Goal: Task Accomplishment & Management: Complete application form

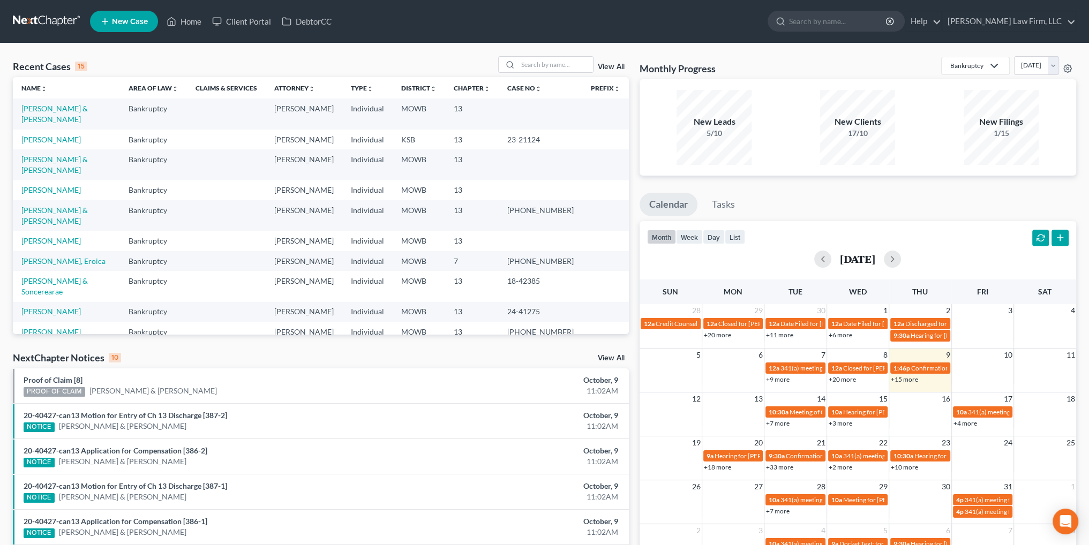
click at [36, 114] on td "[PERSON_NAME] & [PERSON_NAME]" at bounding box center [66, 114] width 107 height 31
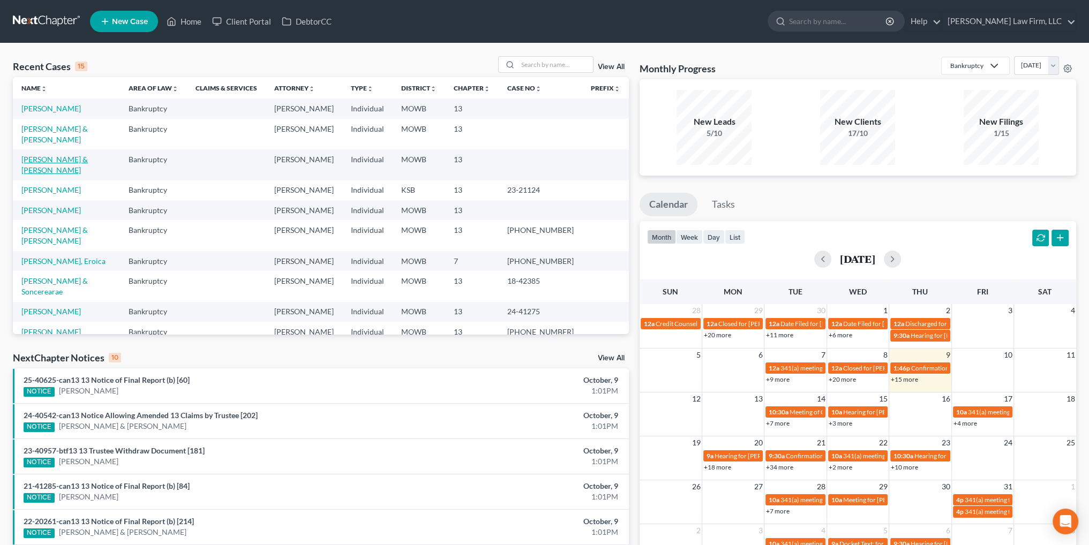
click at [43, 155] on link "[PERSON_NAME] & [PERSON_NAME]" at bounding box center [54, 165] width 66 height 20
select select "4"
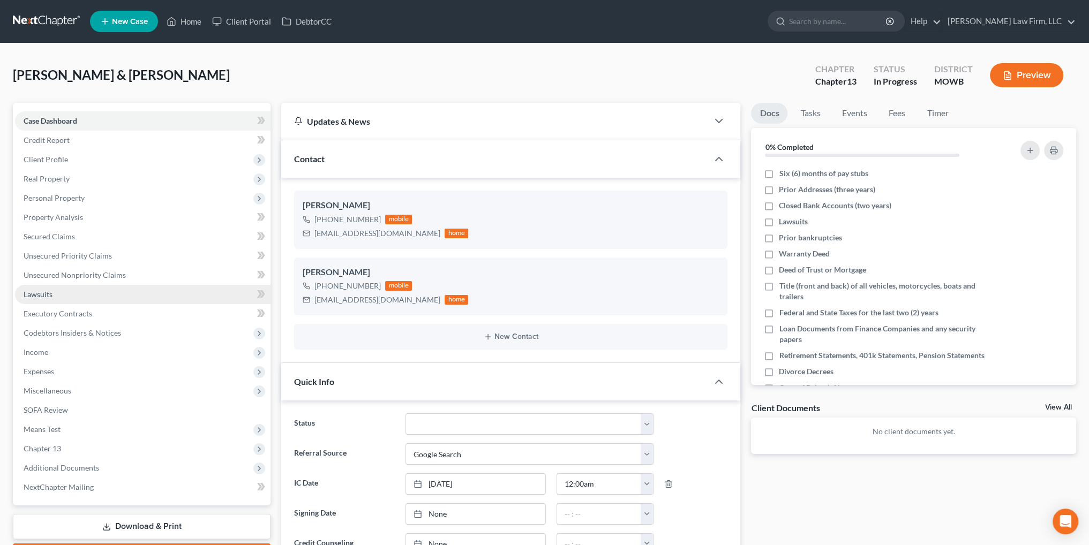
click at [40, 294] on span "Lawsuits" at bounding box center [38, 294] width 29 height 9
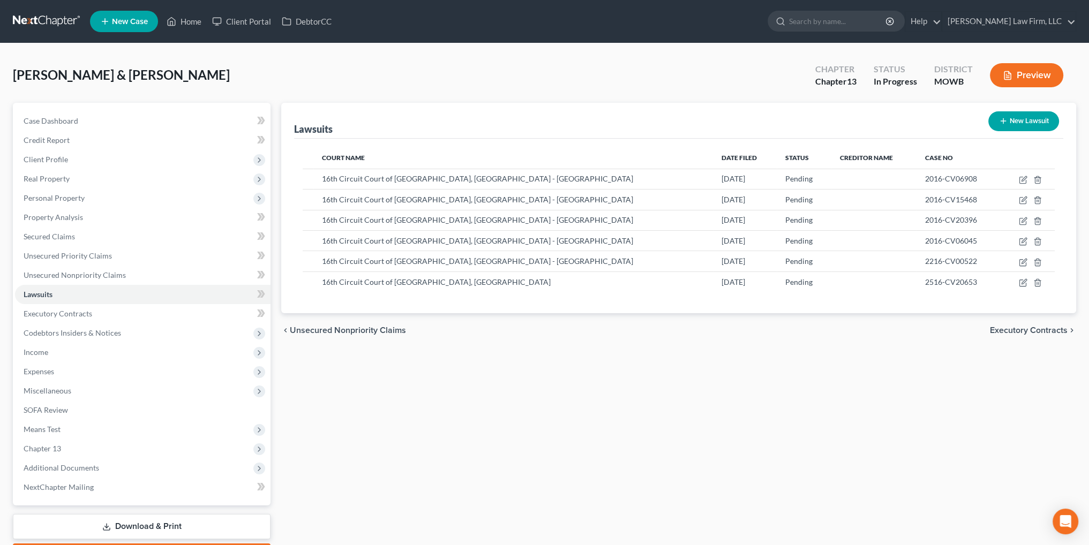
click at [668, 344] on div "chevron_left Unsecured Nonpriority Claims Executory Contracts chevron_right" at bounding box center [678, 330] width 795 height 34
click at [1020, 179] on icon "button" at bounding box center [1023, 180] width 9 height 9
select select "26"
select select "0"
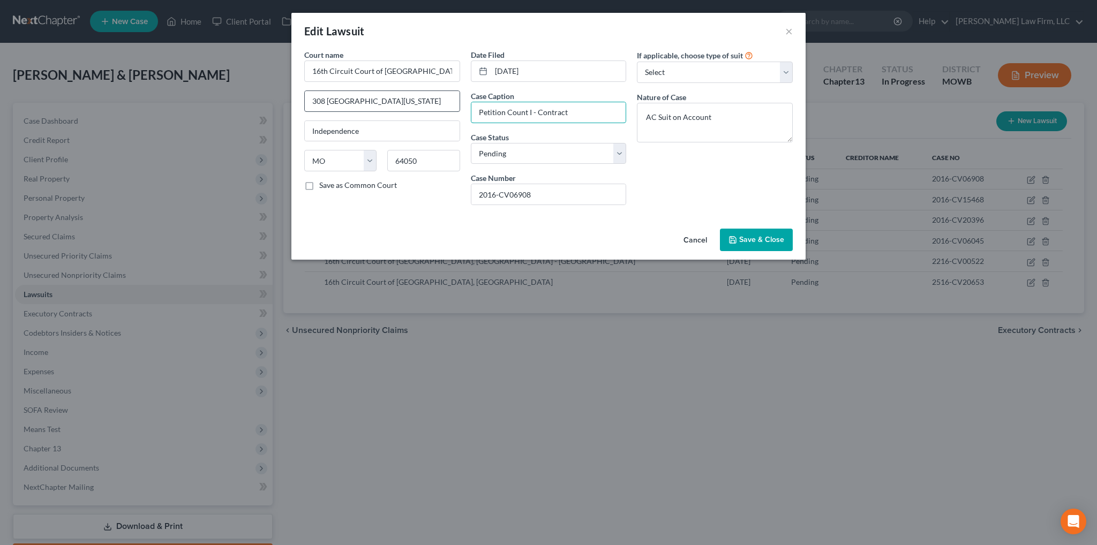
drag, startPoint x: 600, startPoint y: 110, endPoint x: 440, endPoint y: 109, distance: 160.2
click at [440, 109] on div "Court name * 16th Circuit Court of Jackson County, MO - Independence 308 West K…" at bounding box center [548, 131] width 499 height 164
click at [574, 110] on input "Midland Credit Management v Justin Bird" at bounding box center [548, 112] width 155 height 20
type input "Midland Credit Management Inc. v Rachel McCarroll"
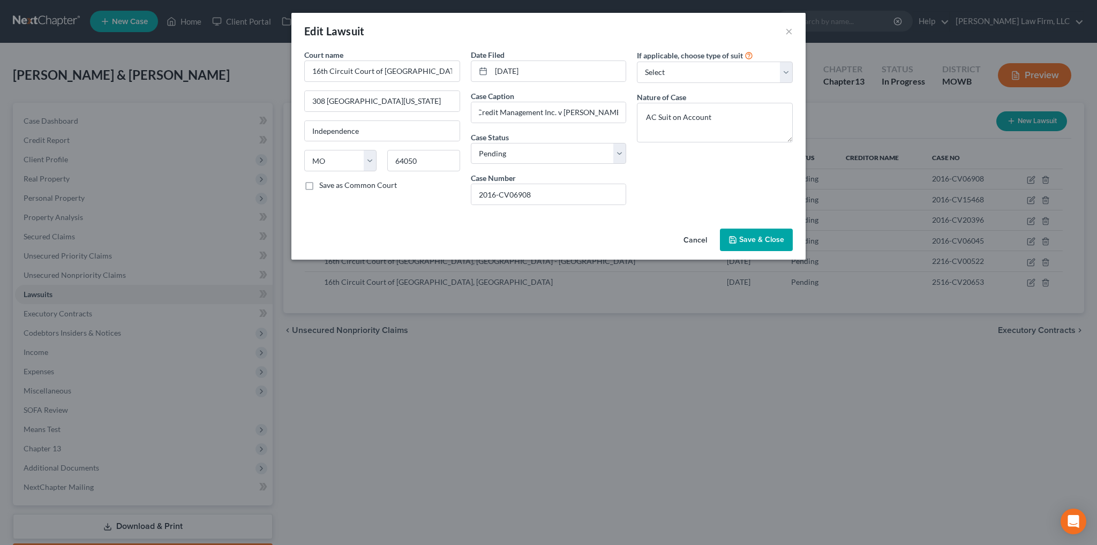
click at [743, 238] on span "Save & Close" at bounding box center [761, 239] width 45 height 9
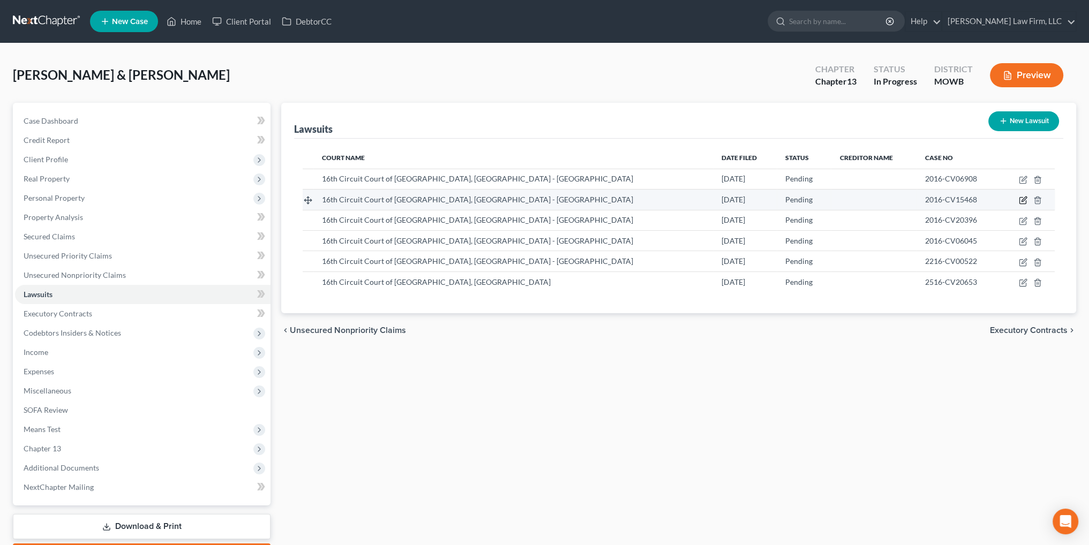
click at [1024, 198] on icon "button" at bounding box center [1023, 199] width 5 height 5
select select "26"
select select "0"
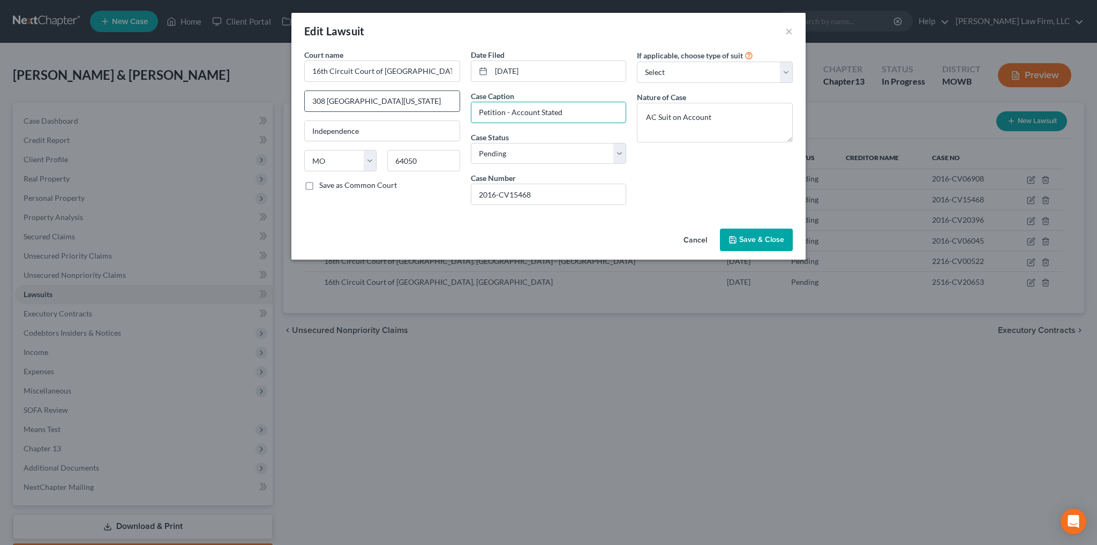
drag, startPoint x: 499, startPoint y: 99, endPoint x: 448, endPoint y: 97, distance: 50.9
click at [448, 97] on div "Court name * 16th Circuit Court of Jackson County, MO - Independence 308 West K…" at bounding box center [548, 131] width 499 height 164
type input "Portfolio Recovery Associates, LLC v Matthew McCarroll"
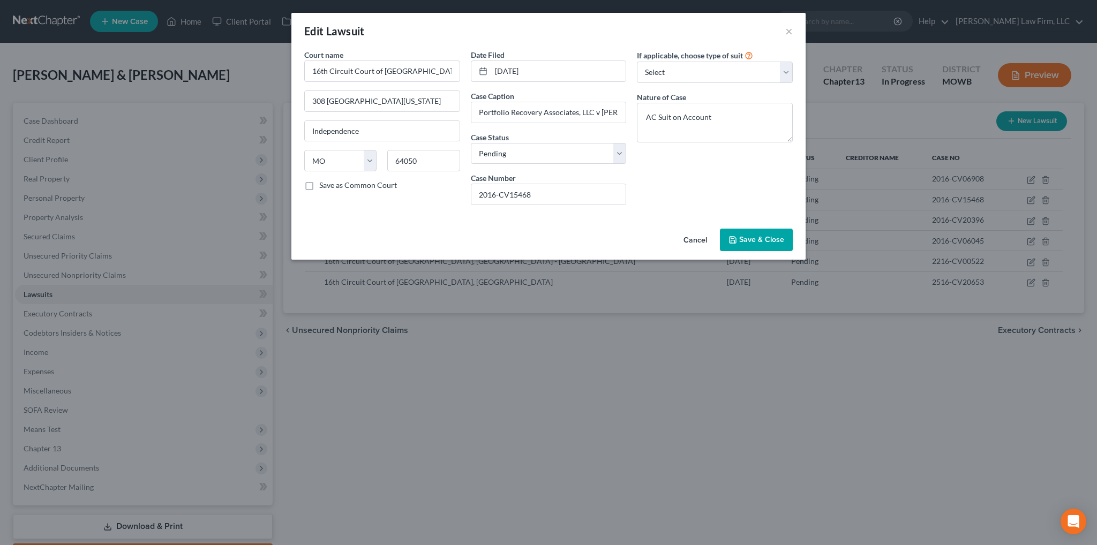
click at [775, 242] on span "Save & Close" at bounding box center [761, 239] width 45 height 9
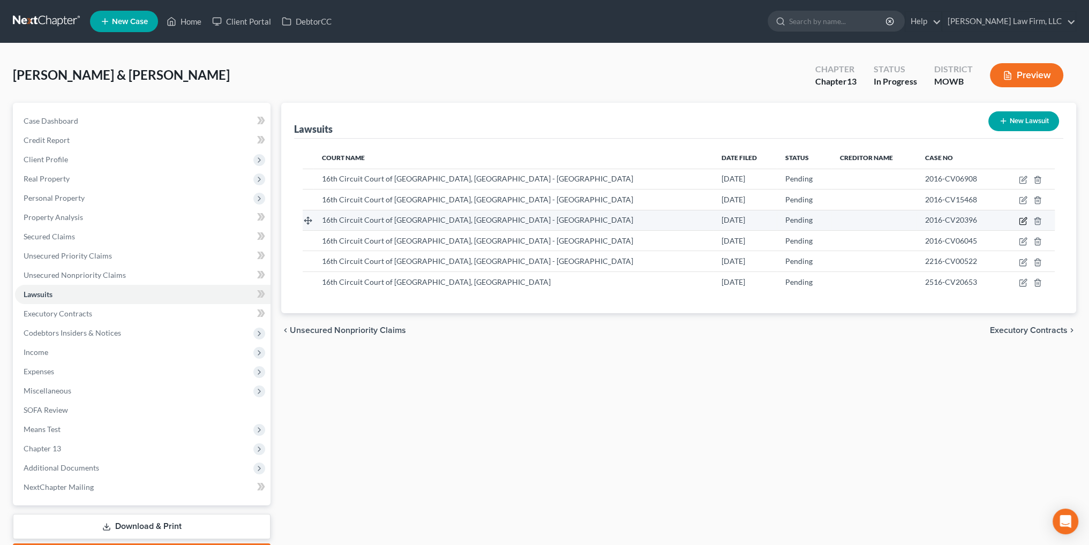
click at [1025, 219] on icon "button" at bounding box center [1023, 219] width 5 height 5
select select "26"
select select "0"
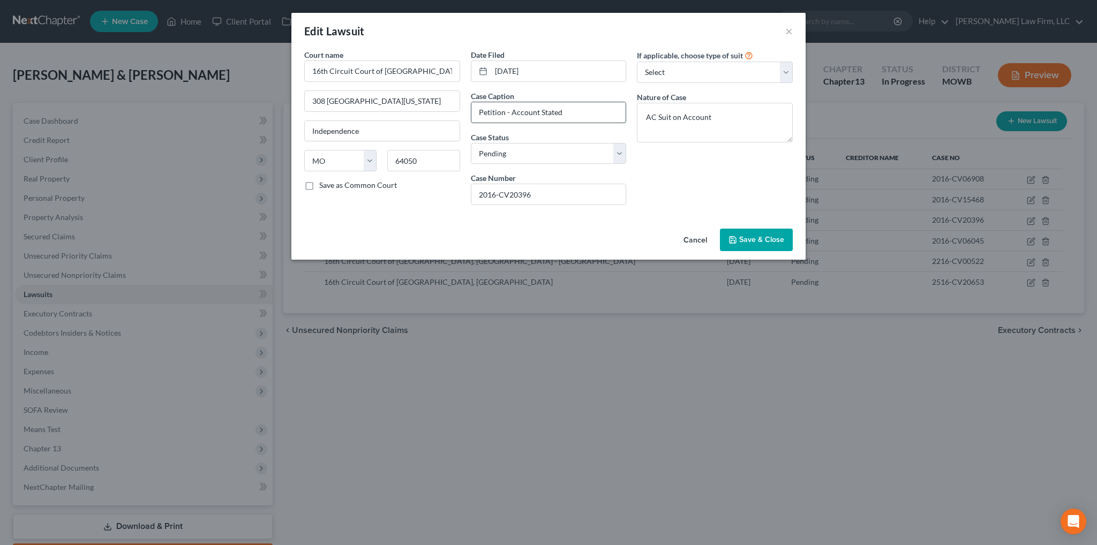
drag, startPoint x: 587, startPoint y: 110, endPoint x: 474, endPoint y: 115, distance: 113.1
click at [474, 115] on input "Petition - Account Stated" at bounding box center [548, 112] width 155 height 20
type input "Credit Corp. Solutions, Inc. v Matthew McCarroll"
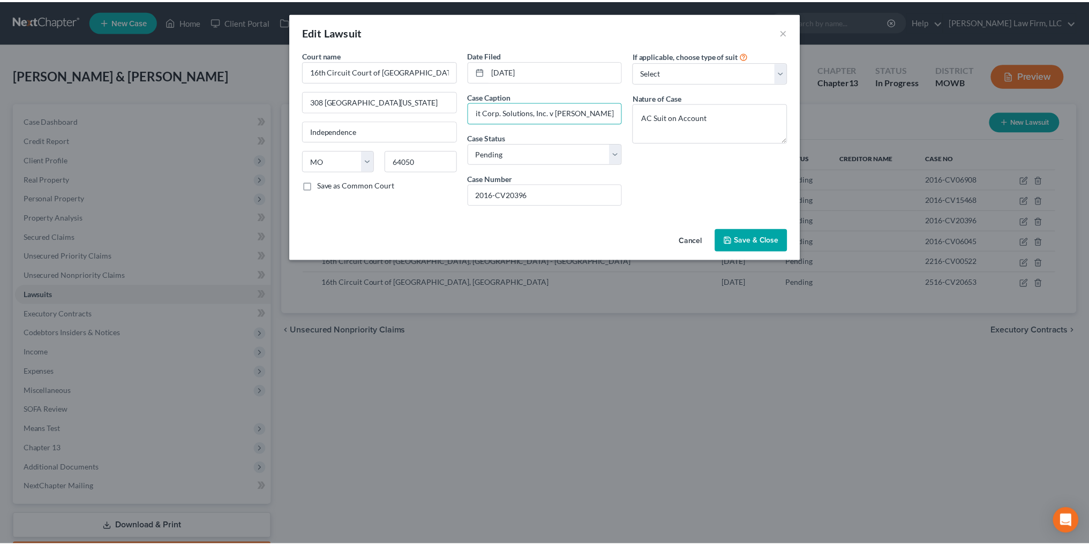
scroll to position [0, 0]
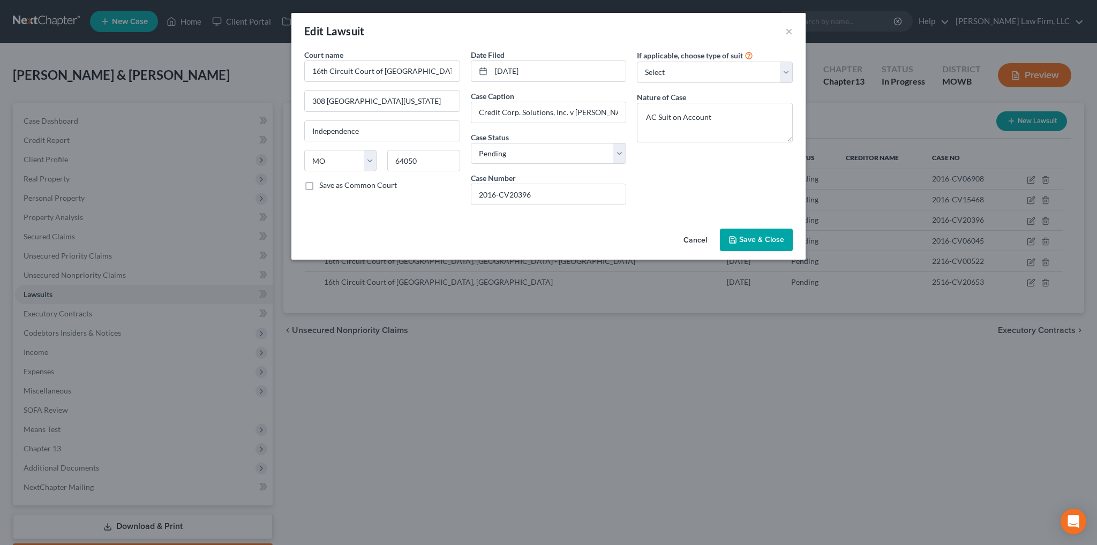
click at [769, 242] on span "Save & Close" at bounding box center [761, 239] width 45 height 9
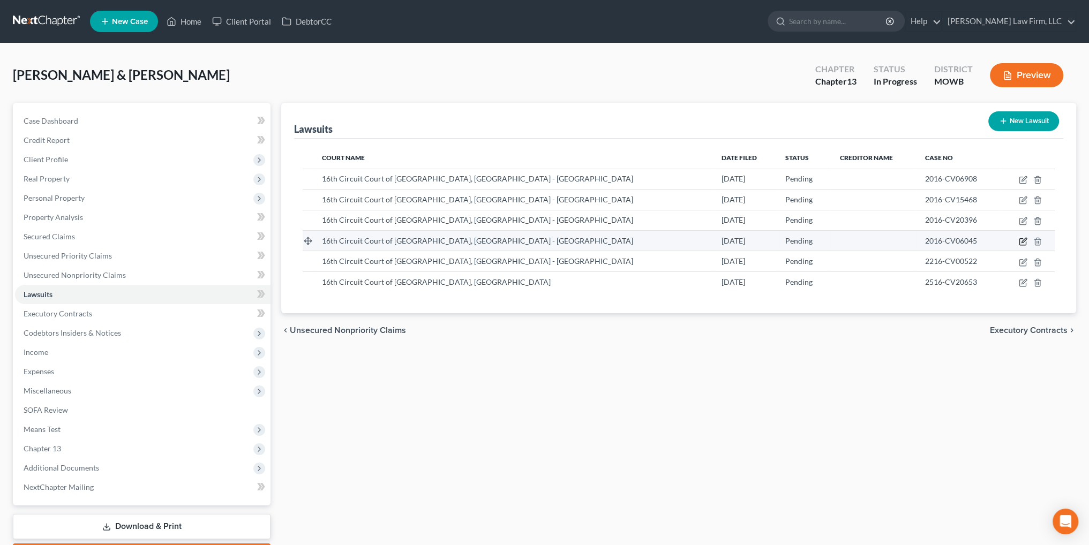
click at [1024, 241] on icon "button" at bounding box center [1023, 241] width 9 height 9
select select "26"
select select "0"
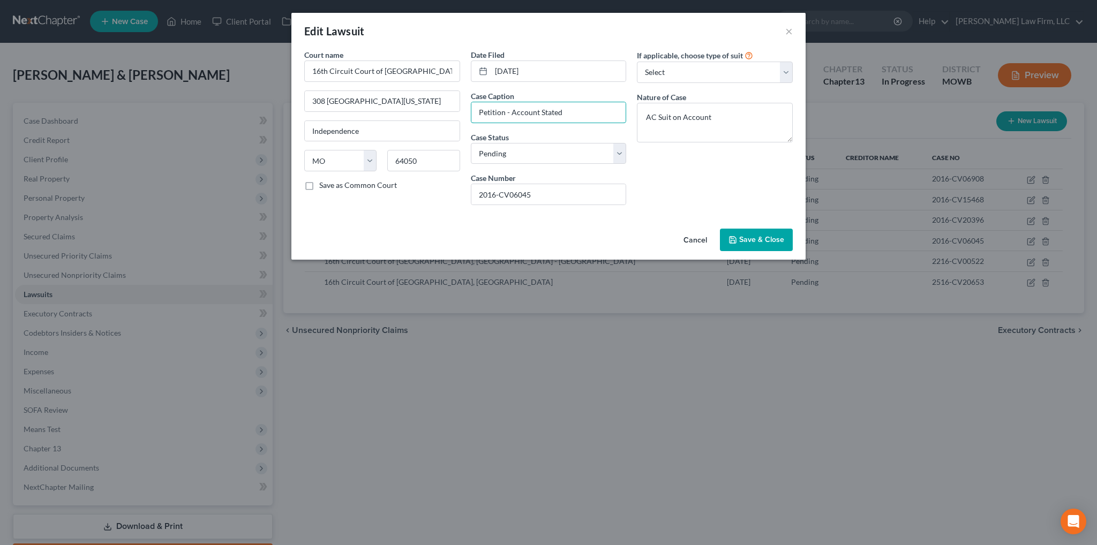
drag, startPoint x: 587, startPoint y: 112, endPoint x: 463, endPoint y: 117, distance: 123.8
click at [463, 117] on div "Court name * 16th Circuit Court of Jackson County, MO - Independence 308 West K…" at bounding box center [548, 131] width 499 height 164
drag, startPoint x: 576, startPoint y: 111, endPoint x: 544, endPoint y: 110, distance: 32.2
click at [544, 110] on input "Portfolio Recovery Associates, LLC v Matthew McCarroll" at bounding box center [548, 112] width 155 height 20
type input "Portfolio Recovery Solutions, LLC v Matthew McCarroll"
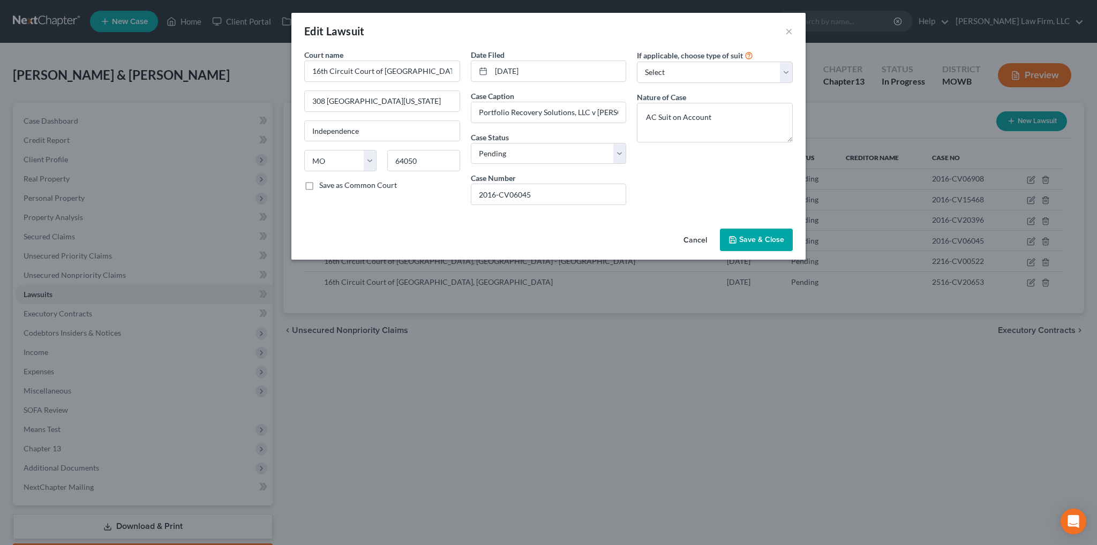
click at [772, 242] on span "Save & Close" at bounding box center [761, 239] width 45 height 9
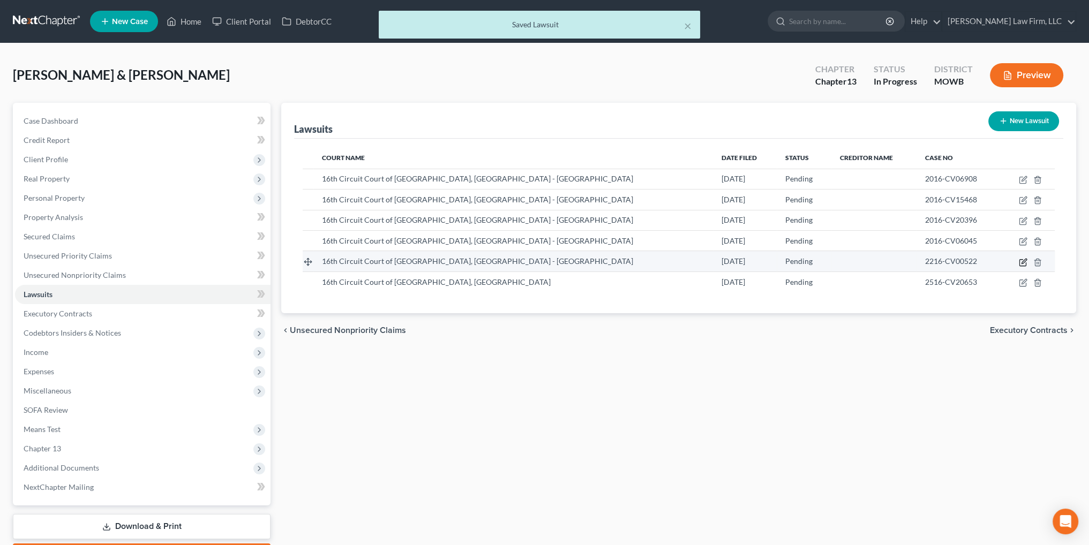
click at [1021, 261] on icon "button" at bounding box center [1023, 262] width 9 height 9
select select "26"
select select "0"
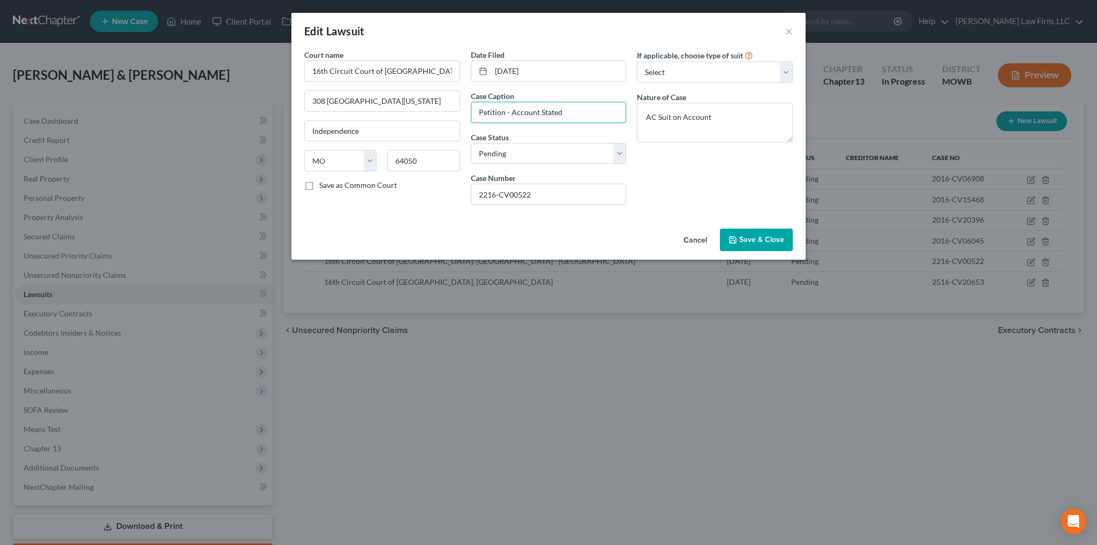
drag, startPoint x: 588, startPoint y: 116, endPoint x: 459, endPoint y: 115, distance: 129.1
click at [459, 115] on div "Court name * 16th Circuit Court of Jackson County, MO - Independence 308 West K…" at bounding box center [548, 131] width 499 height 164
type input "Credit Corp. Solutions, Inc. v Matthew McCarroll"
click at [778, 241] on span "Save & Close" at bounding box center [761, 239] width 45 height 9
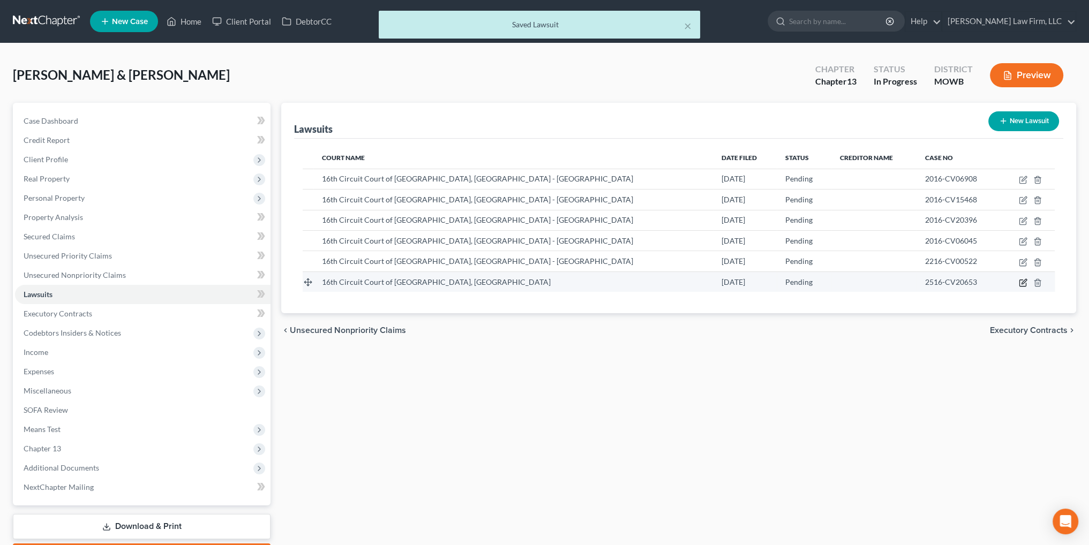
click at [1020, 282] on icon "button" at bounding box center [1022, 283] width 6 height 6
select select "26"
select select "0"
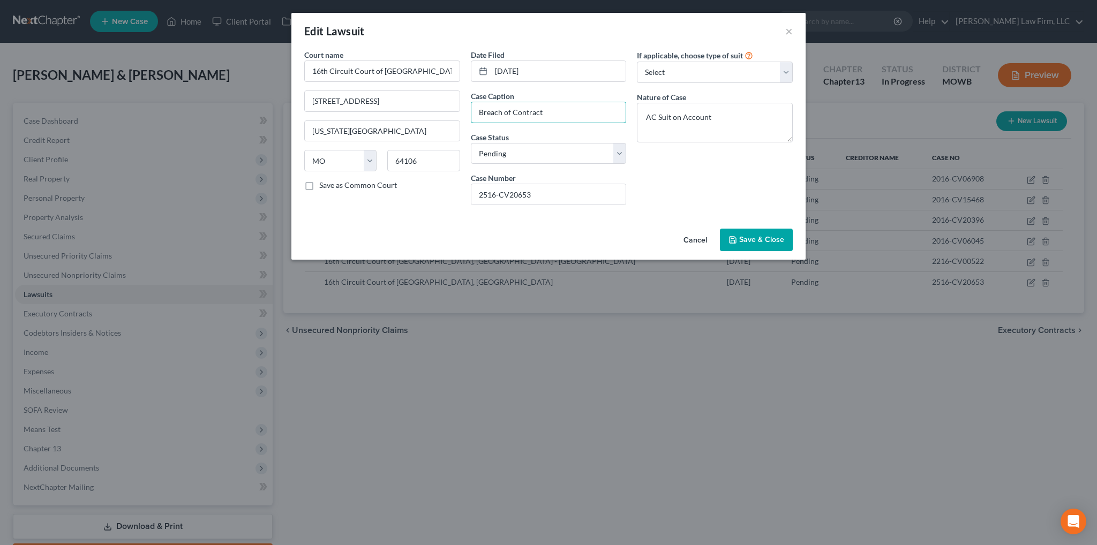
drag, startPoint x: 559, startPoint y: 110, endPoint x: 466, endPoint y: 110, distance: 92.7
click at [466, 110] on div "Date Filed 06/30/2025 Case Caption Breach of Contract Case Status * Select Pend…" at bounding box center [548, 131] width 167 height 164
type input "Capital One, N.A. v Rachel McCarroll"
click at [755, 245] on button "Save & Close" at bounding box center [756, 240] width 73 height 22
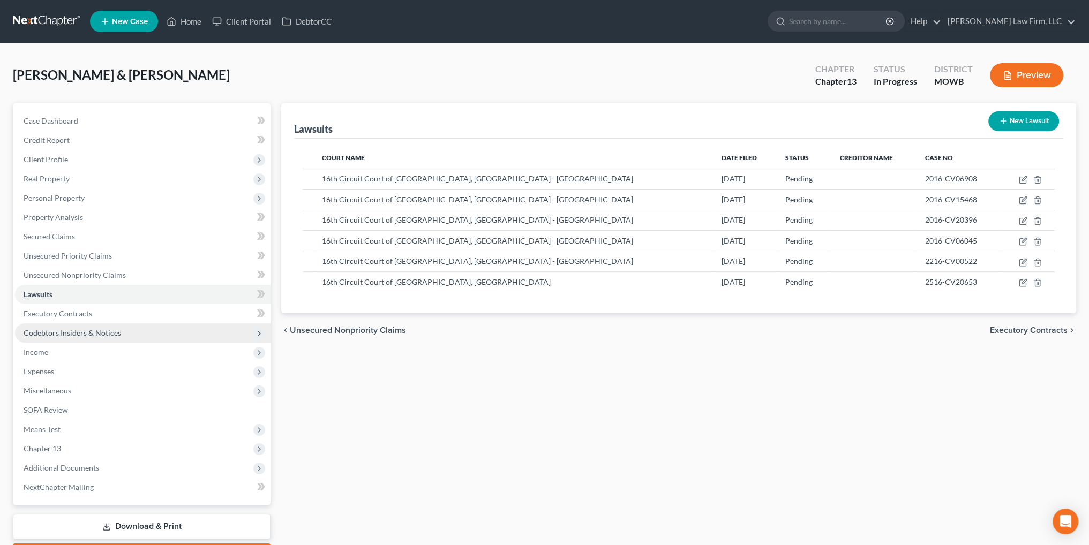
click at [61, 331] on span "Codebtors Insiders & Notices" at bounding box center [72, 332] width 97 height 9
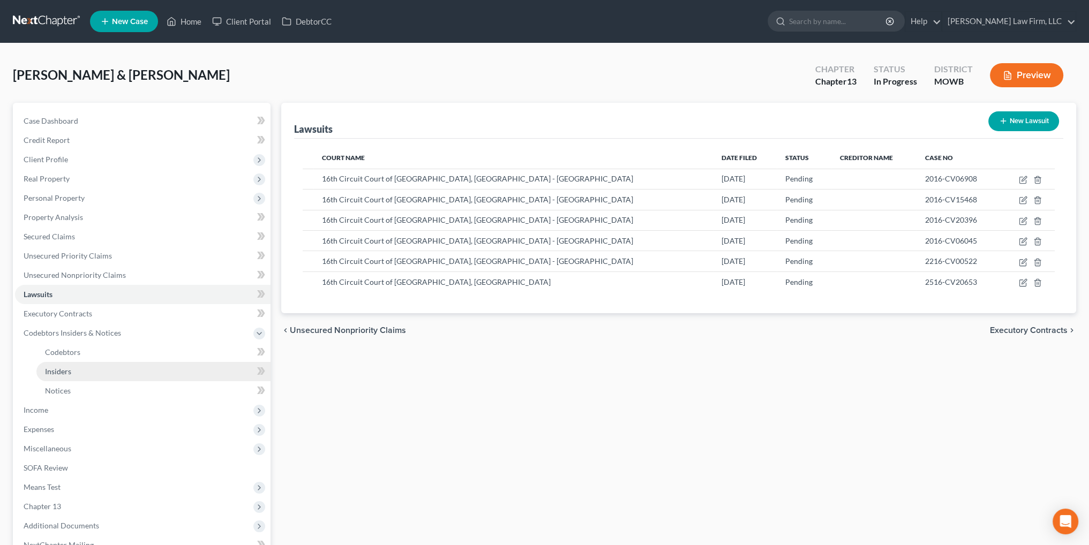
click at [61, 368] on span "Insiders" at bounding box center [58, 371] width 26 height 9
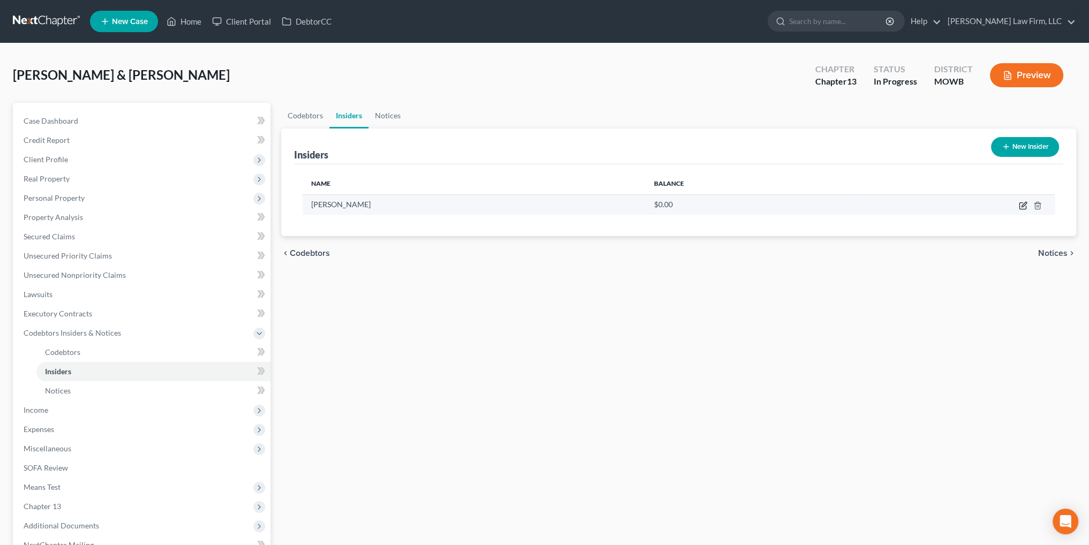
click at [1023, 206] on icon "button" at bounding box center [1023, 204] width 5 height 5
select select "26"
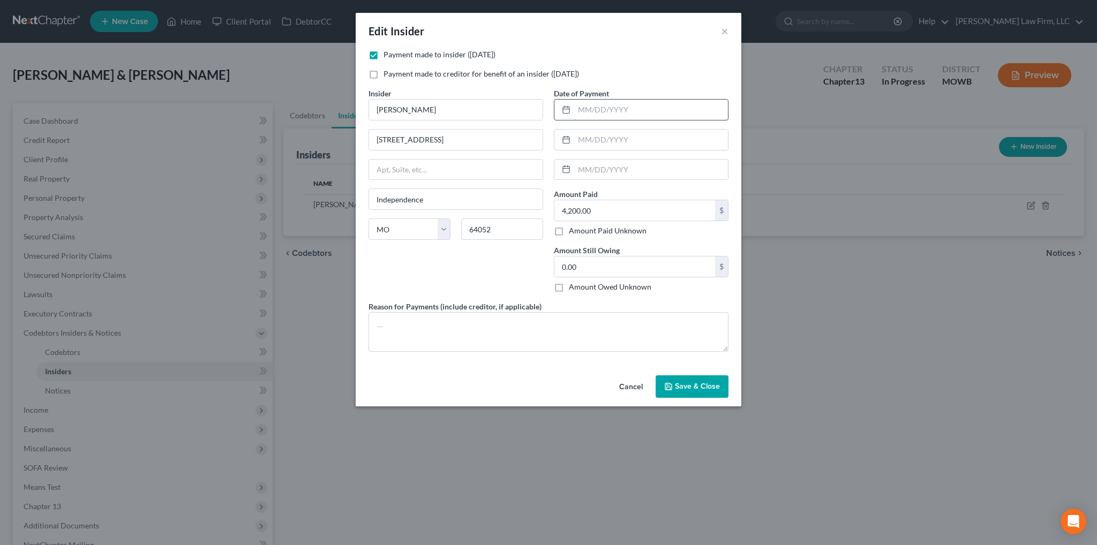
click at [608, 107] on input "text" at bounding box center [651, 110] width 154 height 20
type input "11/2024"
click at [608, 264] on input "0.00" at bounding box center [634, 267] width 161 height 20
click at [600, 207] on input "4,200.00" at bounding box center [634, 210] width 161 height 20
type input "300.00"
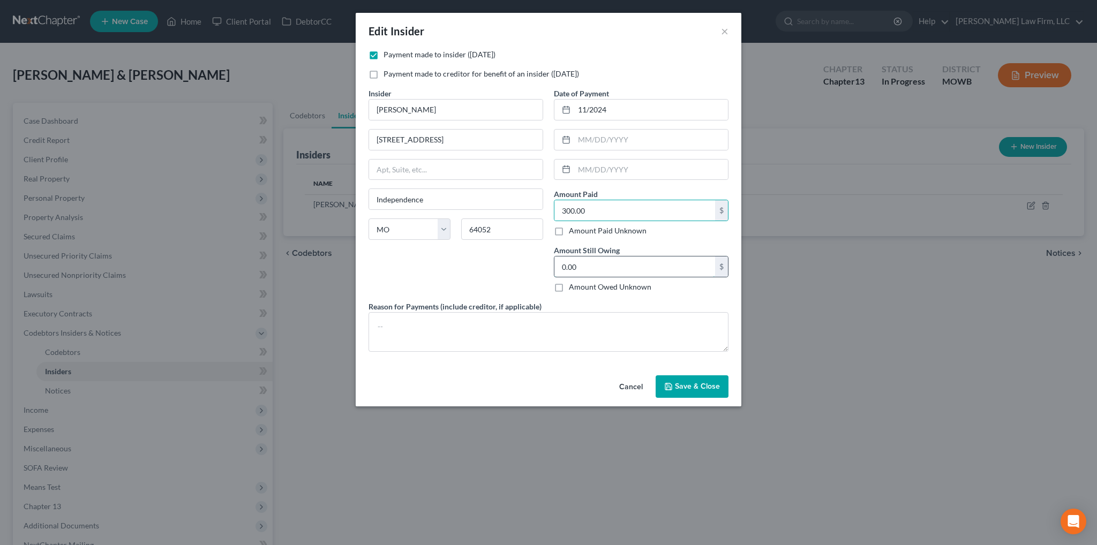
click at [586, 266] on input "0.00" at bounding box center [634, 267] width 161 height 20
type input "4,200.00"
click at [390, 324] on textarea at bounding box center [549, 332] width 360 height 40
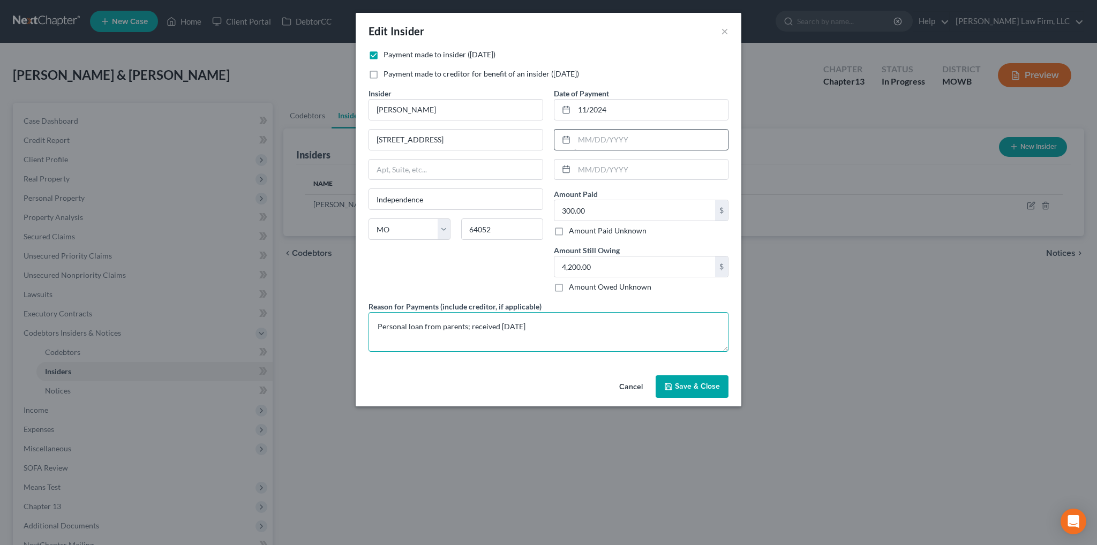
type textarea "Personal loan from parents; received August of 2021"
click at [625, 142] on input "text" at bounding box center [651, 140] width 154 height 20
type input "10/2024"
type input "09/2024"
click at [687, 384] on span "Save & Close" at bounding box center [697, 386] width 45 height 9
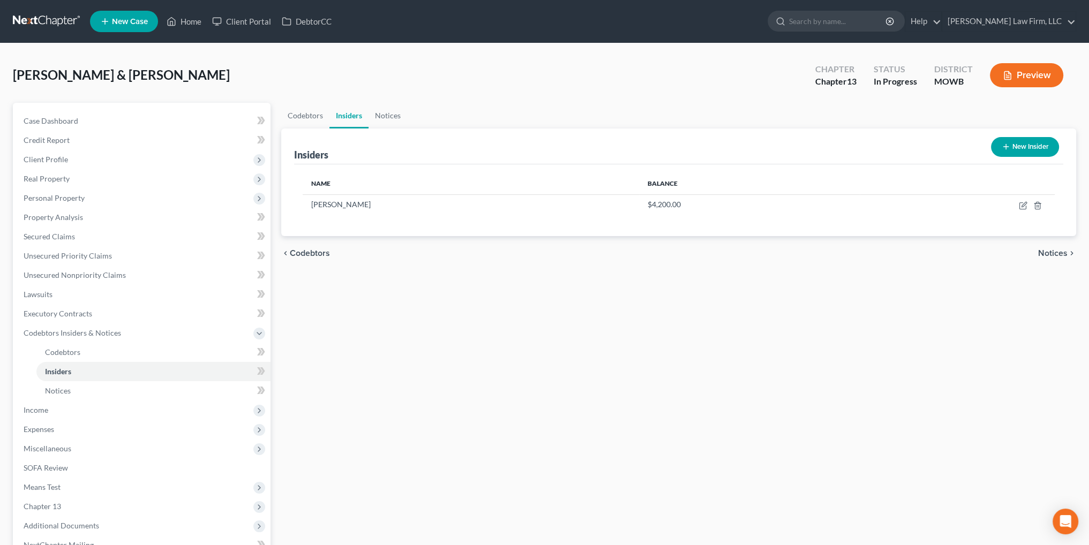
click at [1024, 74] on button "Preview" at bounding box center [1026, 75] width 73 height 24
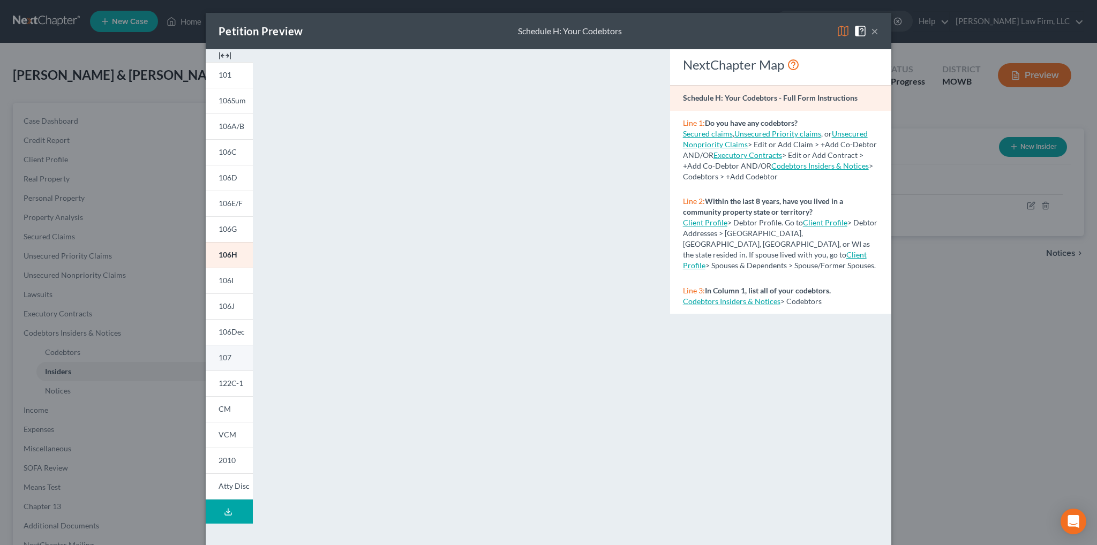
click at [222, 357] on span "107" at bounding box center [225, 357] width 13 height 9
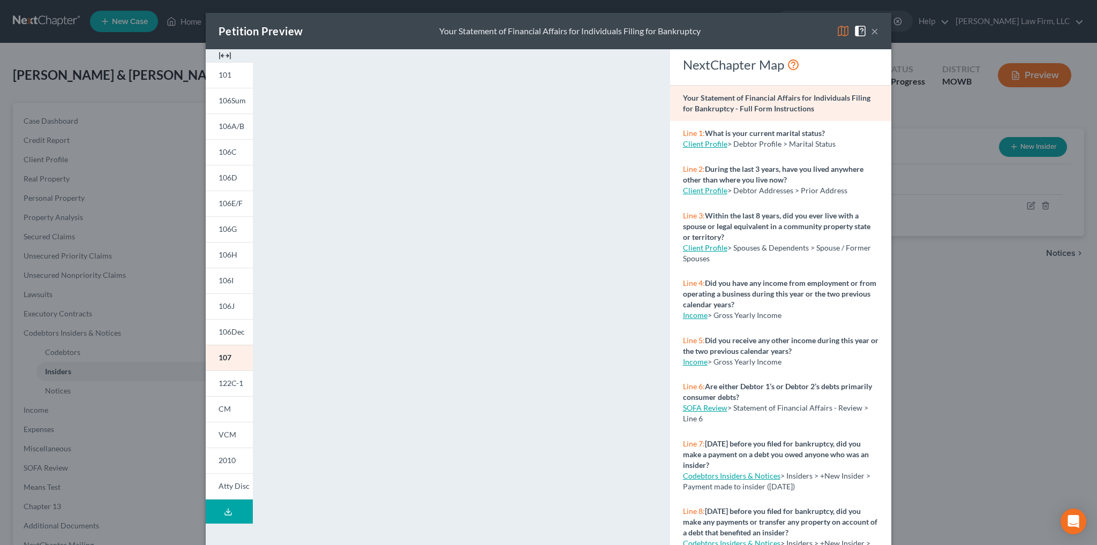
click at [871, 29] on button "×" at bounding box center [874, 31] width 7 height 13
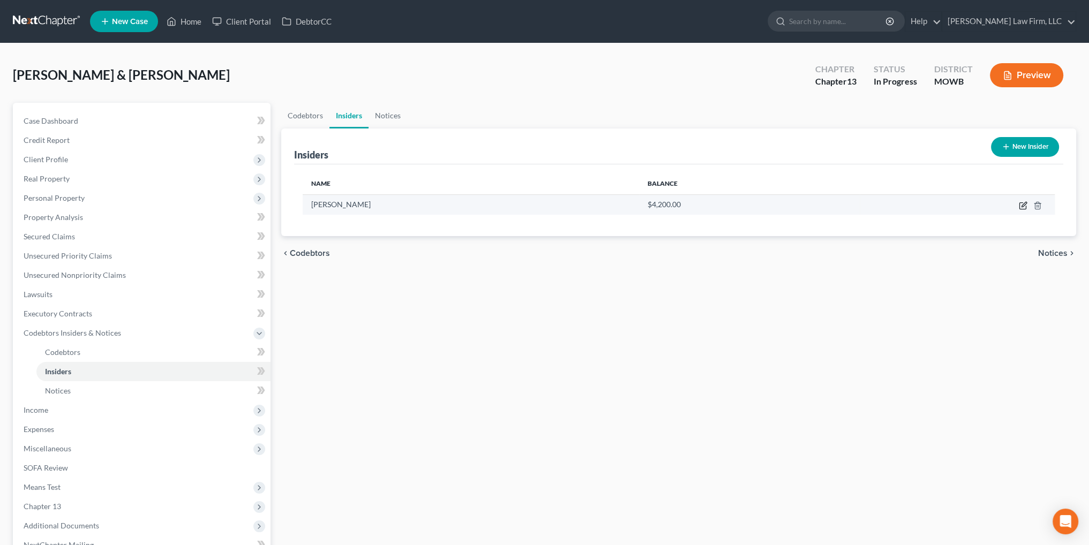
click at [1021, 205] on icon "button" at bounding box center [1023, 205] width 9 height 9
select select "26"
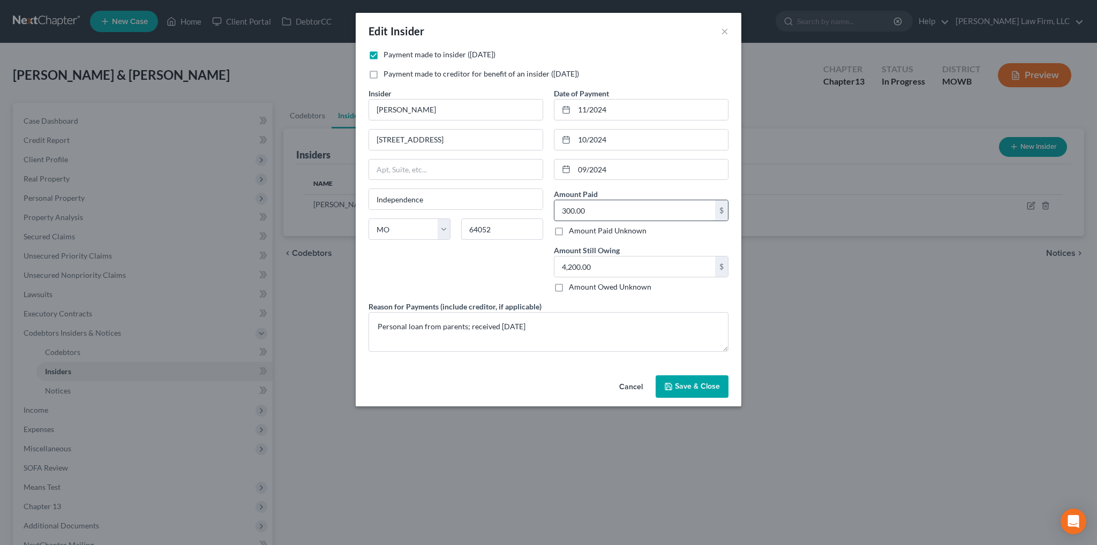
click at [604, 211] on input "300.00" at bounding box center [634, 210] width 161 height 20
type input "11,700.00"
click at [677, 385] on span "Save & Close" at bounding box center [697, 386] width 45 height 9
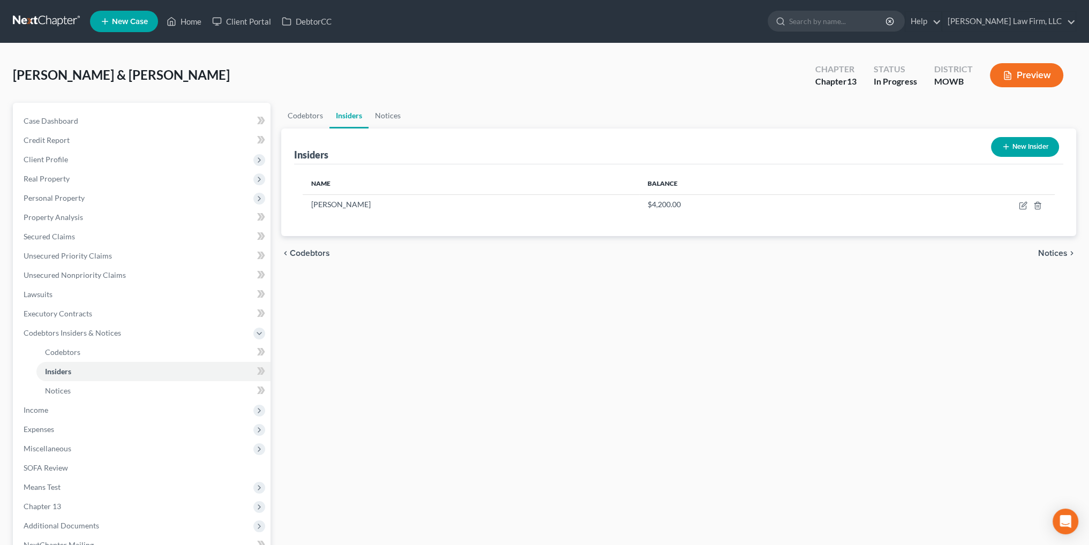
click at [1022, 76] on button "Preview" at bounding box center [1026, 75] width 73 height 24
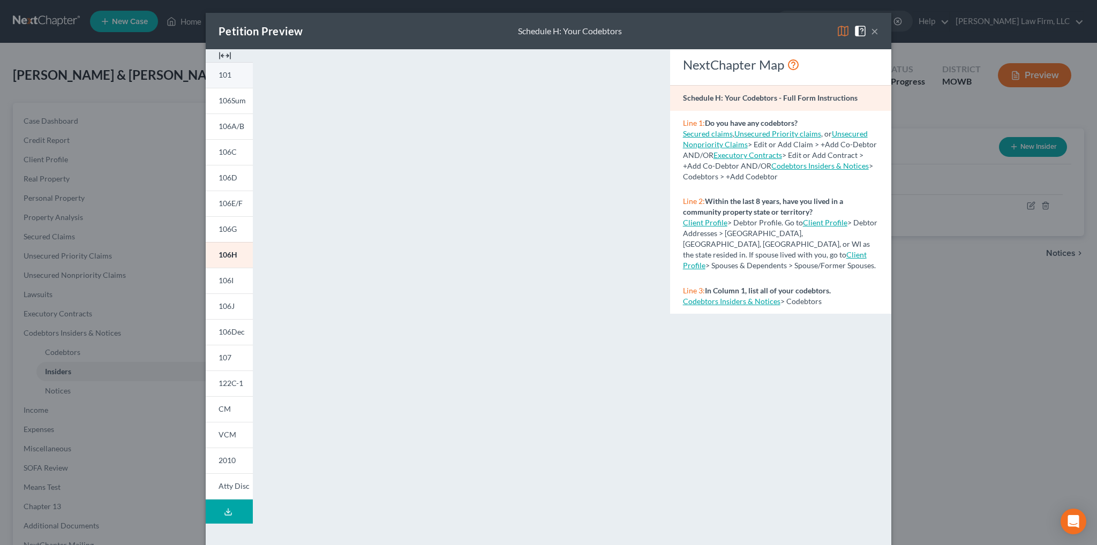
click at [229, 76] on link "101" at bounding box center [229, 75] width 47 height 26
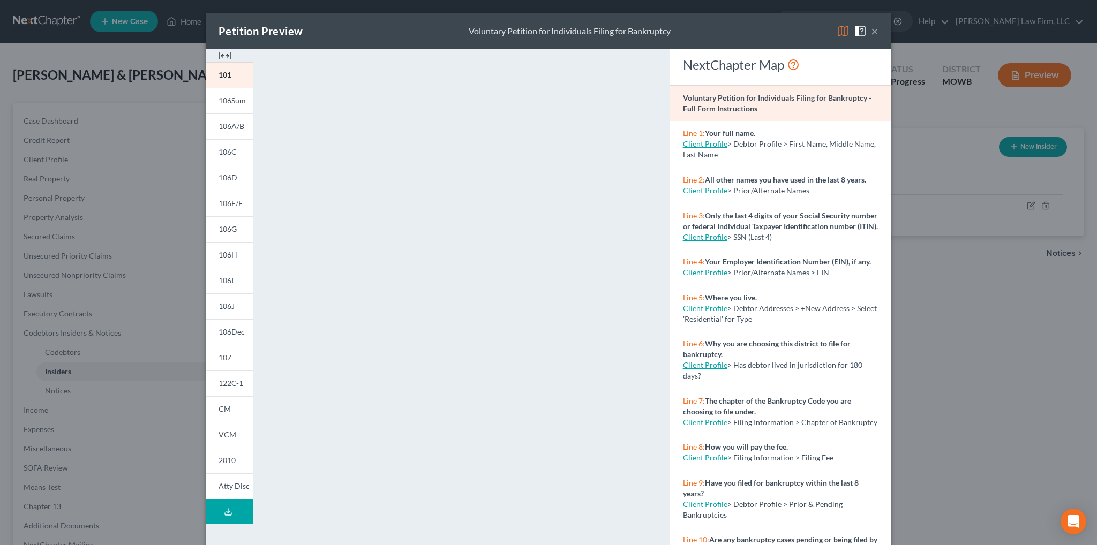
click at [871, 33] on button "×" at bounding box center [874, 31] width 7 height 13
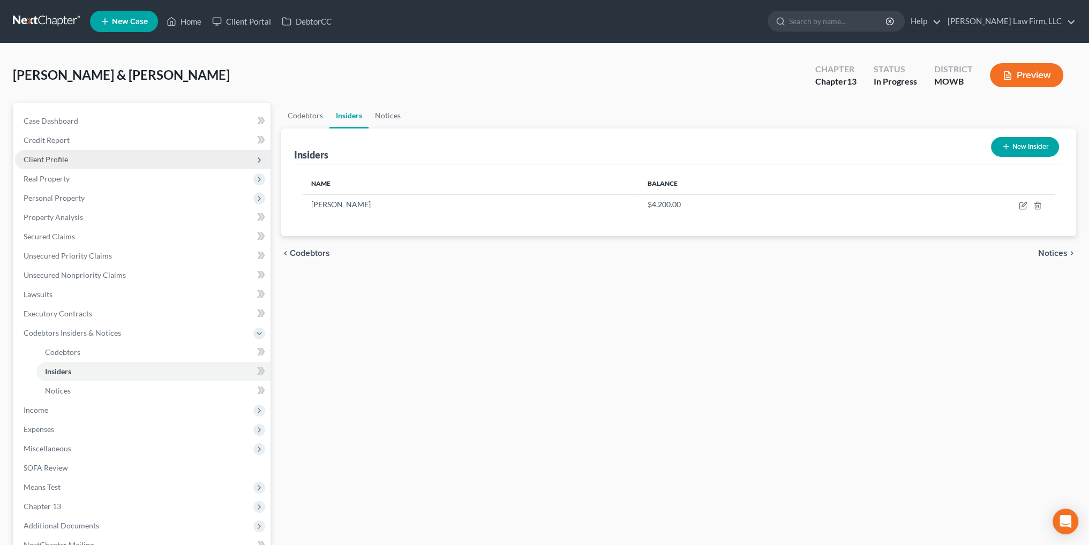
click at [39, 153] on span "Client Profile" at bounding box center [143, 159] width 256 height 19
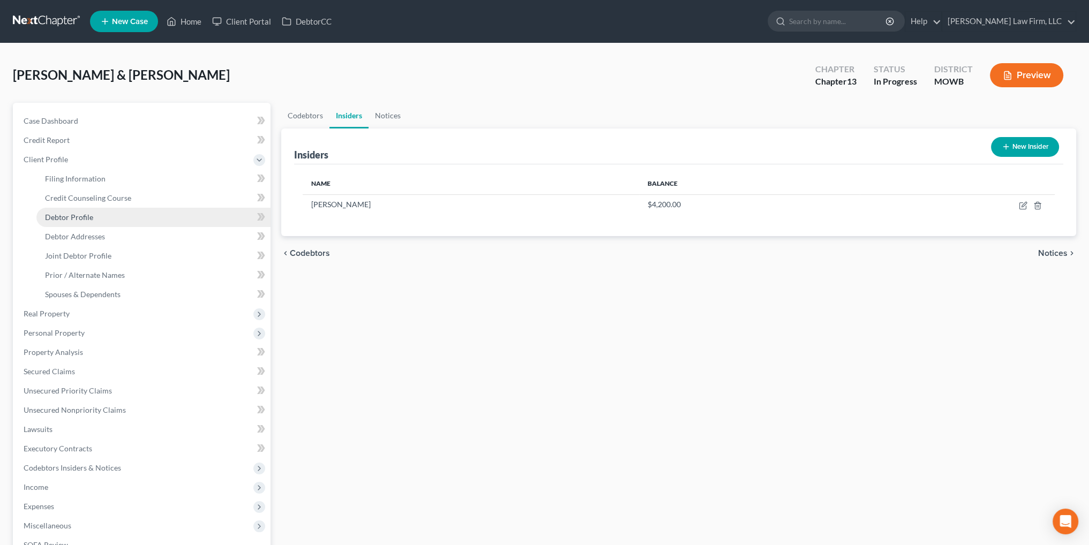
click at [81, 217] on span "Debtor Profile" at bounding box center [69, 217] width 48 height 9
select select "1"
select select "4"
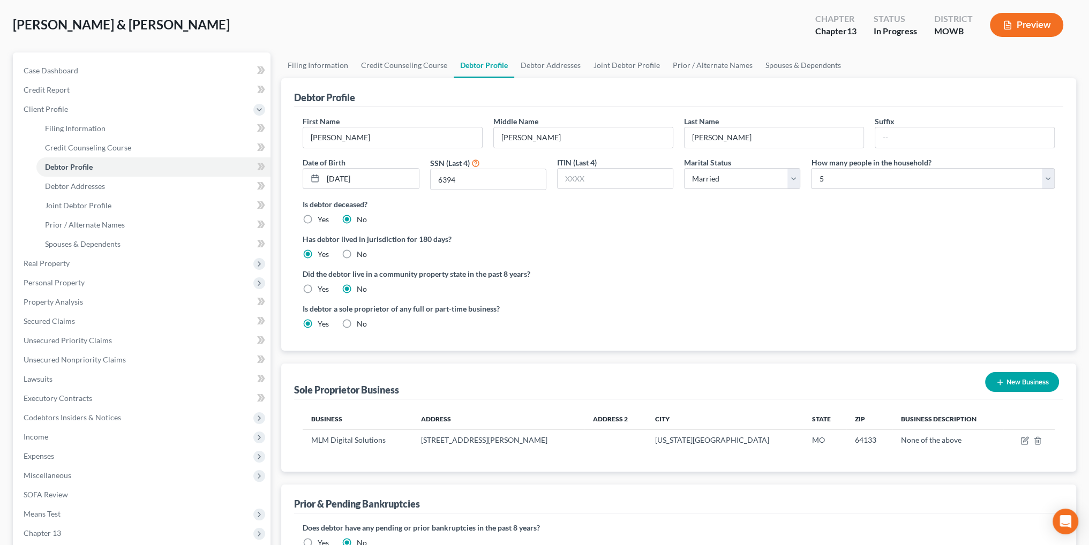
scroll to position [161, 0]
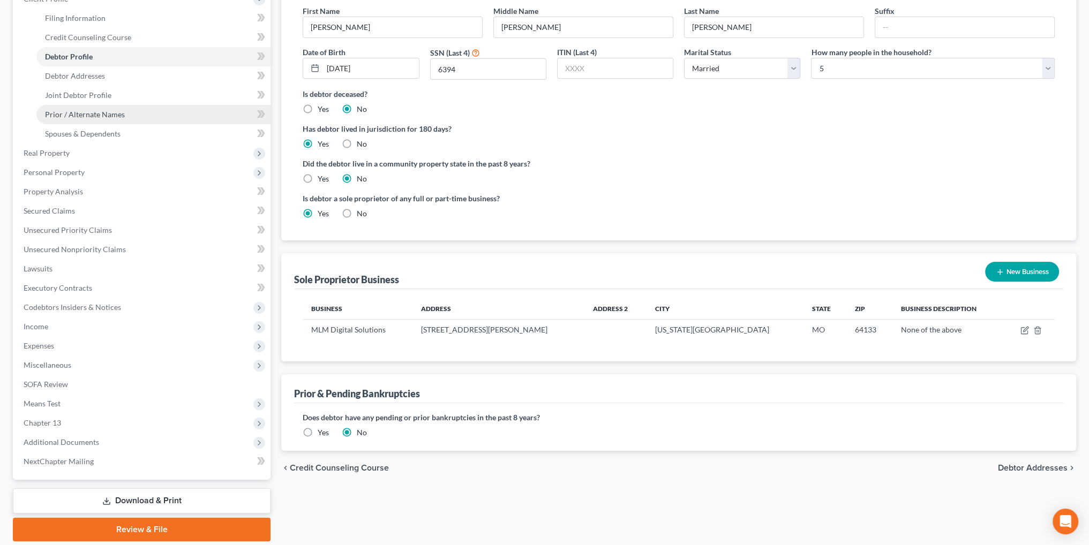
click at [70, 113] on span "Prior / Alternate Names" at bounding box center [85, 114] width 80 height 9
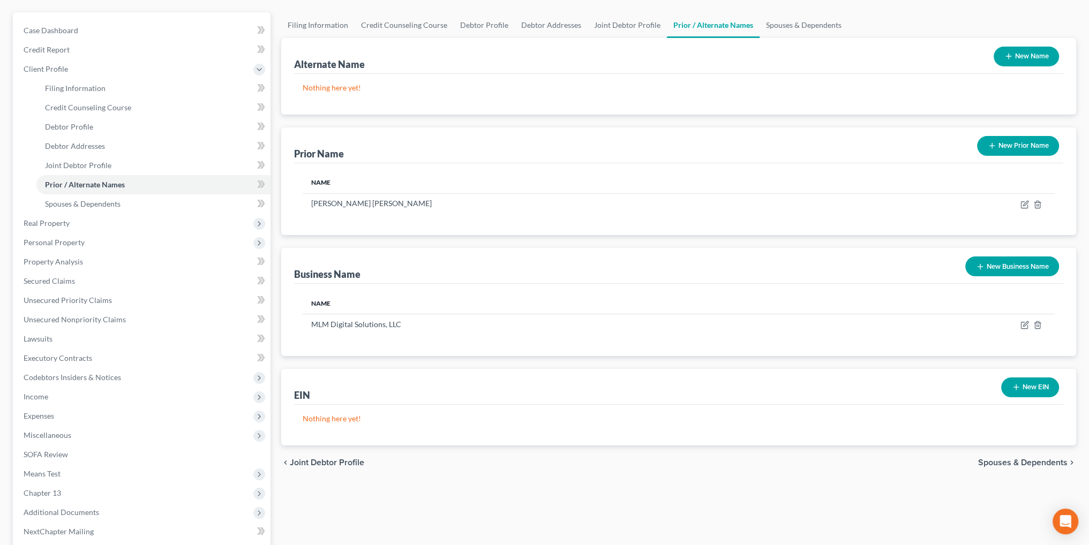
scroll to position [107, 0]
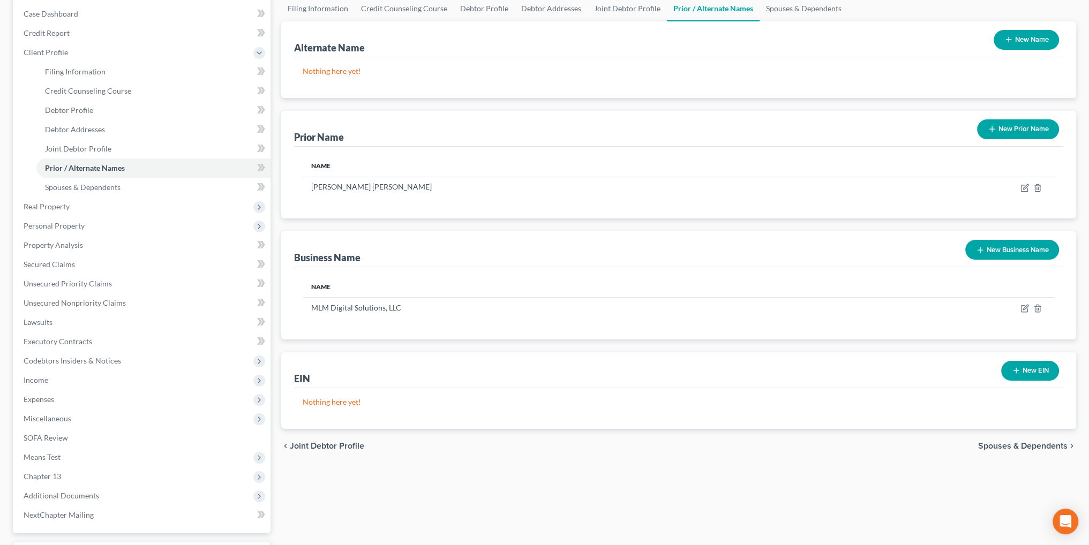
click at [1034, 372] on button "New EIN" at bounding box center [1030, 371] width 58 height 20
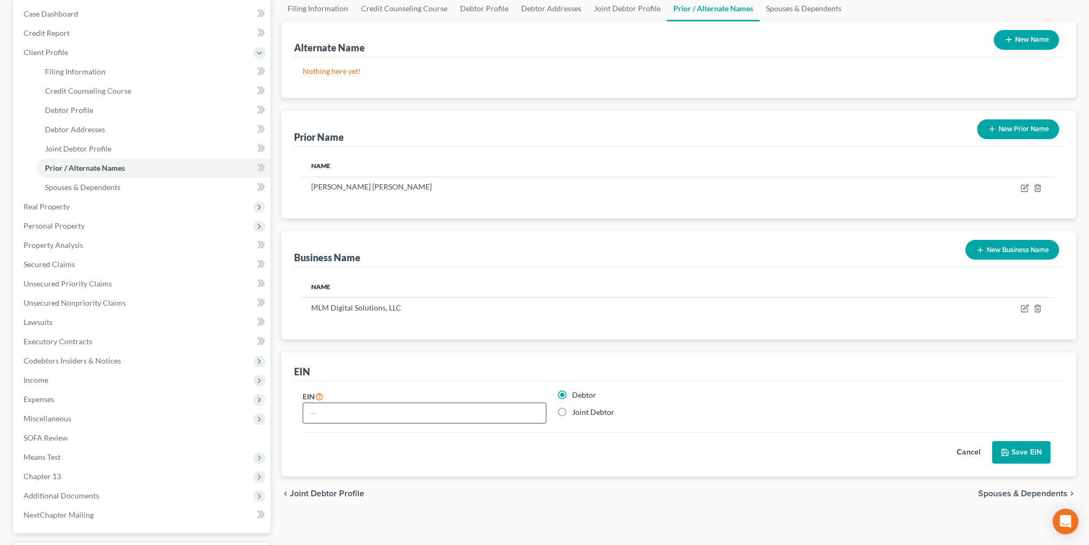
click at [381, 410] on input "text" at bounding box center [424, 413] width 243 height 20
type input "33-1541844"
click at [1023, 454] on button "Save EIN" at bounding box center [1021, 452] width 58 height 22
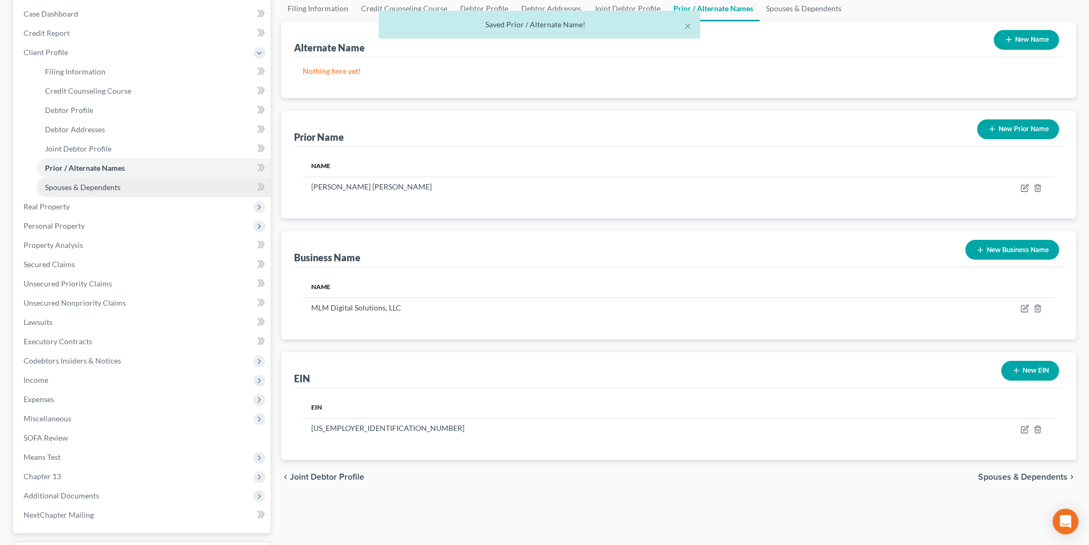
click at [73, 186] on span "Spouses & Dependents" at bounding box center [83, 187] width 76 height 9
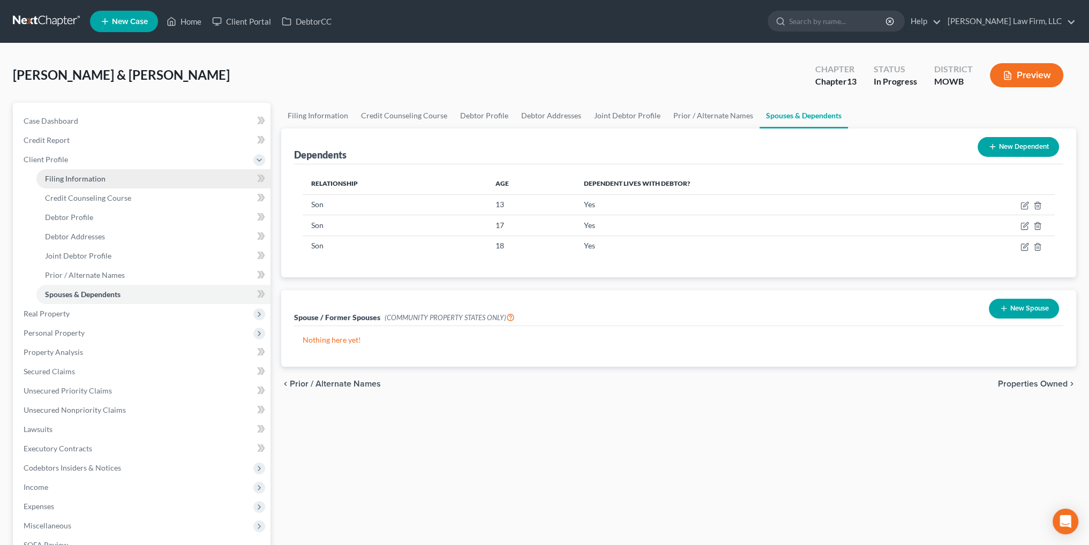
click at [80, 176] on span "Filing Information" at bounding box center [75, 178] width 61 height 9
select select "1"
select select "3"
select select "46"
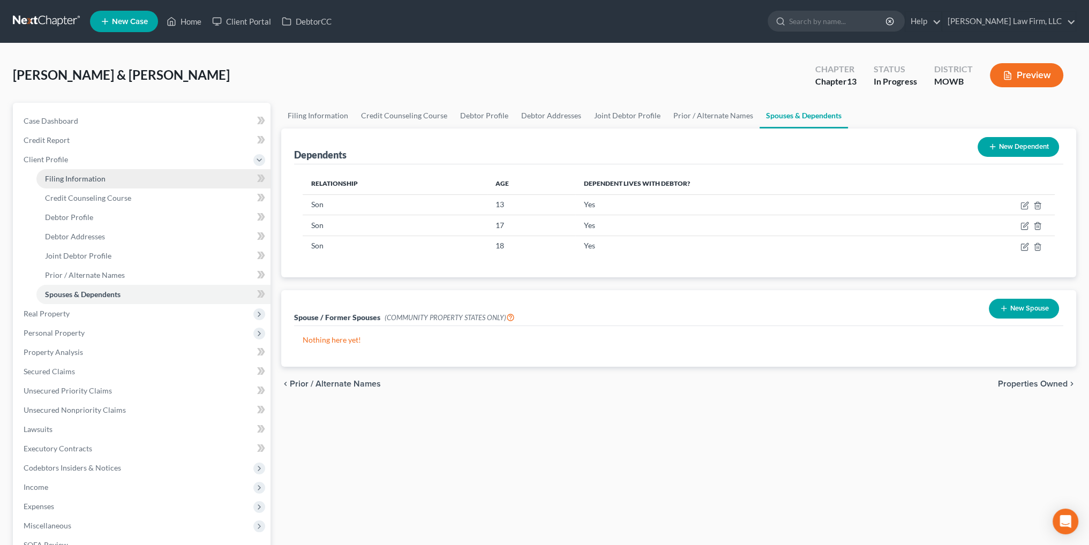
select select "26"
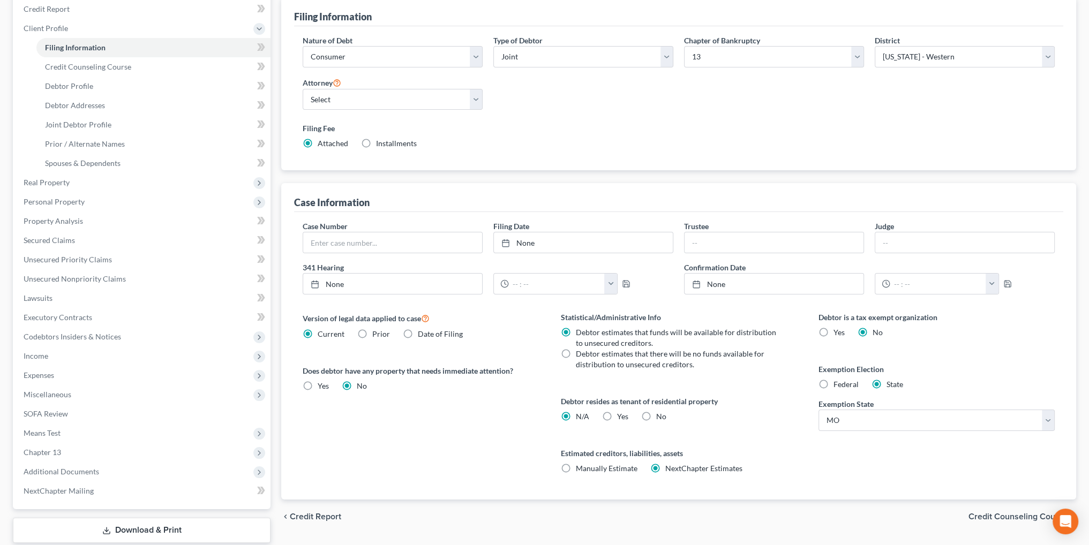
scroll to position [197, 0]
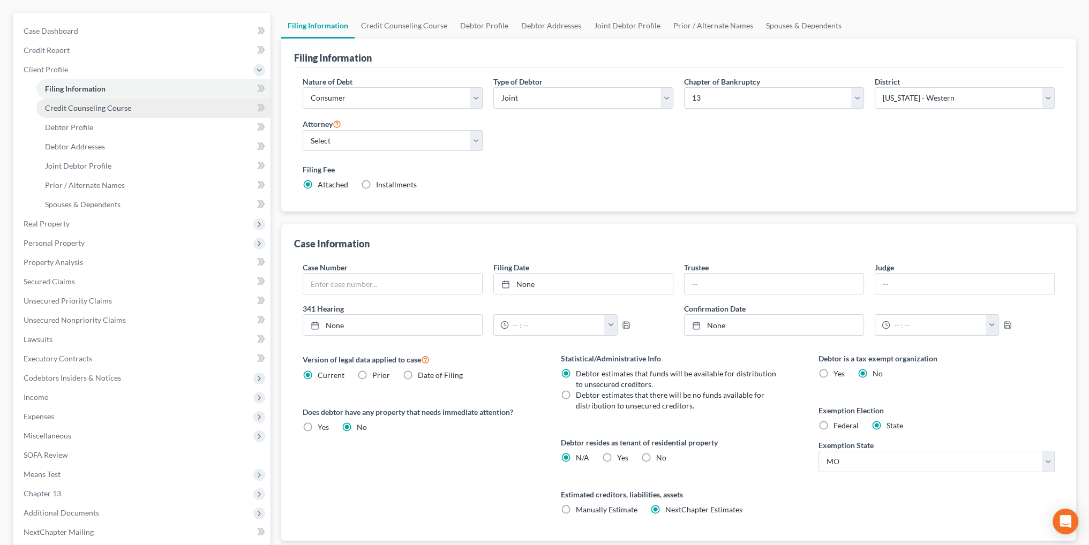
click at [90, 106] on span "Credit Counseling Course" at bounding box center [88, 107] width 86 height 9
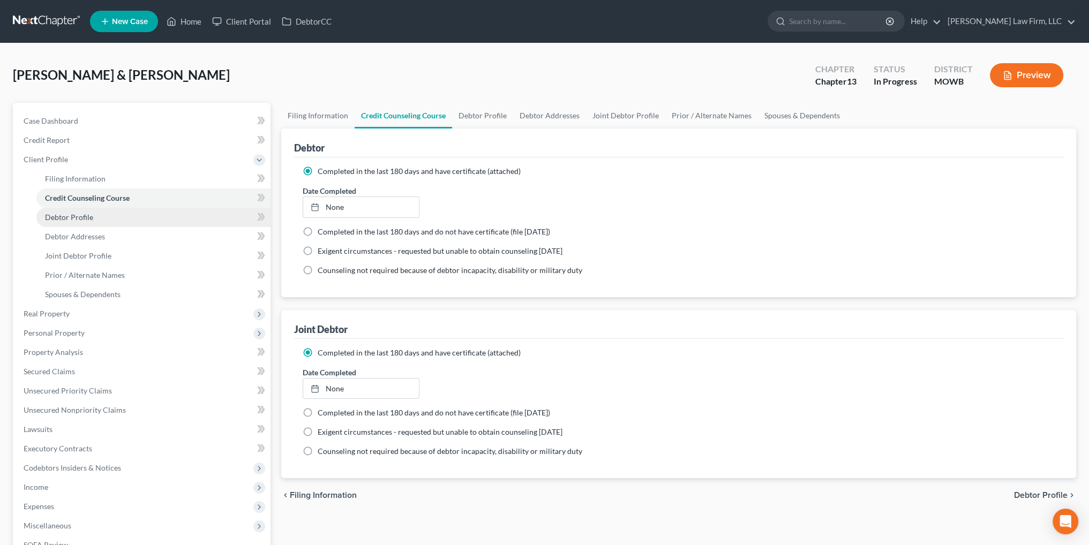
click at [70, 214] on span "Debtor Profile" at bounding box center [69, 217] width 48 height 9
select select "1"
select select "4"
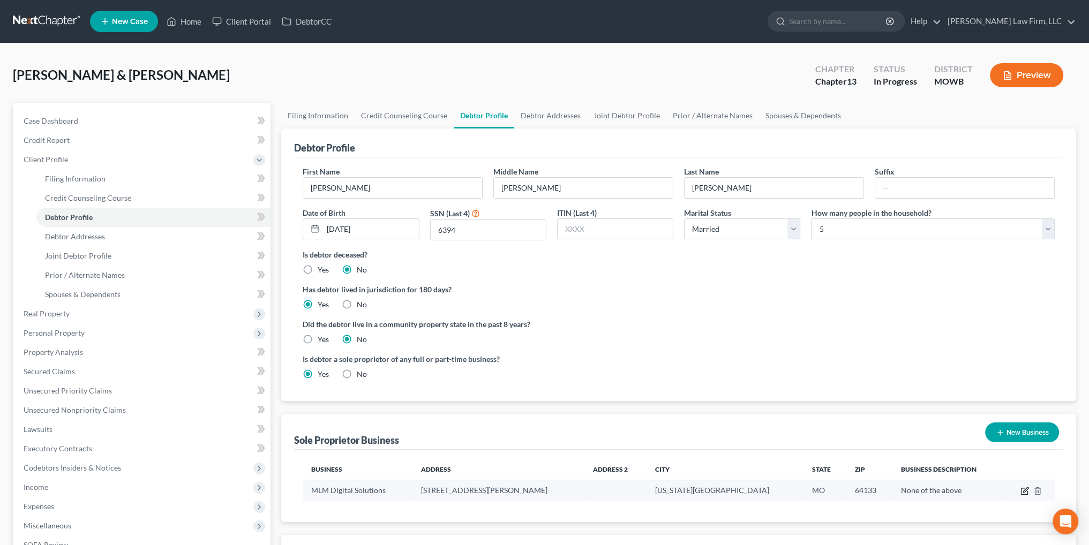
click at [1022, 489] on icon "button" at bounding box center [1024, 491] width 9 height 9
select select "26"
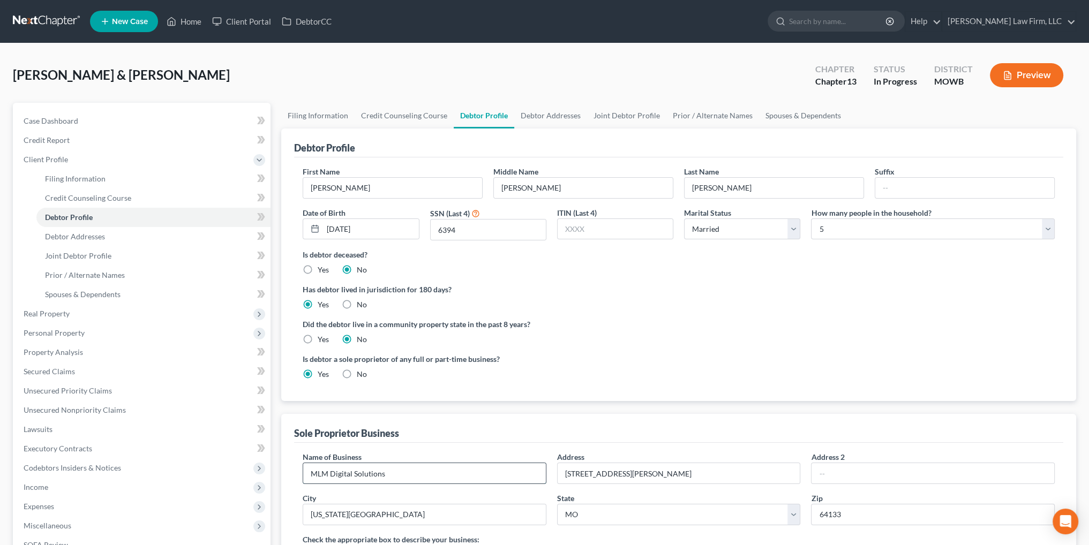
click at [400, 478] on input "MLM Digital Solutions" at bounding box center [424, 473] width 243 height 20
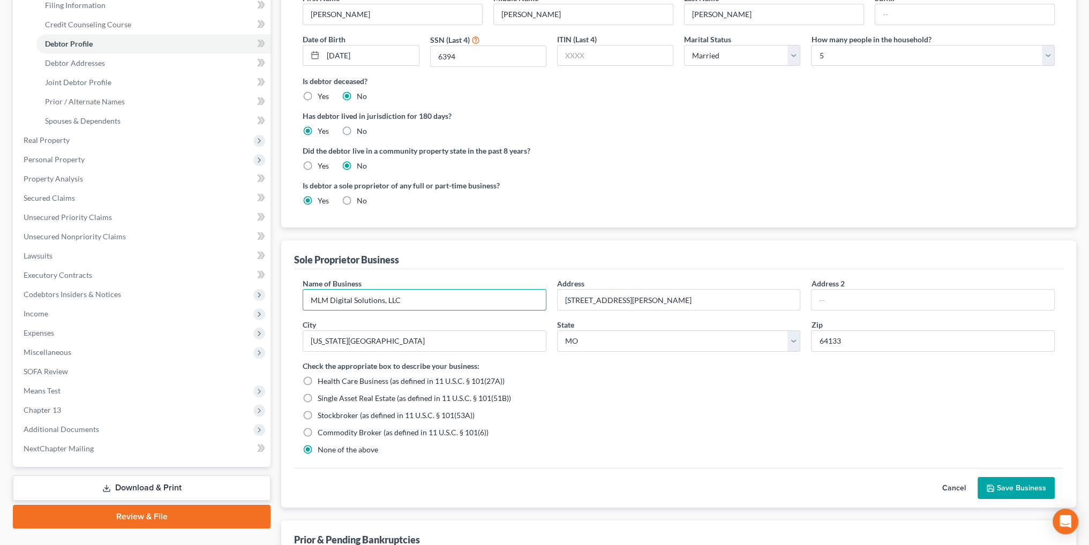
scroll to position [214, 0]
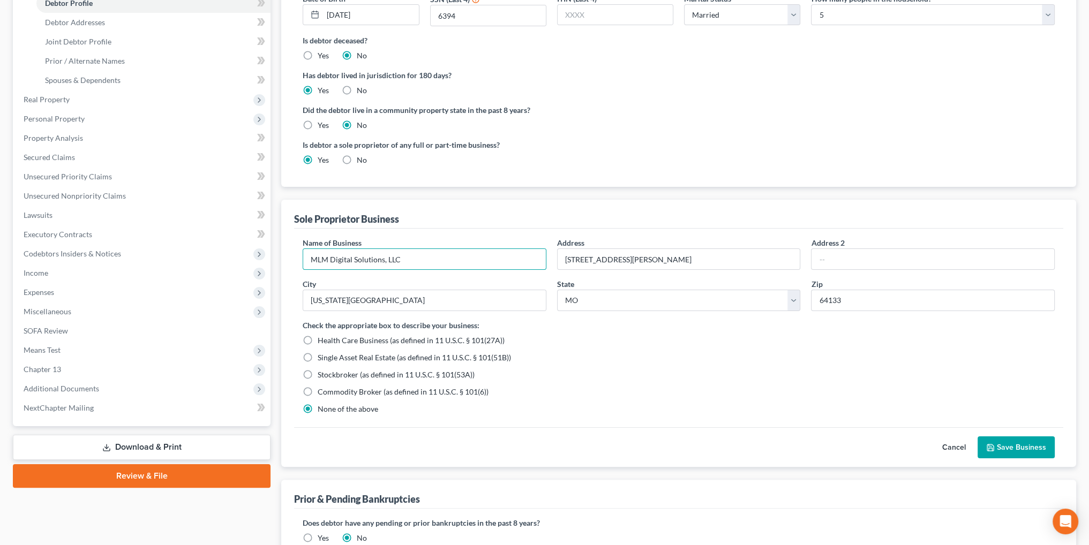
type input "MLM Digital Solutions, LLC"
click at [1001, 447] on button "Save Business" at bounding box center [1016, 448] width 77 height 22
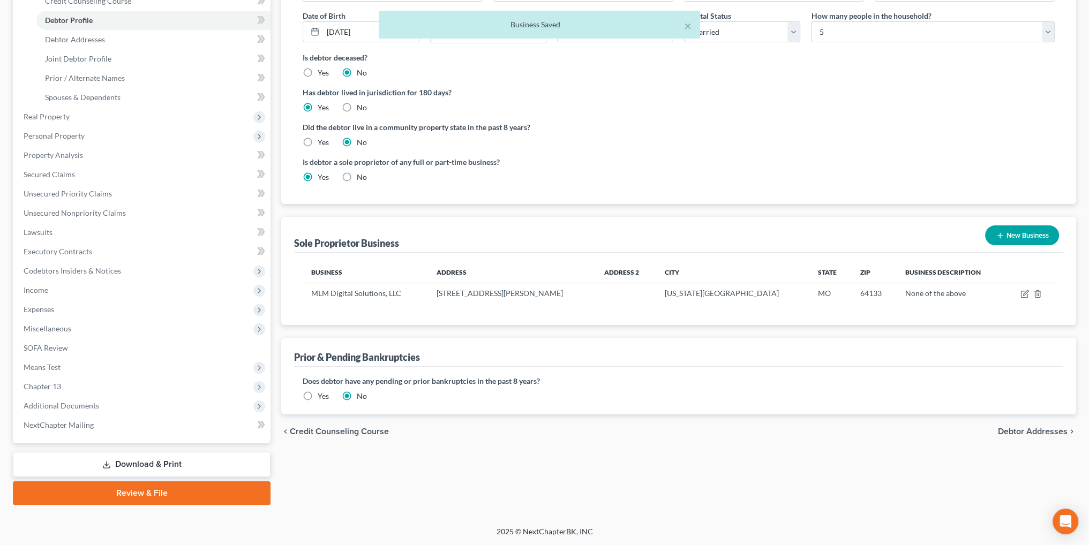
click at [92, 41] on div "× Business Saved" at bounding box center [539, 27] width 1089 height 33
click at [70, 37] on div "× Business Saved" at bounding box center [539, 27] width 1089 height 33
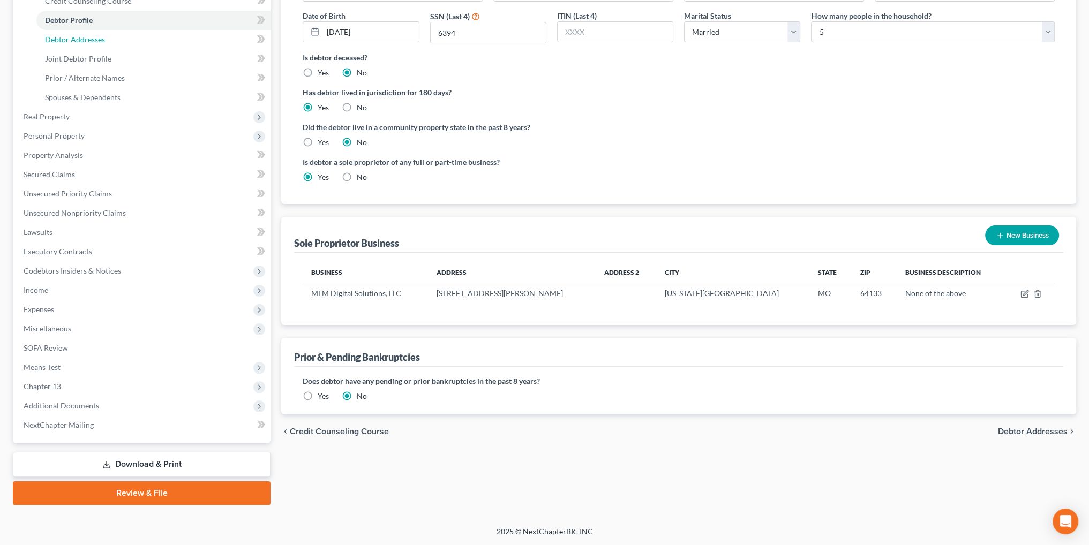
click at [70, 37] on span "Debtor Addresses" at bounding box center [75, 39] width 60 height 9
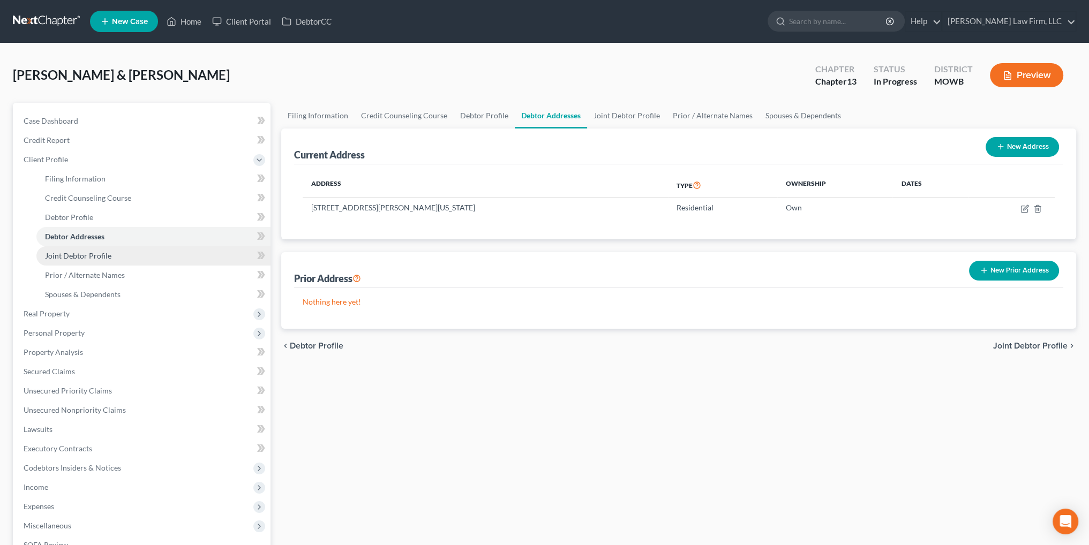
click at [66, 252] on span "Joint Debtor Profile" at bounding box center [78, 255] width 66 height 9
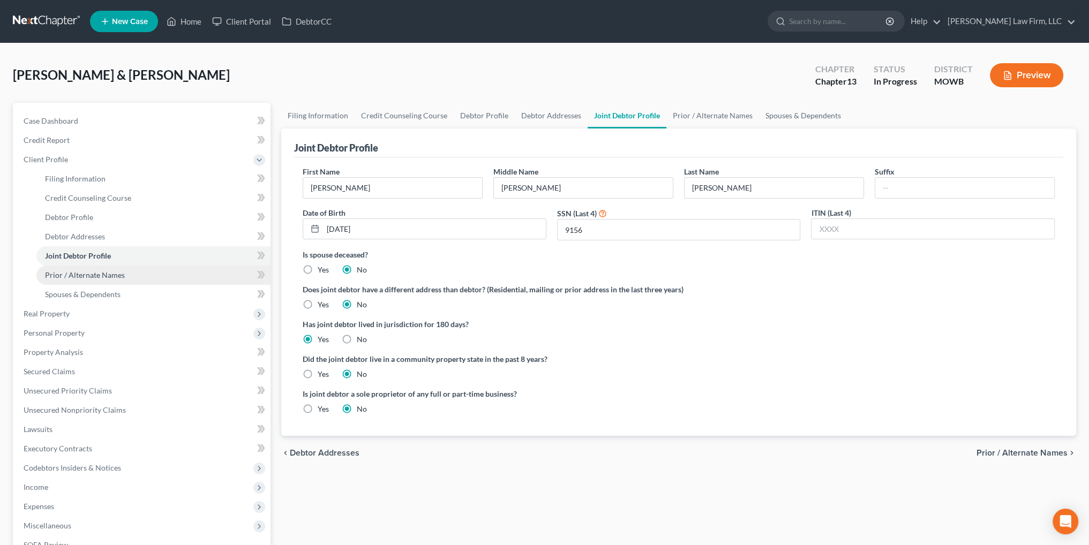
click at [64, 275] on span "Prior / Alternate Names" at bounding box center [85, 274] width 80 height 9
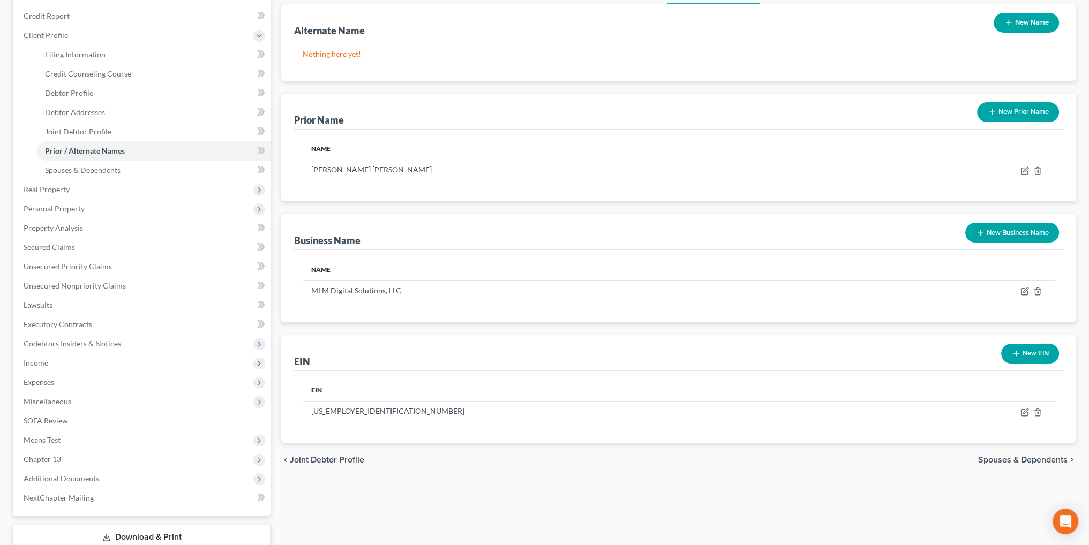
scroll to position [161, 0]
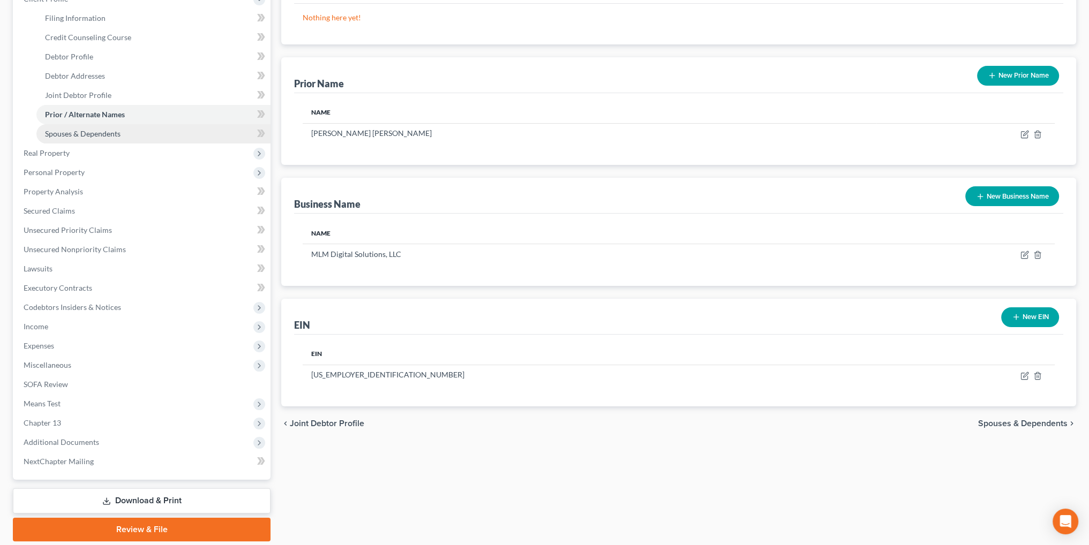
click at [102, 136] on span "Spouses & Dependents" at bounding box center [83, 133] width 76 height 9
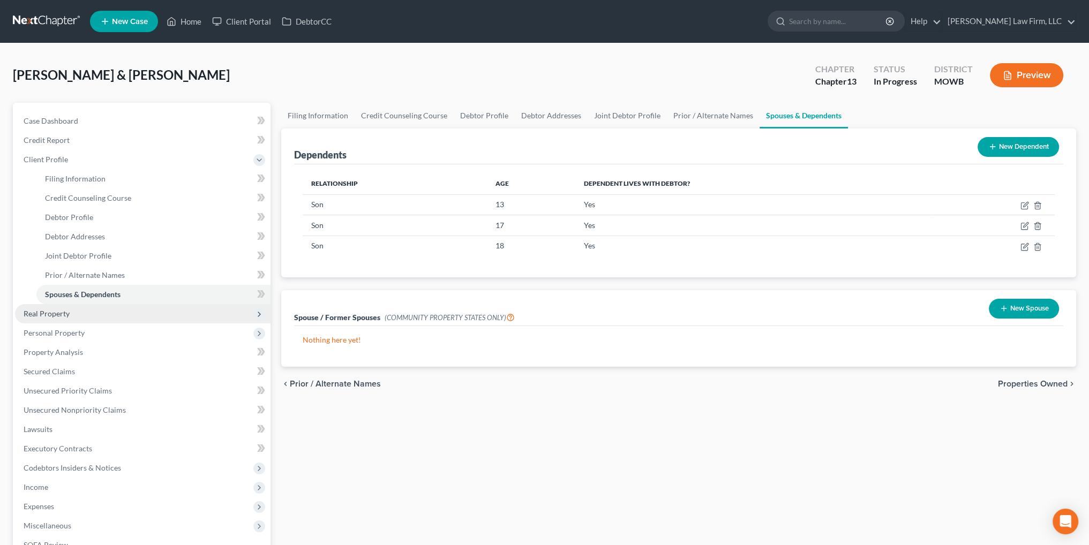
click at [50, 316] on span "Real Property" at bounding box center [47, 313] width 46 height 9
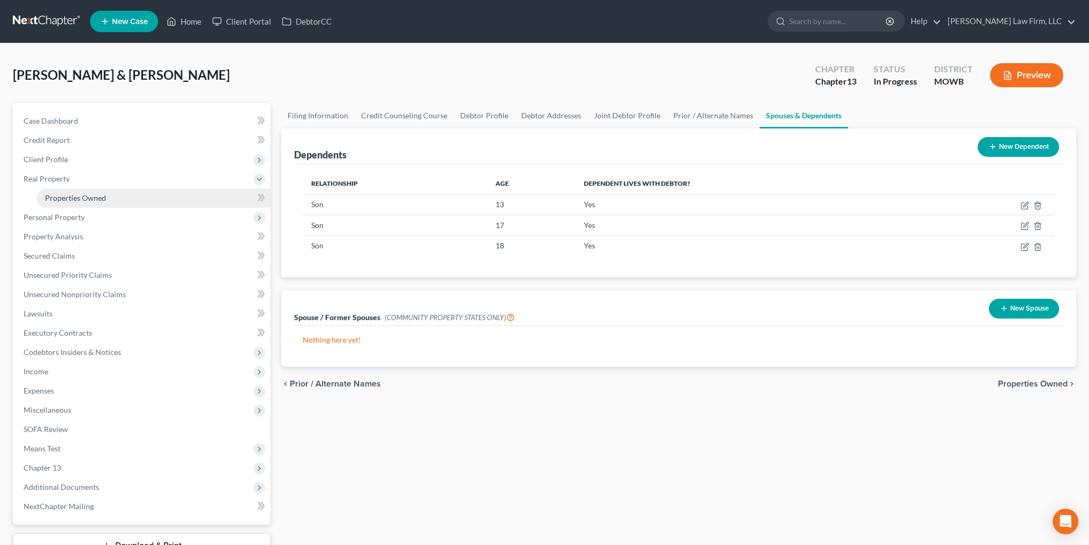
click at [79, 196] on span "Properties Owned" at bounding box center [75, 197] width 61 height 9
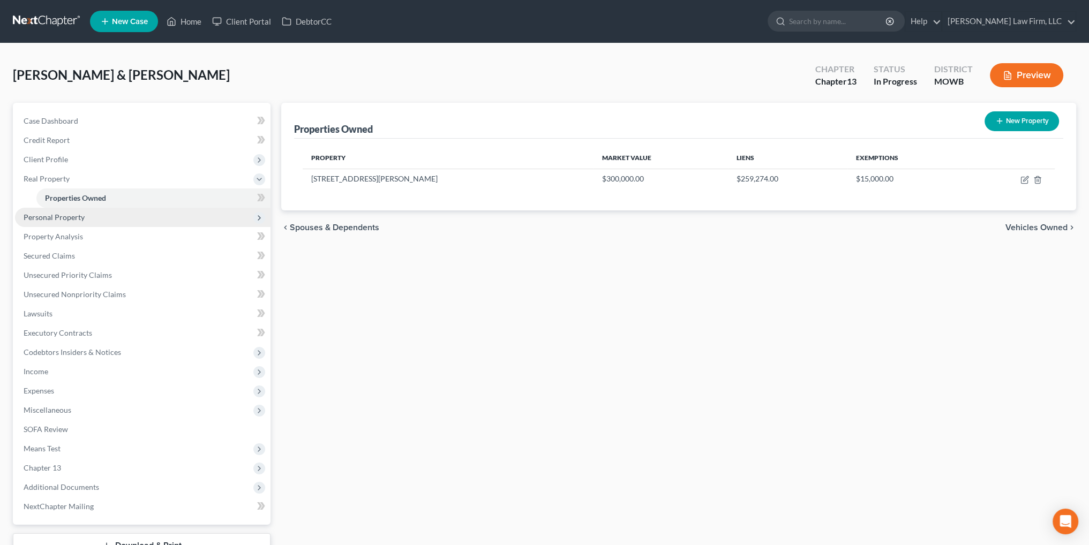
click at [65, 214] on span "Personal Property" at bounding box center [54, 217] width 61 height 9
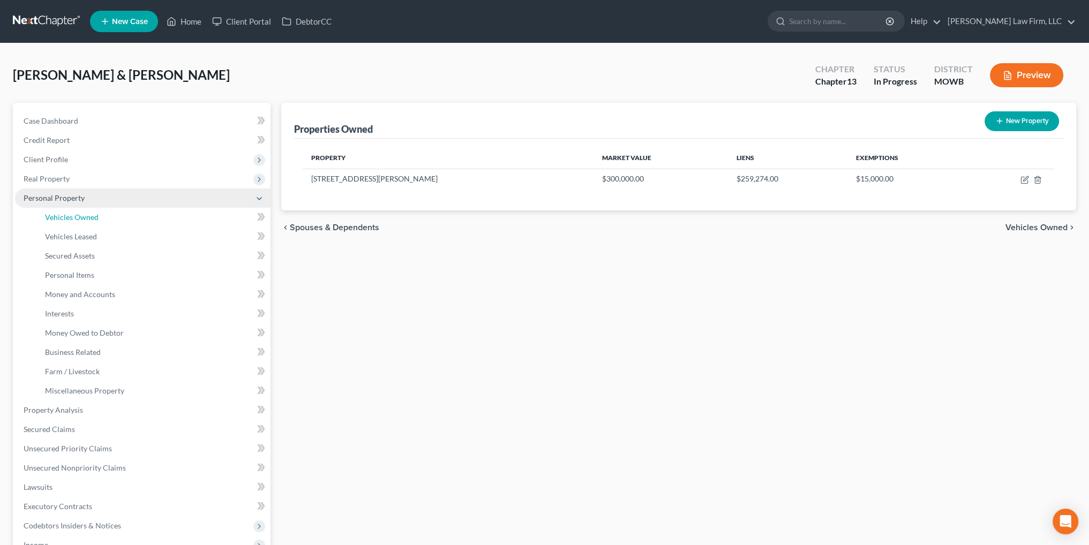
click at [65, 214] on span "Vehicles Owned" at bounding box center [72, 217] width 54 height 9
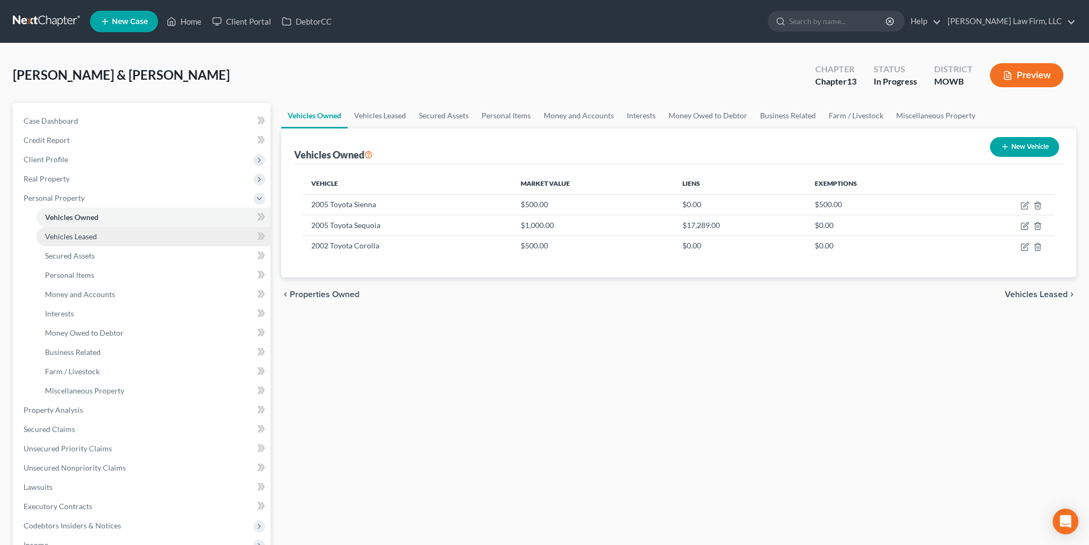
click at [88, 238] on span "Vehicles Leased" at bounding box center [71, 236] width 52 height 9
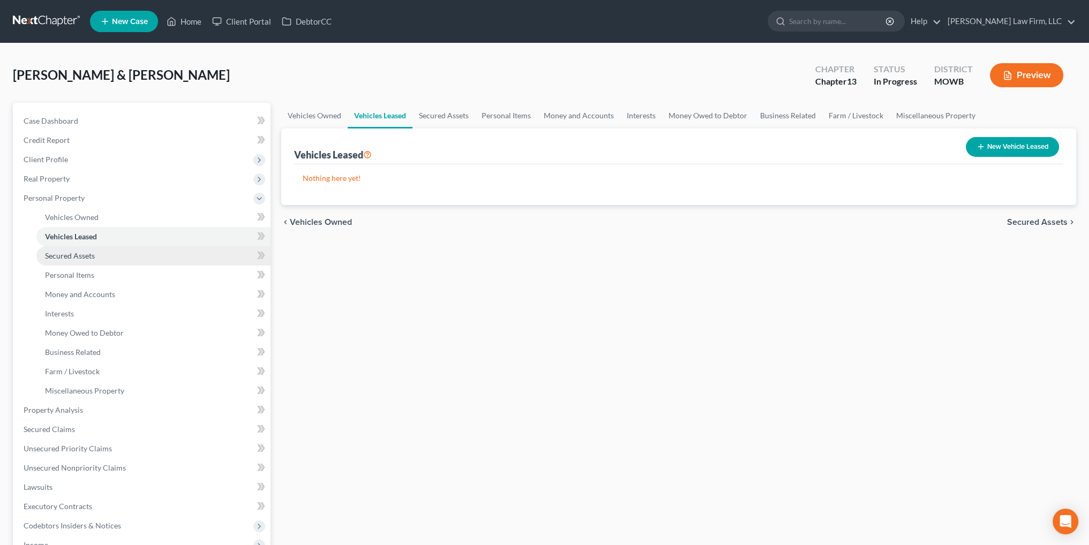
click at [77, 247] on link "Secured Assets" at bounding box center [153, 255] width 234 height 19
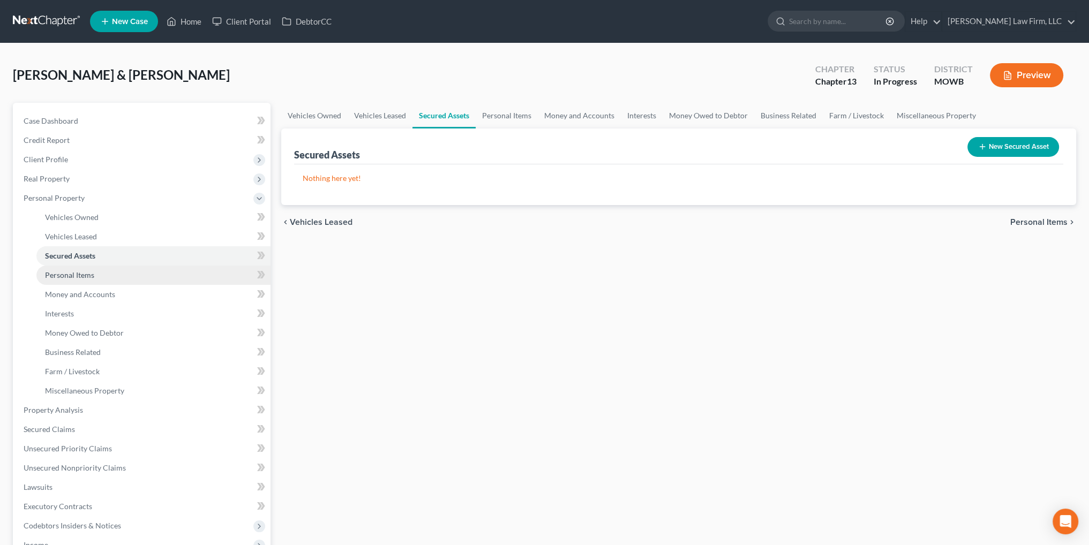
click at [71, 267] on link "Personal Items" at bounding box center [153, 275] width 234 height 19
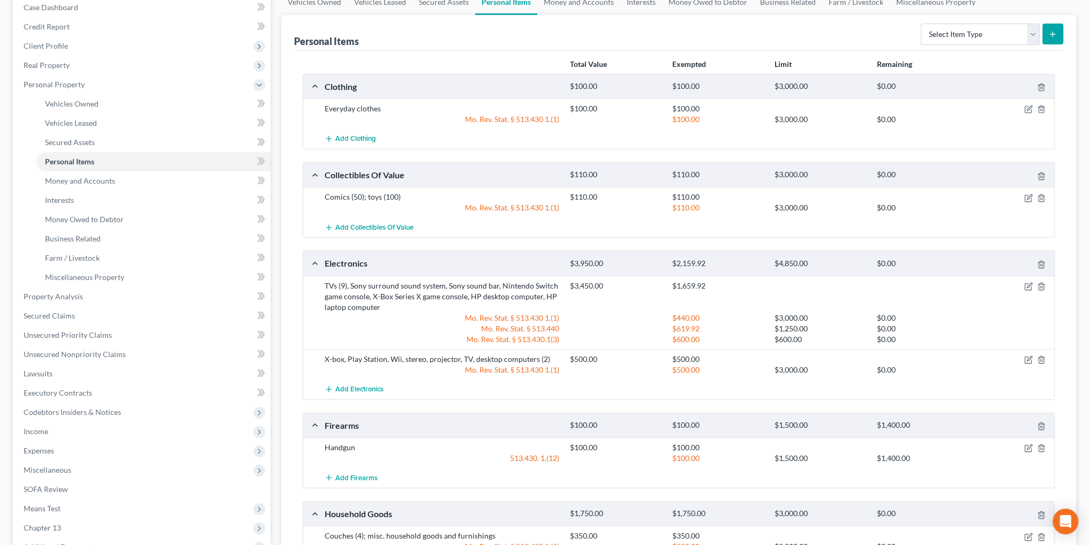
scroll to position [161, 0]
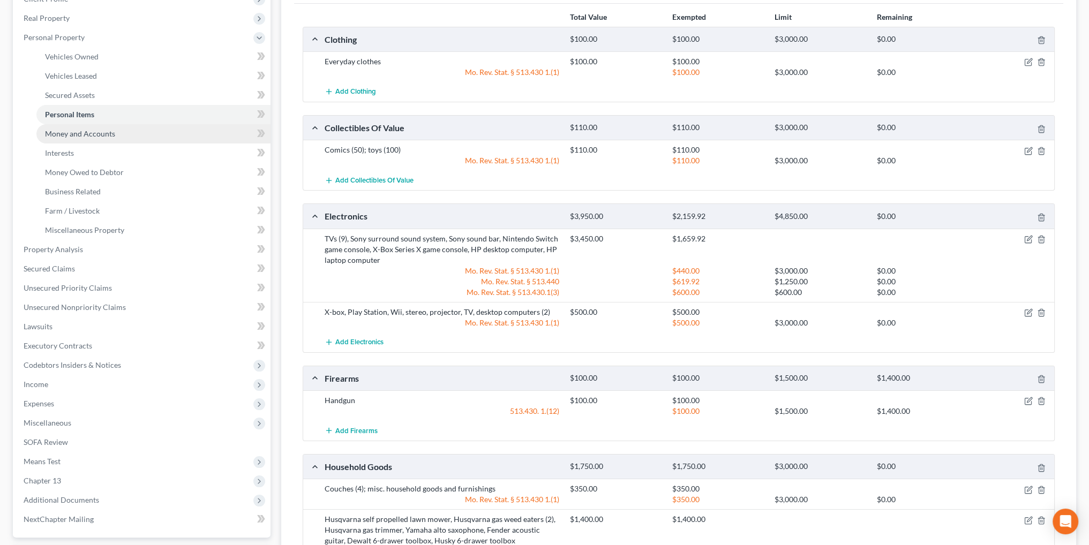
click at [97, 137] on span "Money and Accounts" at bounding box center [80, 133] width 70 height 9
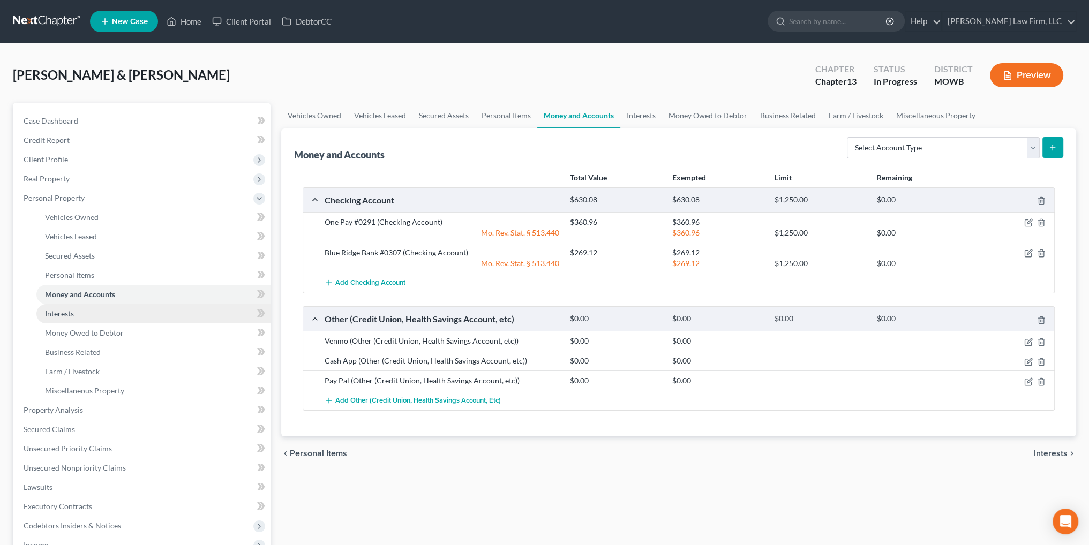
click at [58, 313] on span "Interests" at bounding box center [59, 313] width 29 height 9
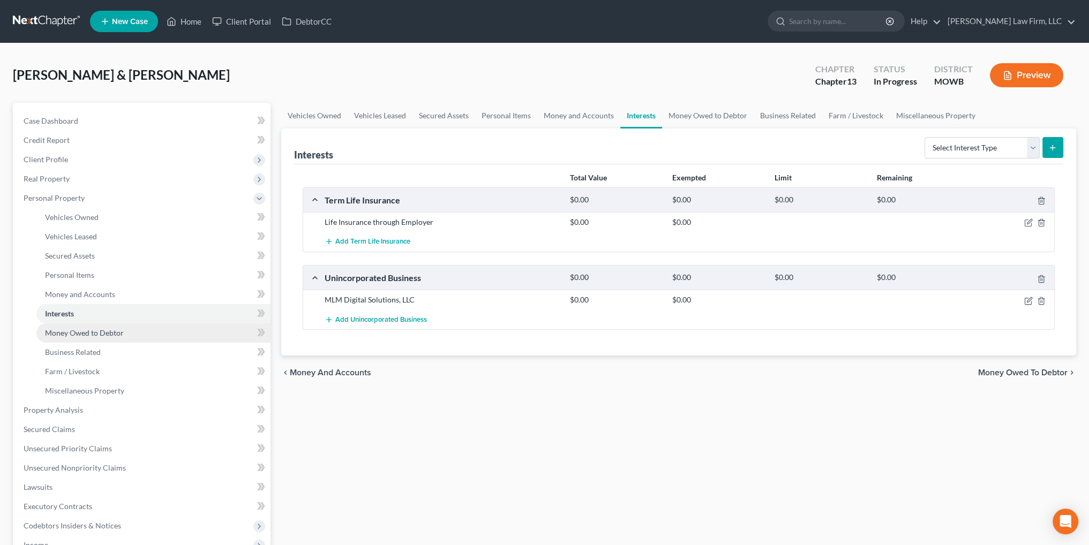
click at [92, 336] on span "Money Owed to Debtor" at bounding box center [84, 332] width 79 height 9
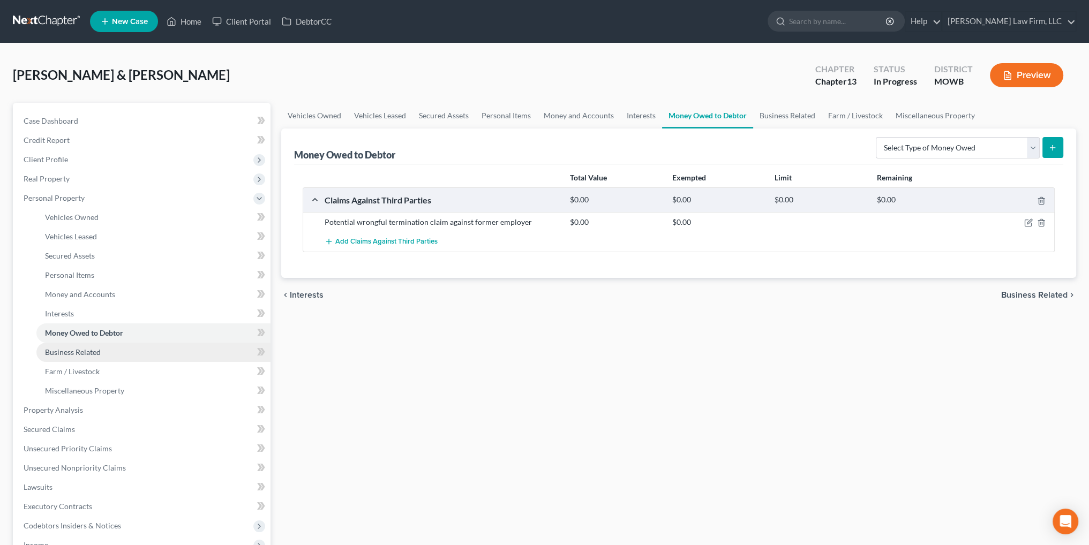
click at [81, 352] on span "Business Related" at bounding box center [73, 352] width 56 height 9
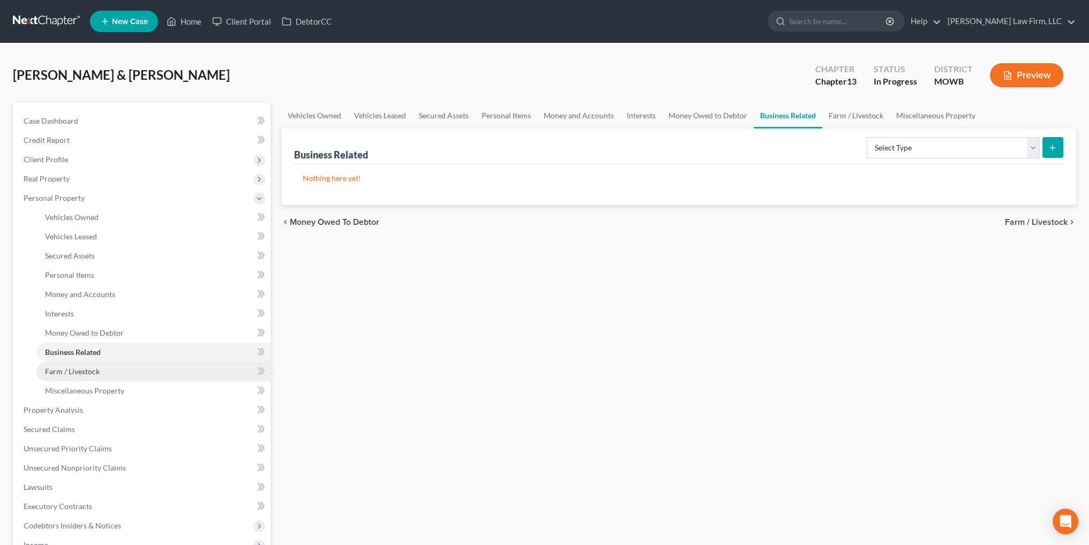
click at [79, 370] on span "Farm / Livestock" at bounding box center [72, 371] width 55 height 9
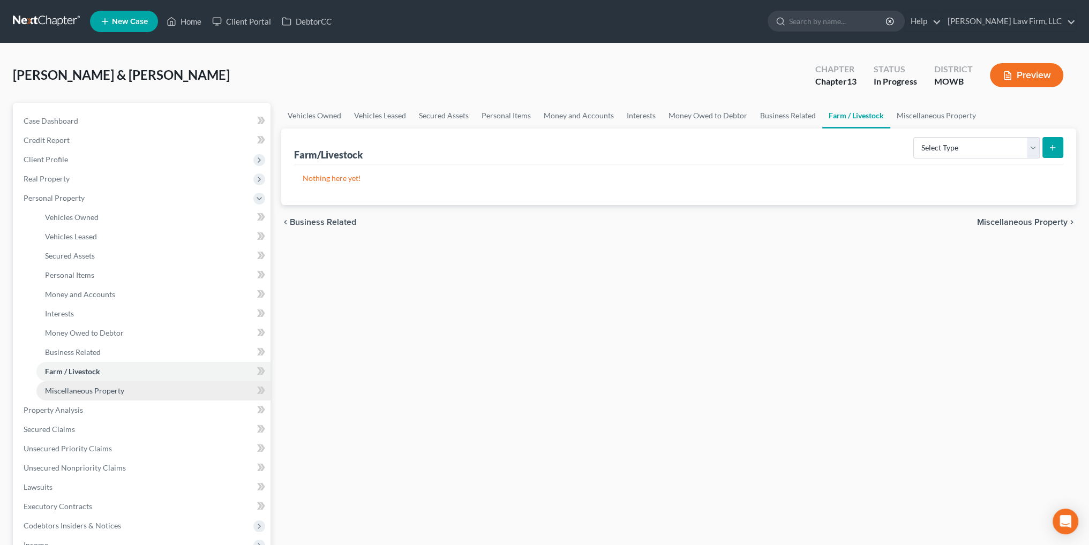
click at [74, 388] on span "Miscellaneous Property" at bounding box center [84, 390] width 79 height 9
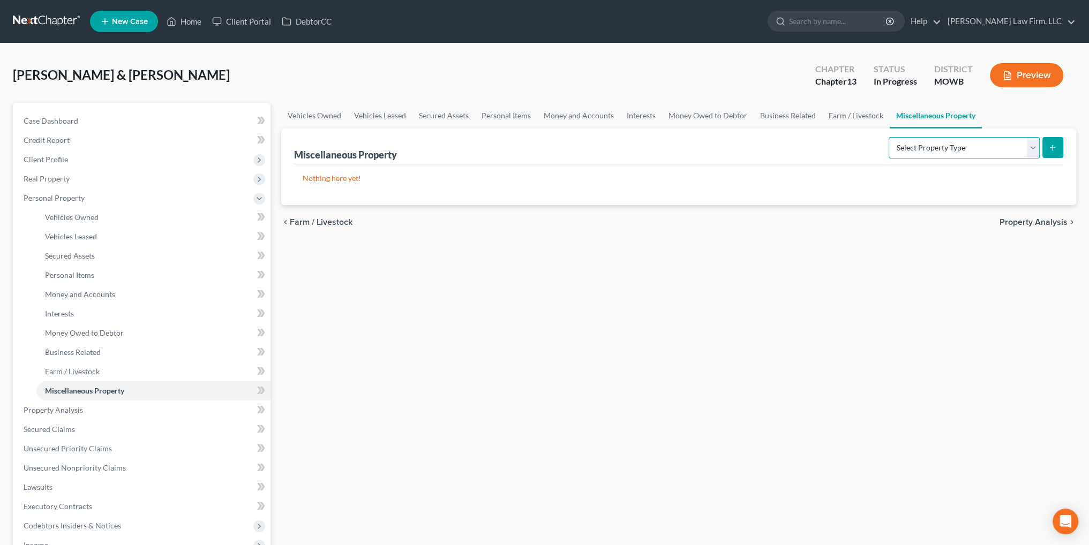
click at [1022, 146] on select "Select Property Type Assigned for Creditor Benefit Within 1 Year Holding for An…" at bounding box center [964, 147] width 151 height 21
click at [45, 412] on span "Property Analysis" at bounding box center [53, 409] width 59 height 9
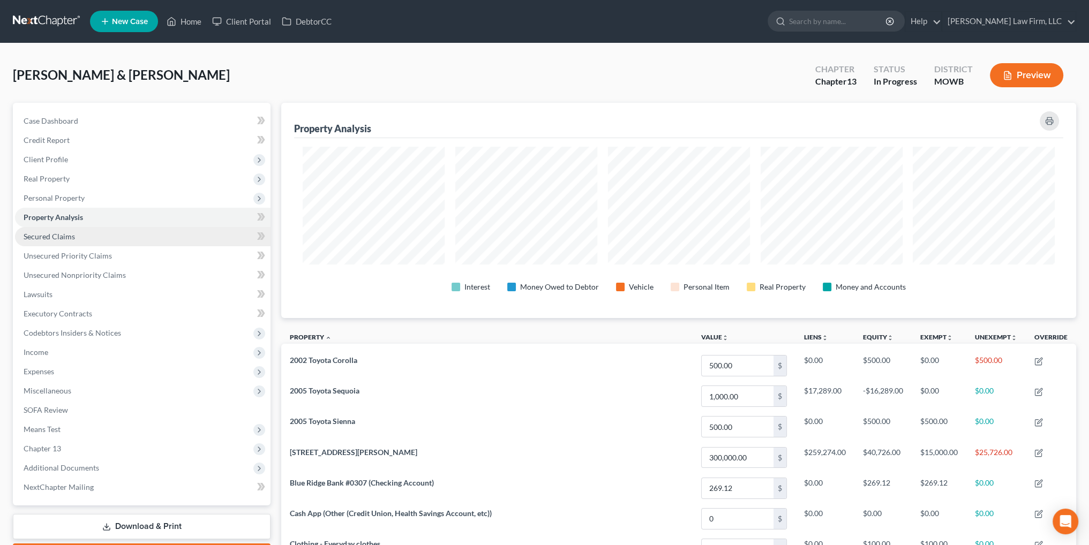
scroll to position [215, 794]
click at [59, 235] on span "Secured Claims" at bounding box center [49, 236] width 51 height 9
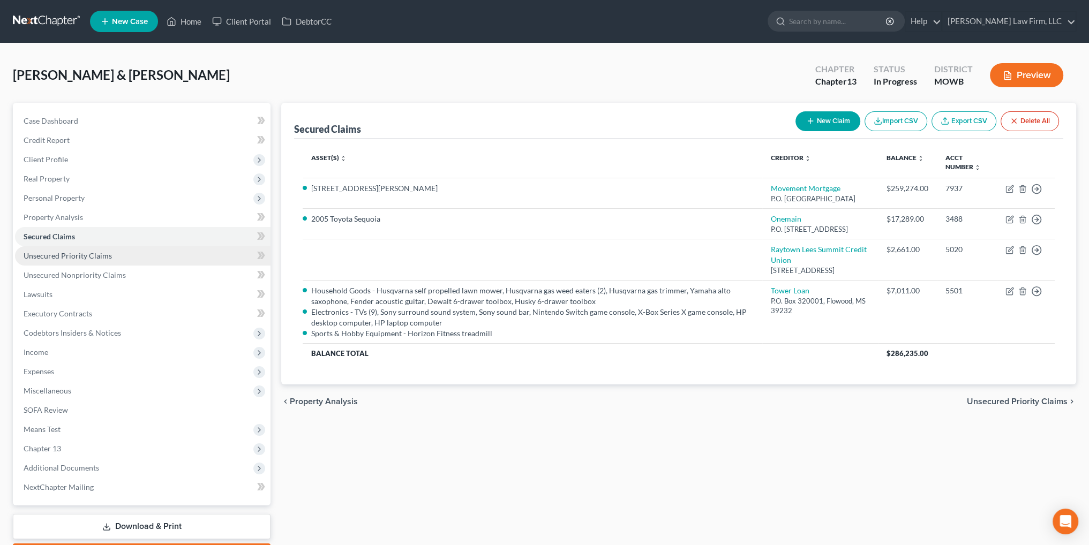
click at [87, 255] on span "Unsecured Priority Claims" at bounding box center [68, 255] width 88 height 9
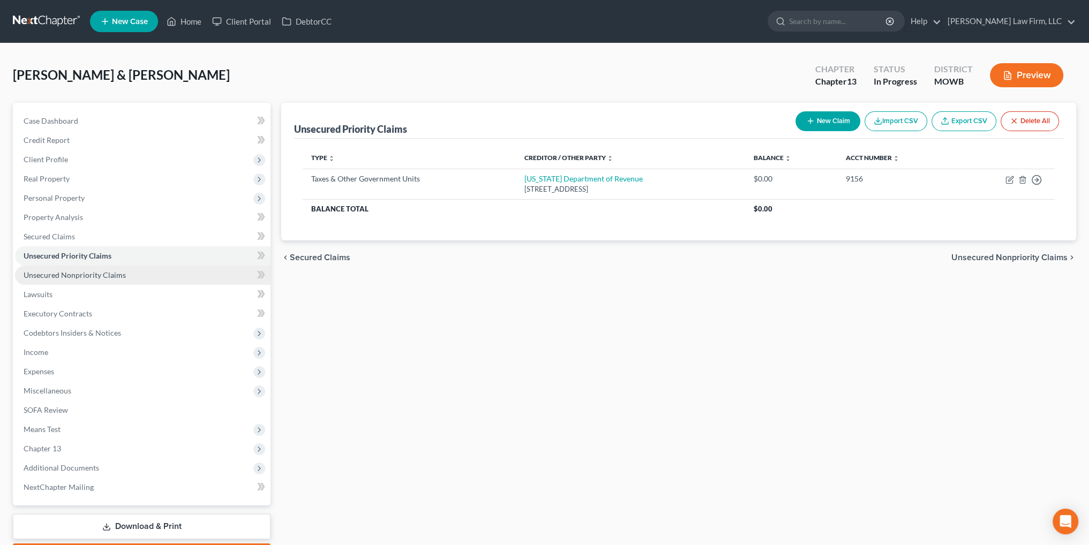
click at [64, 274] on span "Unsecured Nonpriority Claims" at bounding box center [75, 274] width 102 height 9
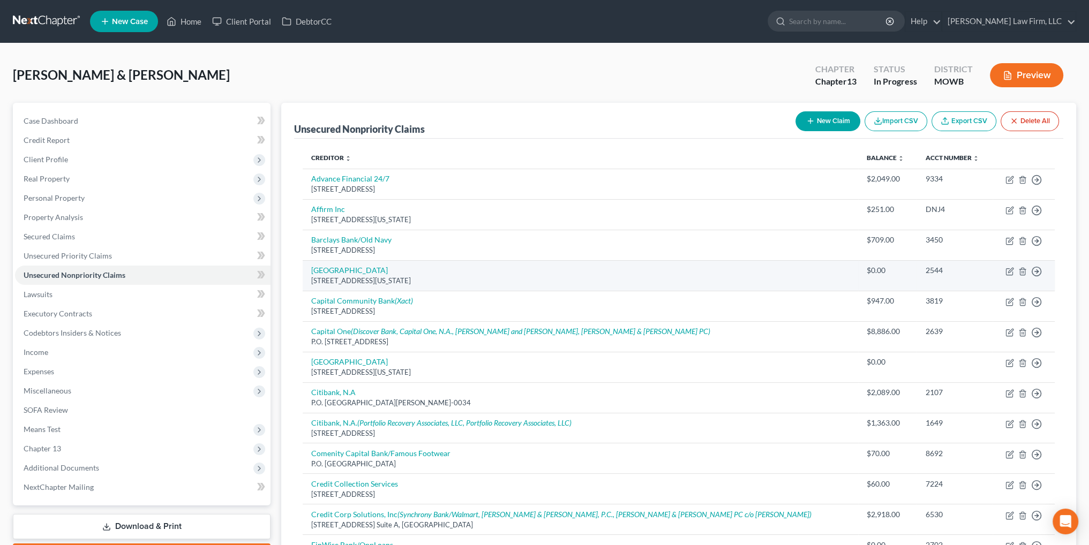
drag, startPoint x: 463, startPoint y: 280, endPoint x: 311, endPoint y: 283, distance: 152.2
click at [311, 283] on td "Blue Ridge 4240 Blue Ridge Blvd, Kansas City, MO 64133" at bounding box center [580, 275] width 555 height 31
copy div "4240 Blue Ridge Blvd, Kansas City, MO 64133"
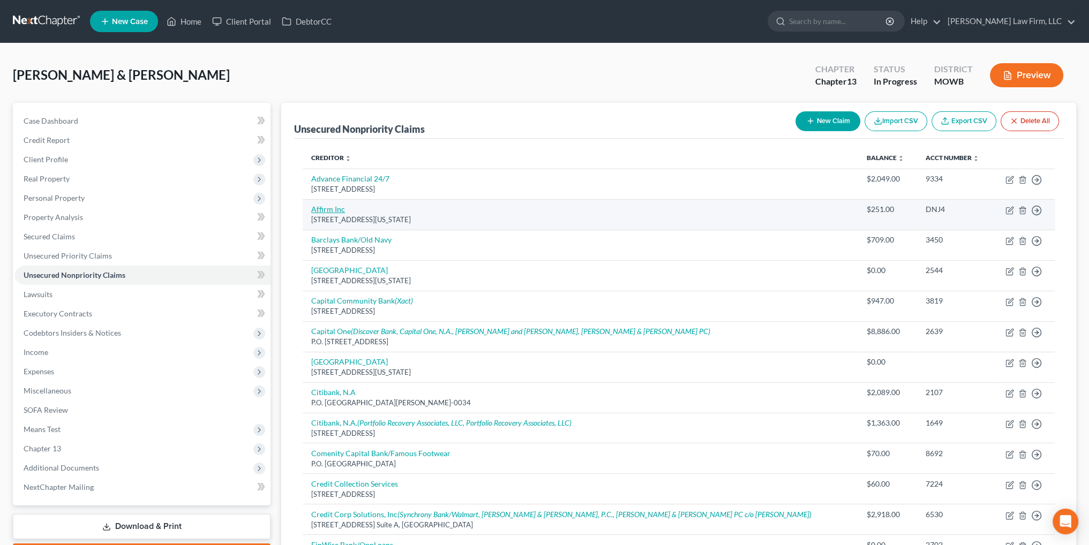
click at [325, 207] on link "Affirm Inc" at bounding box center [328, 209] width 34 height 9
select select "4"
select select "10"
select select "1"
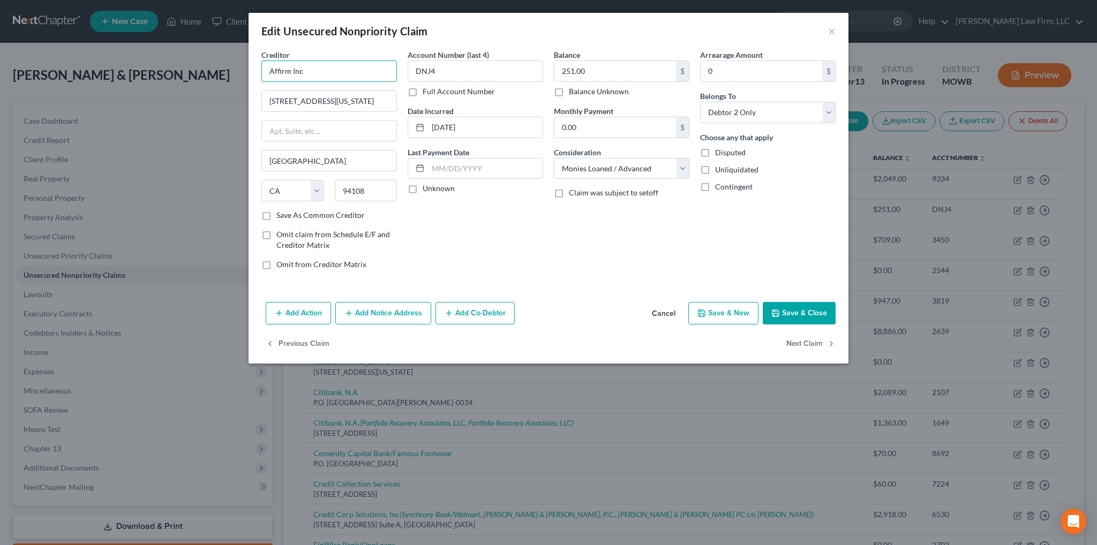
click at [291, 72] on input "Affirm Inc" at bounding box center [329, 71] width 136 height 21
click at [309, 68] on input "Affirm, Inc" at bounding box center [329, 71] width 136 height 21
type input "Affirm, Inc."
click at [552, 267] on div "Balance 251.00 $ Balance Unknown Balance Undetermined 251.00 $ Balance Unknown …" at bounding box center [621, 163] width 146 height 229
drag, startPoint x: 347, startPoint y: 96, endPoint x: 324, endPoint y: 97, distance: 23.6
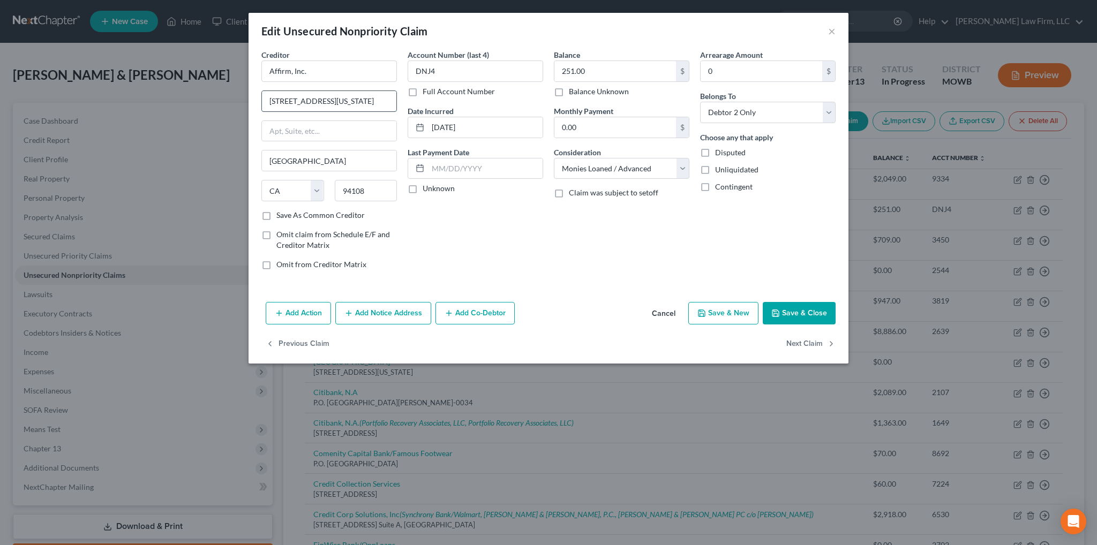
click at [324, 97] on input "650 California St Fl 12" at bounding box center [329, 101] width 134 height 20
type input "650 California Street"
type input "Floor 12"
click at [803, 311] on button "Save & Close" at bounding box center [799, 313] width 73 height 22
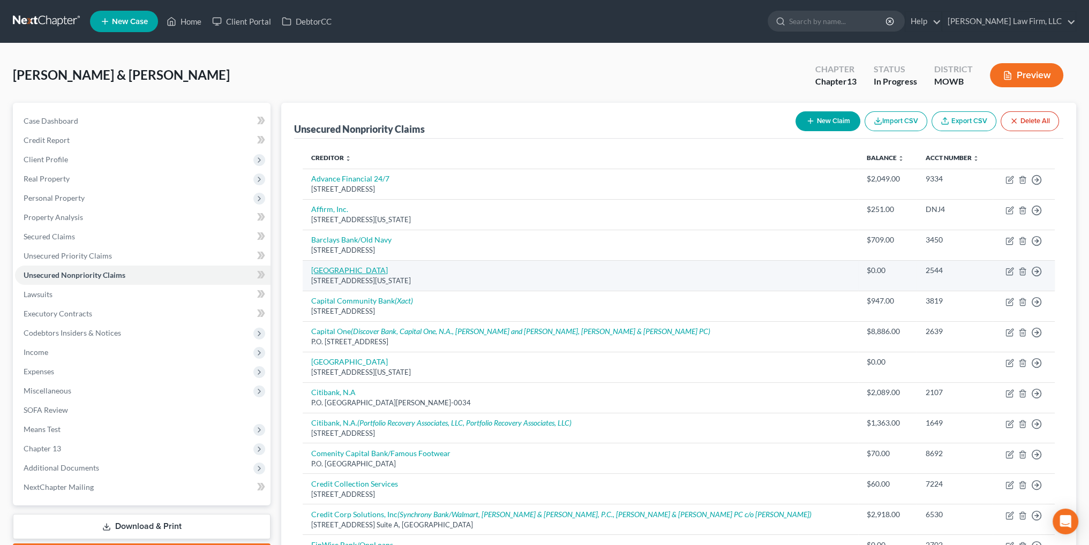
click at [328, 270] on link "Blue Ridge" at bounding box center [349, 270] width 77 height 9
select select "26"
select select "0"
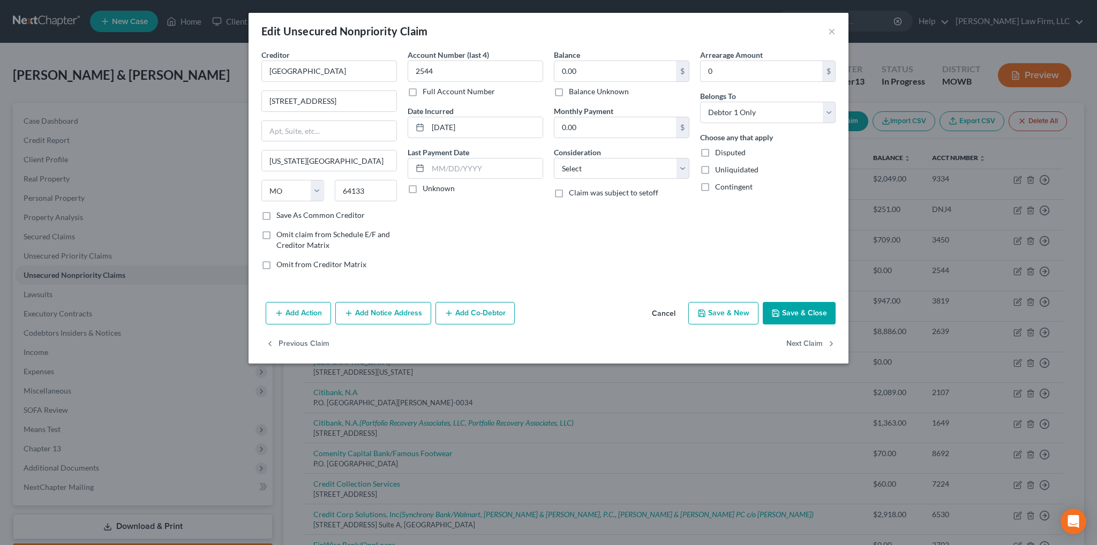
click at [673, 313] on button "Cancel" at bounding box center [663, 313] width 41 height 21
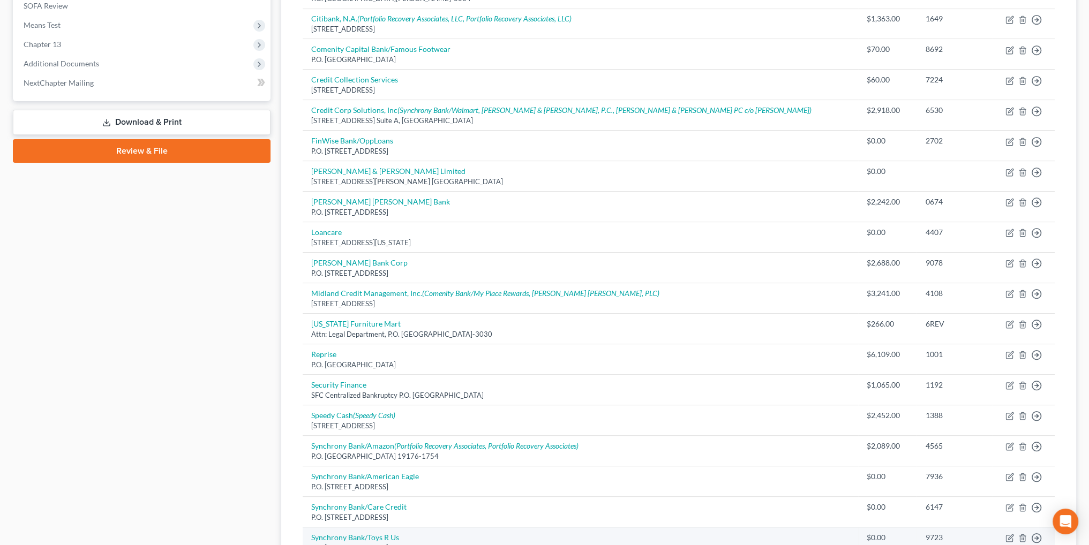
scroll to position [536, 0]
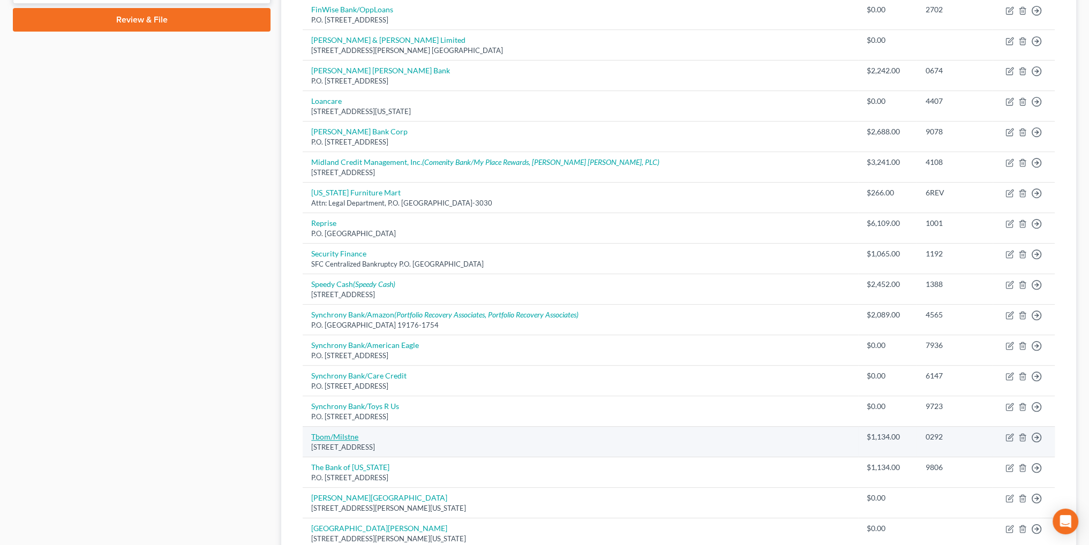
click at [343, 433] on link "Tbom/Milstne" at bounding box center [334, 436] width 47 height 9
select select "38"
select select "2"
select select "1"
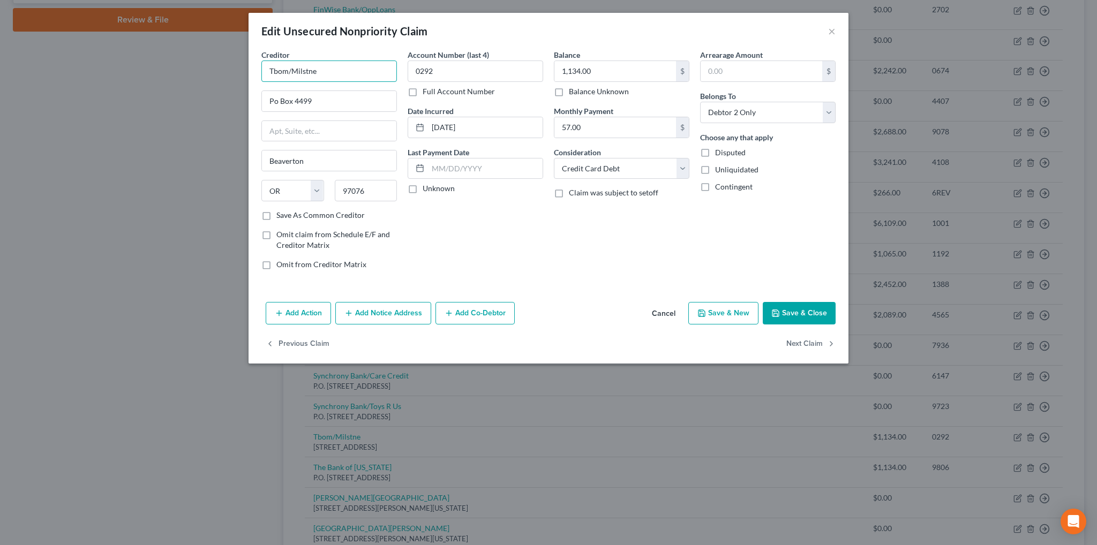
drag, startPoint x: 329, startPoint y: 73, endPoint x: 249, endPoint y: 78, distance: 79.9
click at [249, 78] on div "Creditor * Tbom/Milstne Po Box 4499 Beaverton State AL AK AR AZ CA CO CT DE DC …" at bounding box center [549, 173] width 600 height 249
type input "The Bank of Missouri/Mile"
click at [671, 309] on button "Cancel" at bounding box center [663, 313] width 41 height 21
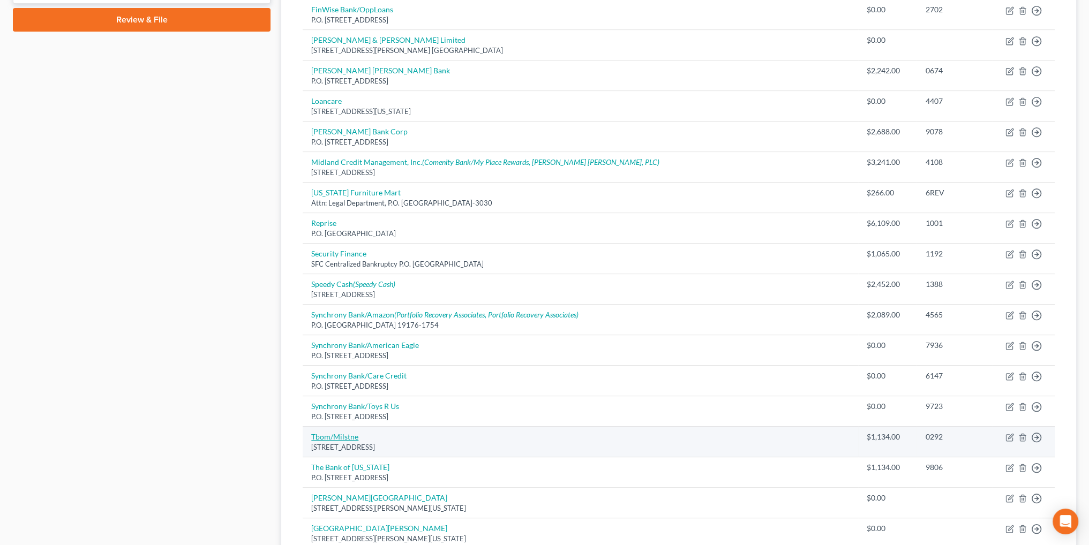
click at [347, 435] on link "Tbom/Milstne" at bounding box center [334, 436] width 47 height 9
select select "38"
select select "2"
select select "1"
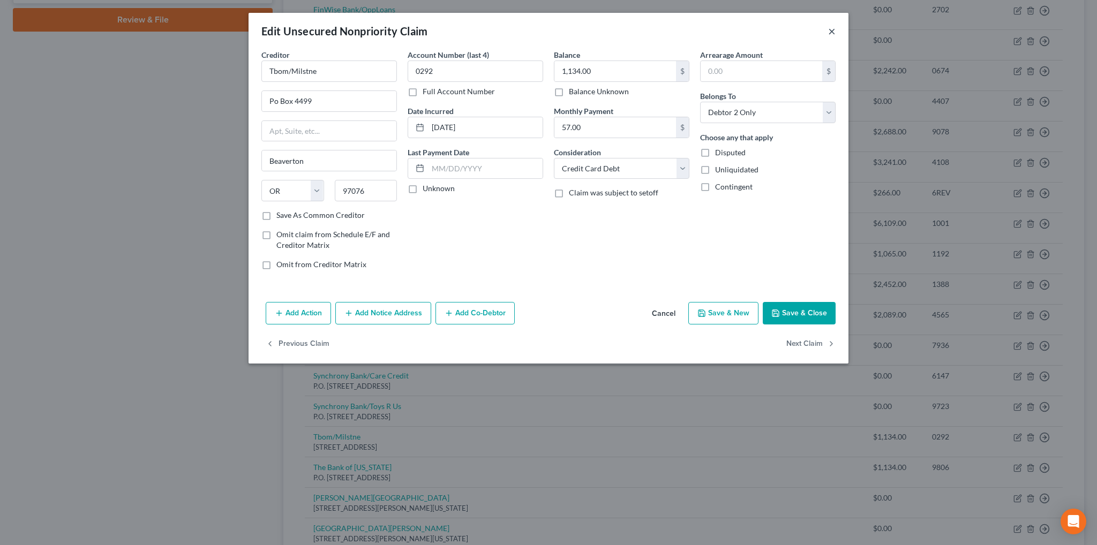
click at [833, 34] on button "×" at bounding box center [831, 31] width 7 height 13
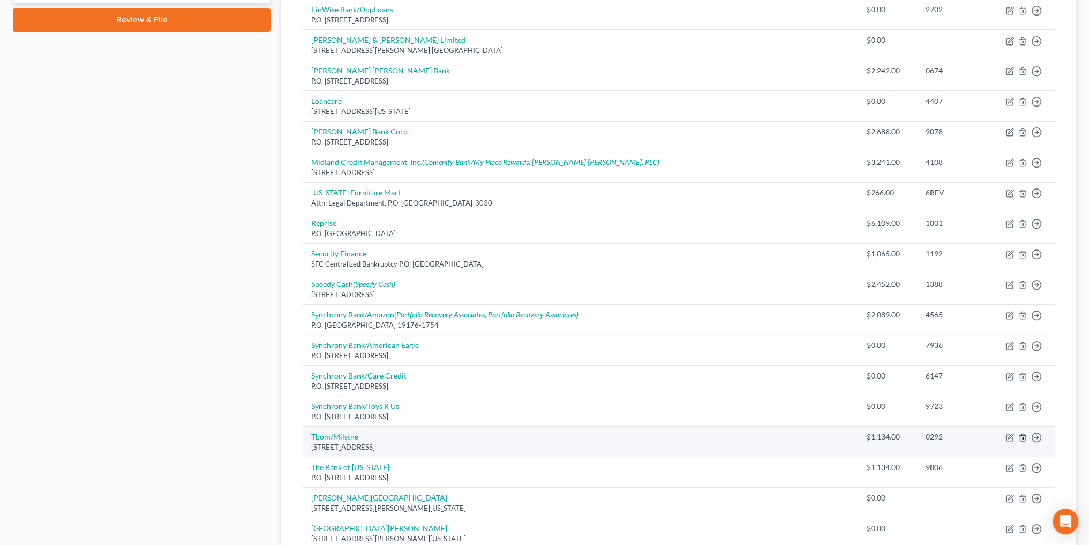
click at [1023, 435] on polyline "button" at bounding box center [1022, 435] width 6 height 0
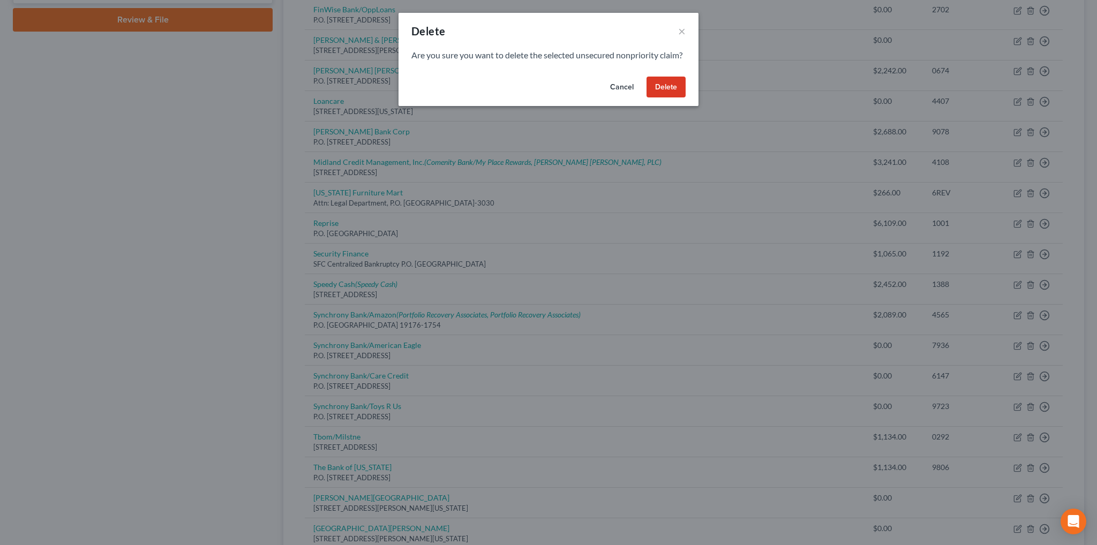
click at [666, 98] on button "Delete" at bounding box center [666, 87] width 39 height 21
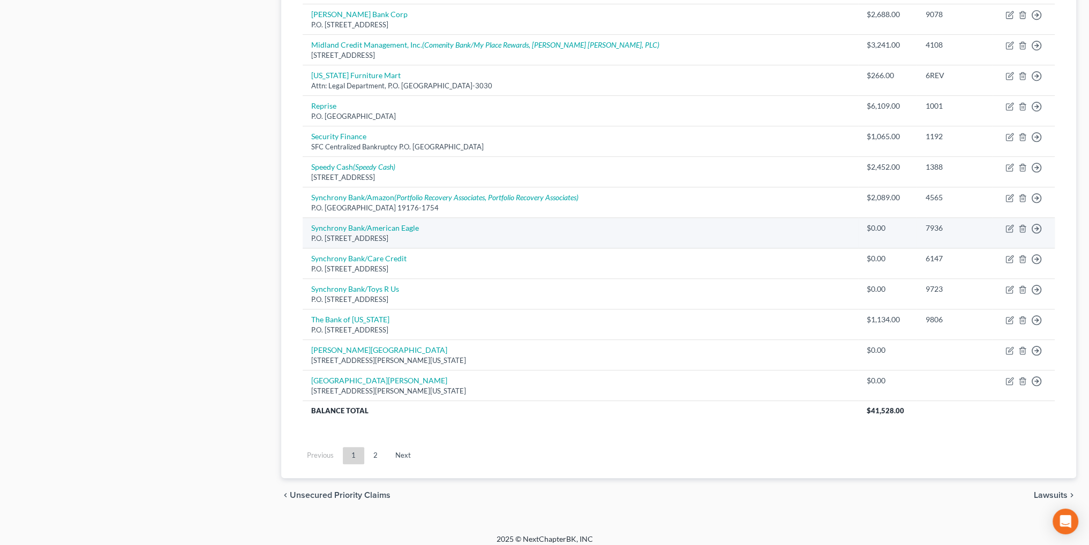
scroll to position [658, 0]
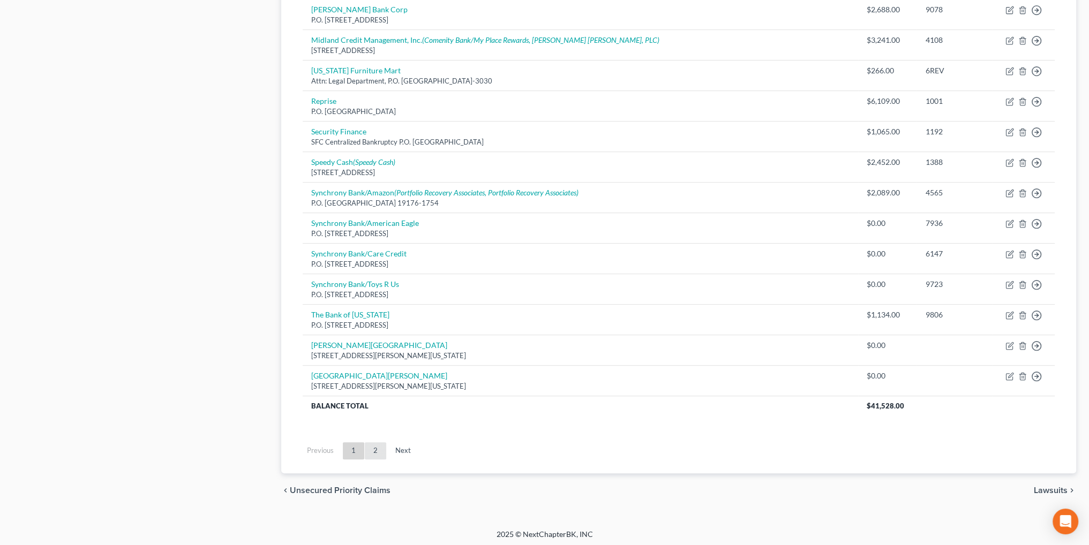
click at [375, 450] on link "2" at bounding box center [375, 450] width 21 height 17
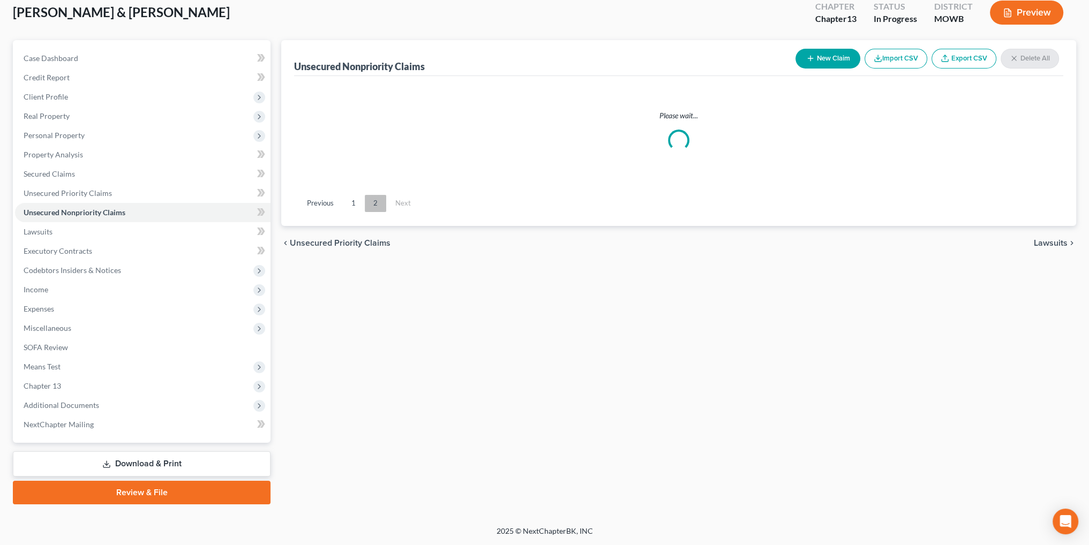
scroll to position [62, 0]
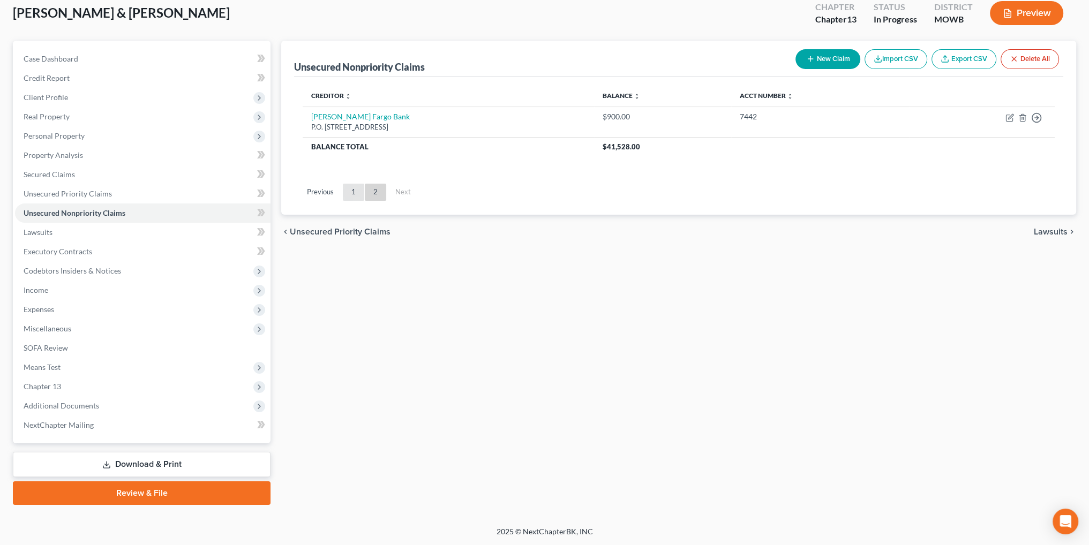
click at [354, 191] on link "1" at bounding box center [353, 192] width 21 height 17
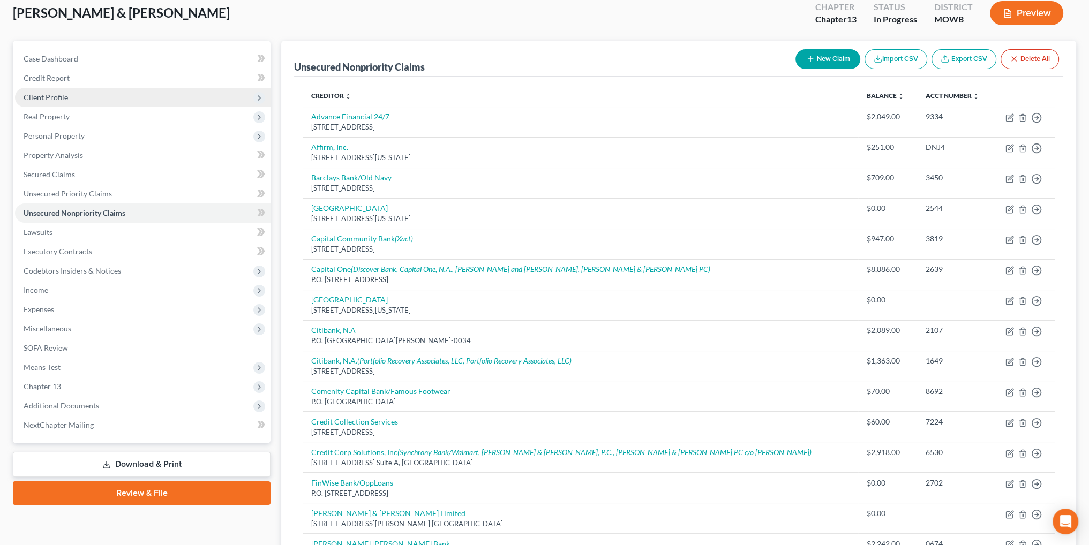
click at [46, 99] on span "Client Profile" at bounding box center [46, 97] width 44 height 9
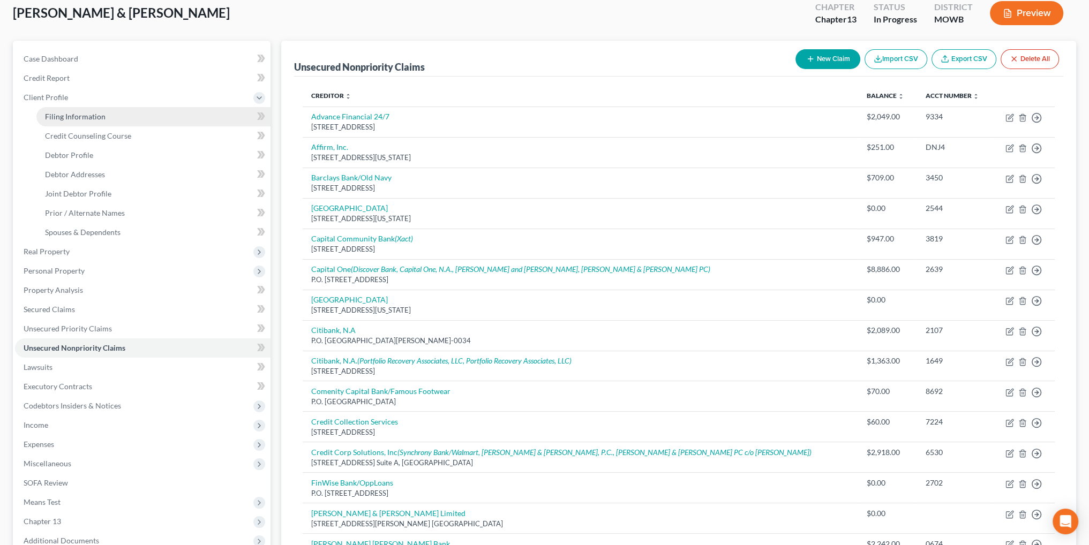
click at [71, 115] on span "Filing Information" at bounding box center [75, 116] width 61 height 9
select select "1"
select select "3"
select select "46"
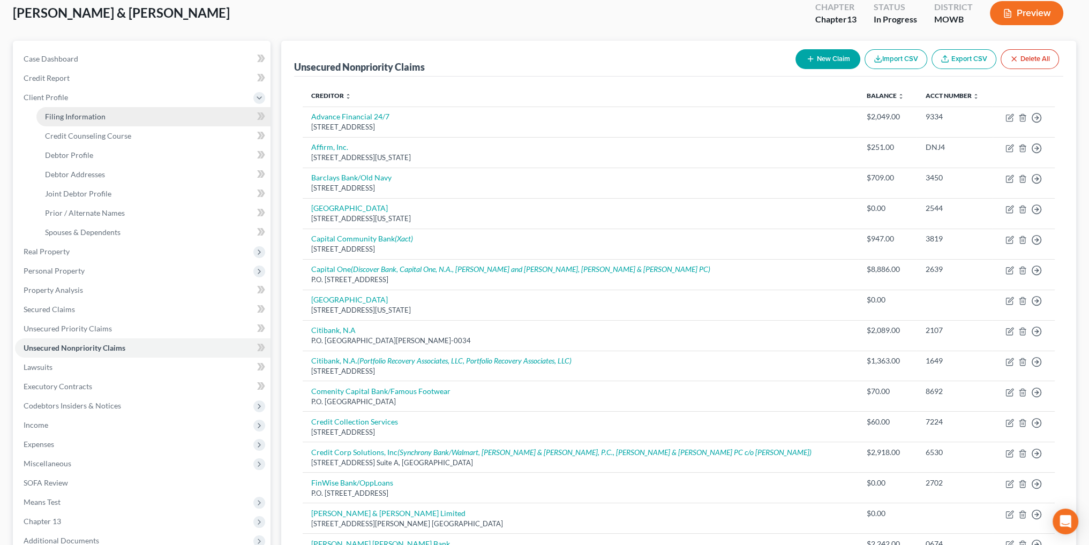
select select "12"
select select "26"
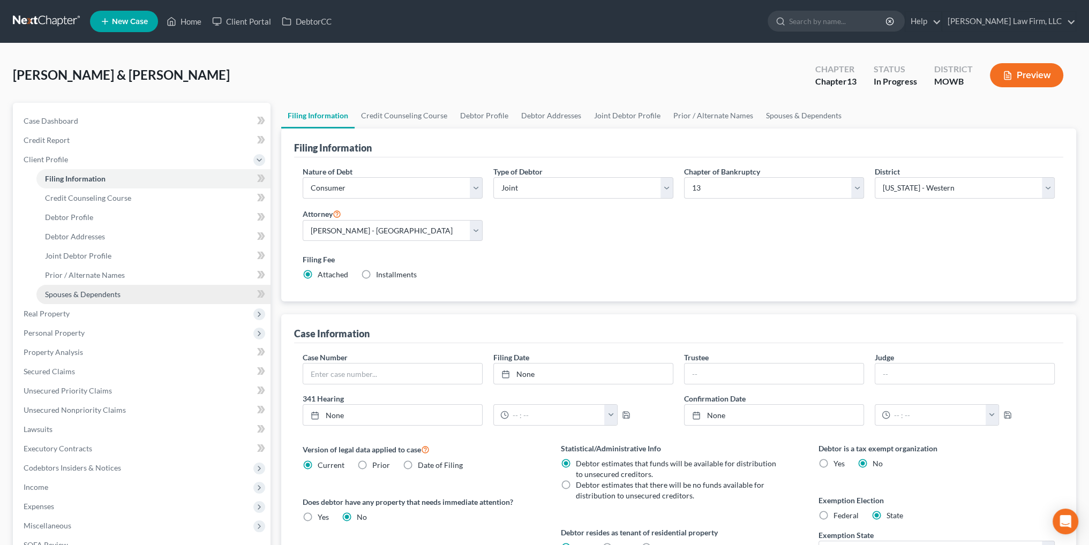
click at [67, 290] on span "Spouses & Dependents" at bounding box center [83, 294] width 76 height 9
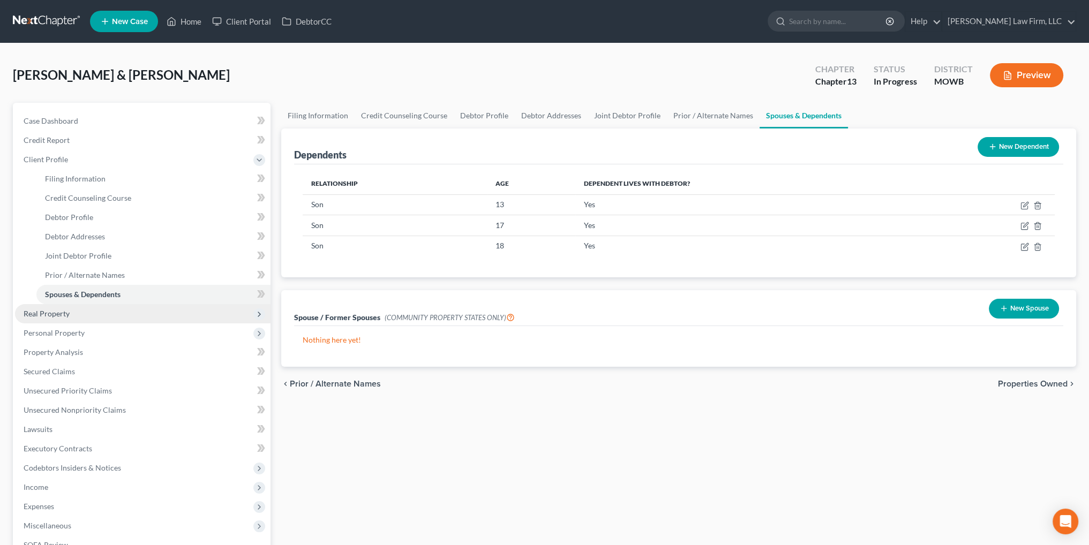
click at [53, 316] on span "Real Property" at bounding box center [47, 313] width 46 height 9
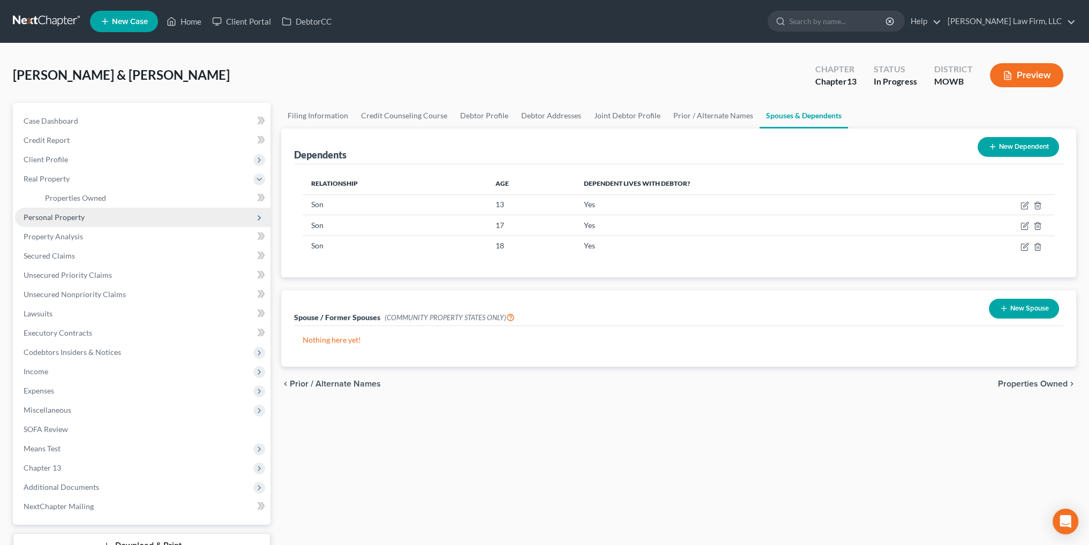
click at [58, 208] on span "Personal Property" at bounding box center [143, 217] width 256 height 19
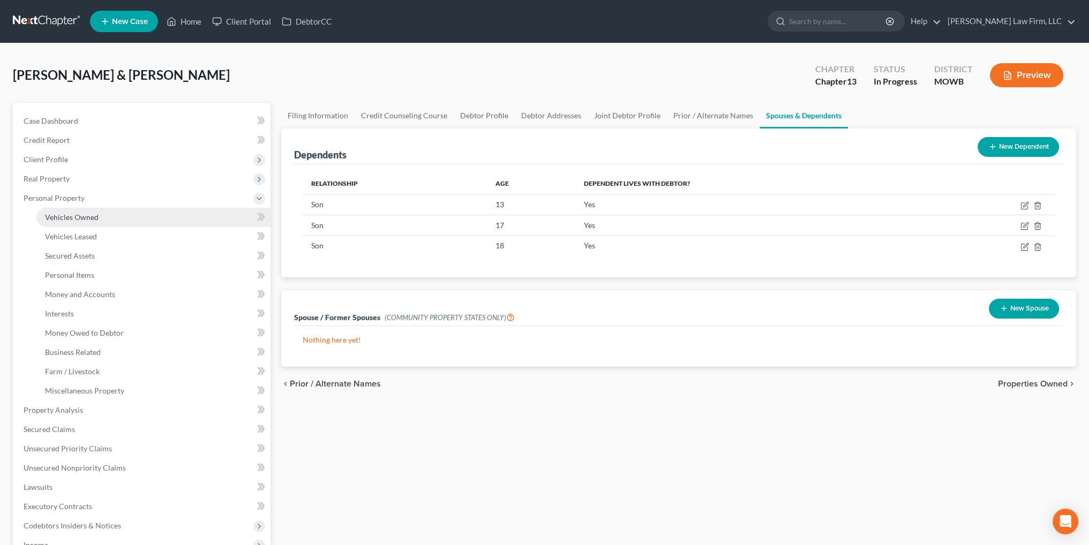
click at [77, 219] on span "Vehicles Owned" at bounding box center [72, 217] width 54 height 9
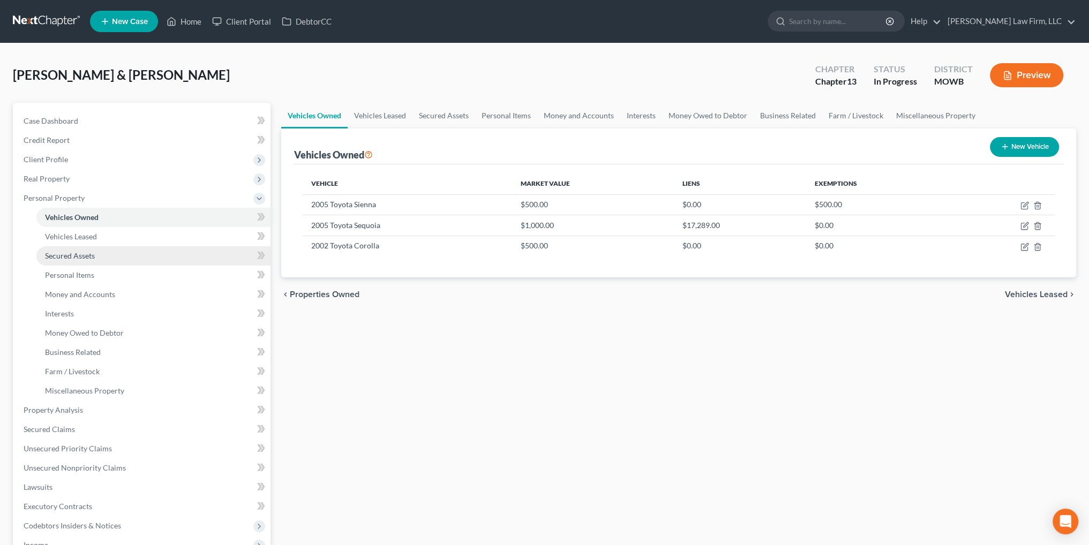
click at [73, 257] on span "Secured Assets" at bounding box center [70, 255] width 50 height 9
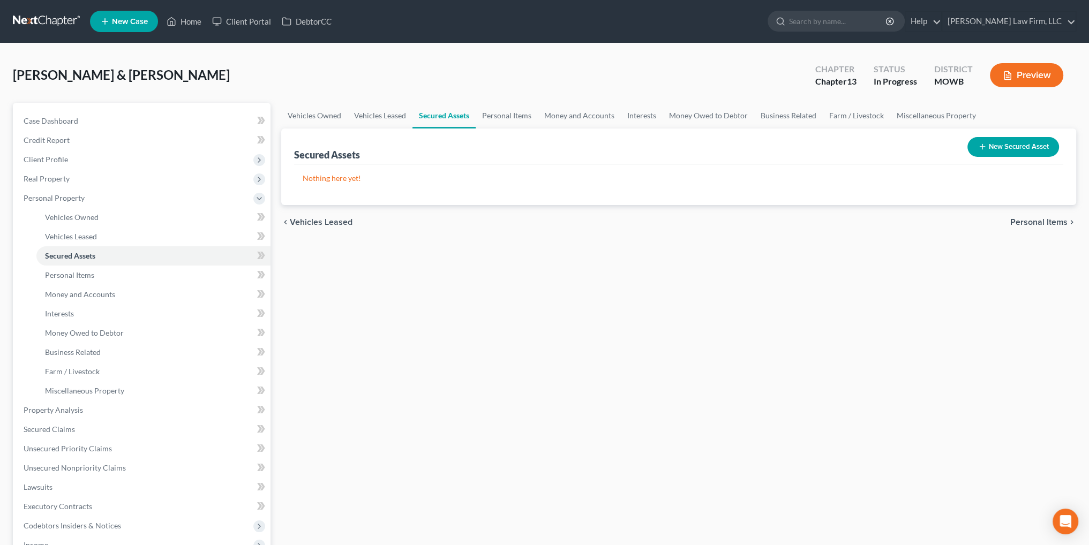
click at [991, 146] on button "New Secured Asset" at bounding box center [1013, 147] width 92 height 20
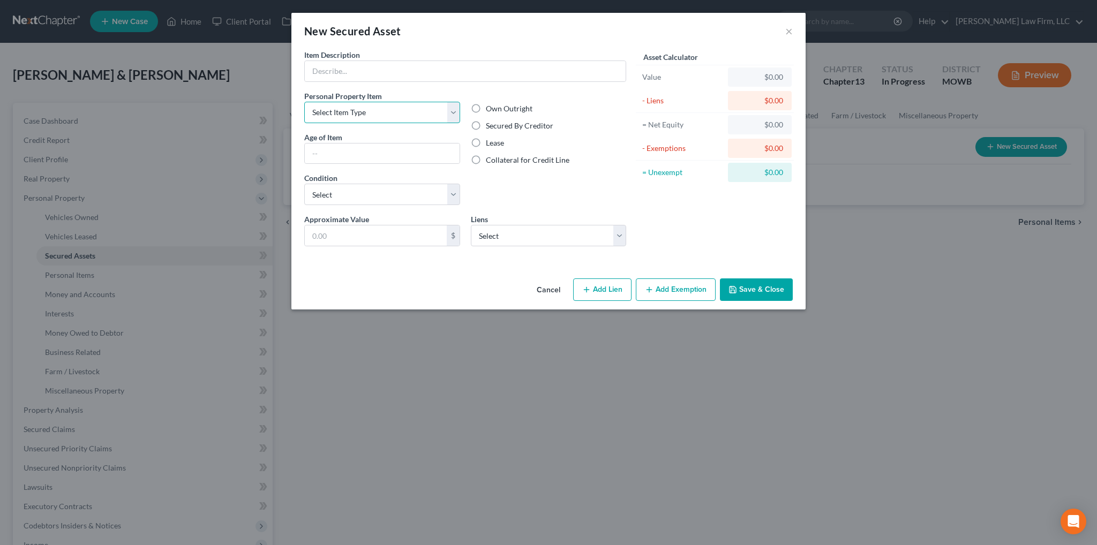
click at [448, 108] on select "Select Item Type Clothing Collectibles Of Value Electronics Firearms Household …" at bounding box center [382, 112] width 156 height 21
click at [534, 202] on div "Own Outright Secured By Creditor Lease Collateral for Credit Line" at bounding box center [548, 152] width 167 height 123
click at [623, 241] on select "Select Raytown Lees Summit Credit Union - $2,661.00" at bounding box center [549, 235] width 156 height 21
click at [452, 116] on select "Select Item Type Clothing Collectibles Of Value Electronics Firearms Household …" at bounding box center [382, 112] width 156 height 21
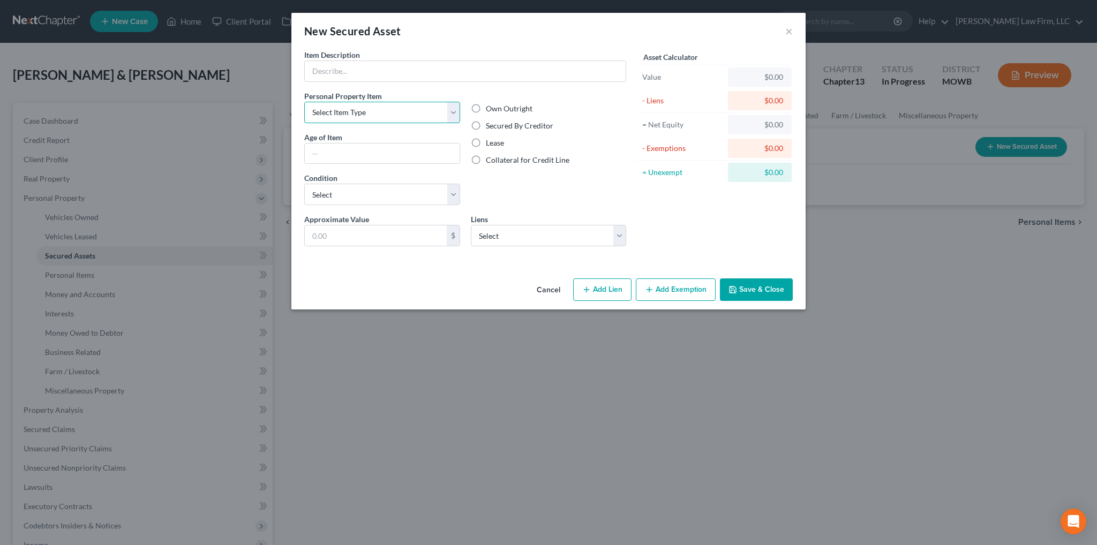
click at [450, 114] on select "Select Item Type Clothing Collectibles Of Value Electronics Firearms Household …" at bounding box center [382, 112] width 156 height 21
click at [788, 32] on button "×" at bounding box center [788, 31] width 7 height 13
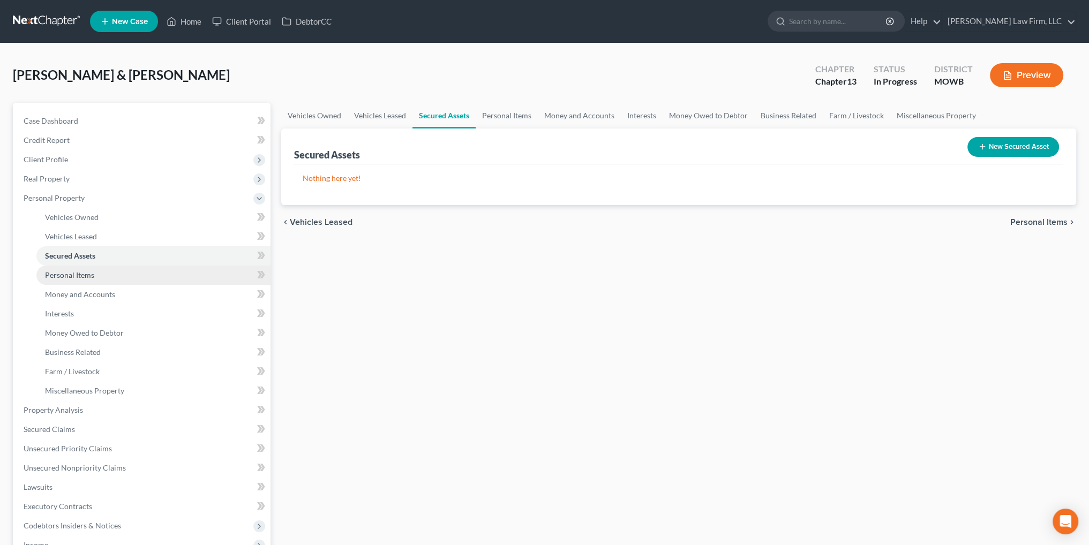
click at [86, 275] on span "Personal Items" at bounding box center [69, 274] width 49 height 9
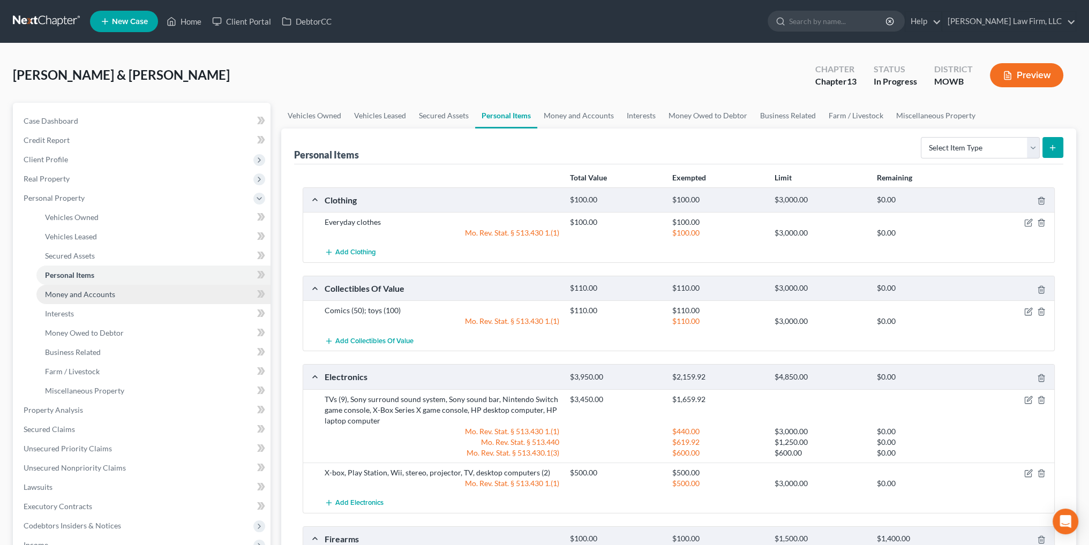
click at [91, 297] on span "Money and Accounts" at bounding box center [80, 294] width 70 height 9
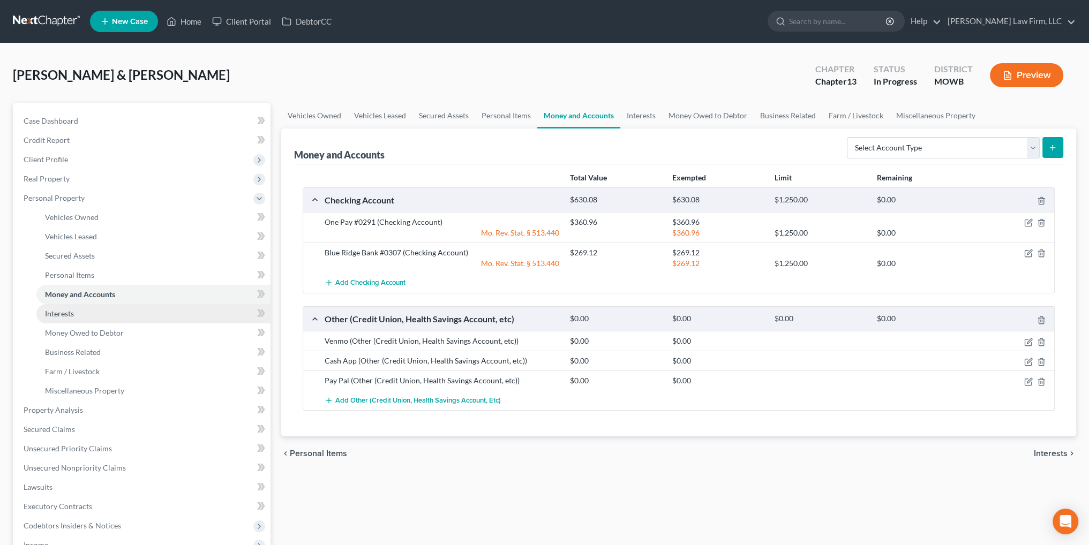
click at [65, 320] on link "Interests" at bounding box center [153, 313] width 234 height 19
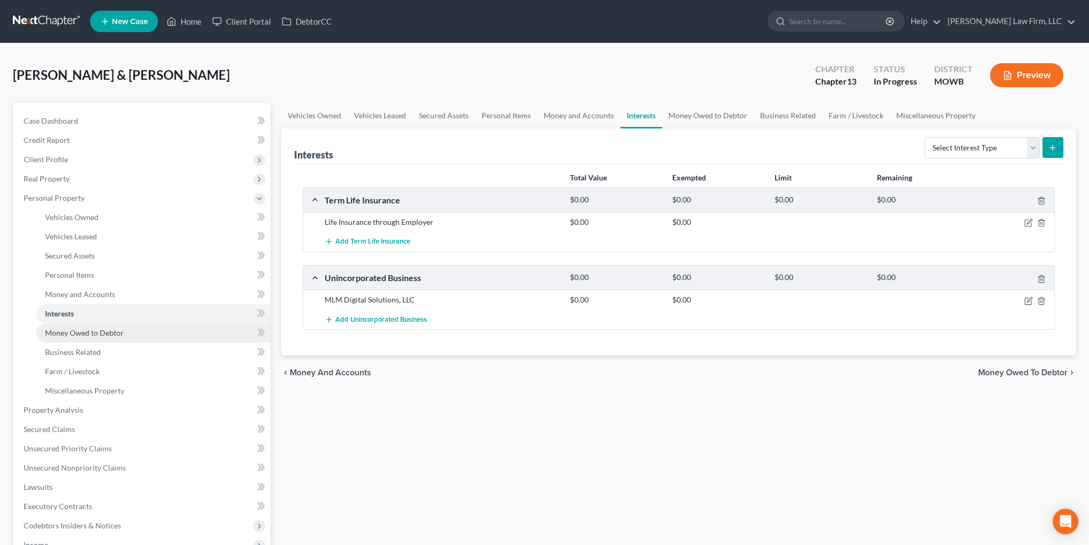
click at [114, 336] on span "Money Owed to Debtor" at bounding box center [84, 332] width 79 height 9
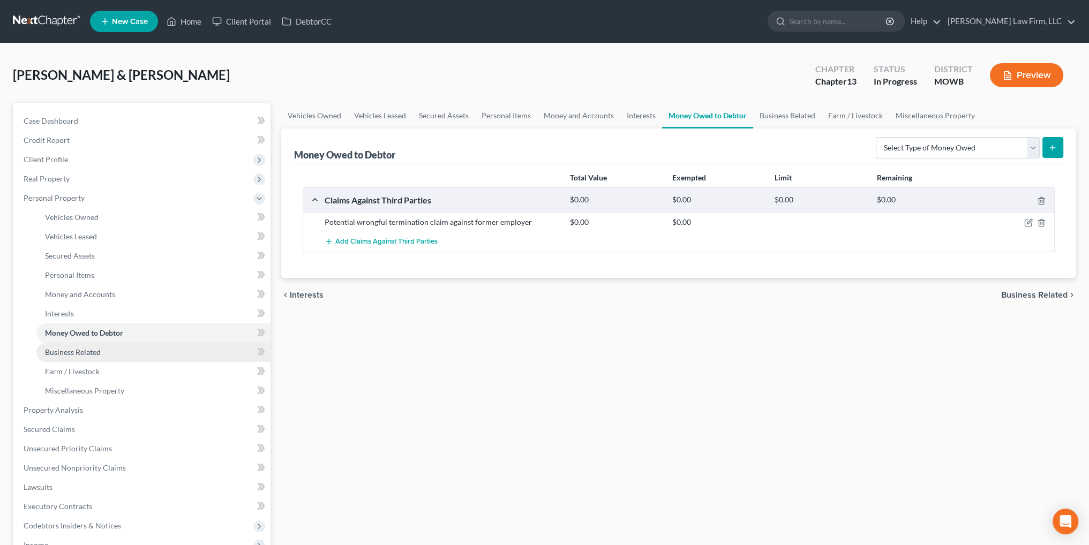
click at [94, 352] on span "Business Related" at bounding box center [73, 352] width 56 height 9
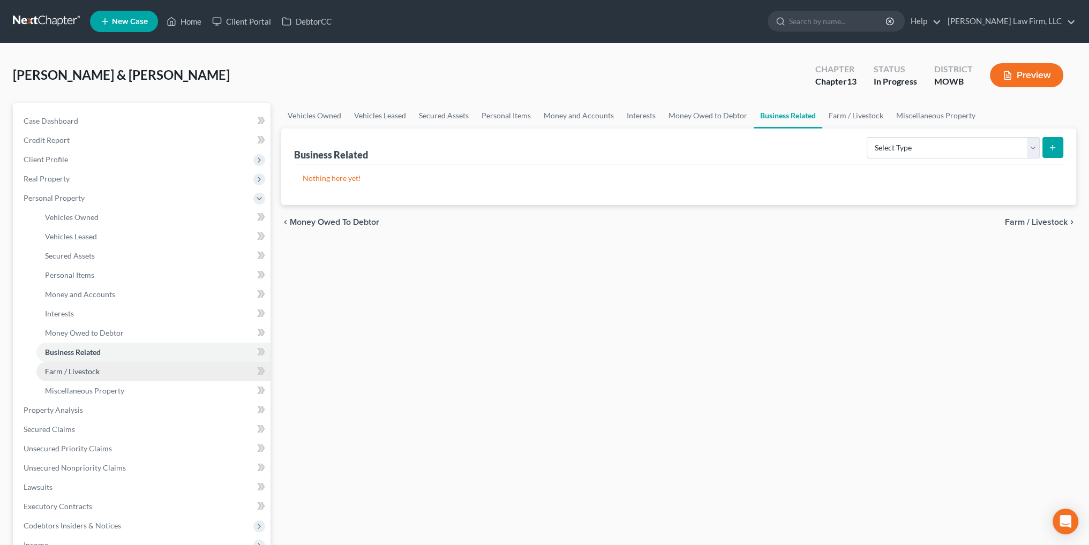
click at [78, 373] on span "Farm / Livestock" at bounding box center [72, 371] width 55 height 9
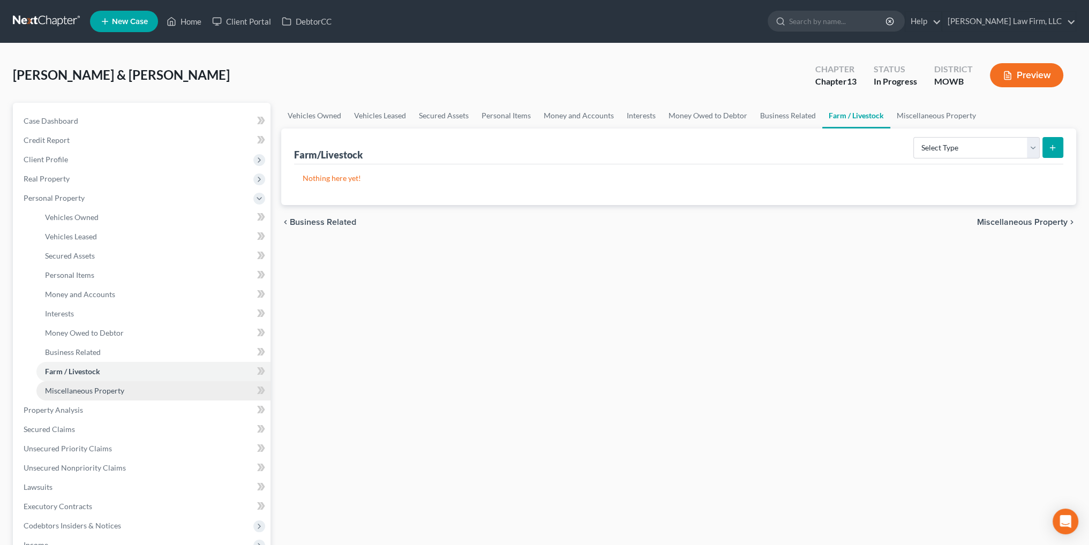
click at [81, 387] on span "Miscellaneous Property" at bounding box center [84, 390] width 79 height 9
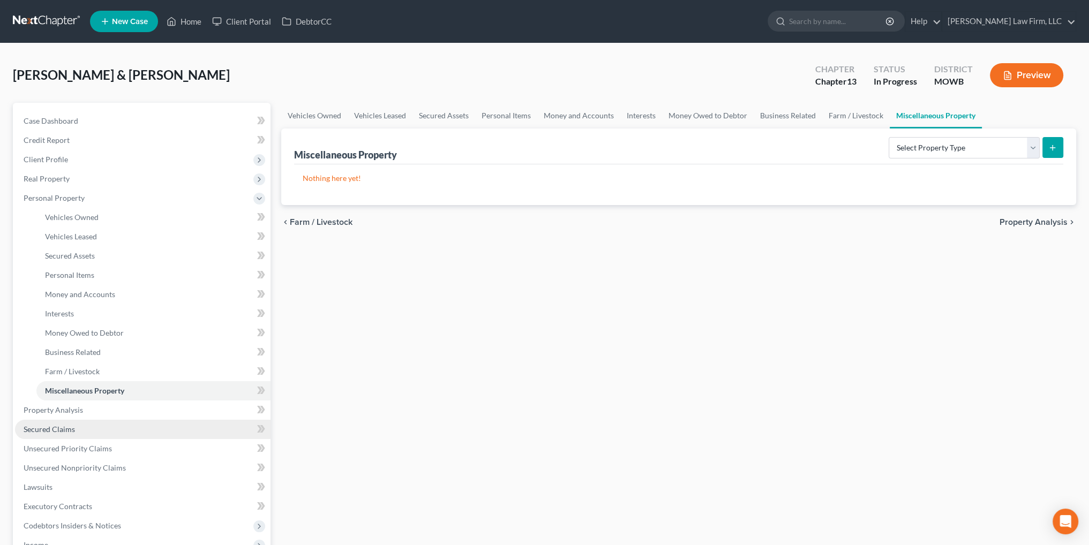
click at [44, 422] on link "Secured Claims" at bounding box center [143, 429] width 256 height 19
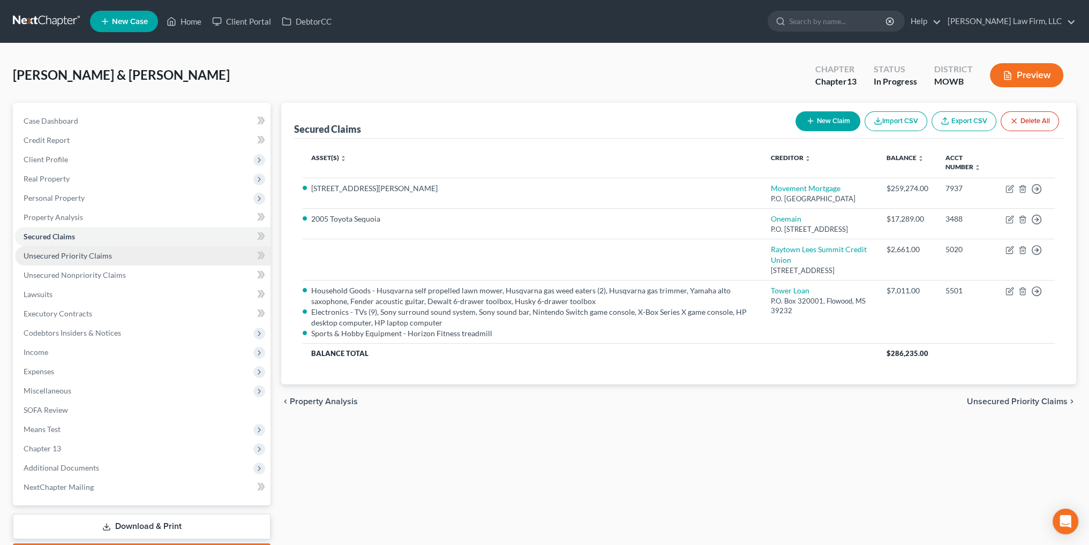
click at [54, 252] on span "Unsecured Priority Claims" at bounding box center [68, 255] width 88 height 9
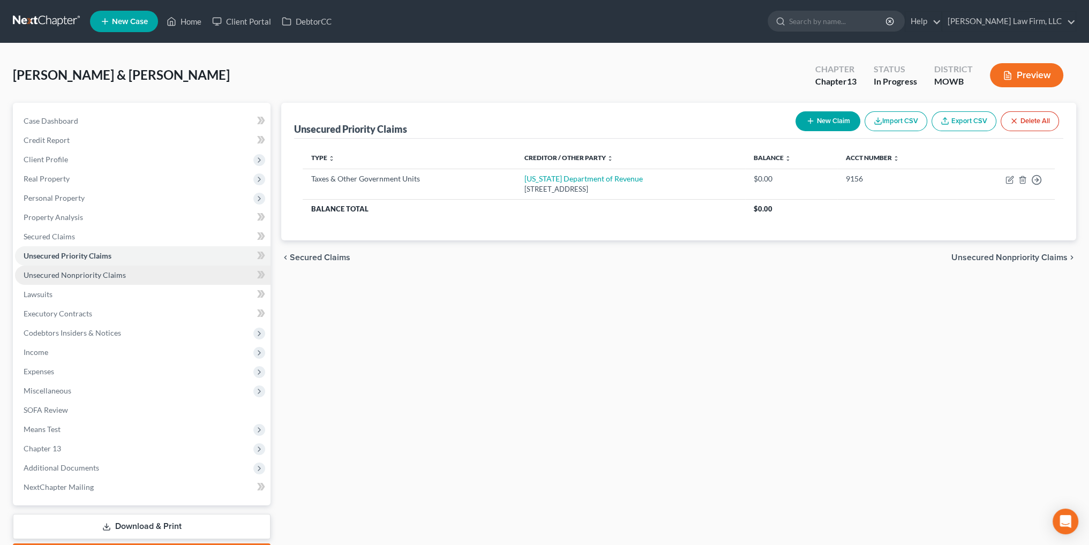
click at [49, 273] on span "Unsecured Nonpriority Claims" at bounding box center [75, 274] width 102 height 9
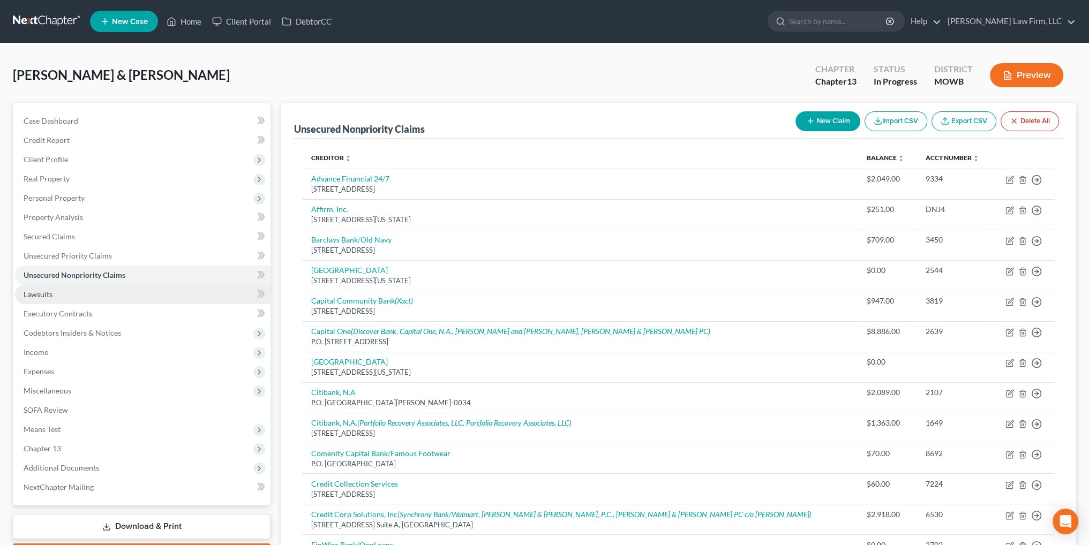
click at [28, 293] on span "Lawsuits" at bounding box center [38, 294] width 29 height 9
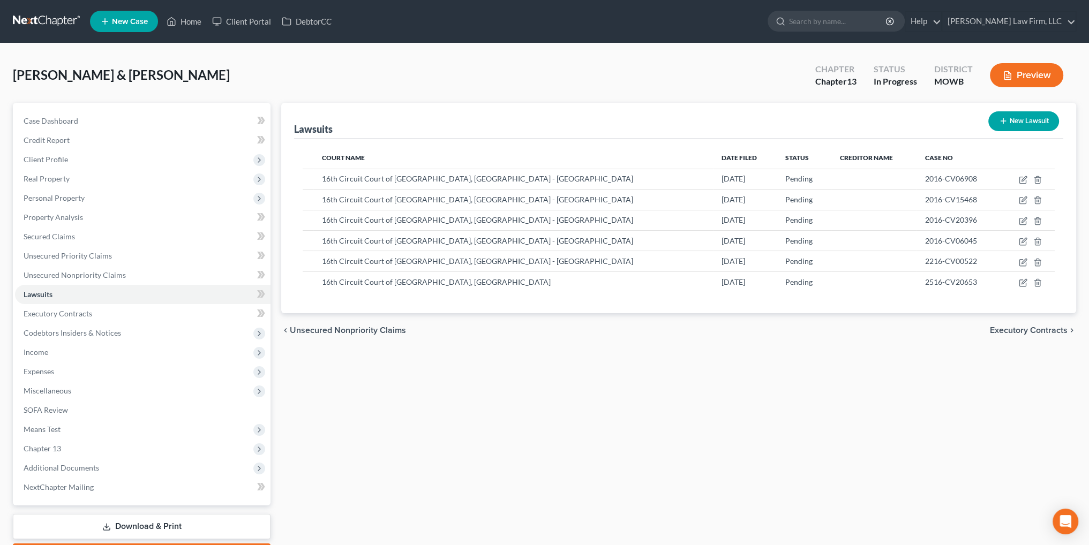
click at [1040, 72] on button "Preview" at bounding box center [1026, 75] width 73 height 24
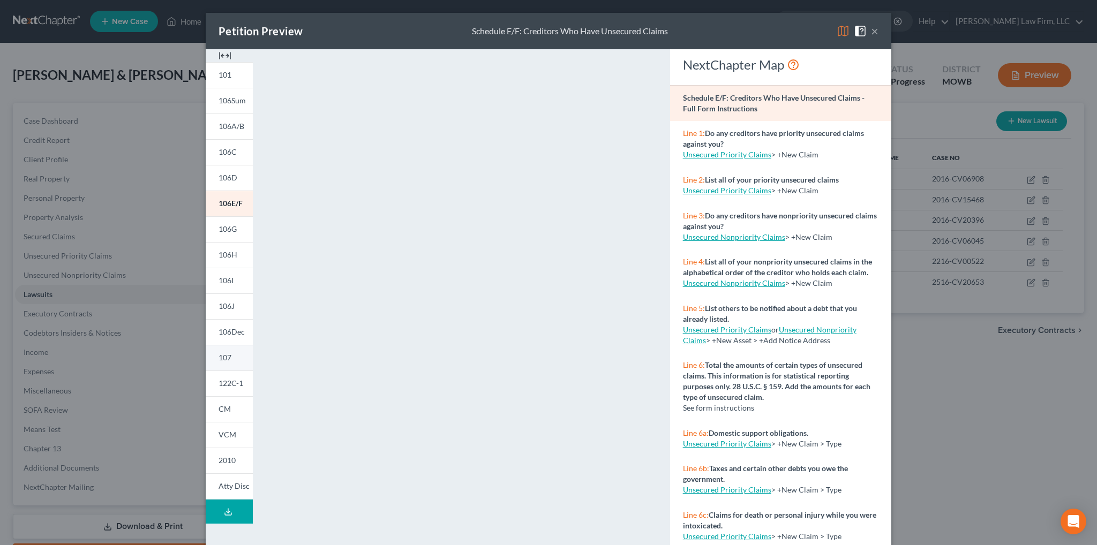
click at [213, 358] on link "107" at bounding box center [229, 358] width 47 height 26
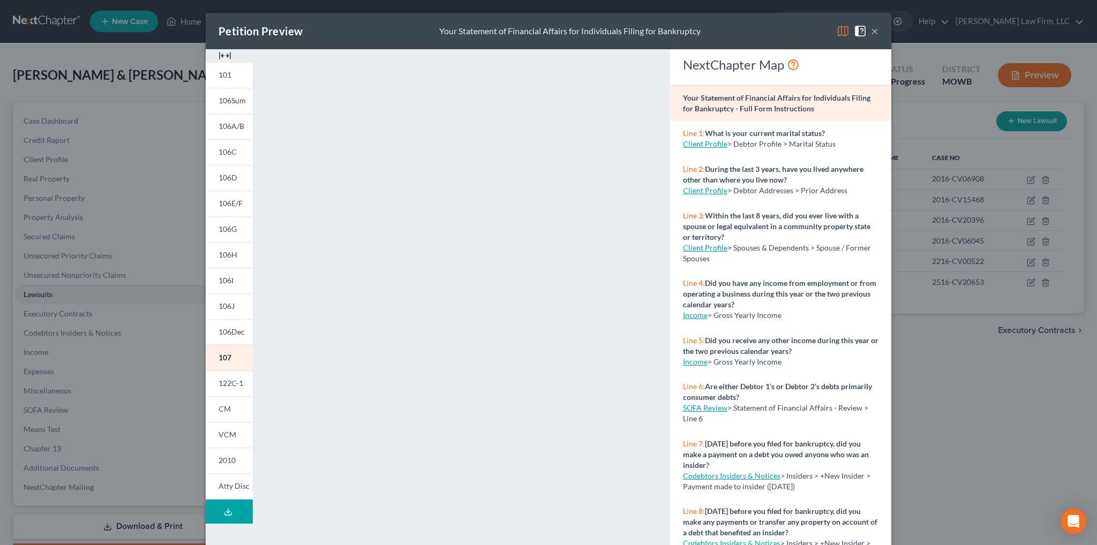
click at [871, 33] on button "×" at bounding box center [874, 31] width 7 height 13
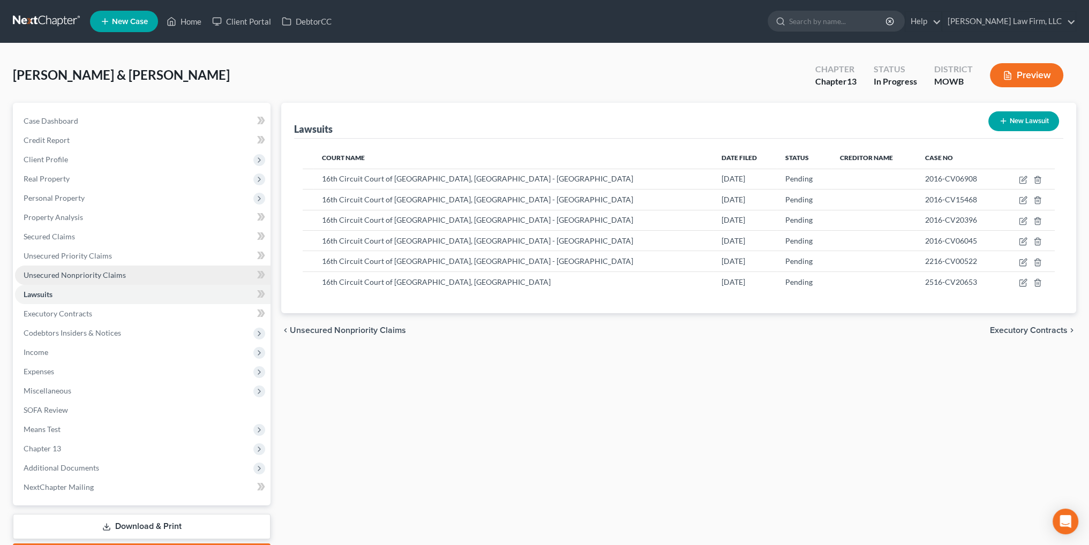
click at [60, 273] on span "Unsecured Nonpriority Claims" at bounding box center [75, 274] width 102 height 9
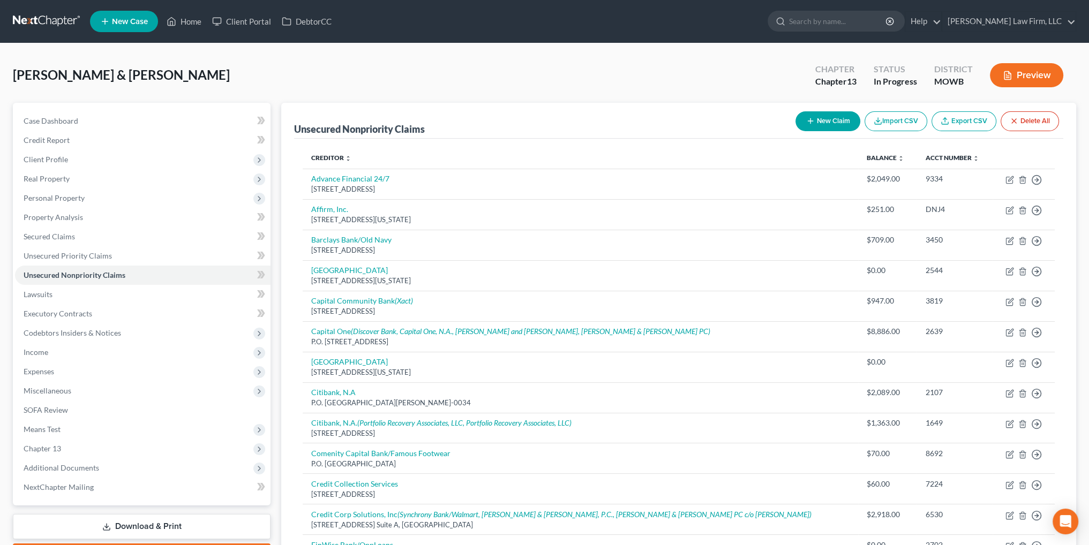
click at [1039, 77] on button "Preview" at bounding box center [1026, 75] width 73 height 24
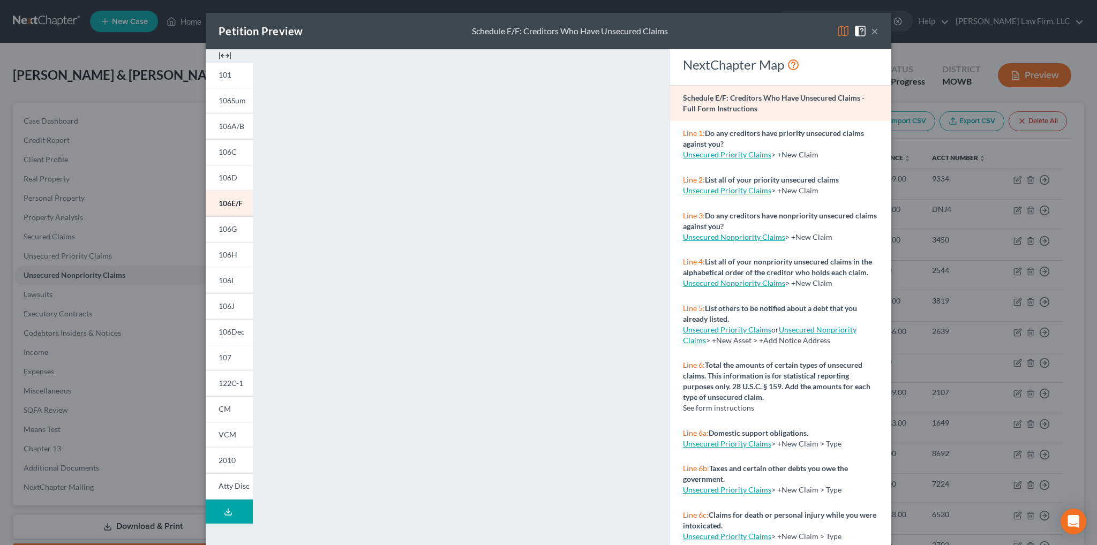
click at [219, 510] on button "Download Draft" at bounding box center [229, 512] width 47 height 24
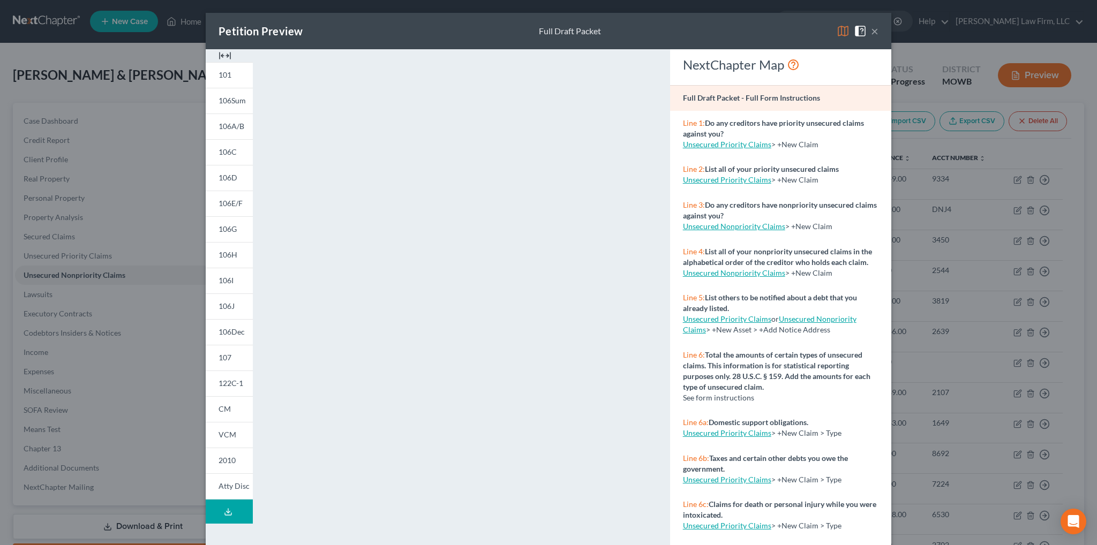
click at [871, 30] on button "×" at bounding box center [874, 31] width 7 height 13
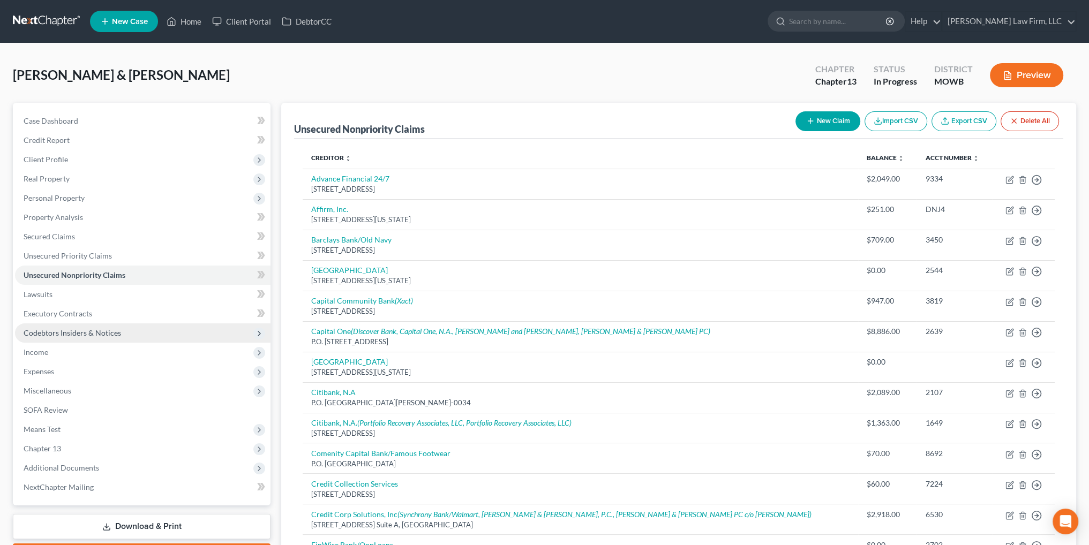
drag, startPoint x: 36, startPoint y: 350, endPoint x: 112, endPoint y: 330, distance: 78.5
click at [36, 350] on span "Income" at bounding box center [36, 352] width 25 height 9
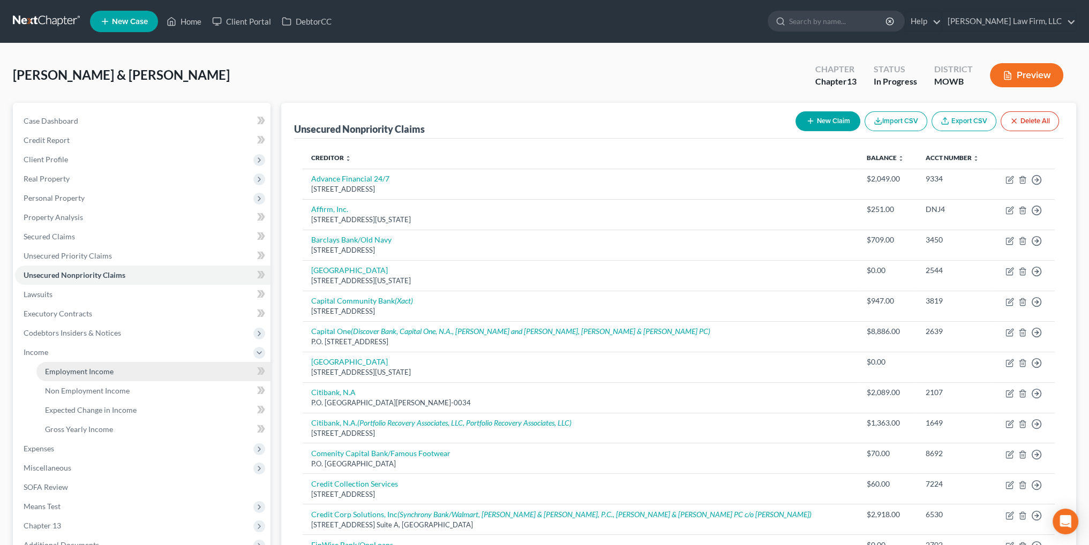
click at [73, 371] on span "Employment Income" at bounding box center [79, 371] width 69 height 9
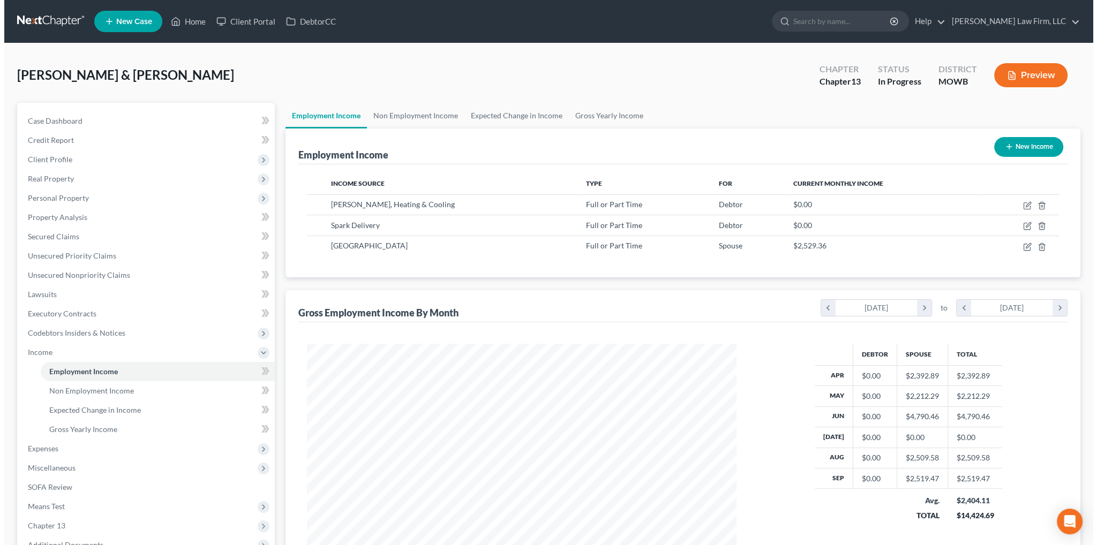
scroll to position [215, 450]
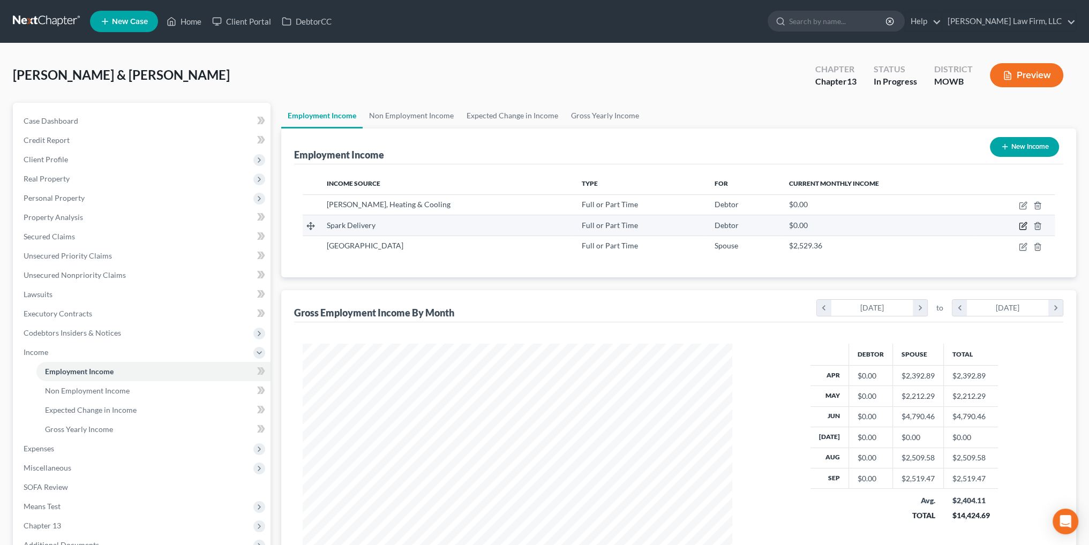
click at [1021, 224] on icon "button" at bounding box center [1023, 226] width 9 height 9
select select "0"
select select "14"
select select "3"
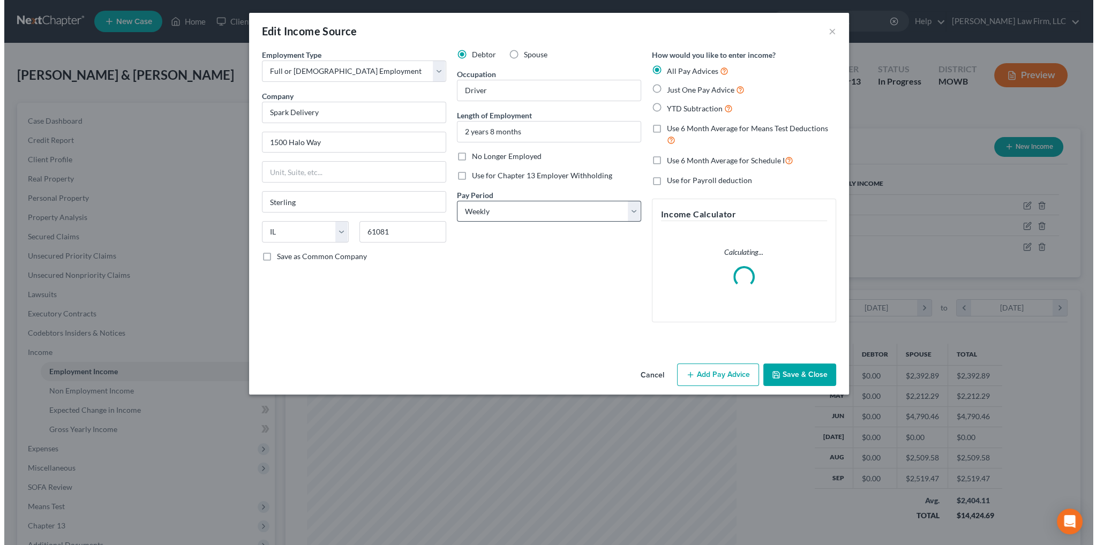
scroll to position [216, 454]
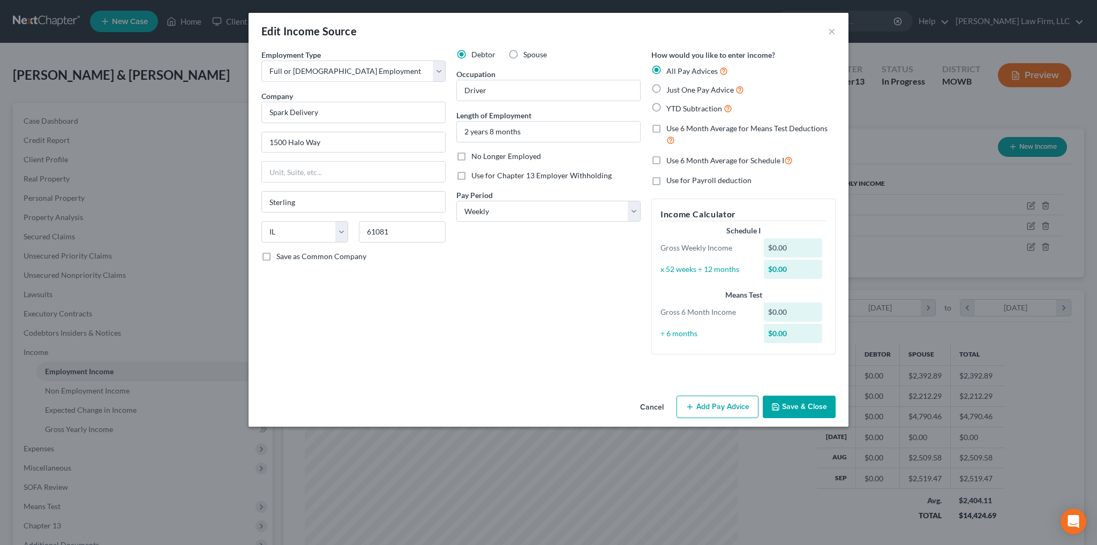
click at [696, 408] on button "Add Pay Advice" at bounding box center [718, 407] width 82 height 22
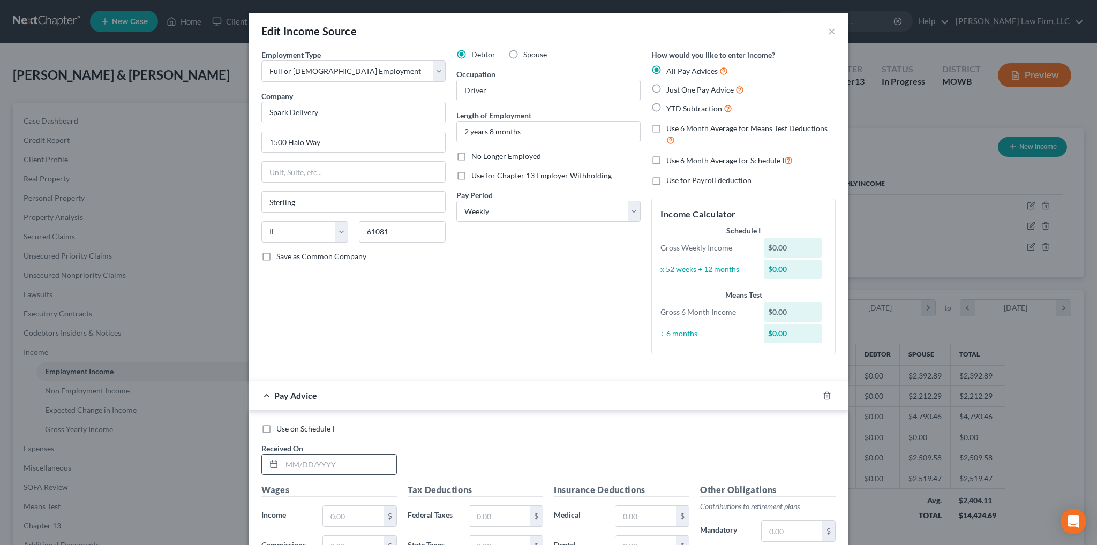
click at [341, 459] on input "text" at bounding box center [339, 465] width 115 height 20
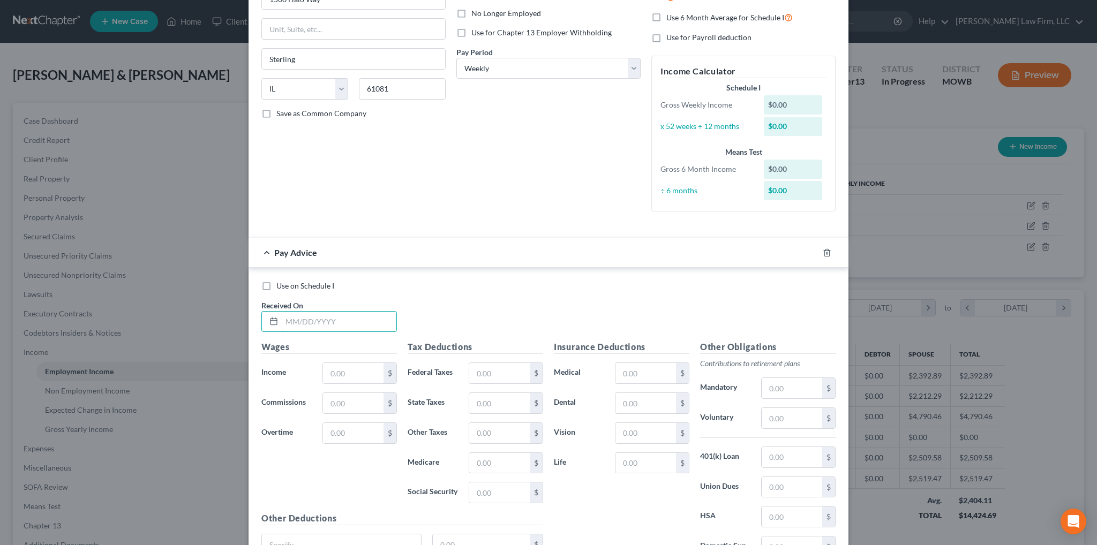
scroll to position [161, 0]
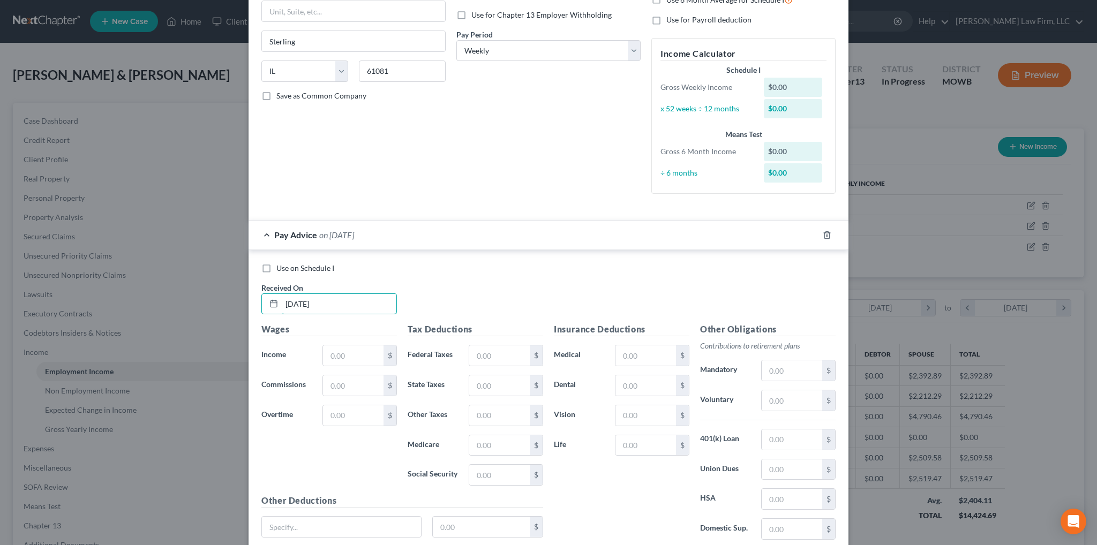
type input "02/02/2025"
click at [823, 234] on icon "button" at bounding box center [827, 235] width 9 height 9
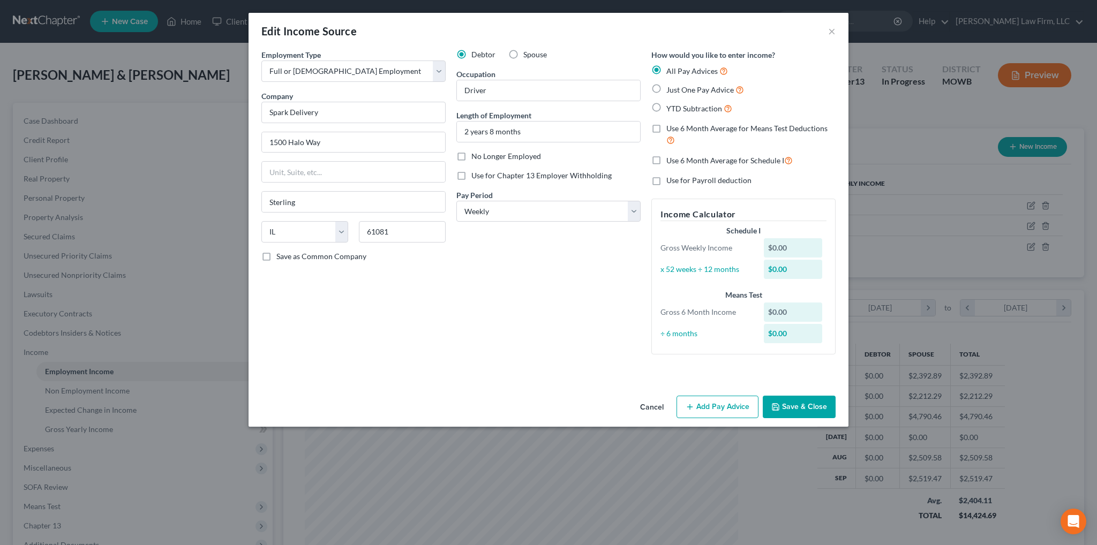
click at [666, 88] on label "Just One Pay Advice" at bounding box center [705, 90] width 78 height 12
click at [671, 88] on input "Just One Pay Advice" at bounding box center [674, 87] width 7 height 7
radio input "true"
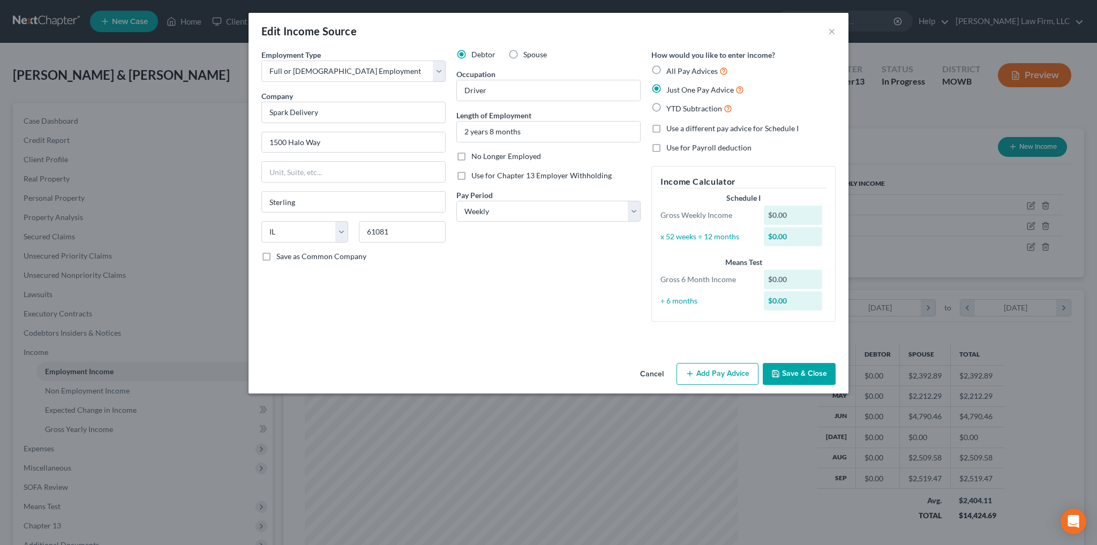
click at [716, 376] on button "Add Pay Advice" at bounding box center [718, 374] width 82 height 22
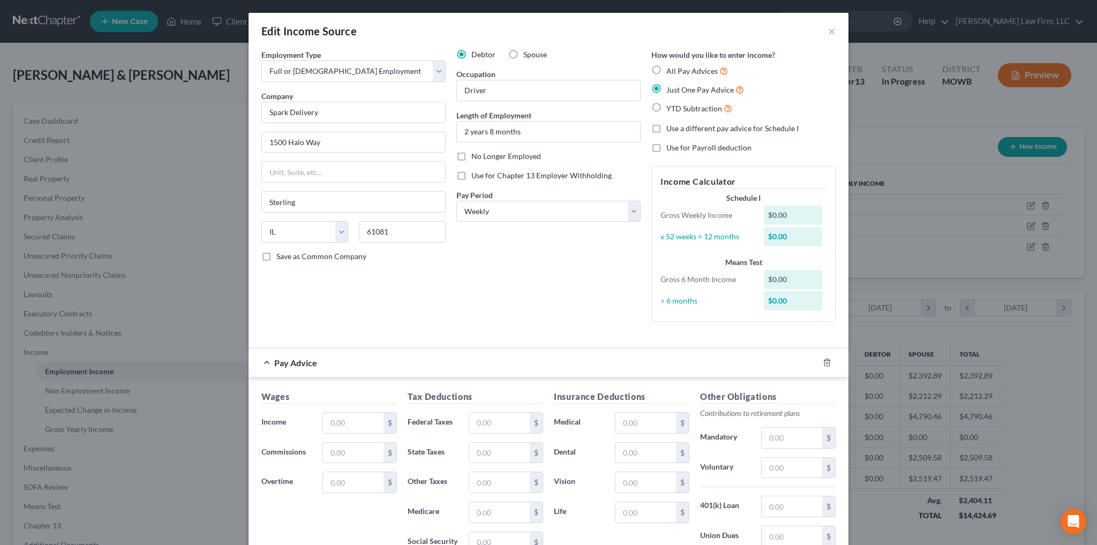
click at [666, 67] on label "All Pay Advices" at bounding box center [697, 71] width 62 height 12
click at [671, 67] on input "All Pay Advices" at bounding box center [674, 68] width 7 height 7
radio input "true"
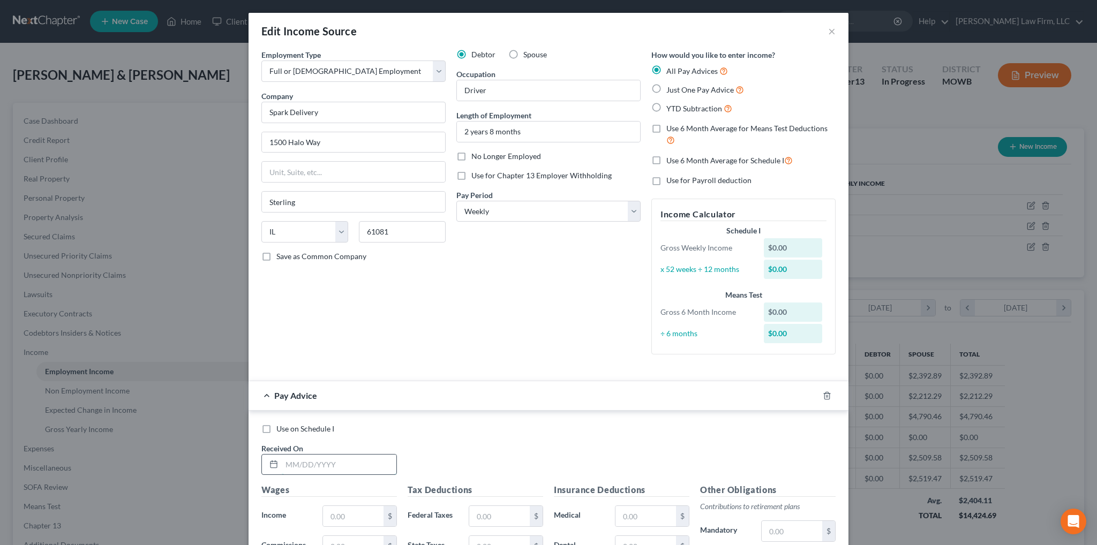
click at [313, 467] on input "text" at bounding box center [339, 465] width 115 height 20
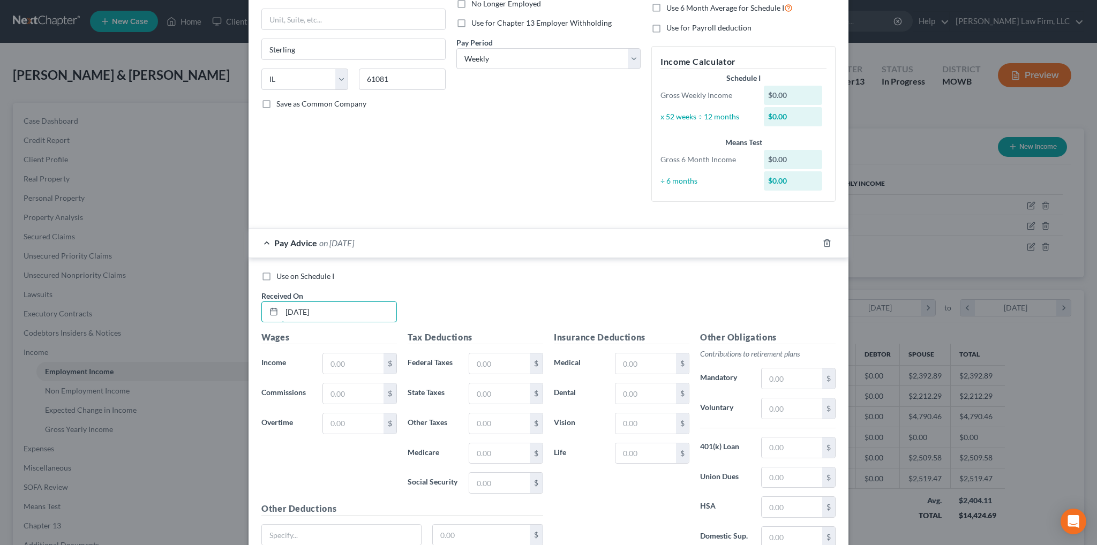
scroll to position [161, 0]
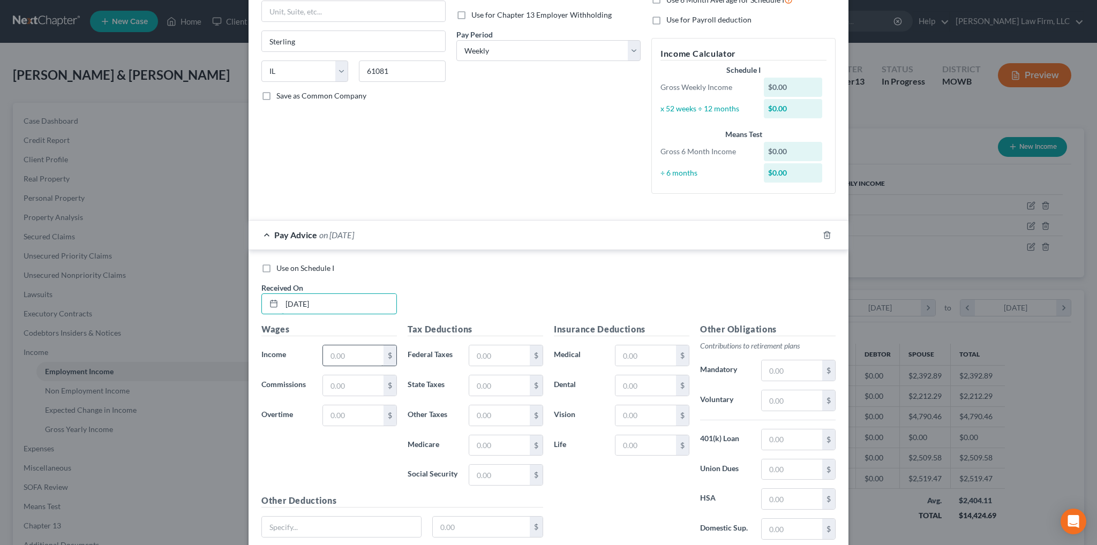
type input "02/02/2025"
click at [333, 359] on input "text" at bounding box center [353, 355] width 61 height 20
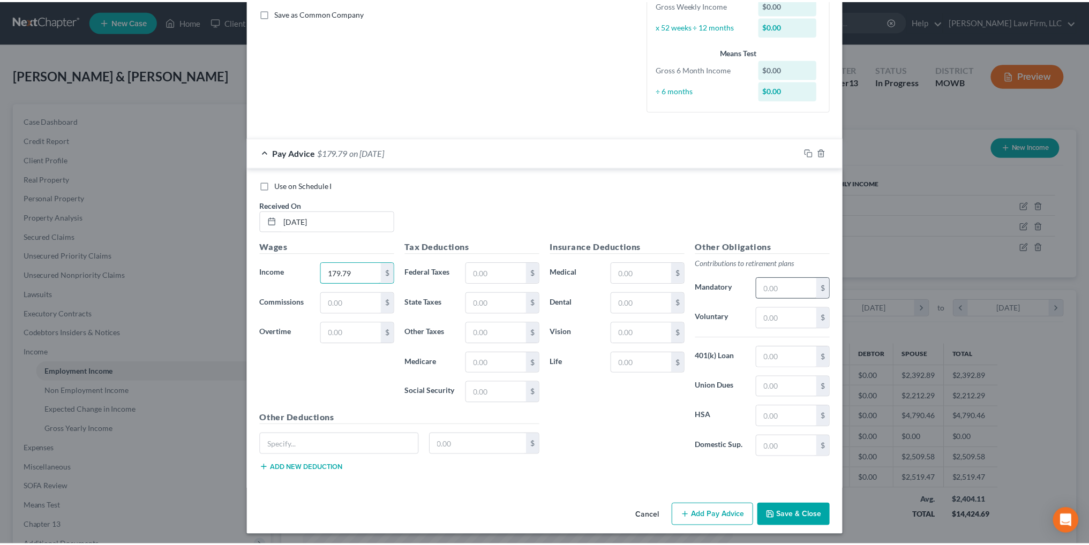
scroll to position [244, 0]
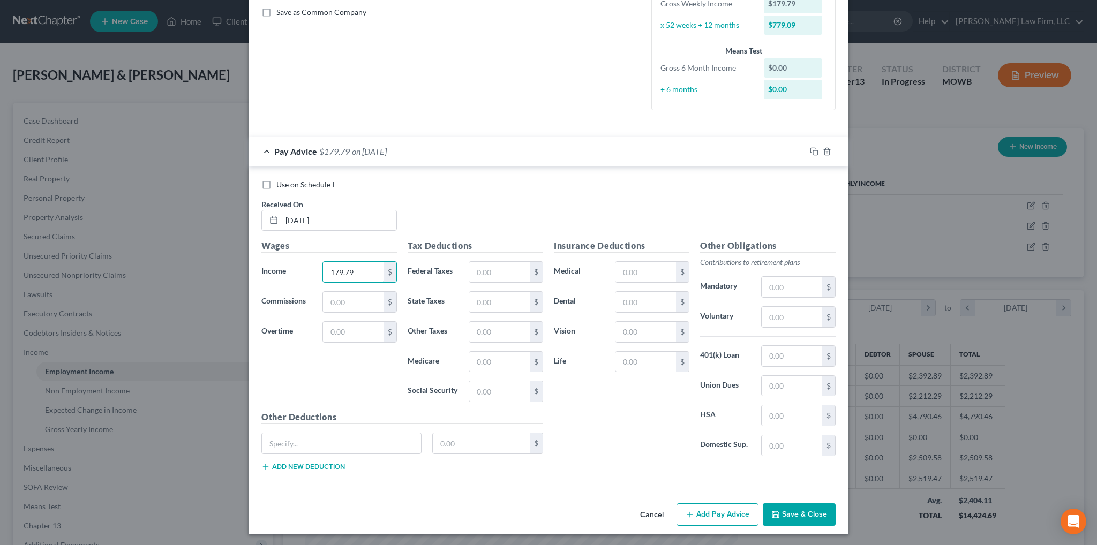
type input "179.79"
click at [801, 517] on button "Save & Close" at bounding box center [799, 515] width 73 height 22
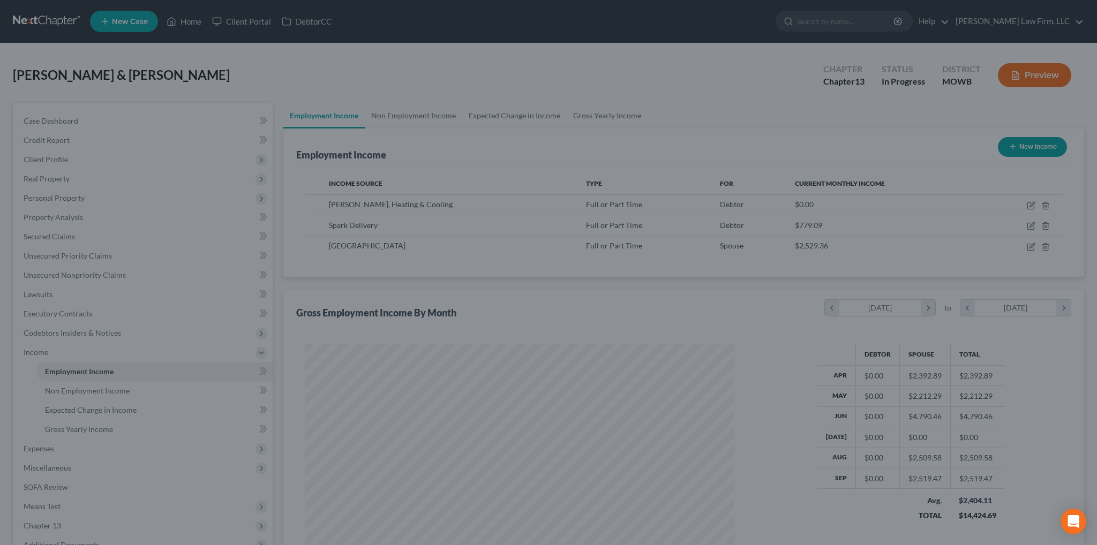
scroll to position [535426, 535189]
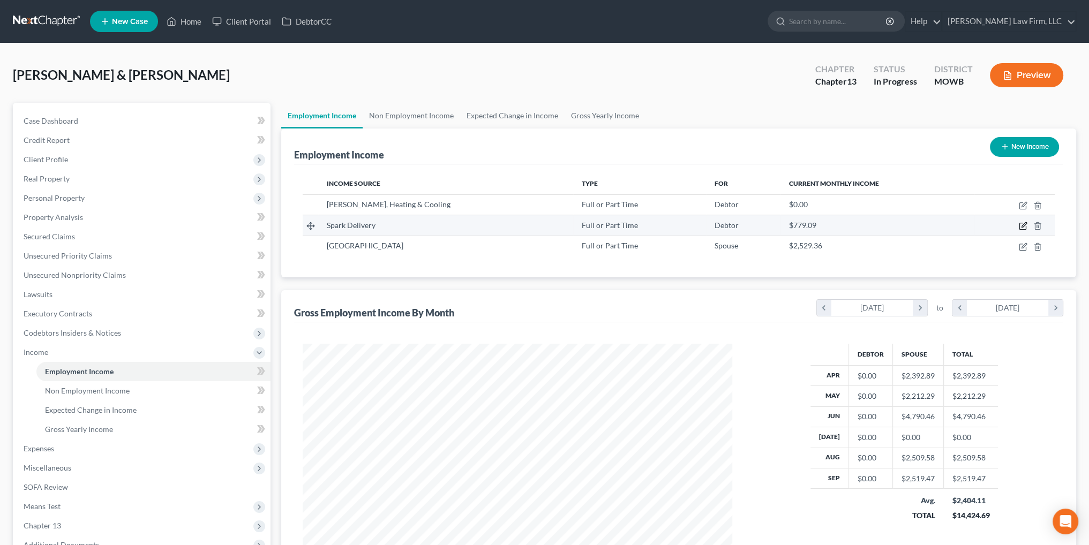
click at [1023, 225] on icon "button" at bounding box center [1023, 225] width 5 height 5
select select "0"
select select "14"
select select "3"
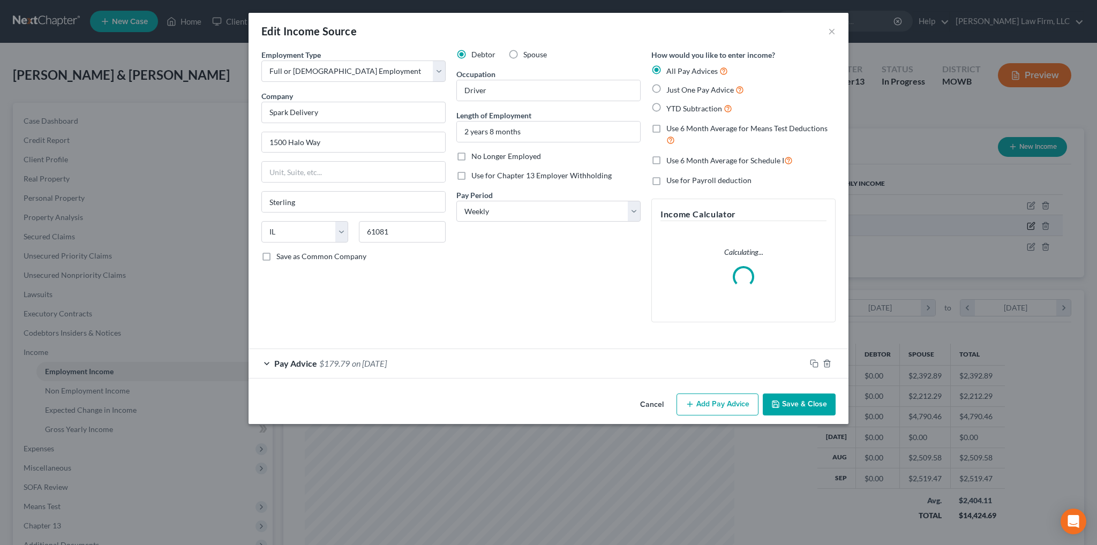
scroll to position [216, 454]
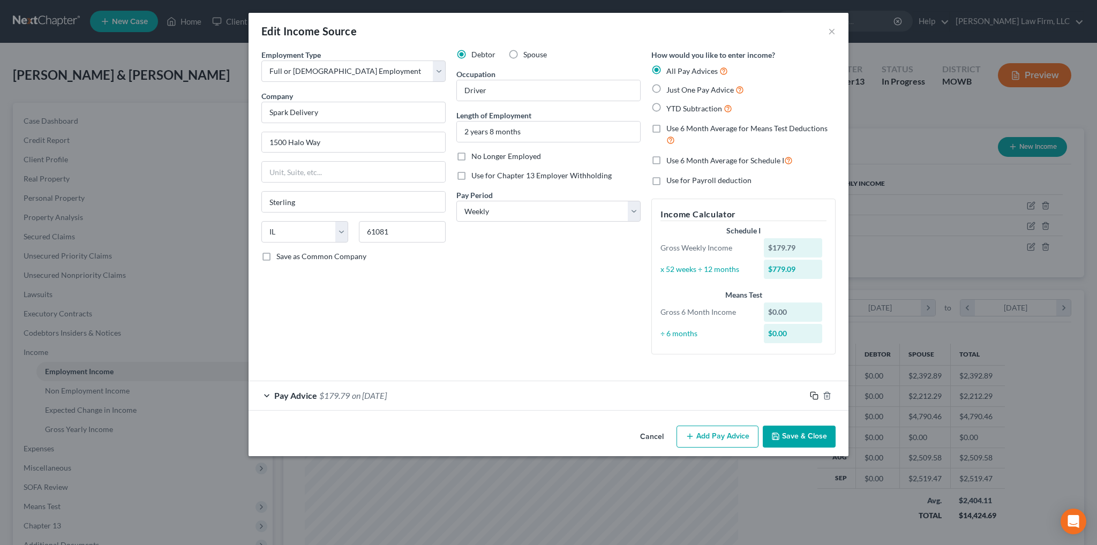
click at [814, 399] on rect "button" at bounding box center [815, 397] width 5 height 5
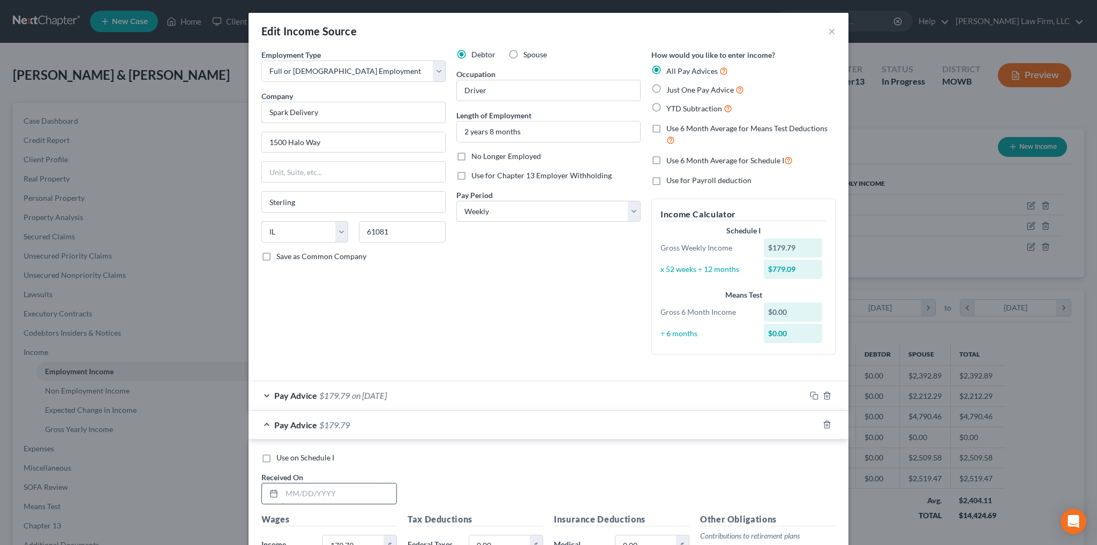
click at [321, 491] on input "text" at bounding box center [339, 494] width 115 height 20
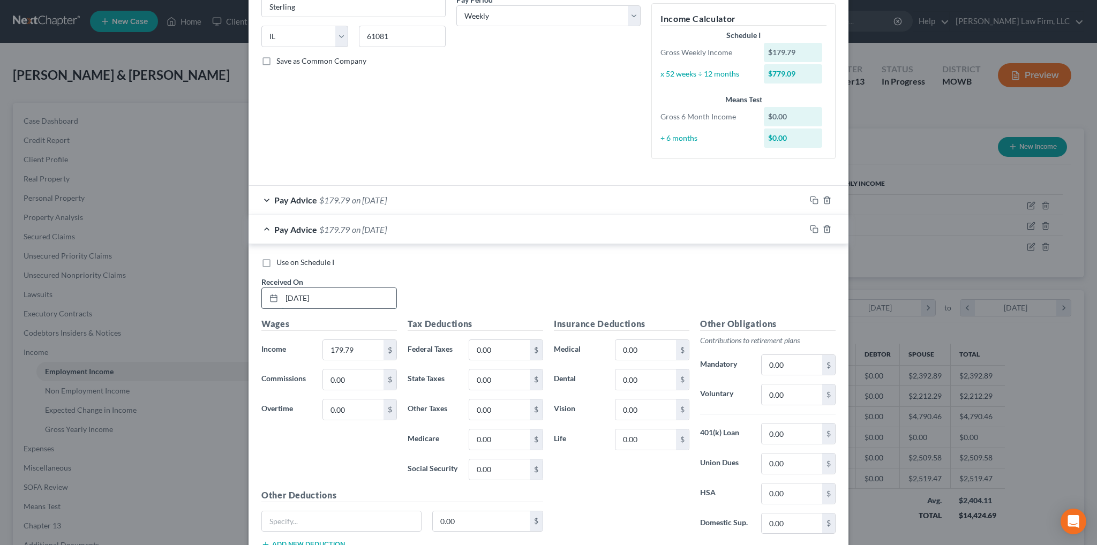
scroll to position [214, 0]
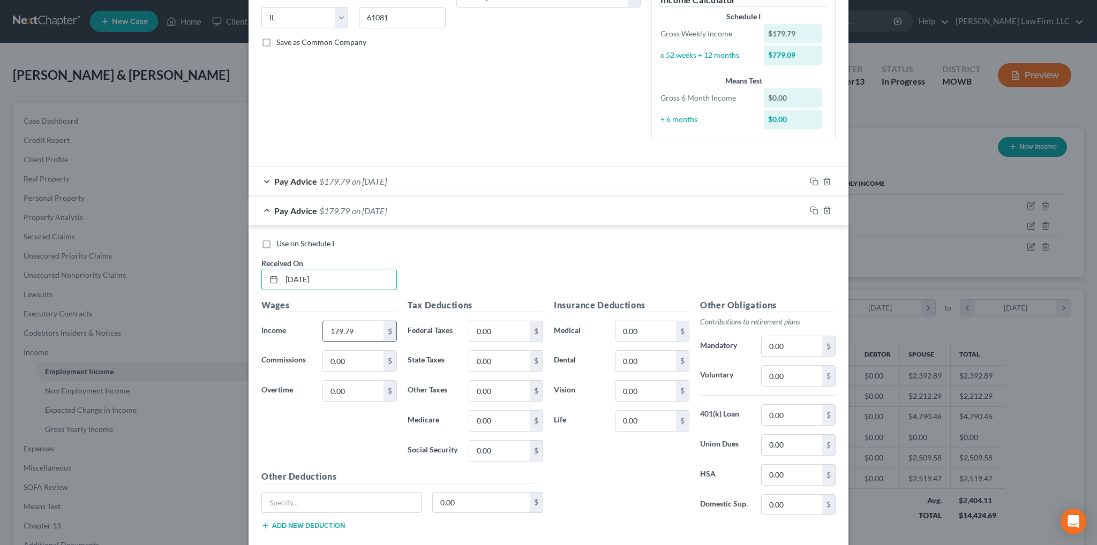
type input "02/09/2025"
click at [354, 327] on input "179.79" at bounding box center [353, 331] width 61 height 20
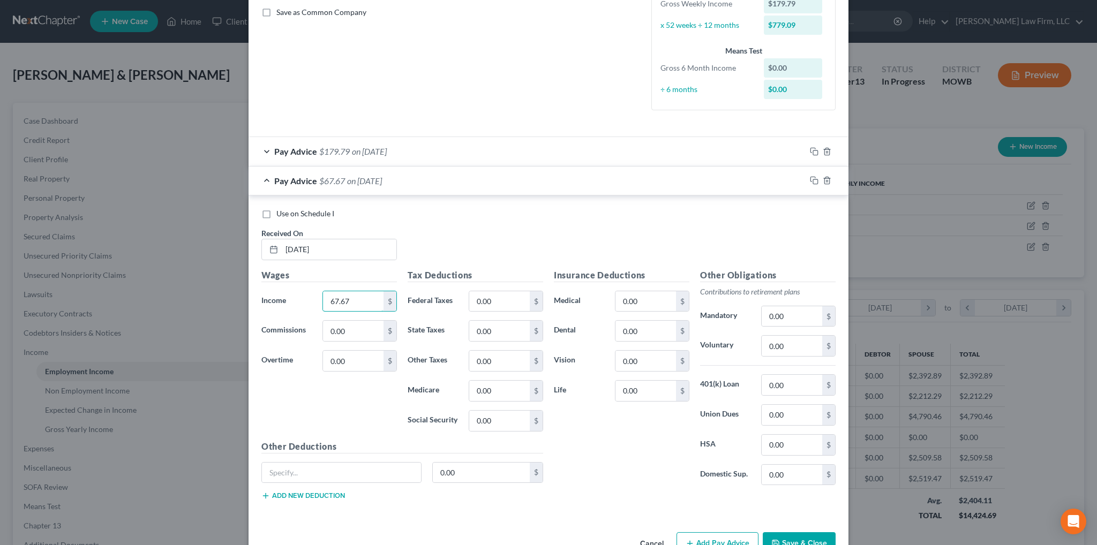
scroll to position [273, 0]
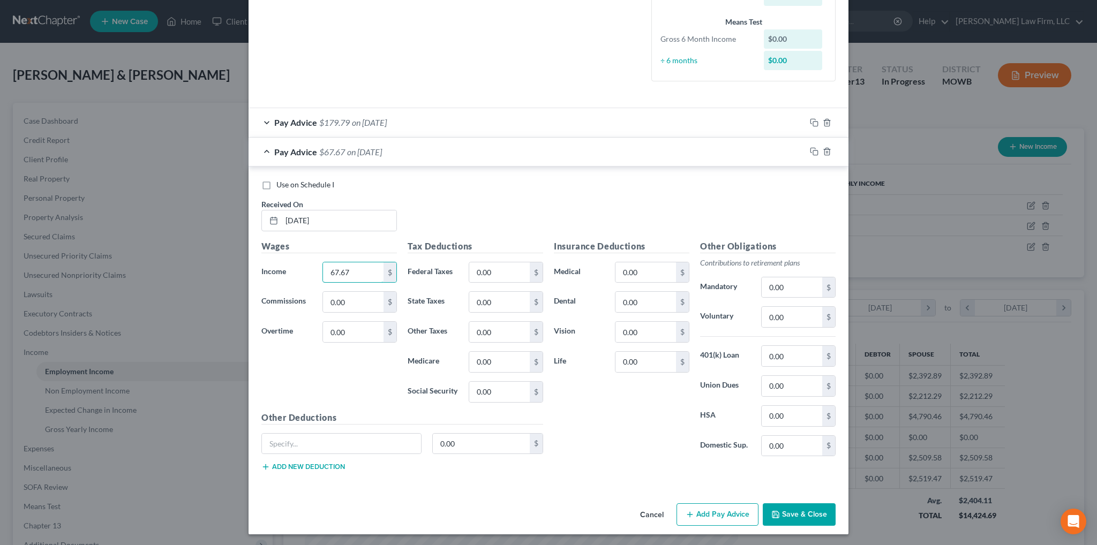
type input "67.67"
click at [700, 510] on button "Add Pay Advice" at bounding box center [718, 515] width 82 height 22
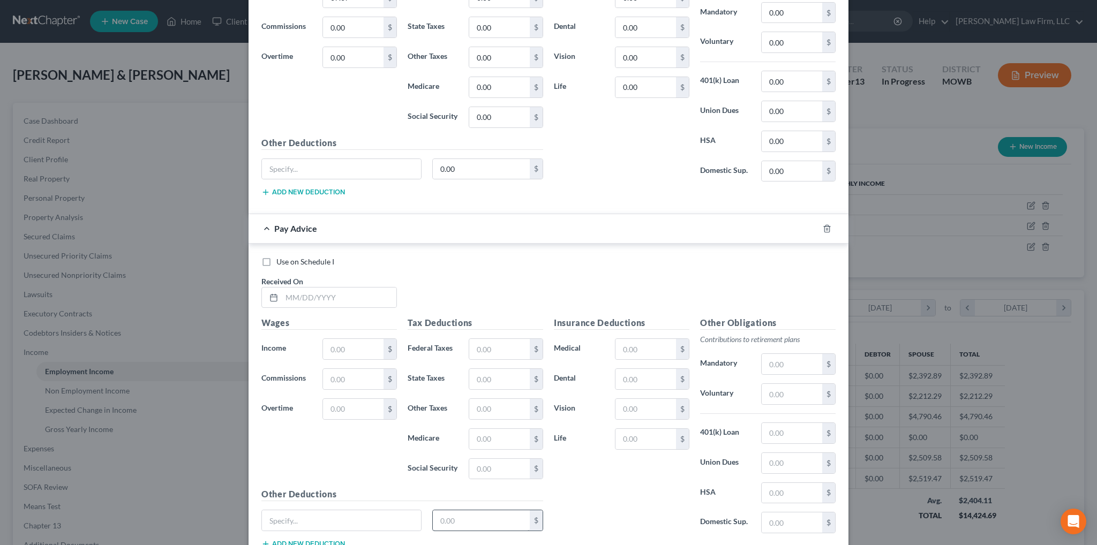
scroll to position [623, 0]
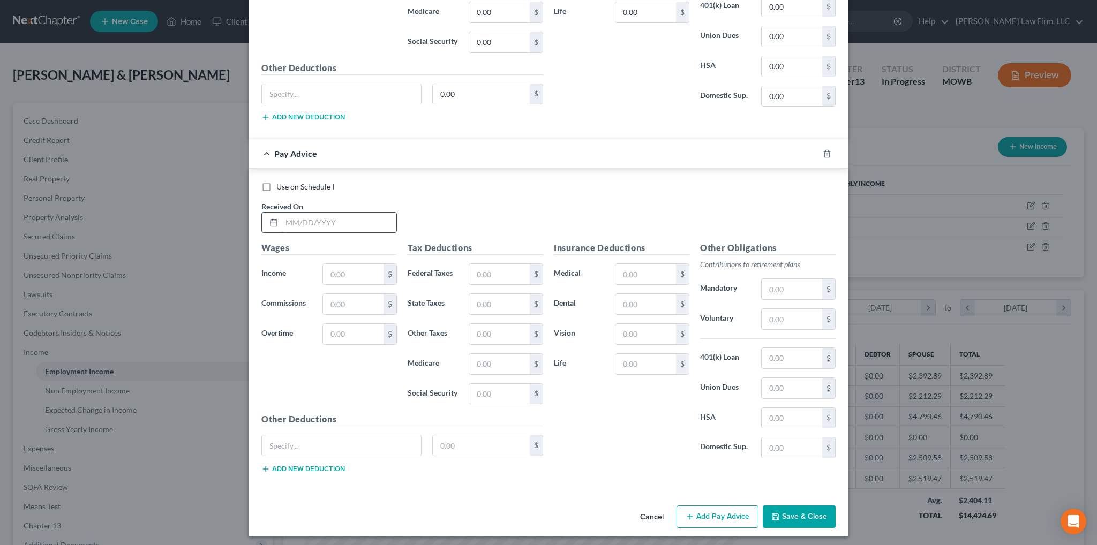
click at [306, 219] on input "text" at bounding box center [339, 223] width 115 height 20
type input "02/23/2025"
type input "241.77"
click at [739, 508] on button "Add Pay Advice" at bounding box center [718, 517] width 82 height 22
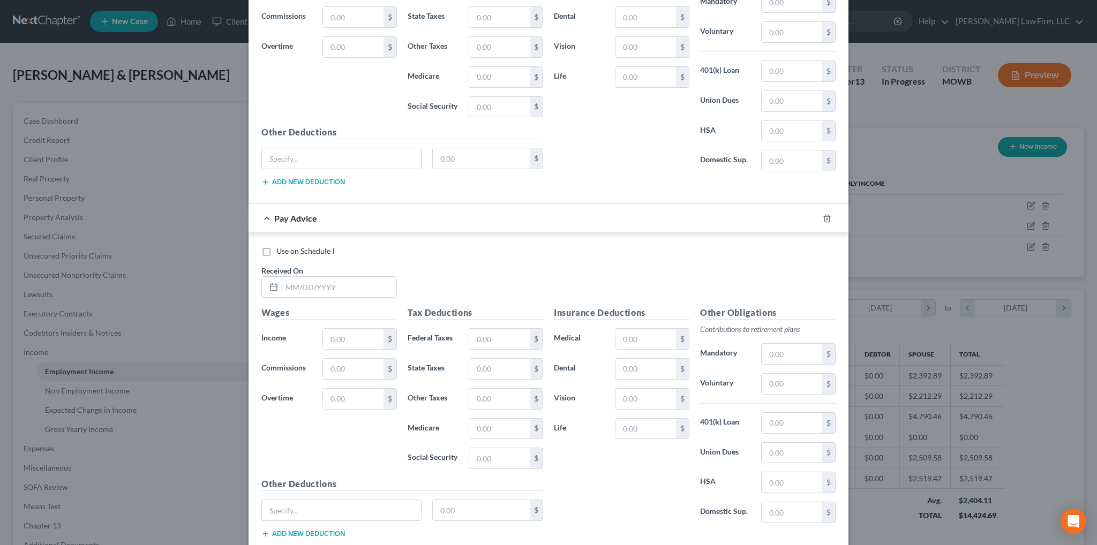
scroll to position [944, 0]
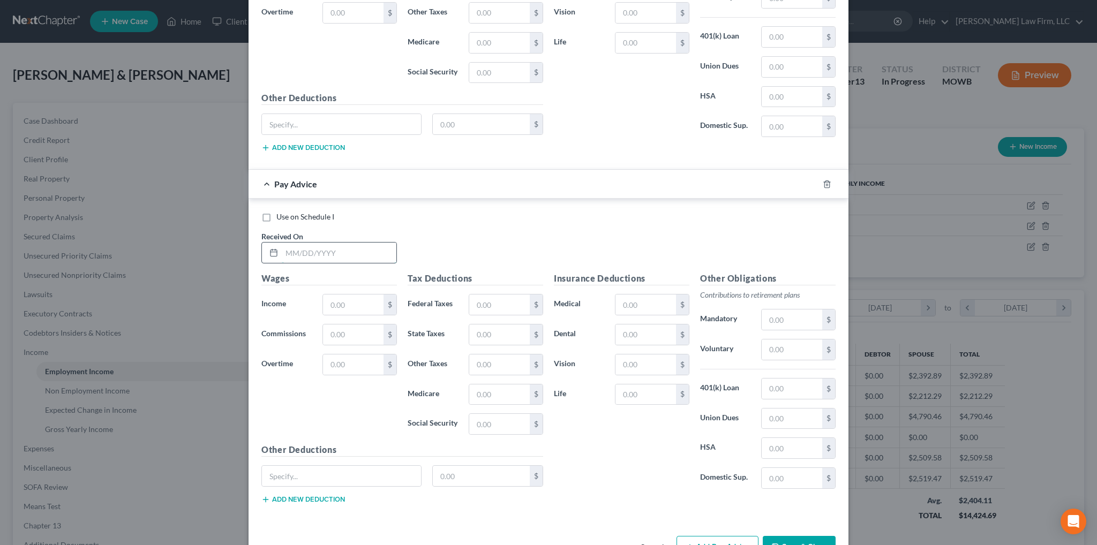
click at [369, 253] on input "text" at bounding box center [339, 253] width 115 height 20
type input "03/02/2025"
click at [357, 297] on input "text" at bounding box center [353, 305] width 61 height 20
type input "297.39"
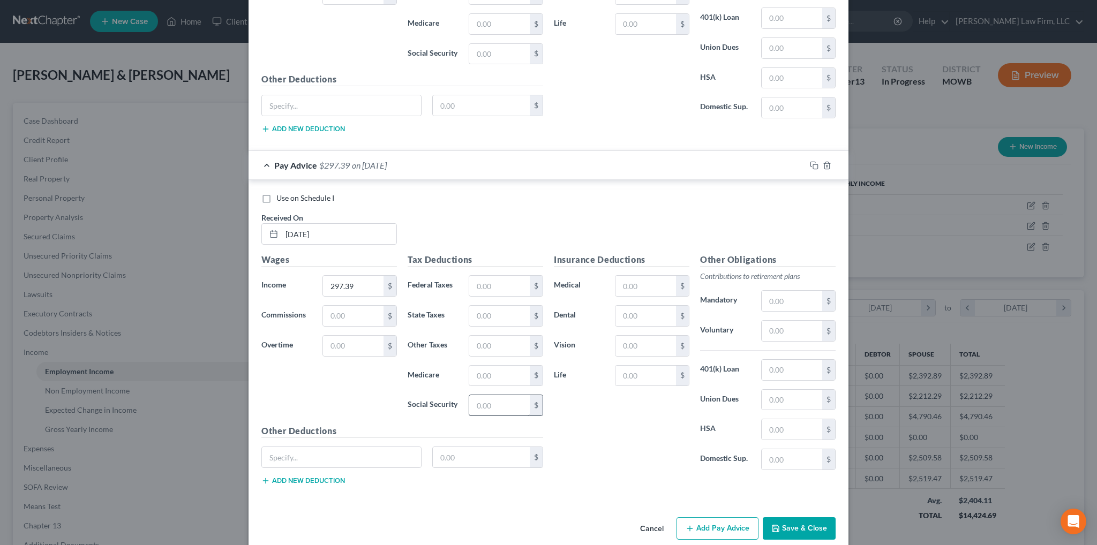
scroll to position [973, 0]
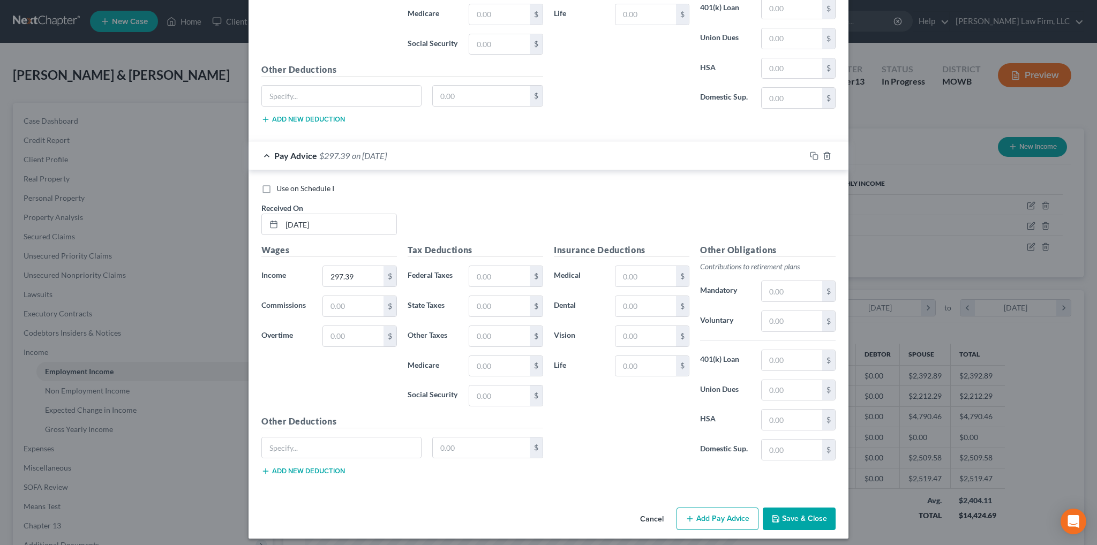
click at [717, 515] on button "Add Pay Advice" at bounding box center [718, 519] width 82 height 22
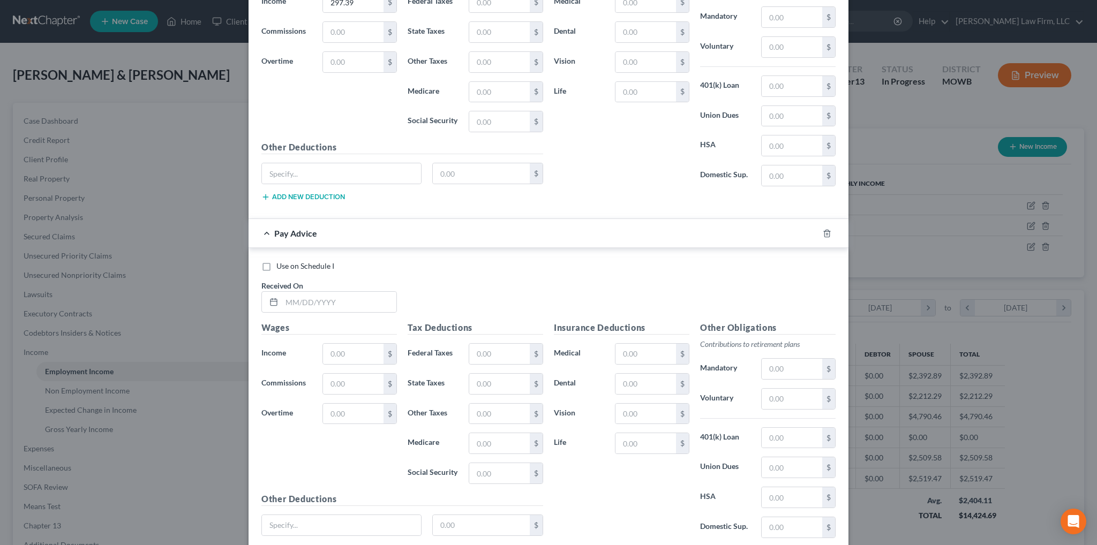
scroll to position [1323, 0]
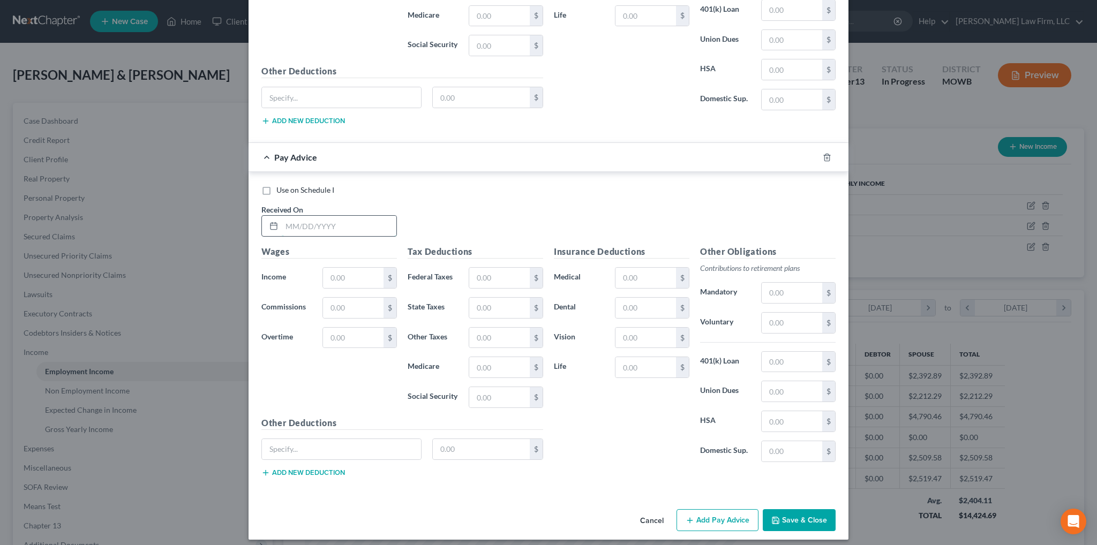
click at [311, 216] on input "text" at bounding box center [339, 226] width 115 height 20
type input "06/01/2025"
type input "37.57"
click at [708, 515] on button "Add Pay Advice" at bounding box center [718, 520] width 82 height 22
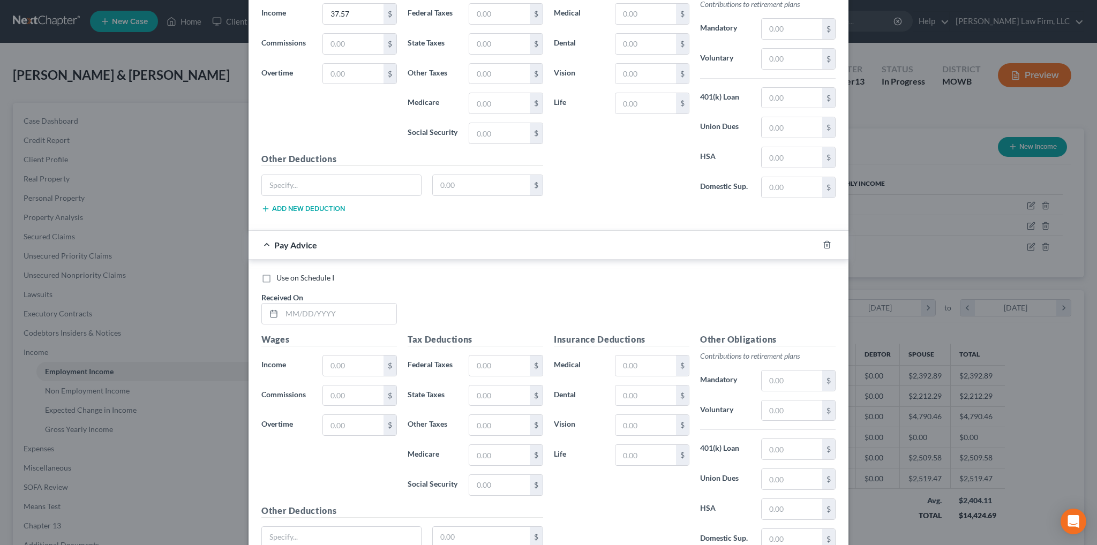
scroll to position [1591, 0]
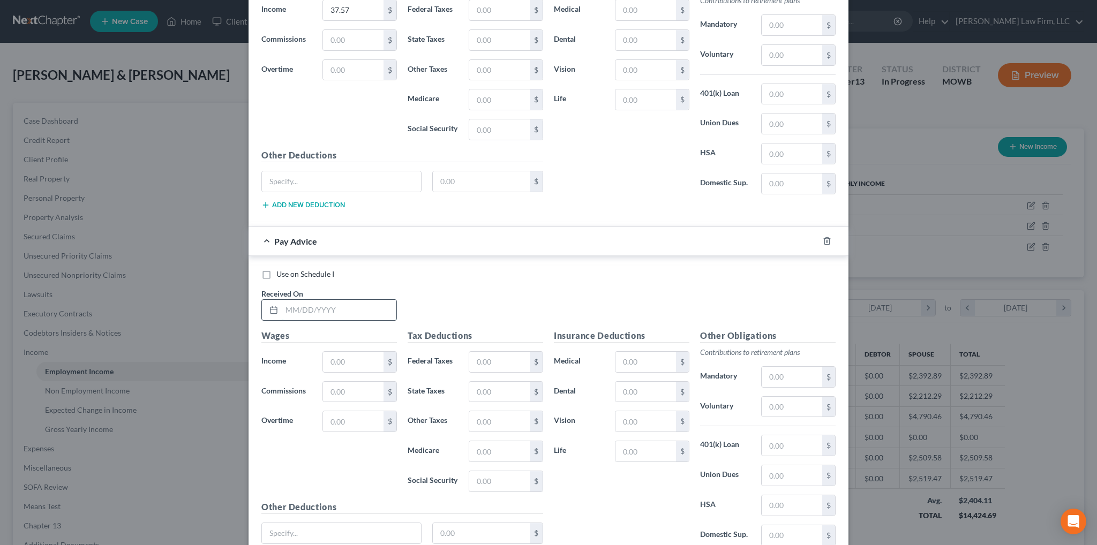
click at [330, 303] on input "text" at bounding box center [339, 310] width 115 height 20
type input "05/25/2025"
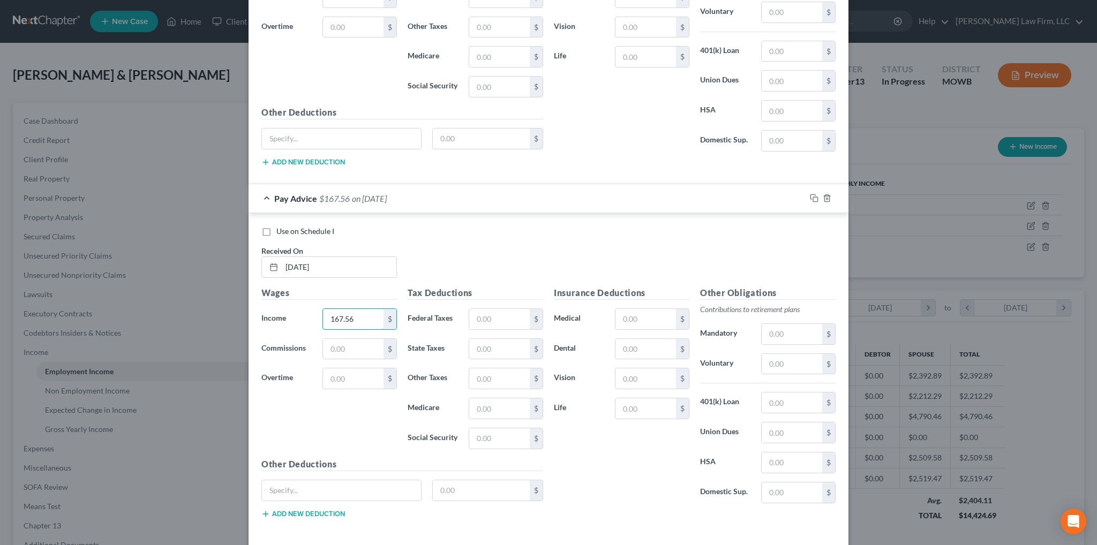
scroll to position [1673, 0]
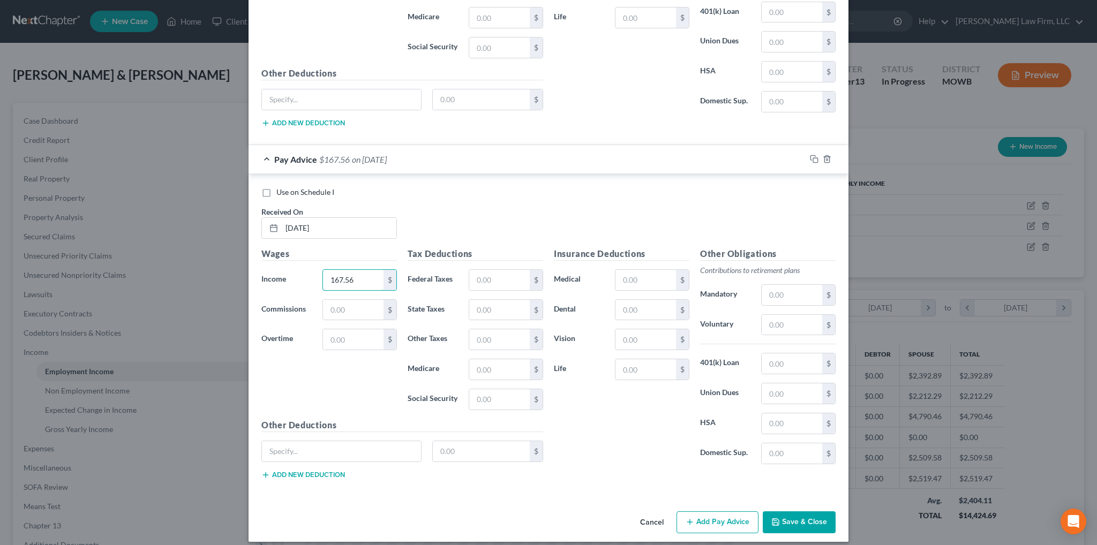
type input "167.56"
click at [718, 515] on button "Add Pay Advice" at bounding box center [718, 523] width 82 height 22
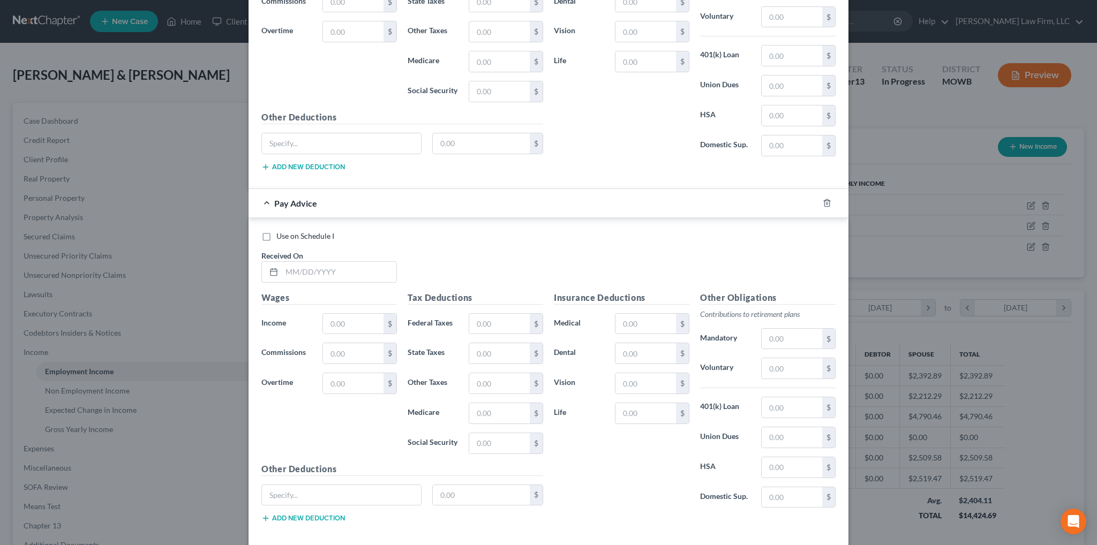
scroll to position [1994, 0]
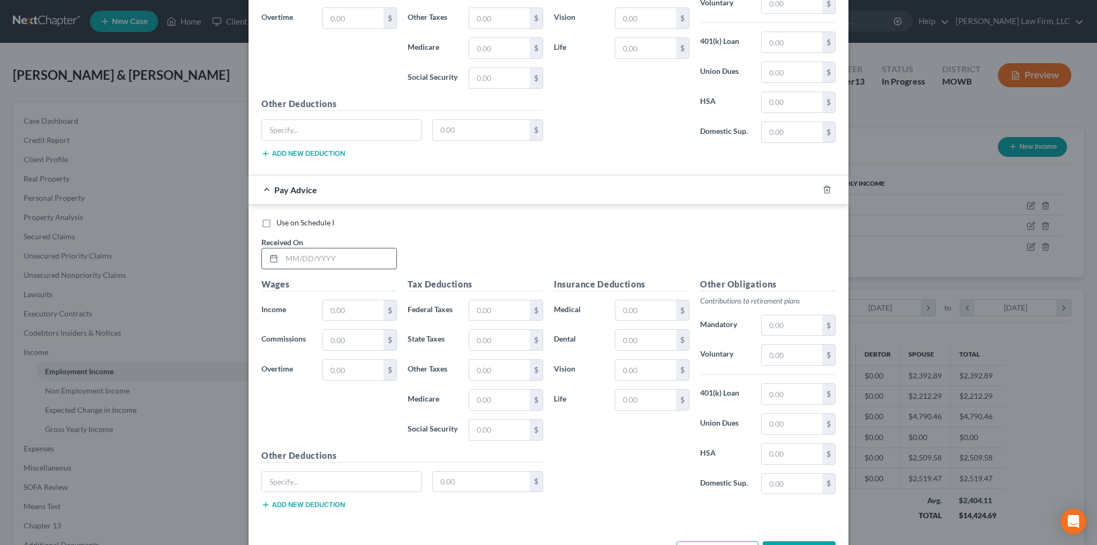
click at [319, 249] on input "text" at bounding box center [339, 259] width 115 height 20
type input "05/18/2025"
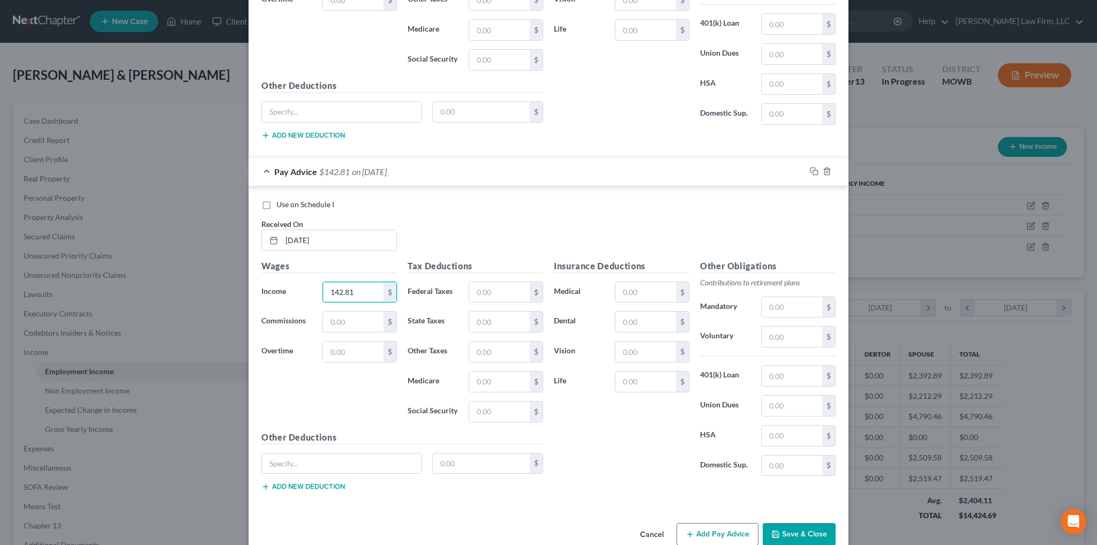
scroll to position [2023, 0]
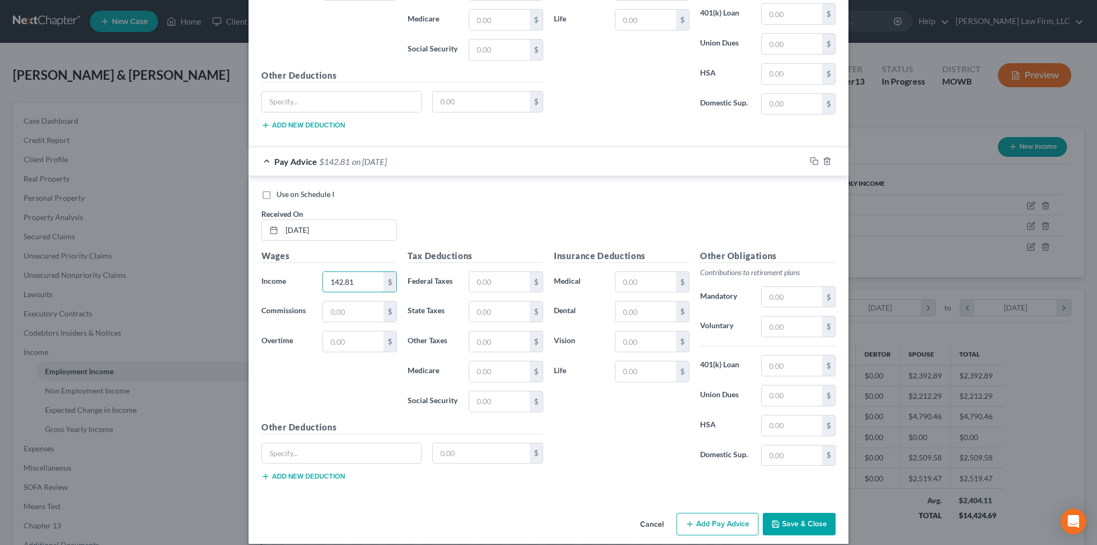
type input "142.81"
click at [695, 513] on button "Add Pay Advice" at bounding box center [718, 524] width 82 height 22
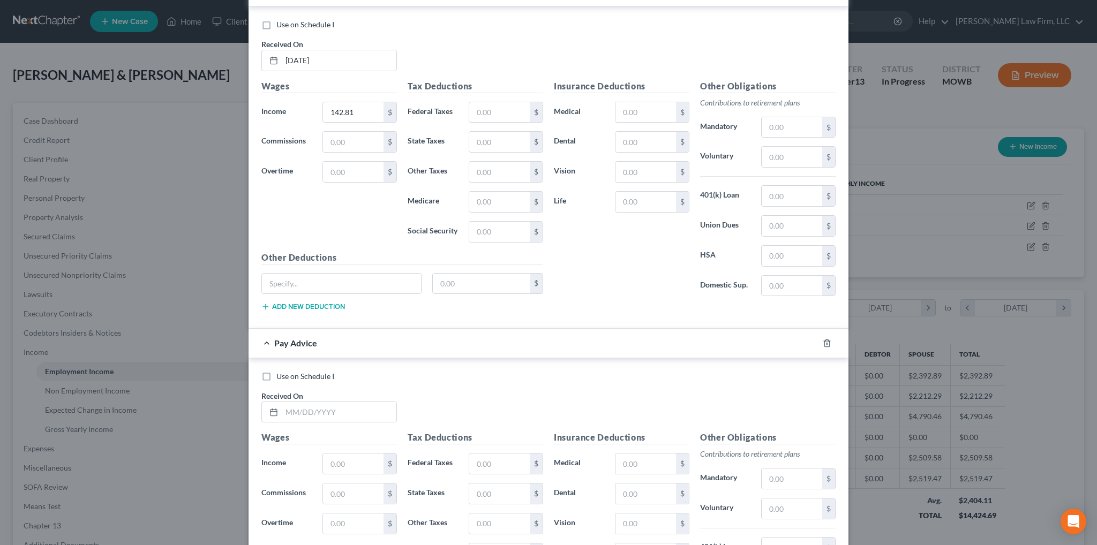
scroll to position [2237, 0]
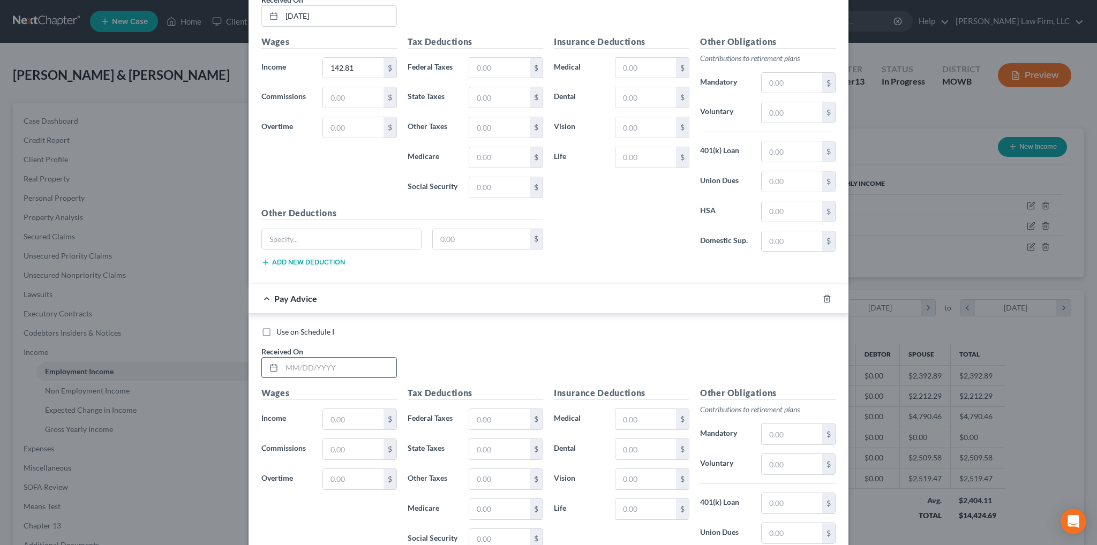
click at [328, 358] on input "text" at bounding box center [339, 368] width 115 height 20
type input "05/11/2025"
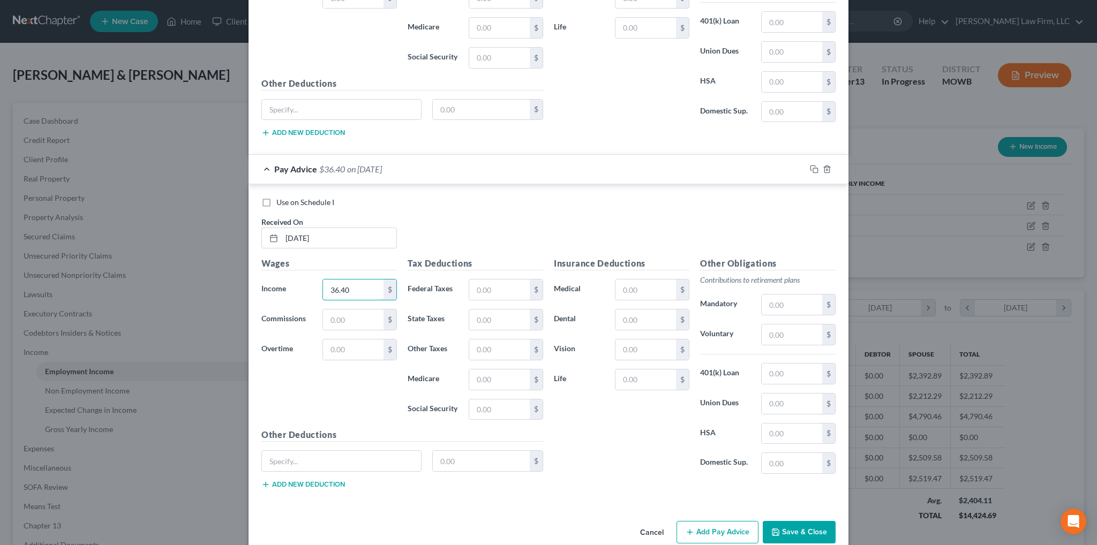
scroll to position [2373, 0]
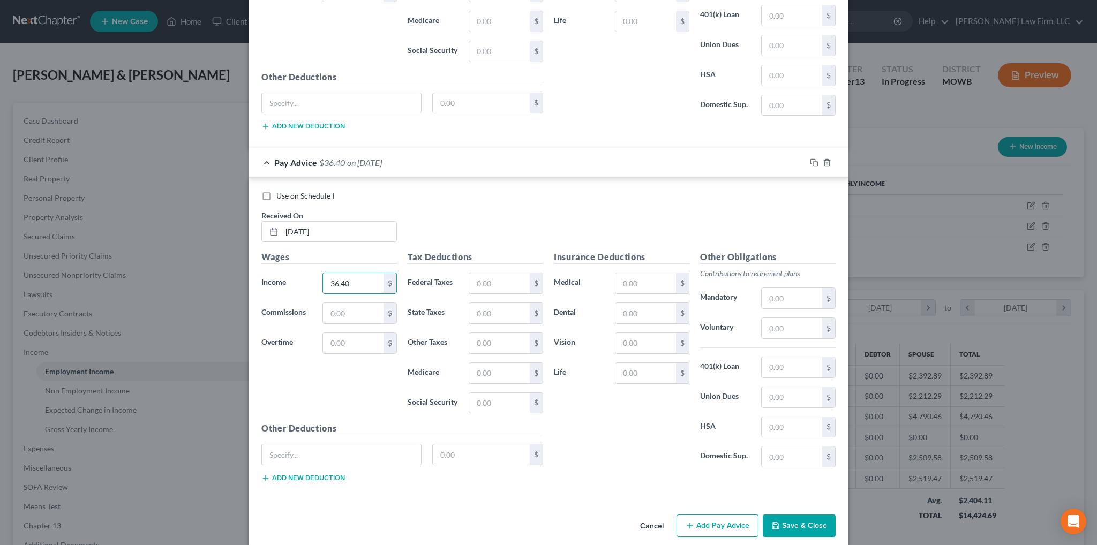
type input "36.40"
click at [704, 515] on button "Add Pay Advice" at bounding box center [718, 526] width 82 height 22
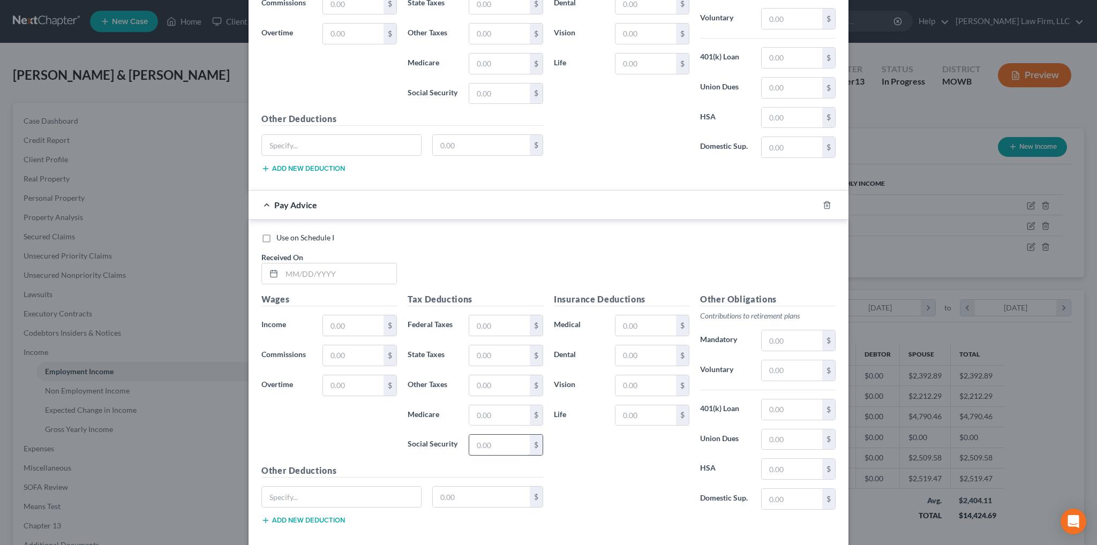
scroll to position [2694, 0]
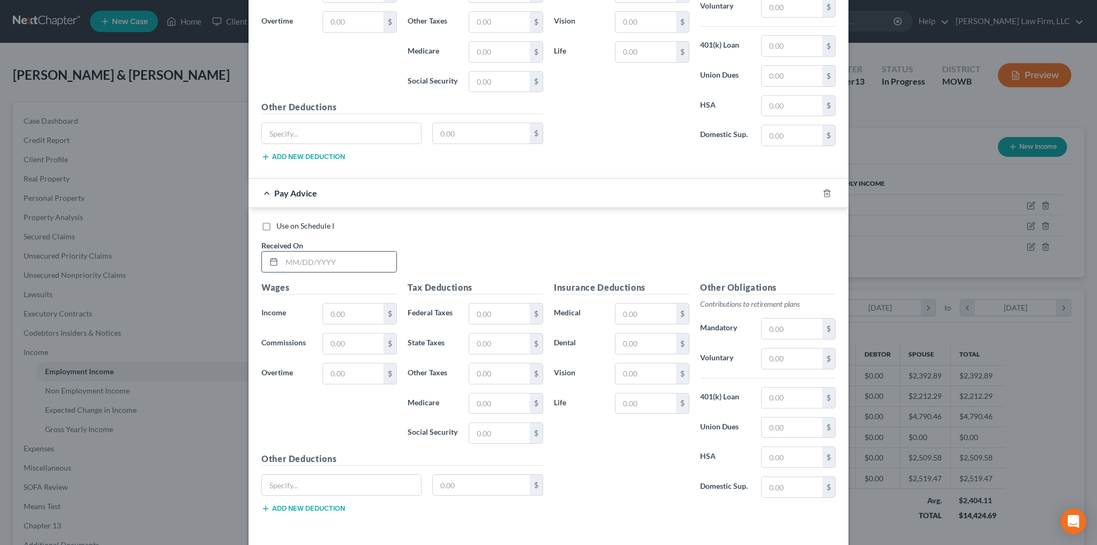
click at [373, 253] on input "text" at bounding box center [339, 262] width 115 height 20
type input "05/04/2025"
click at [371, 304] on input "text" at bounding box center [353, 314] width 61 height 20
type input "5"
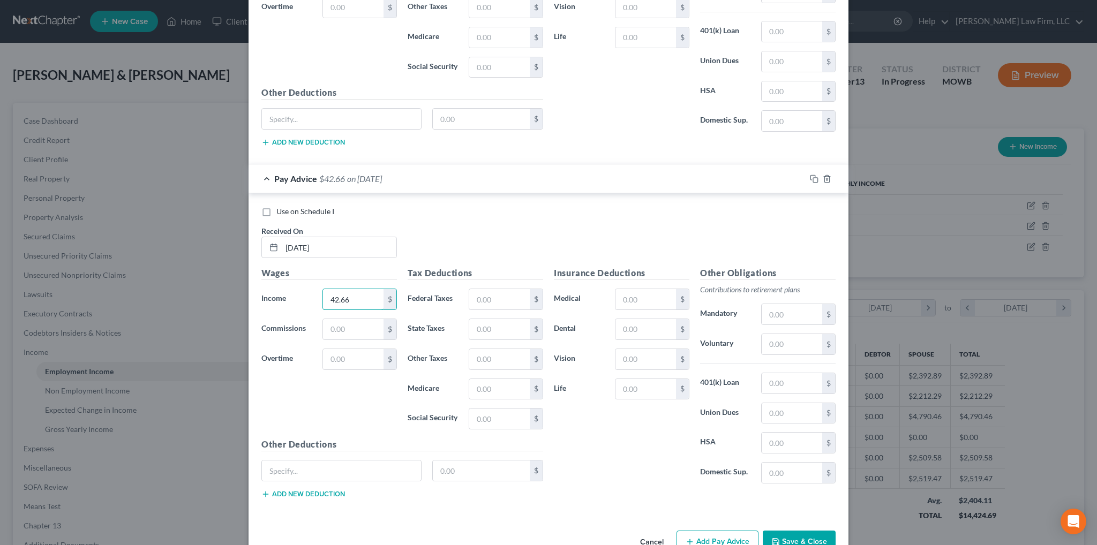
scroll to position [2723, 0]
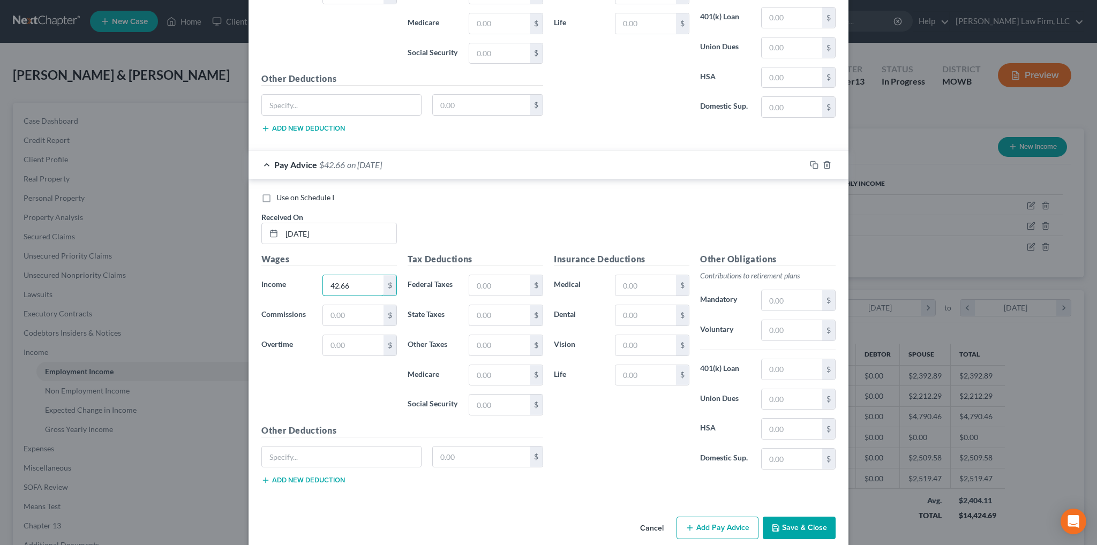
type input "42.66"
click at [715, 517] on button "Add Pay Advice" at bounding box center [718, 528] width 82 height 22
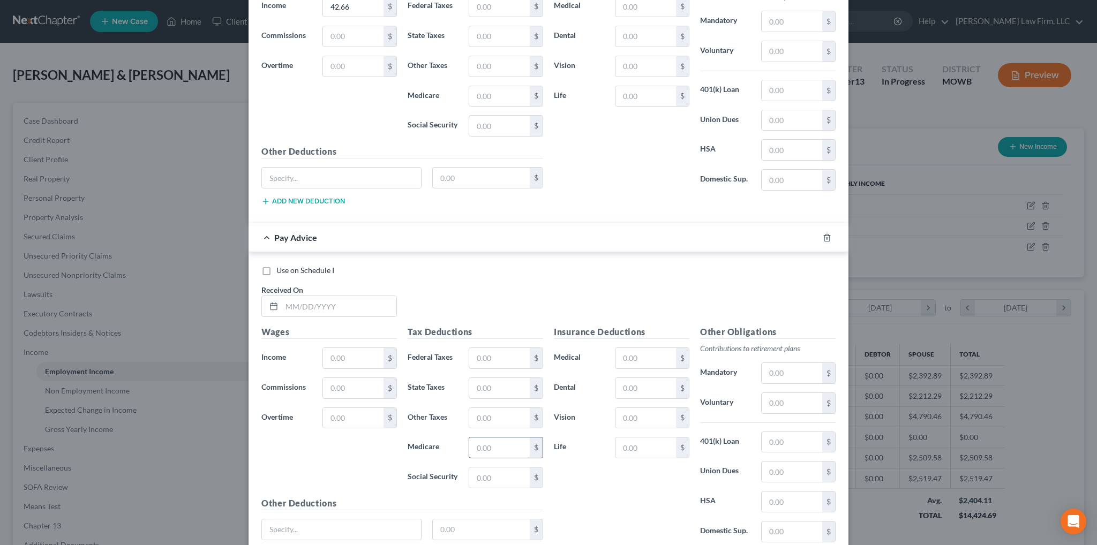
scroll to position [3044, 0]
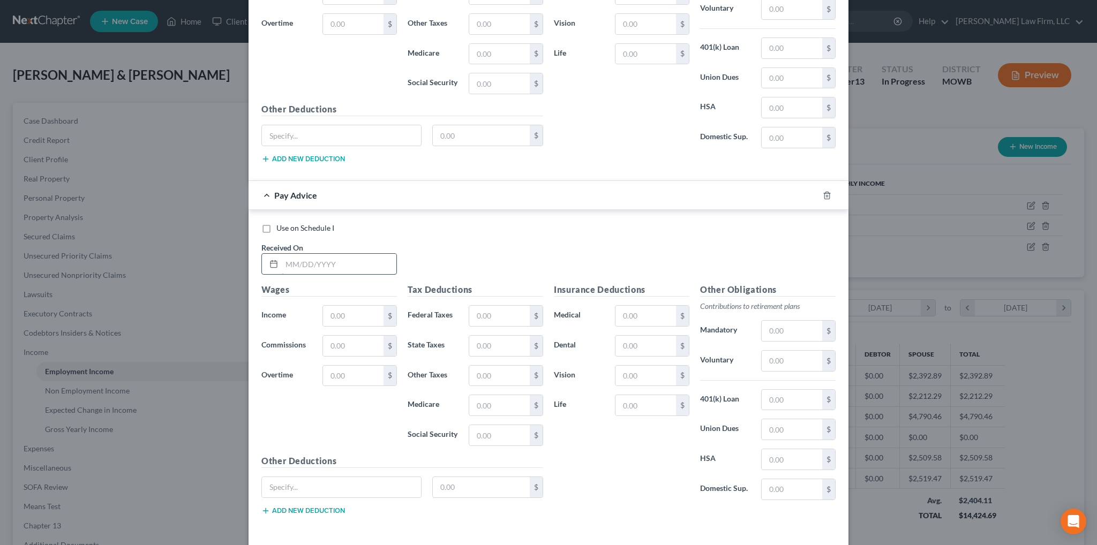
drag, startPoint x: 290, startPoint y: 243, endPoint x: 326, endPoint y: 239, distance: 36.0
click at [290, 254] on input "text" at bounding box center [339, 264] width 115 height 20
click at [284, 254] on input "text" at bounding box center [339, 264] width 115 height 20
type input "04/27/2025"
click at [334, 306] on input "text" at bounding box center [353, 316] width 61 height 20
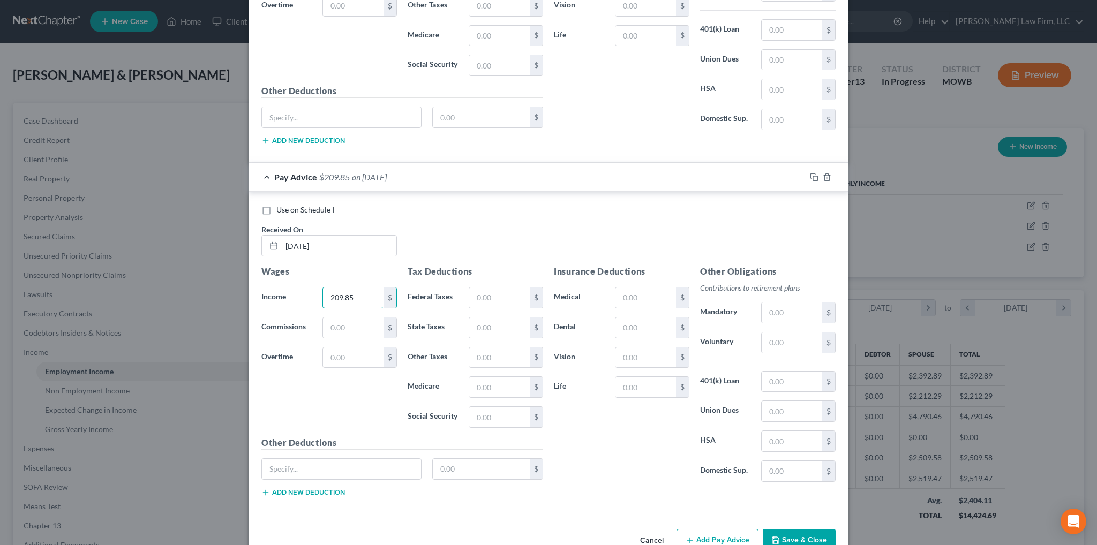
scroll to position [3072, 0]
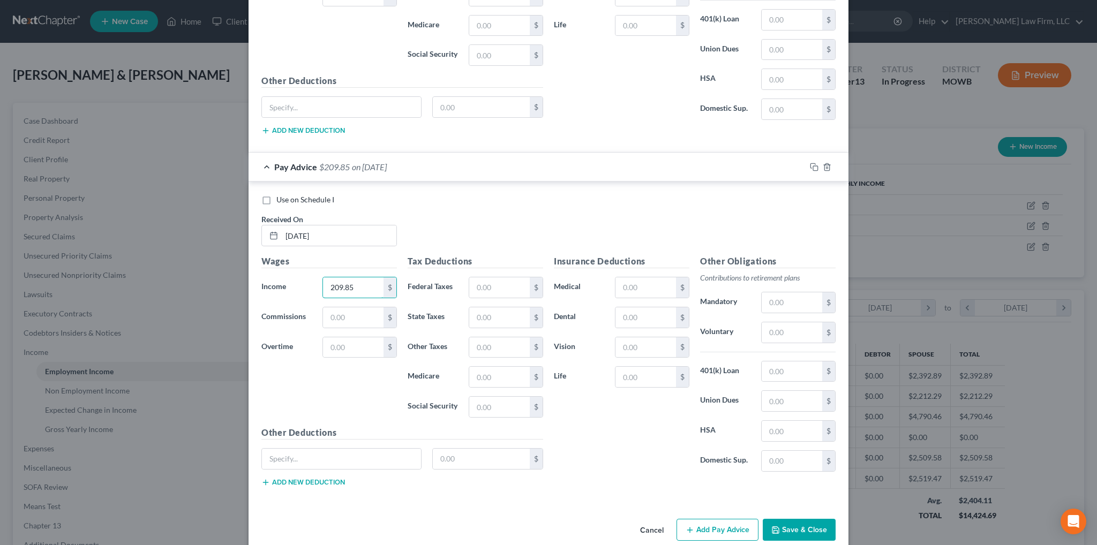
type input "209.85"
click at [720, 519] on button "Add Pay Advice" at bounding box center [718, 530] width 82 height 22
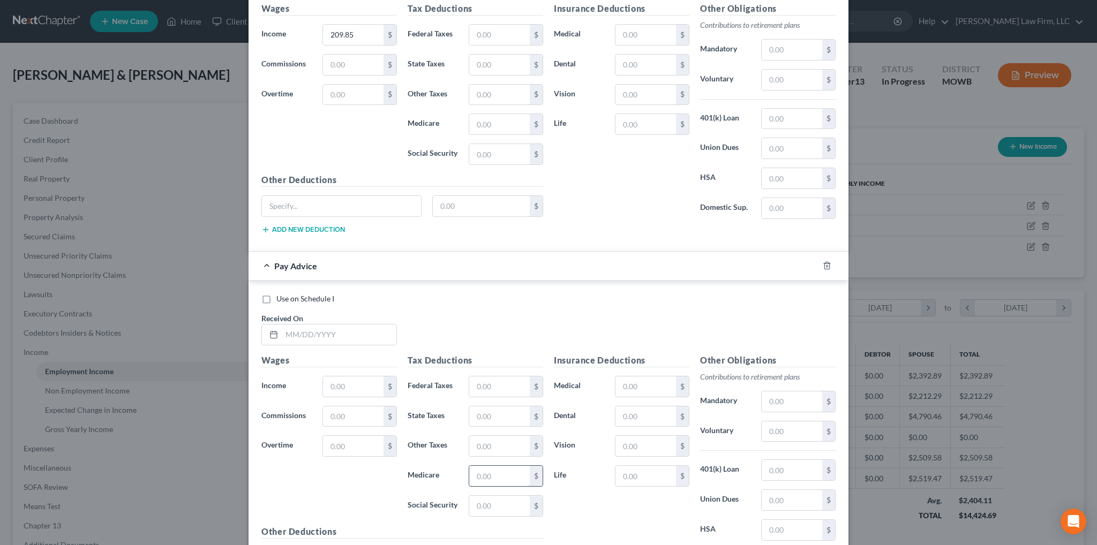
scroll to position [3340, 0]
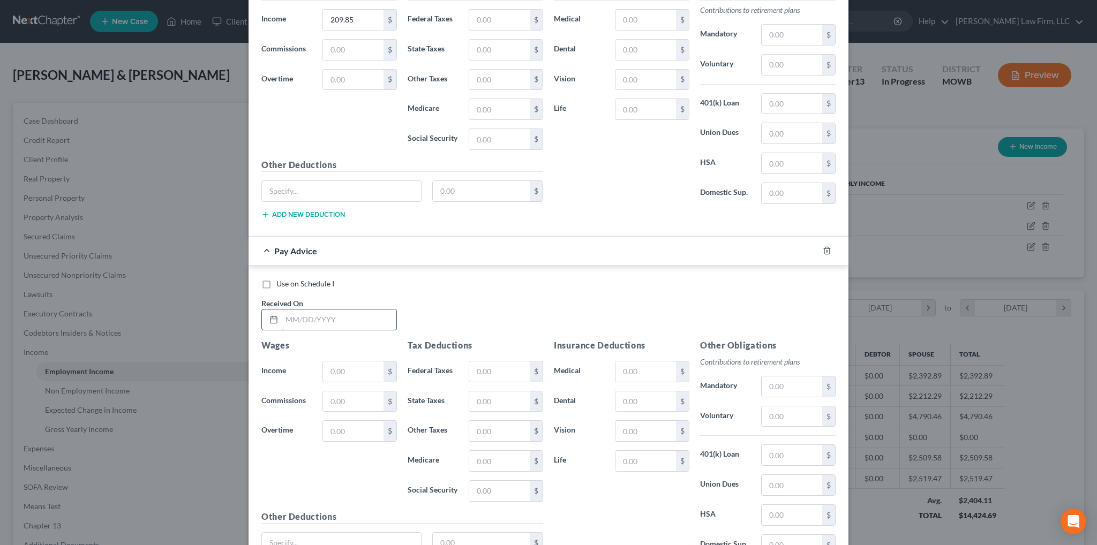
click at [341, 310] on input "text" at bounding box center [339, 320] width 115 height 20
type input "04/20/2025"
click at [371, 362] on input "text" at bounding box center [353, 372] width 61 height 20
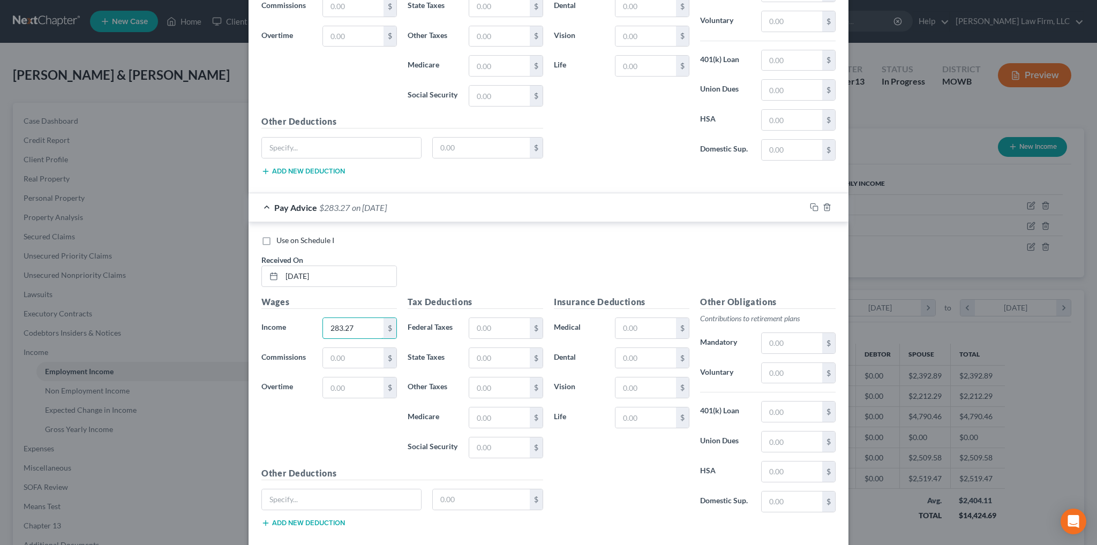
scroll to position [3423, 0]
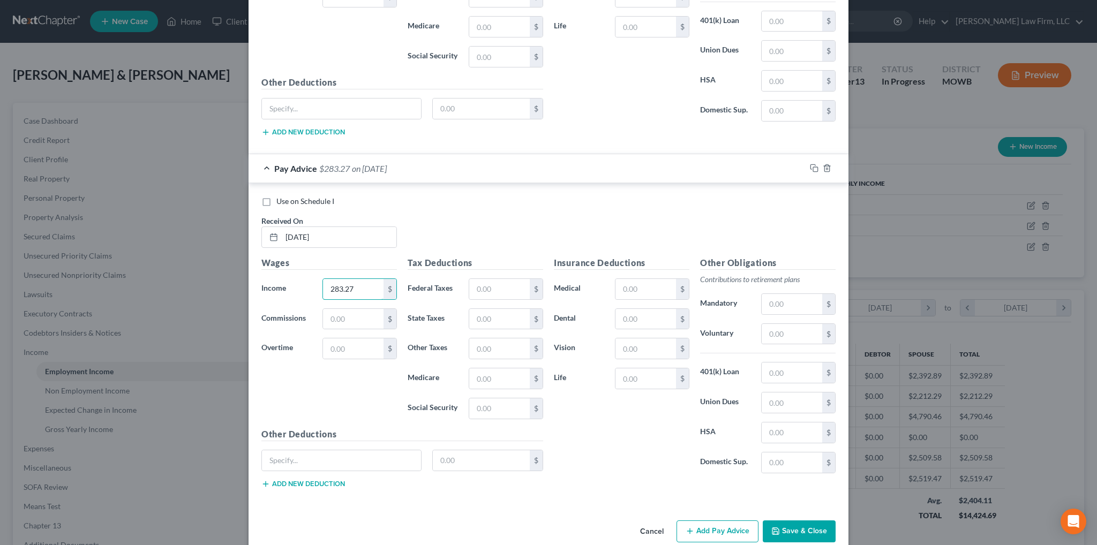
type input "283.27"
click at [721, 521] on button "Add Pay Advice" at bounding box center [718, 532] width 82 height 22
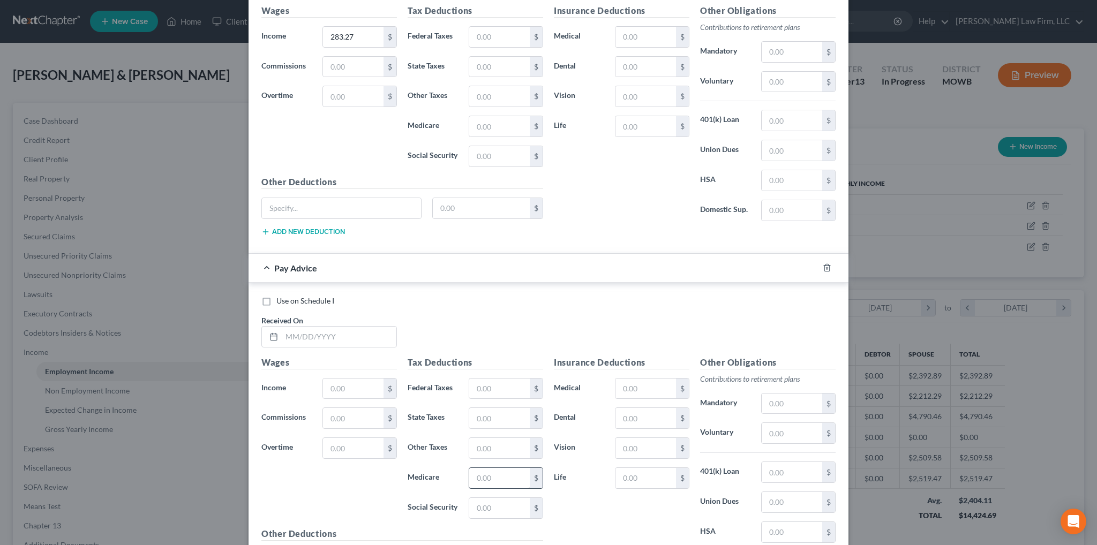
scroll to position [3691, 0]
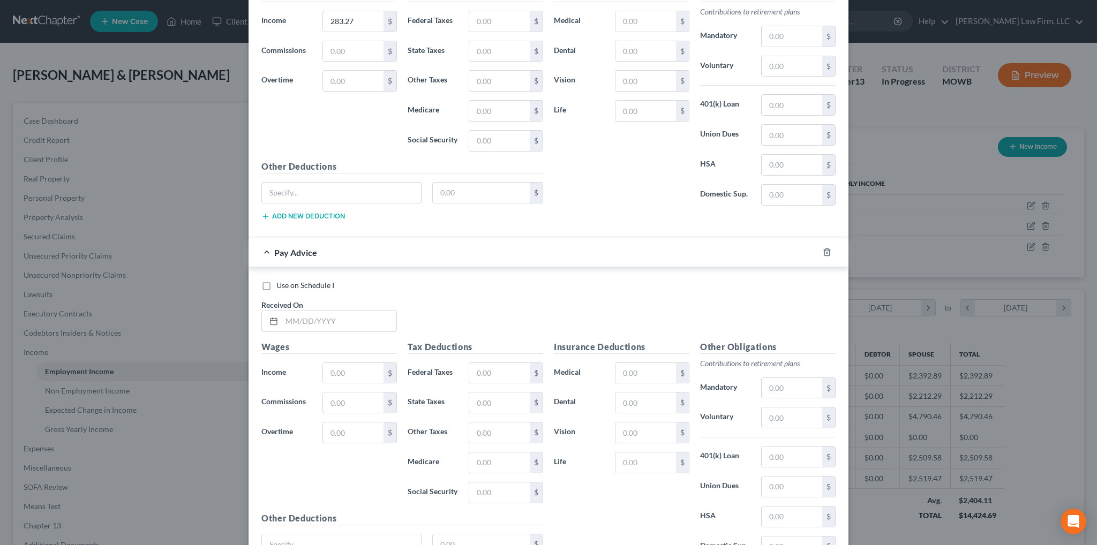
click at [350, 313] on div "Use on Schedule I Received On *" at bounding box center [548, 310] width 585 height 61
click at [346, 311] on input "text" at bounding box center [339, 321] width 115 height 20
type input "04/13/2025"
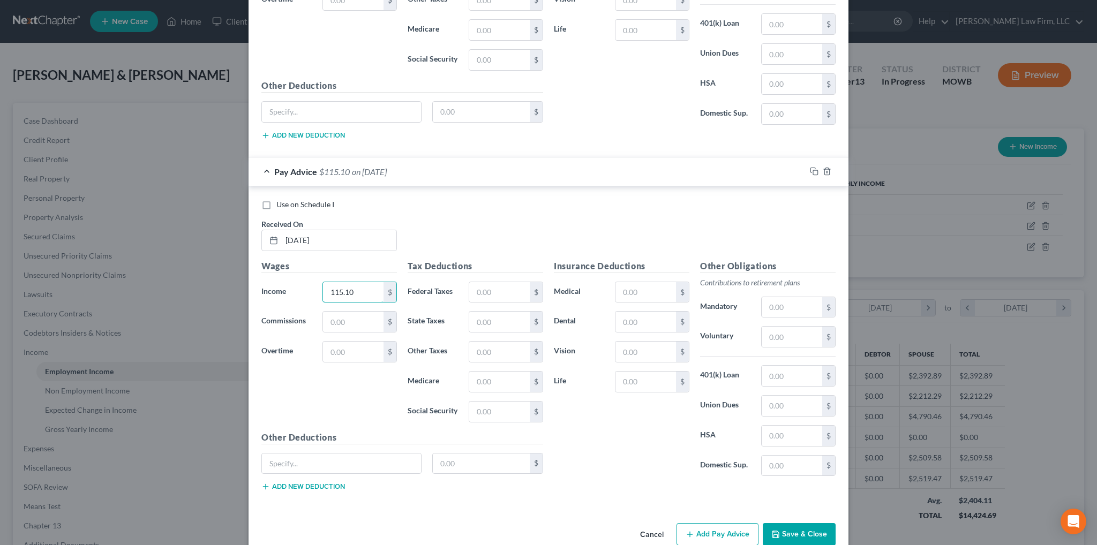
scroll to position [3773, 0]
type input "115.10"
click at [713, 522] on button "Add Pay Advice" at bounding box center [718, 533] width 82 height 22
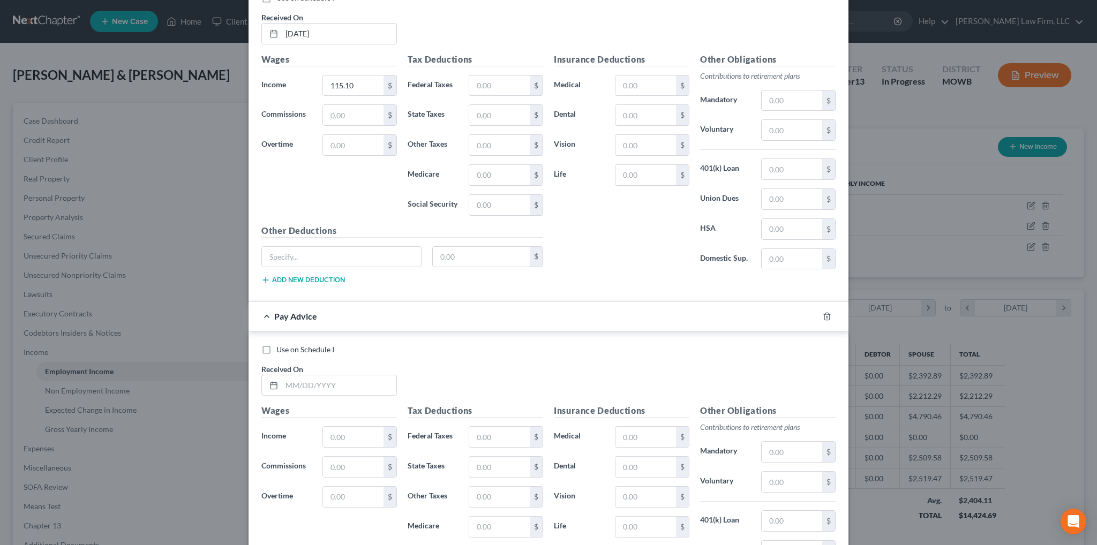
scroll to position [4094, 0]
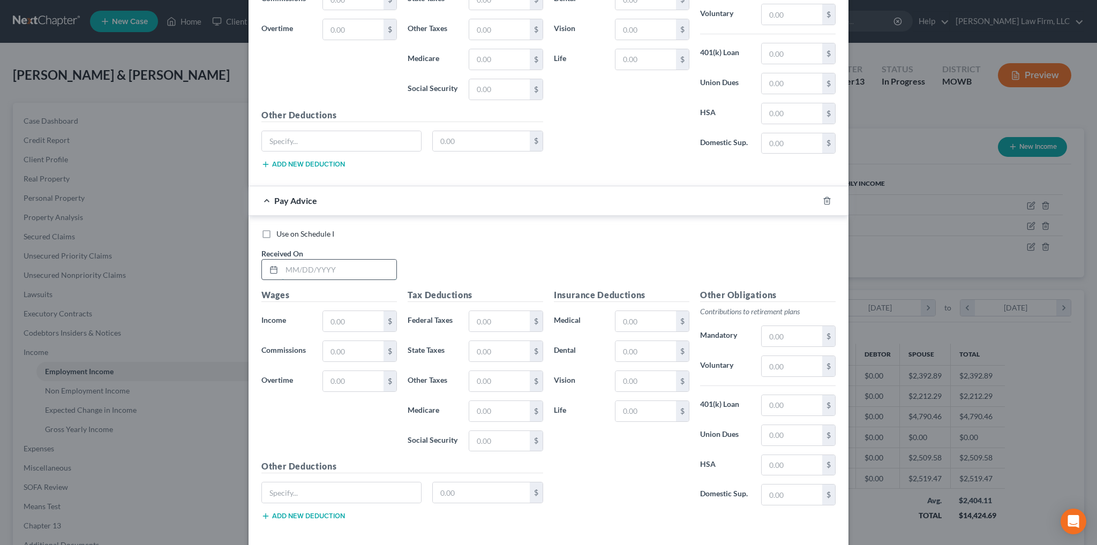
click at [342, 260] on input "text" at bounding box center [339, 270] width 115 height 20
type input "04/06/2025"
click at [350, 311] on input "text" at bounding box center [353, 321] width 61 height 20
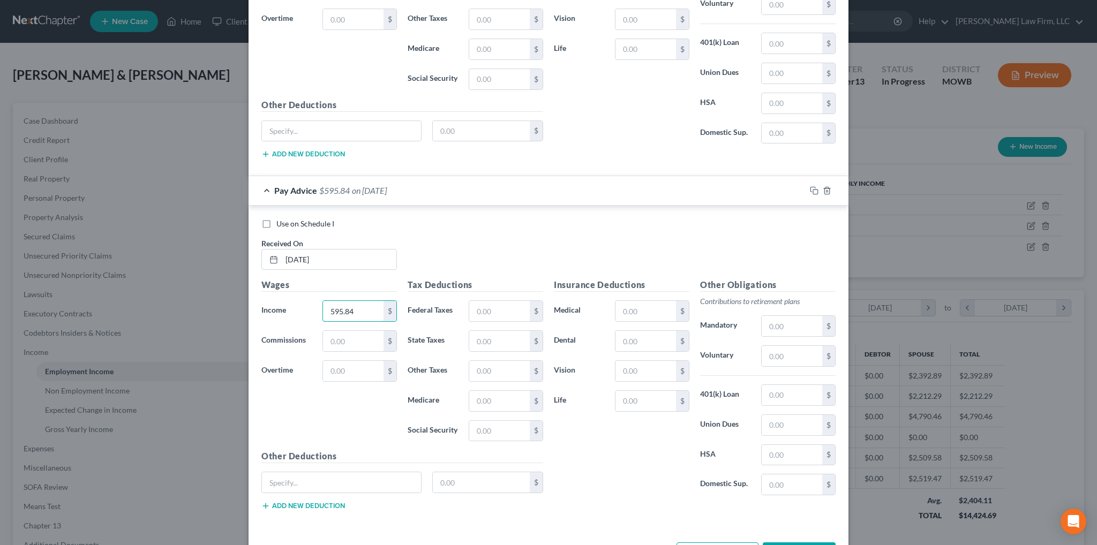
scroll to position [4122, 0]
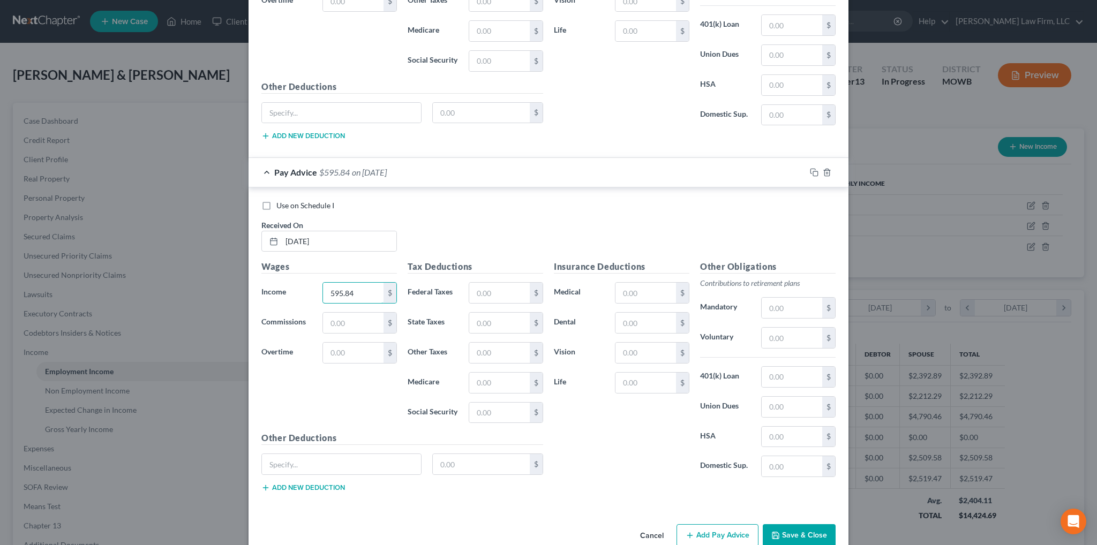
type input "595.84"
click at [716, 524] on button "Add Pay Advice" at bounding box center [718, 535] width 82 height 22
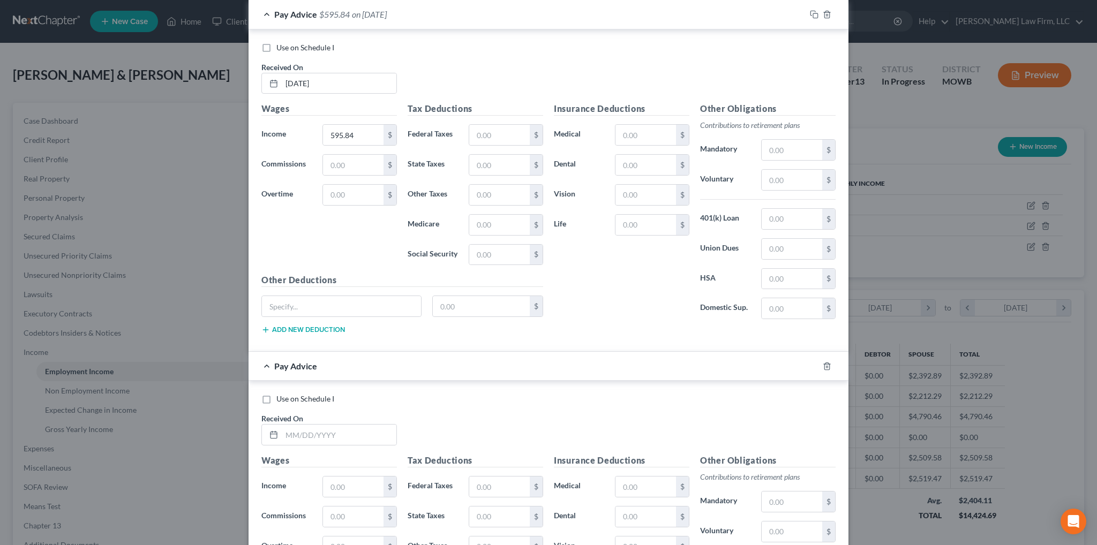
scroll to position [4283, 0]
click at [312, 422] on input "text" at bounding box center [339, 432] width 115 height 20
type input "03/30/2025"
click at [351, 474] on input "text" at bounding box center [353, 484] width 61 height 20
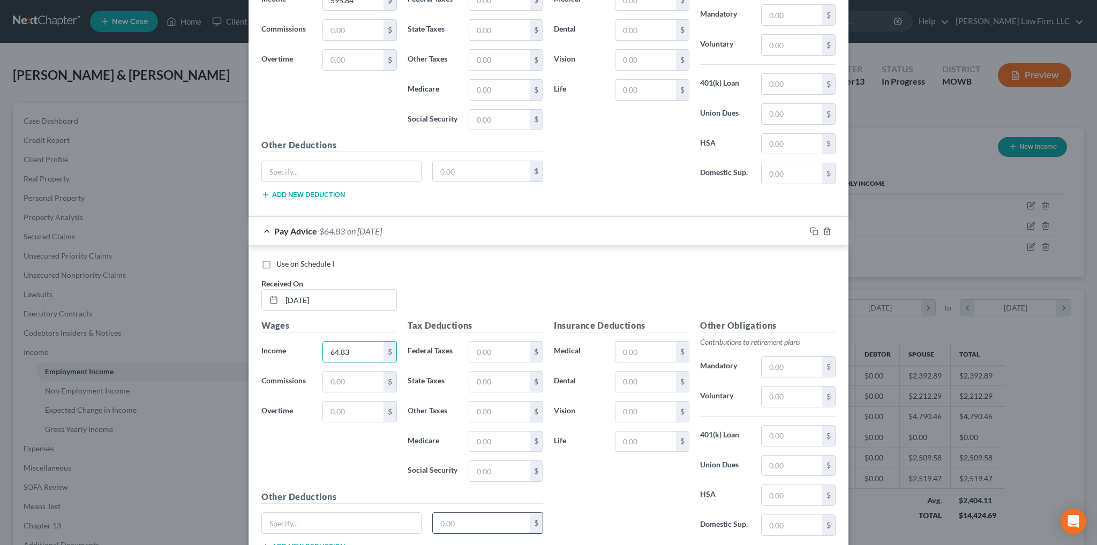
scroll to position [4473, 0]
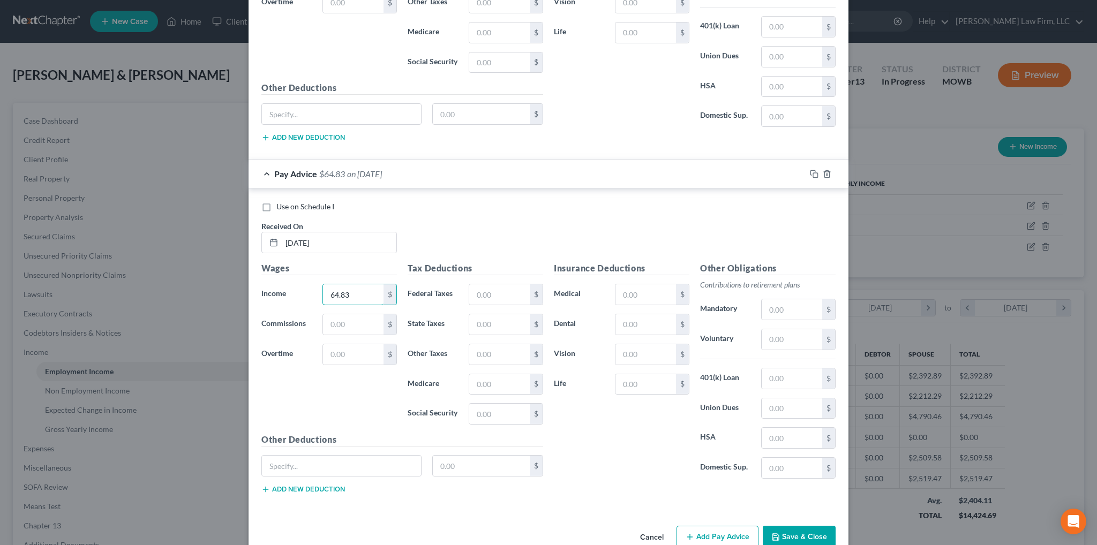
type input "64.83"
click at [715, 526] on button "Add Pay Advice" at bounding box center [718, 537] width 82 height 22
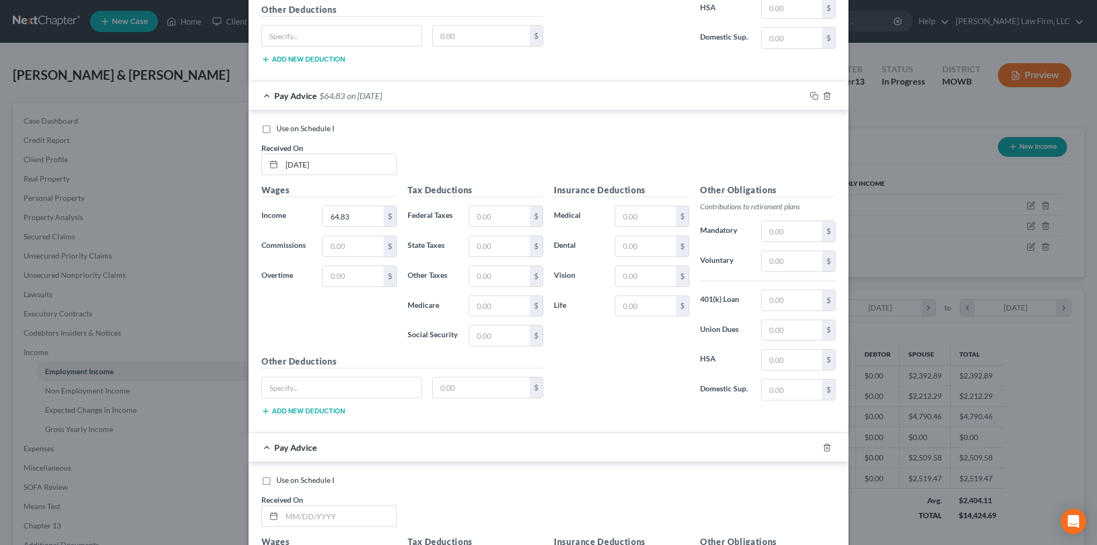
scroll to position [4687, 0]
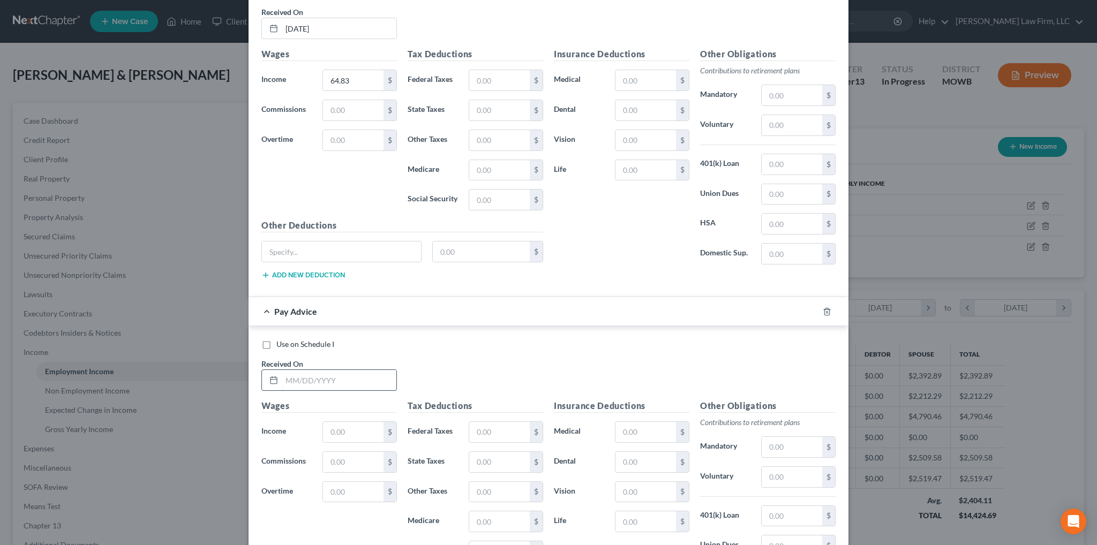
click at [356, 370] on input "text" at bounding box center [339, 380] width 115 height 20
type input "03/23/2025"
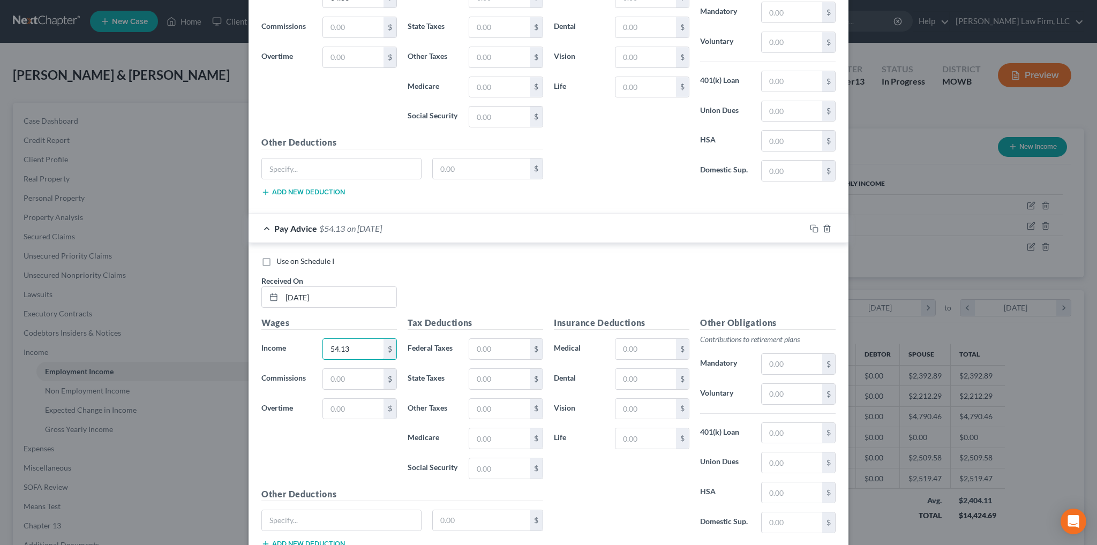
scroll to position [4822, 0]
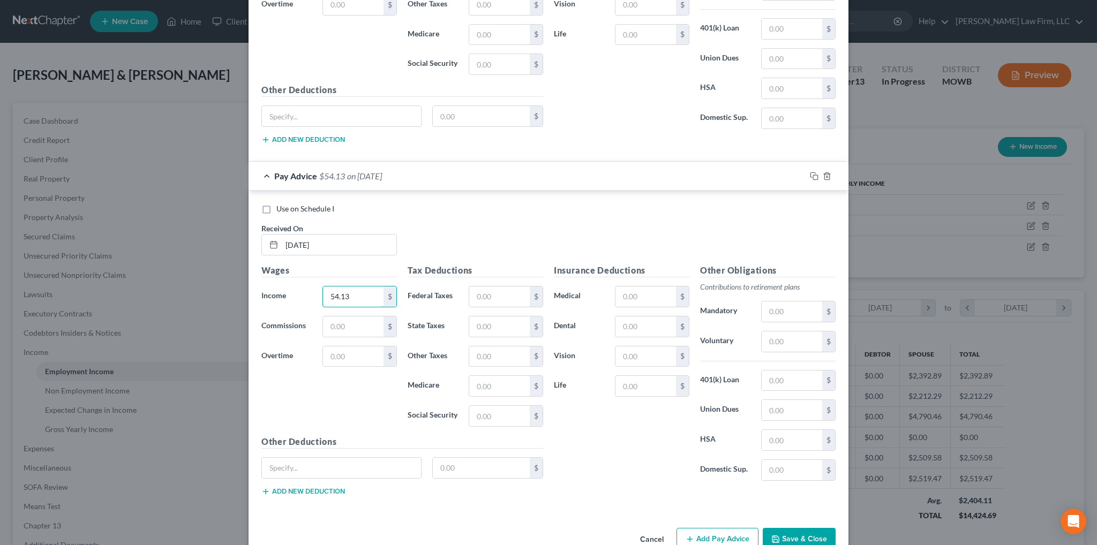
type input "54.13"
click at [710, 528] on button "Add Pay Advice" at bounding box center [718, 539] width 82 height 22
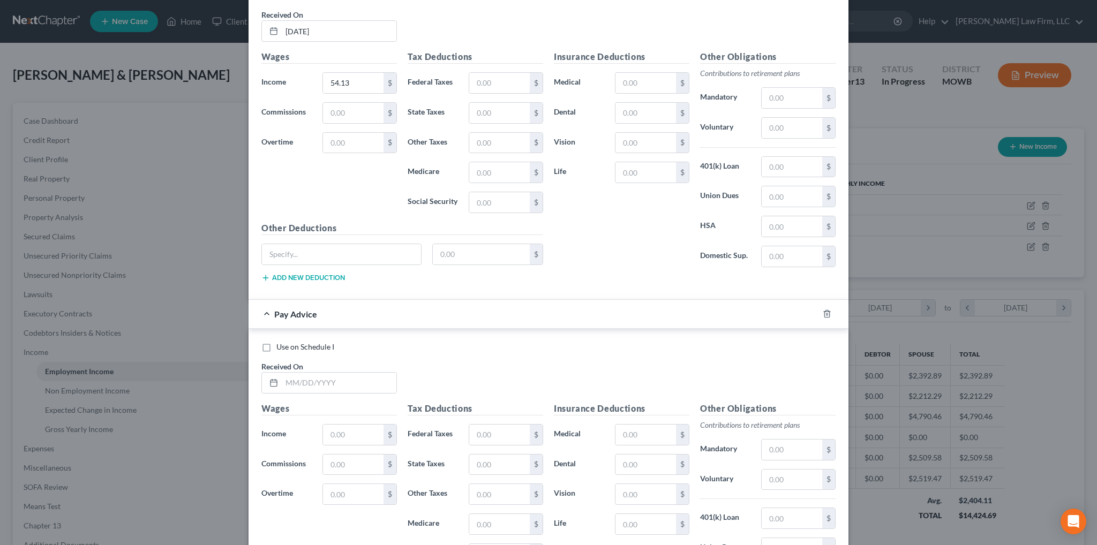
scroll to position [5090, 0]
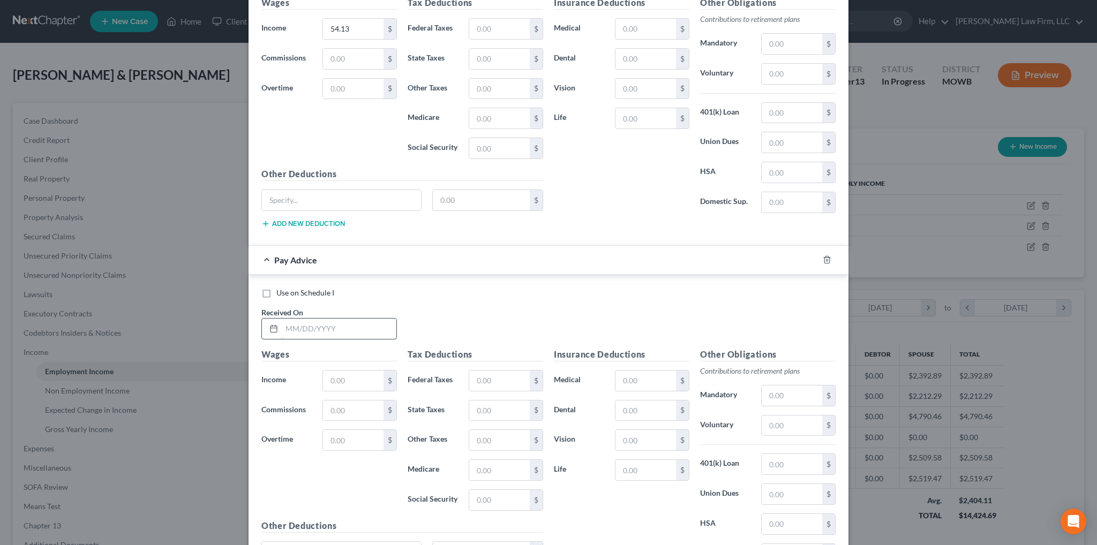
click at [329, 319] on input "text" at bounding box center [339, 329] width 115 height 20
type input "03/16/2025"
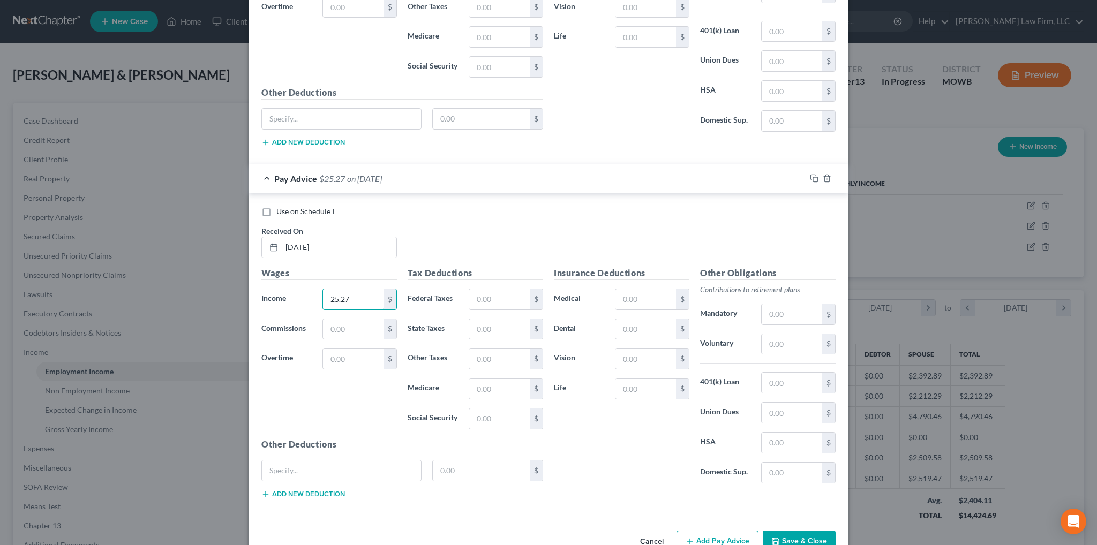
scroll to position [5172, 0]
type input "25.27"
click at [721, 530] on button "Add Pay Advice" at bounding box center [718, 541] width 82 height 22
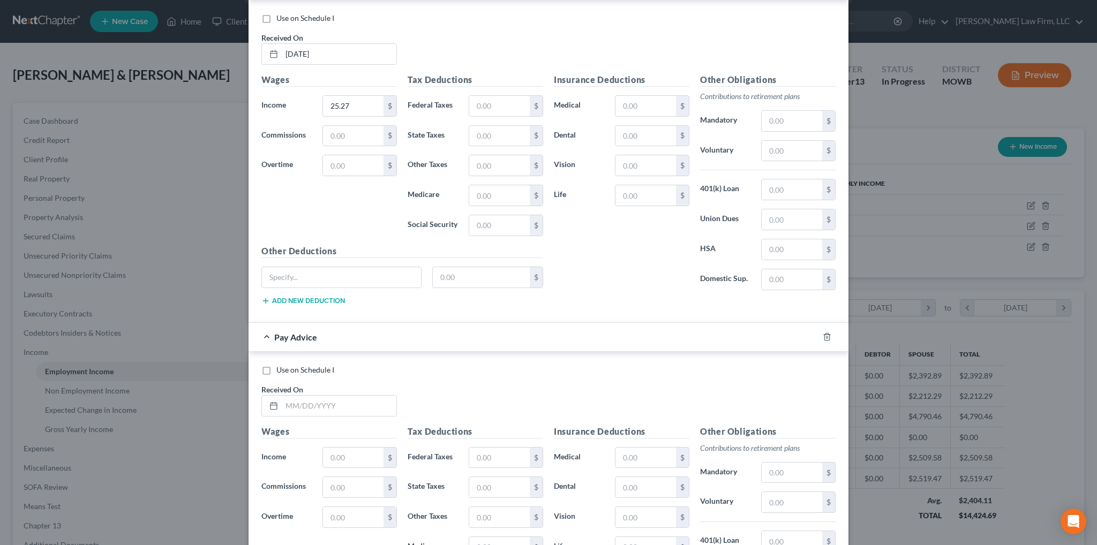
scroll to position [5440, 0]
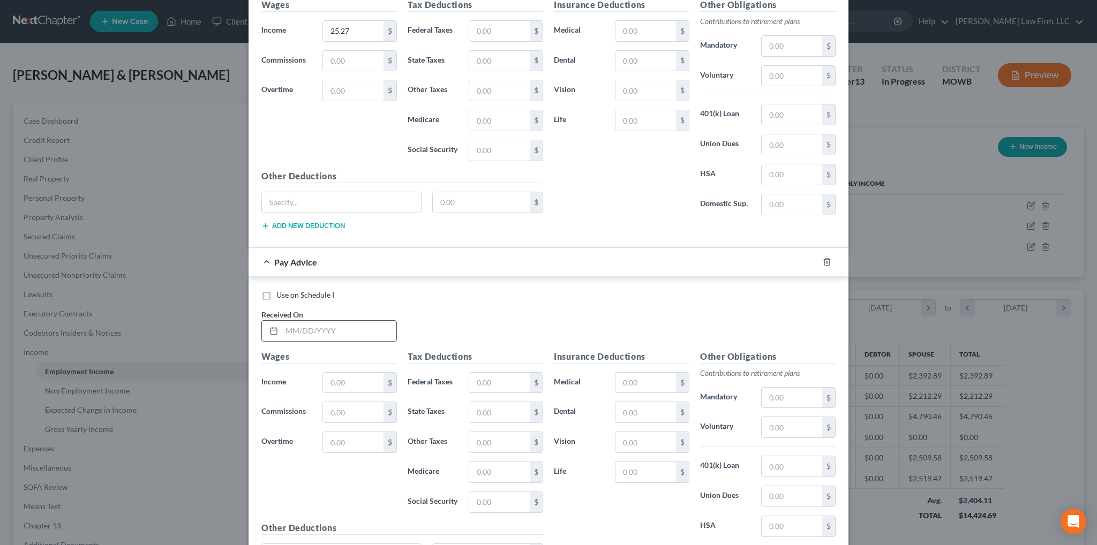
click at [293, 321] on input "text" at bounding box center [339, 331] width 115 height 20
type input "03/09/2025"
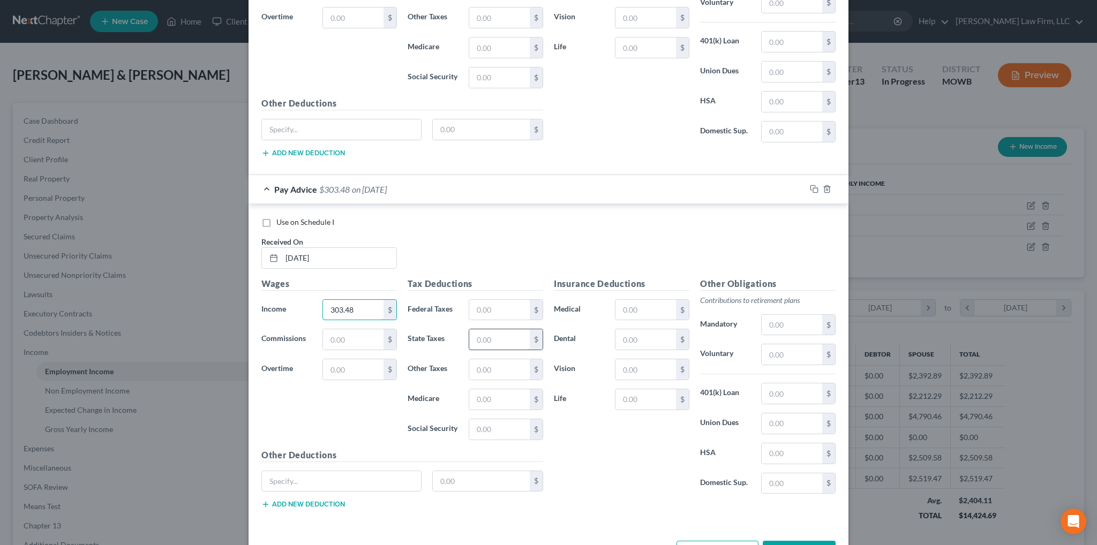
scroll to position [5522, 0]
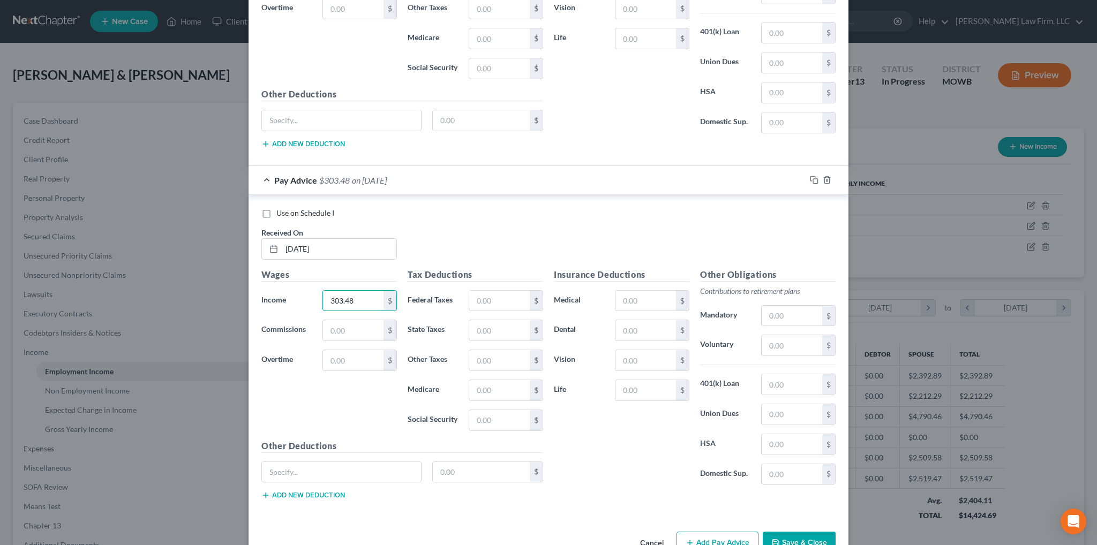
type input "303.48"
click at [710, 532] on button "Add Pay Advice" at bounding box center [718, 543] width 82 height 22
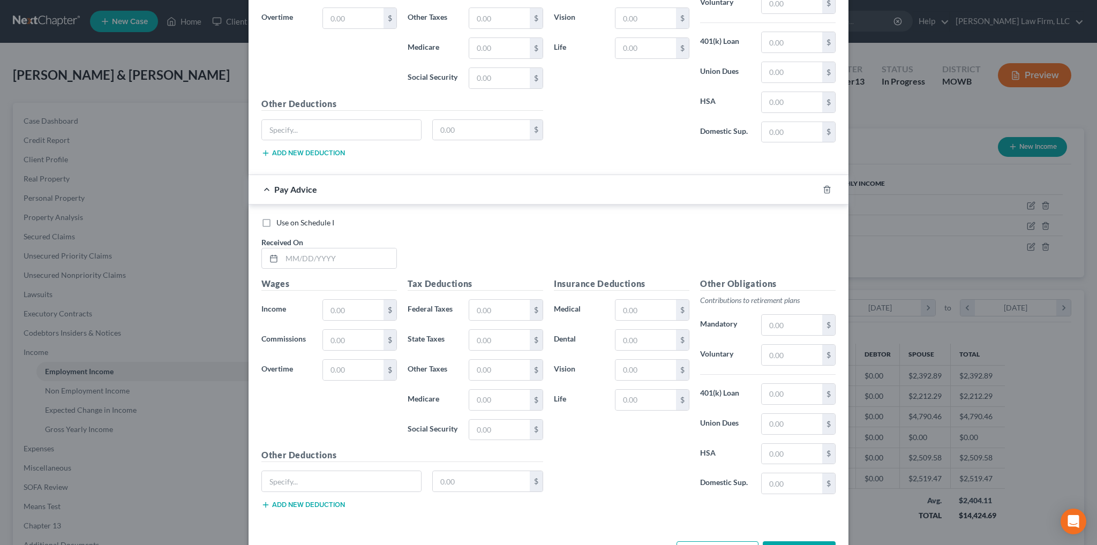
scroll to position [5872, 0]
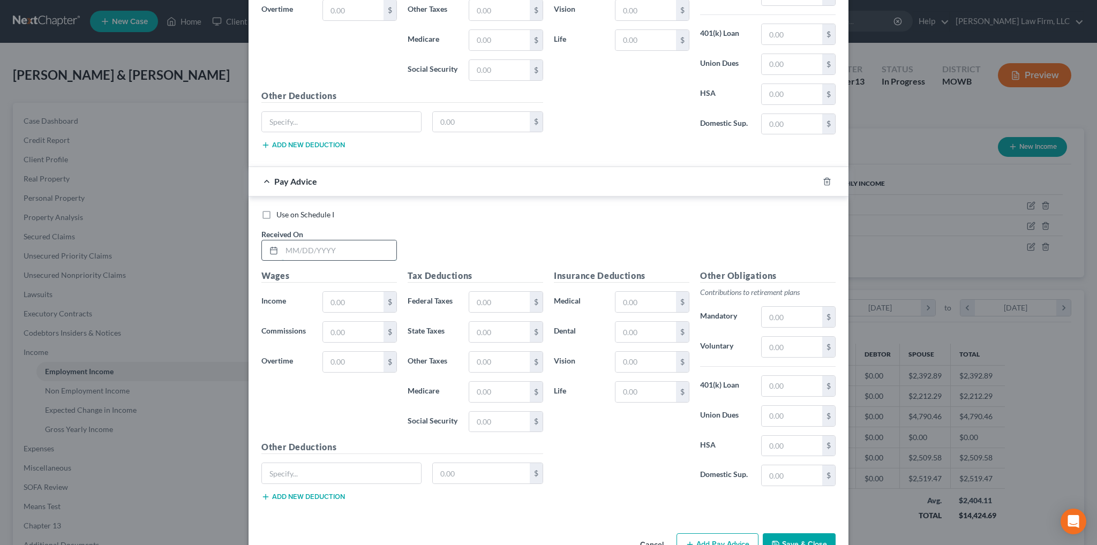
click at [354, 241] on input "text" at bounding box center [339, 251] width 115 height 20
type input "08/03/2025"
click at [349, 282] on div "Wages Income * $ Commissions $ Overtime $" at bounding box center [329, 354] width 146 height 171
click at [339, 292] on input "text" at bounding box center [353, 302] width 61 height 20
type input "94.80"
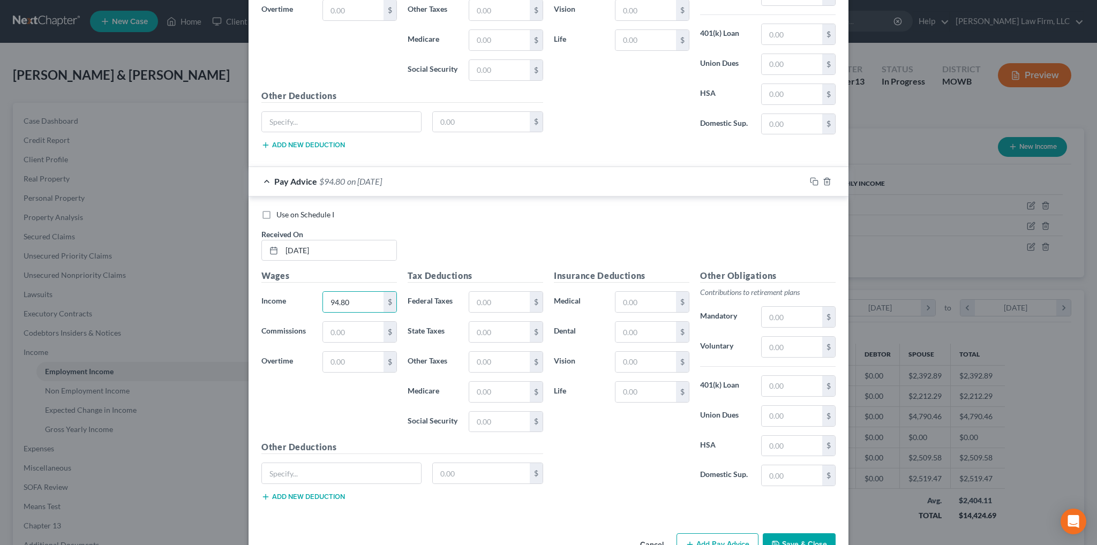
click at [725, 533] on button "Add Pay Advice" at bounding box center [718, 544] width 82 height 22
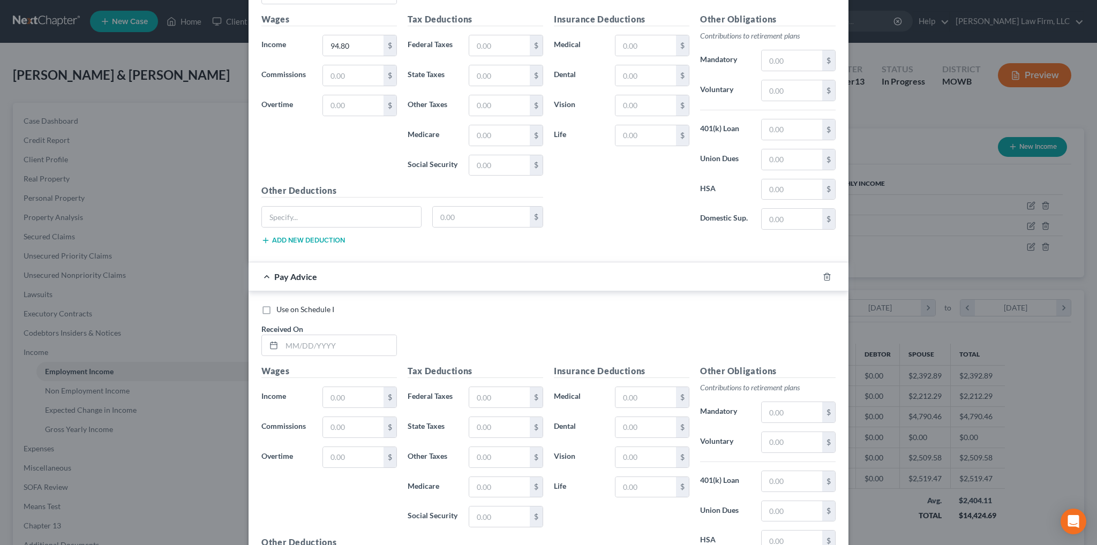
scroll to position [6140, 0]
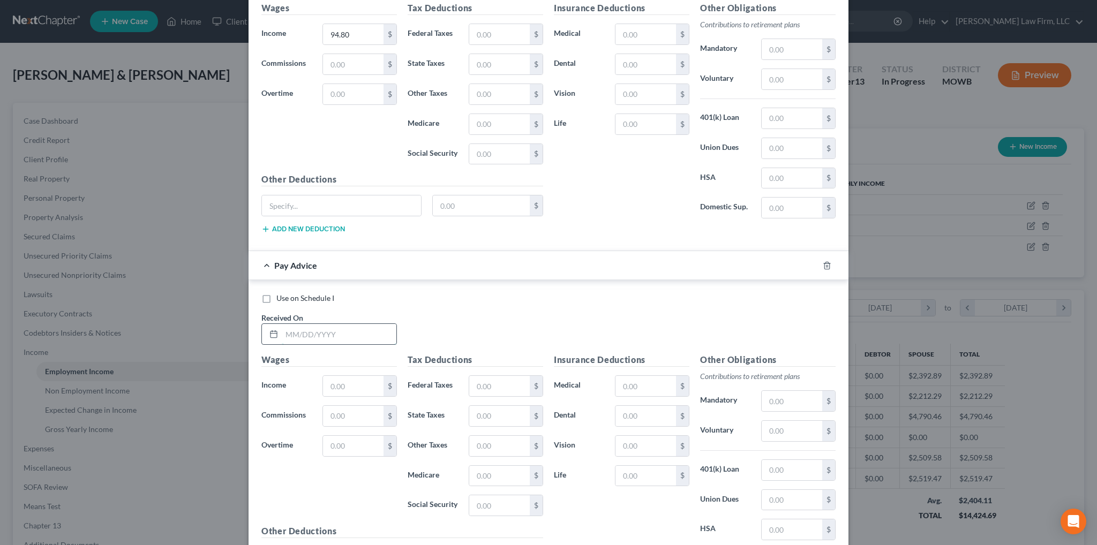
click at [330, 324] on input "text" at bounding box center [339, 334] width 115 height 20
type input "08/10/2025"
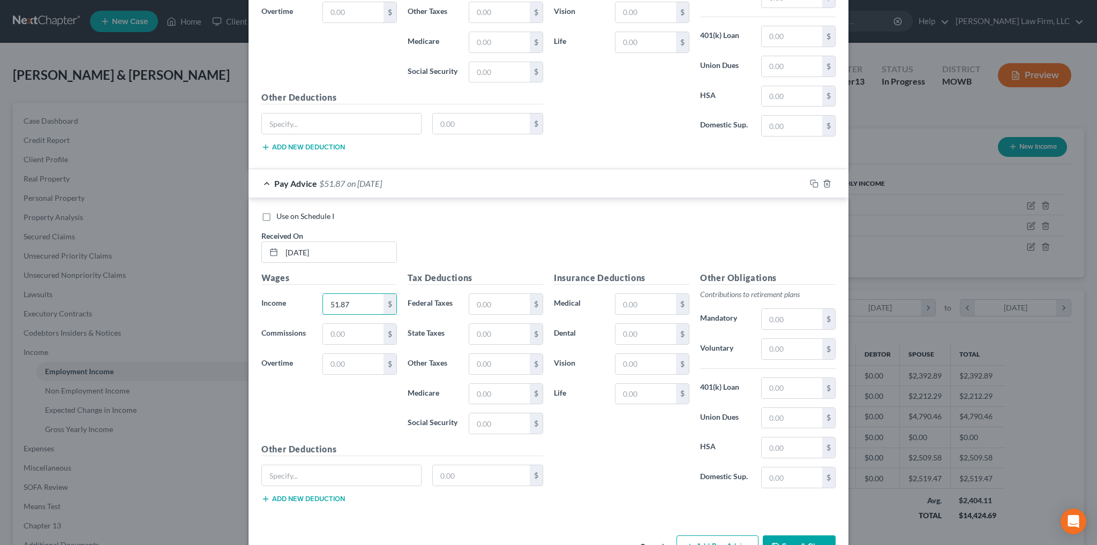
scroll to position [6222, 0]
type input "51.87"
click at [700, 536] on button "Add Pay Advice" at bounding box center [718, 547] width 82 height 22
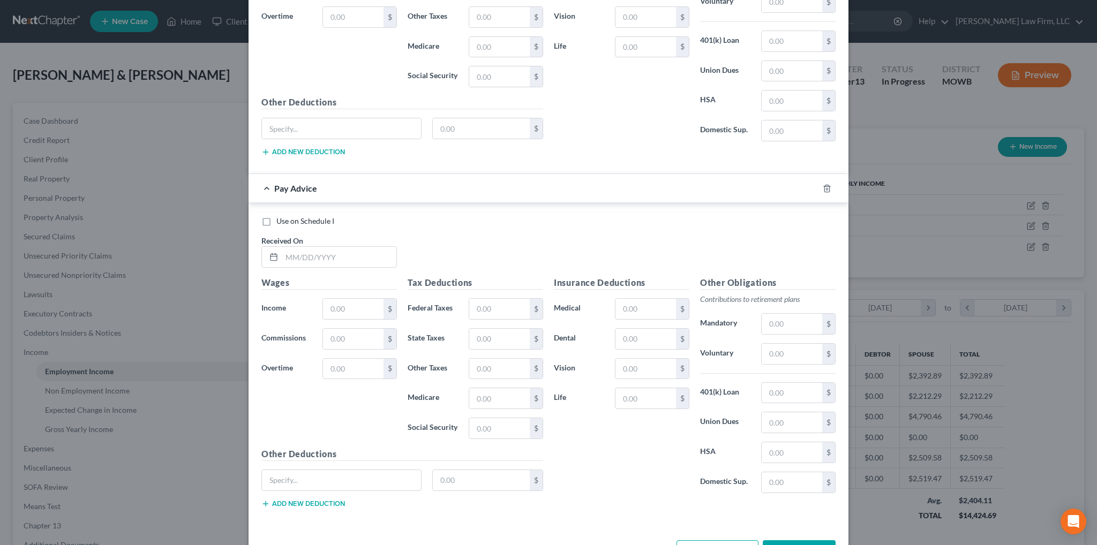
scroll to position [6572, 0]
click at [320, 244] on input "text" at bounding box center [339, 254] width 115 height 20
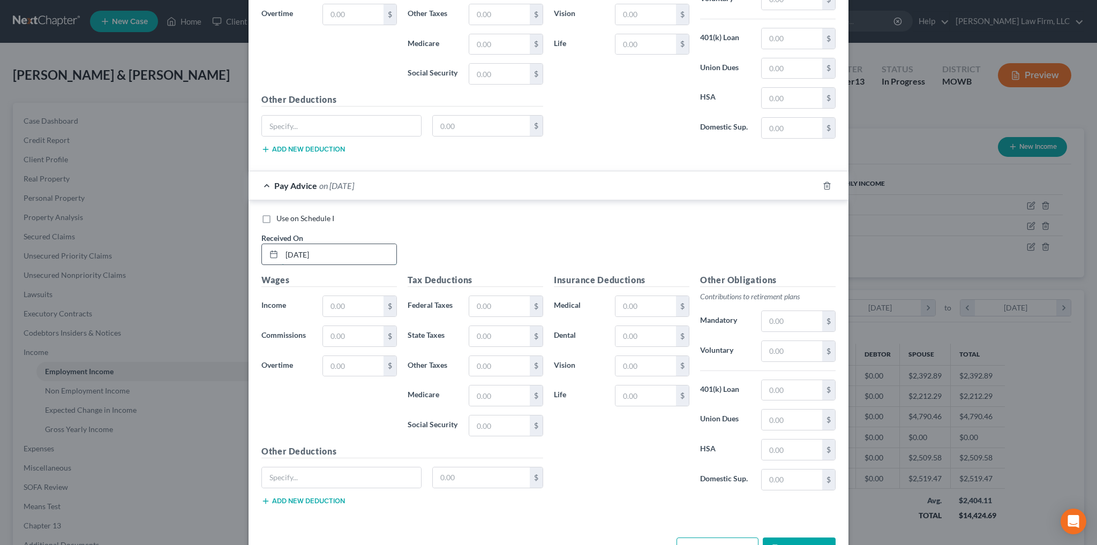
type input "08/17/2025"
type input "13.05"
click at [716, 538] on button "Add Pay Advice" at bounding box center [718, 549] width 82 height 22
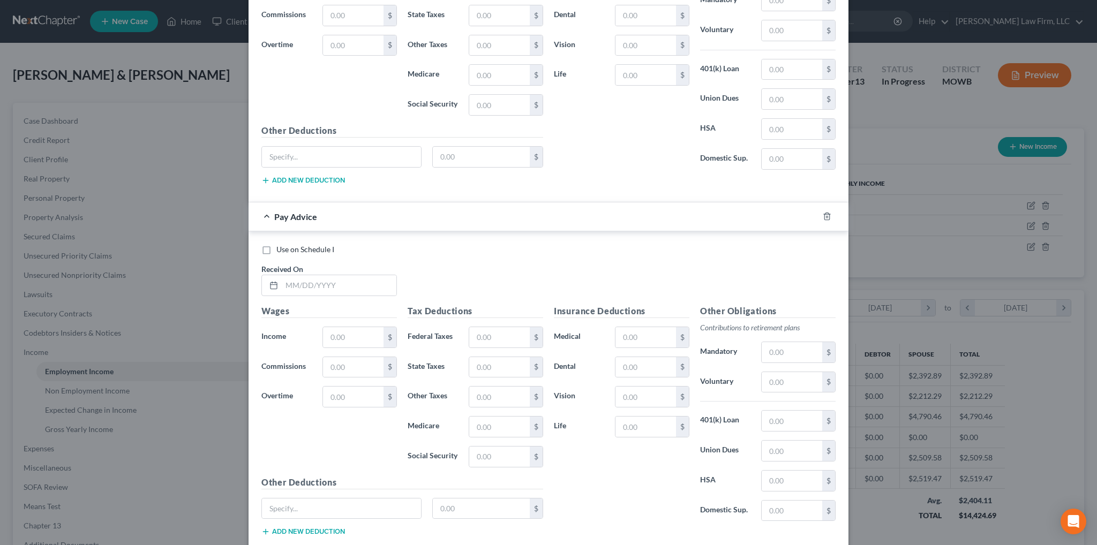
scroll to position [6893, 0]
click at [322, 275] on input "text" at bounding box center [339, 285] width 115 height 20
type input "08/24/2025"
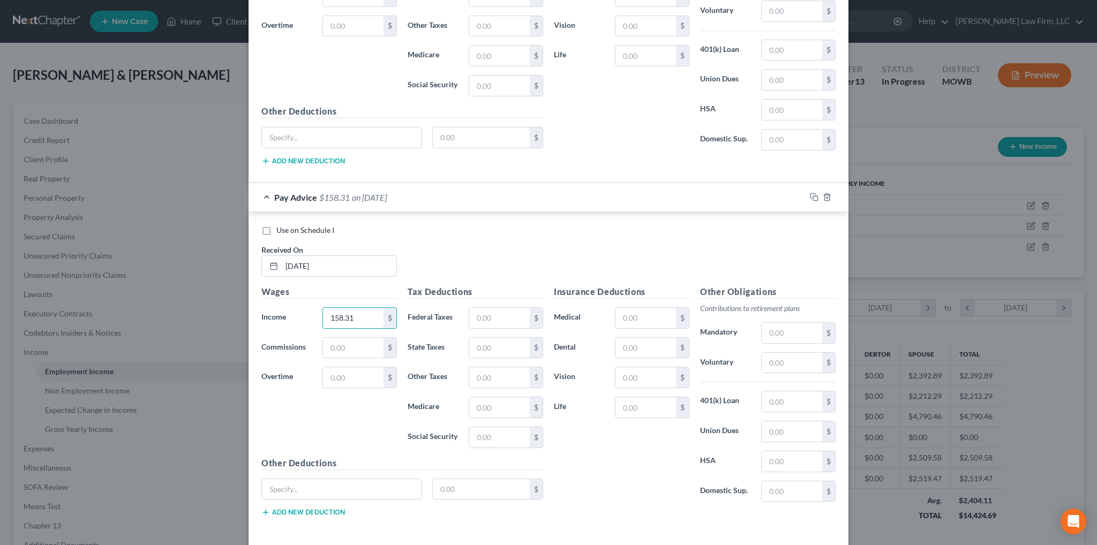
scroll to position [6922, 0]
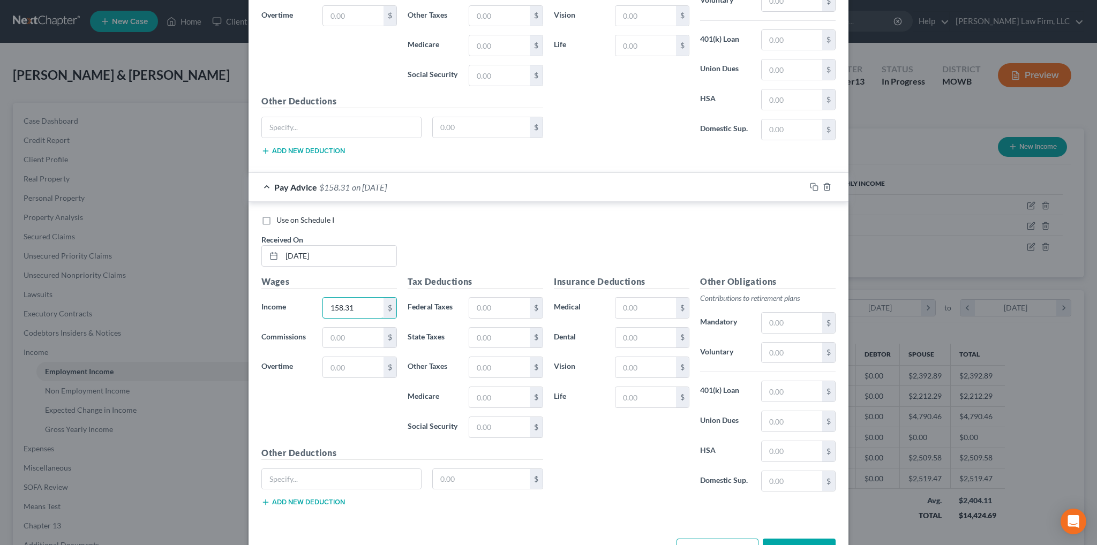
type input "158.31"
click at [715, 539] on button "Add Pay Advice" at bounding box center [718, 550] width 82 height 22
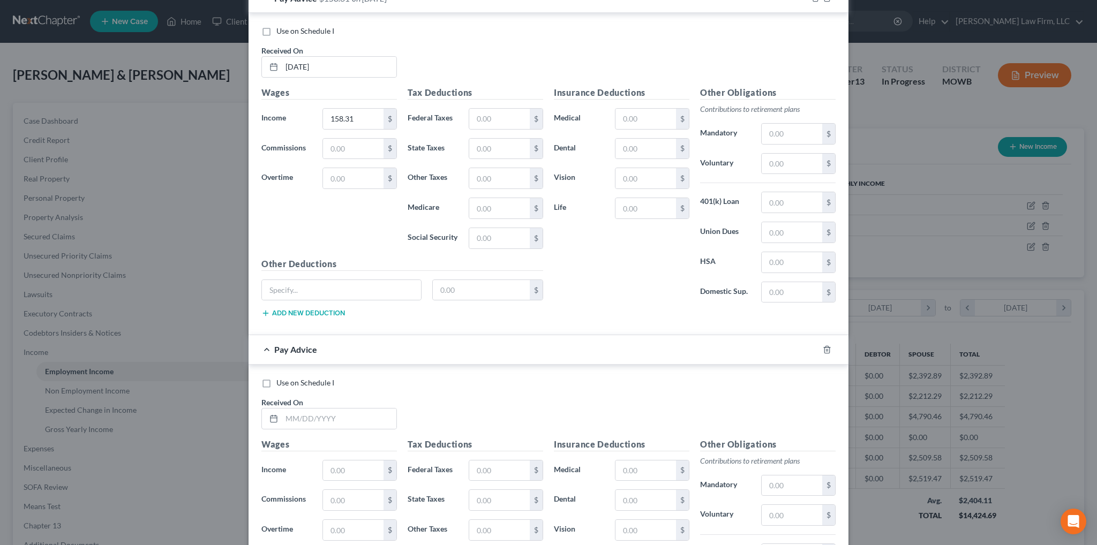
scroll to position [7136, 0]
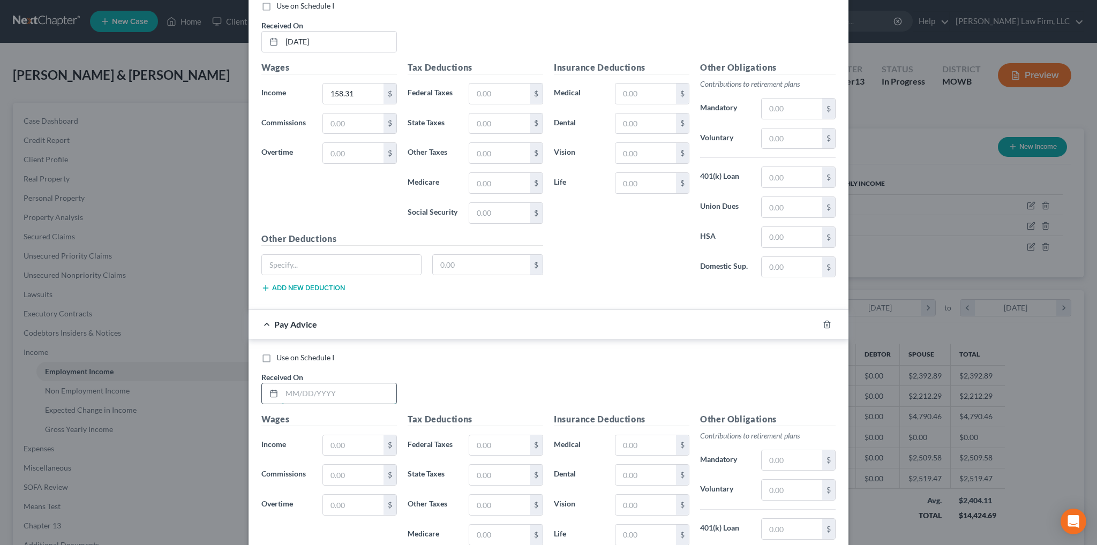
click at [338, 384] on input "text" at bounding box center [339, 394] width 115 height 20
type input "08/31/2025"
click at [348, 435] on input "text" at bounding box center [353, 445] width 61 height 20
type input "388.60"
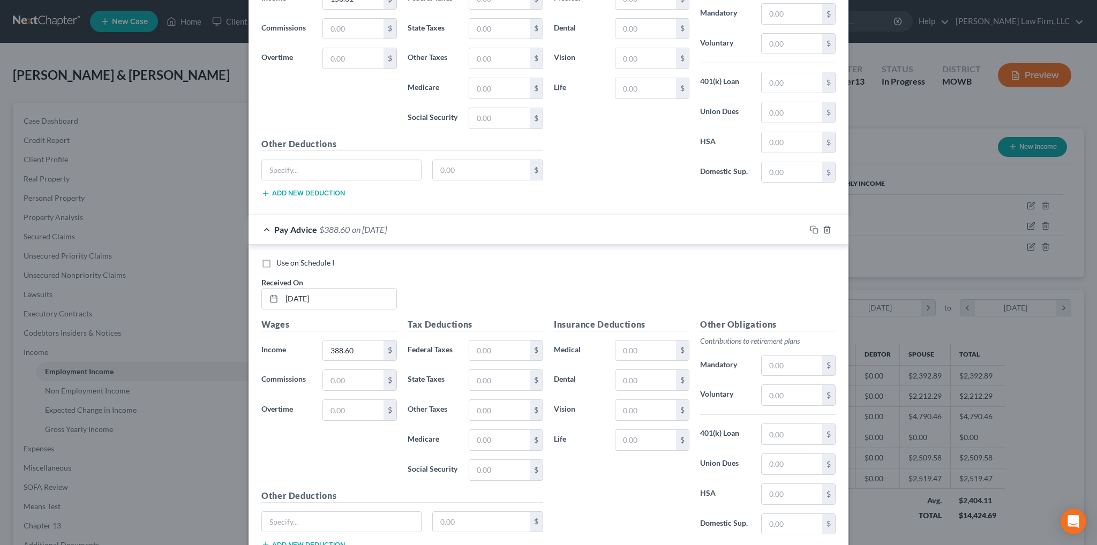
scroll to position [7272, 0]
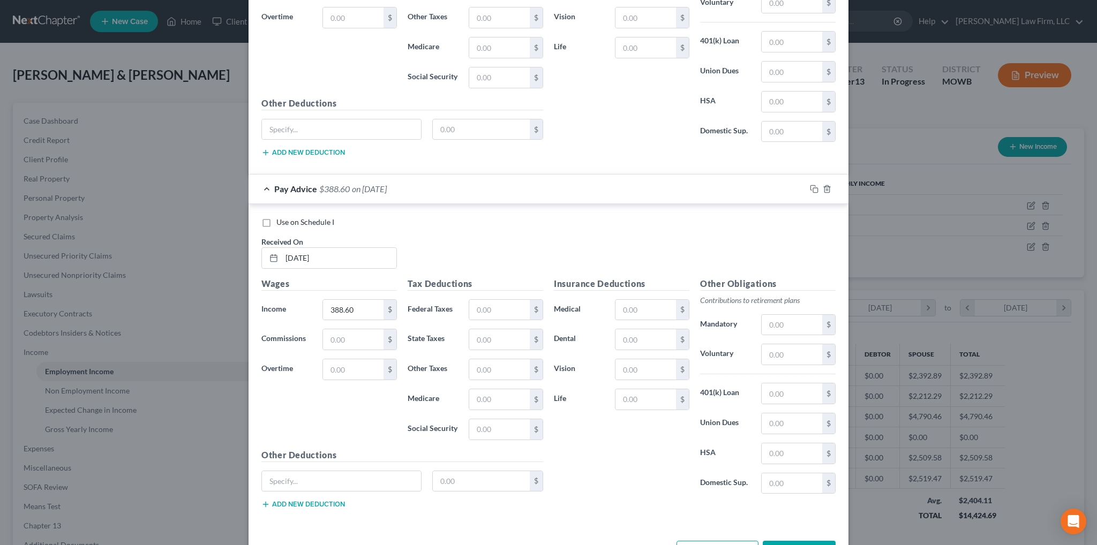
drag, startPoint x: 696, startPoint y: 505, endPoint x: 596, endPoint y: 415, distance: 135.0
click at [696, 541] on button "Add Pay Advice" at bounding box center [718, 552] width 82 height 22
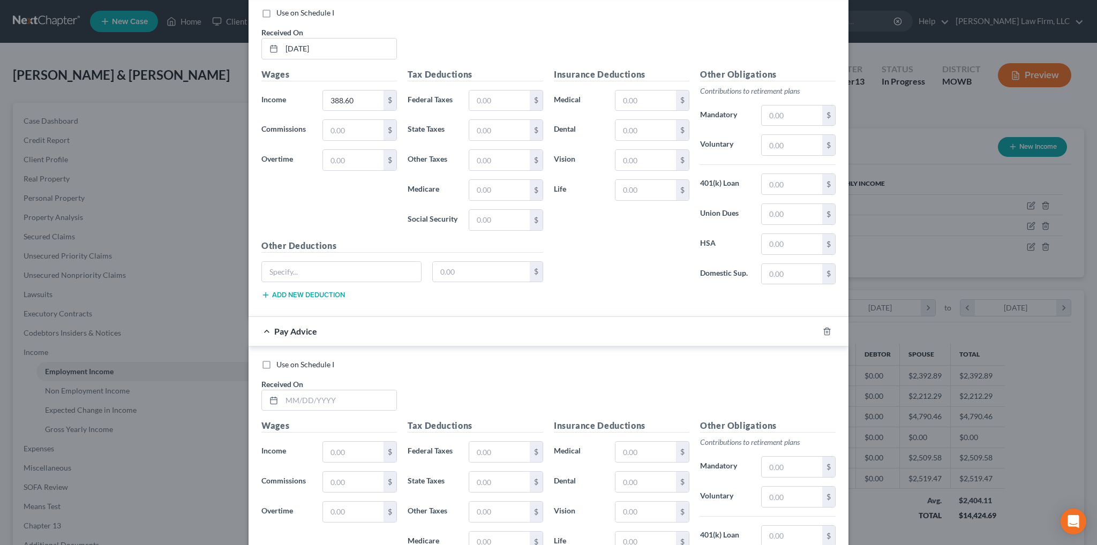
scroll to position [7486, 0]
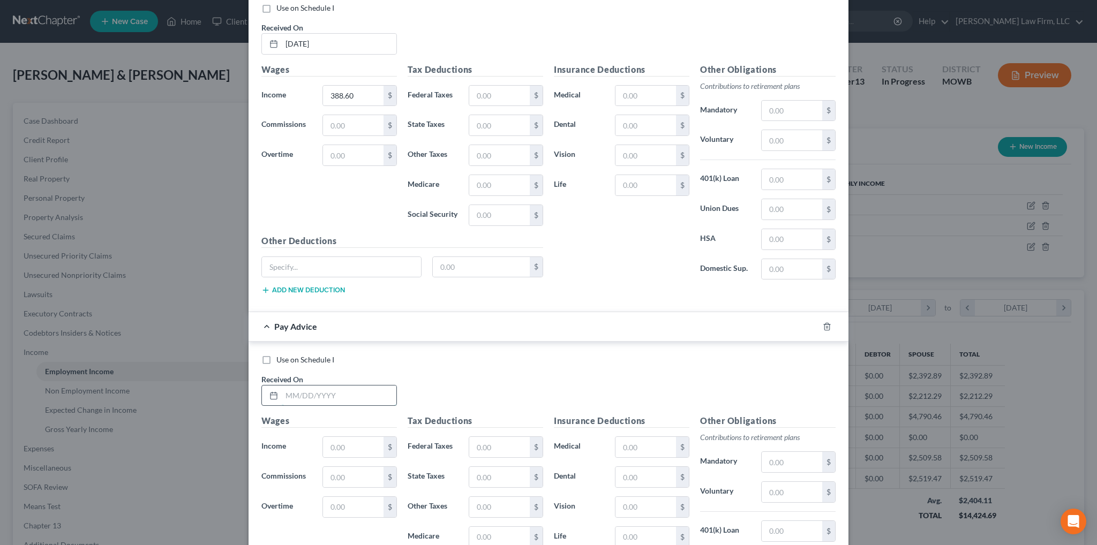
click at [337, 386] on input "text" at bounding box center [339, 396] width 115 height 20
type input "09/07/2025"
click at [364, 437] on input "text" at bounding box center [353, 447] width 61 height 20
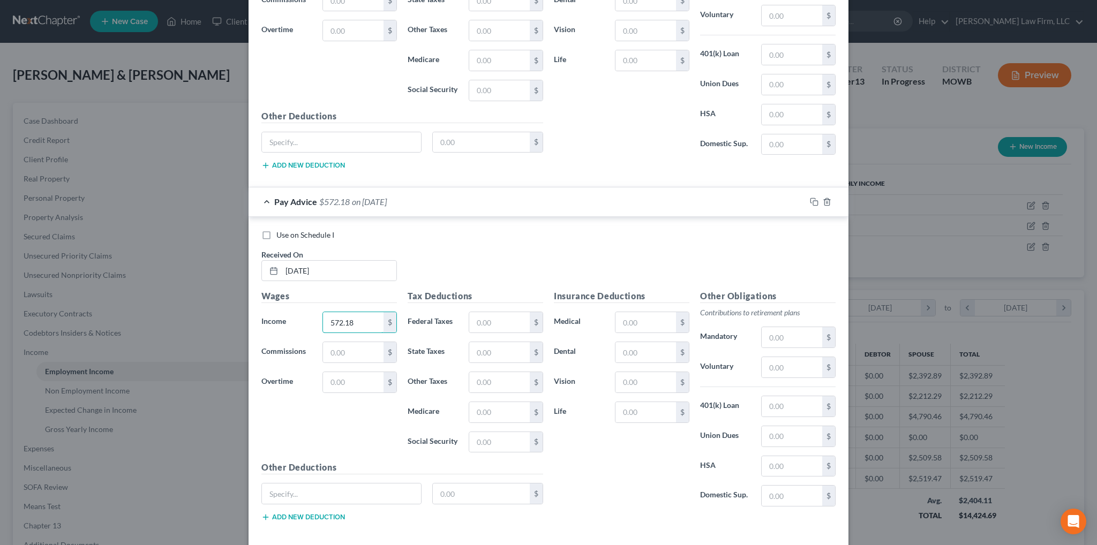
scroll to position [7622, 0]
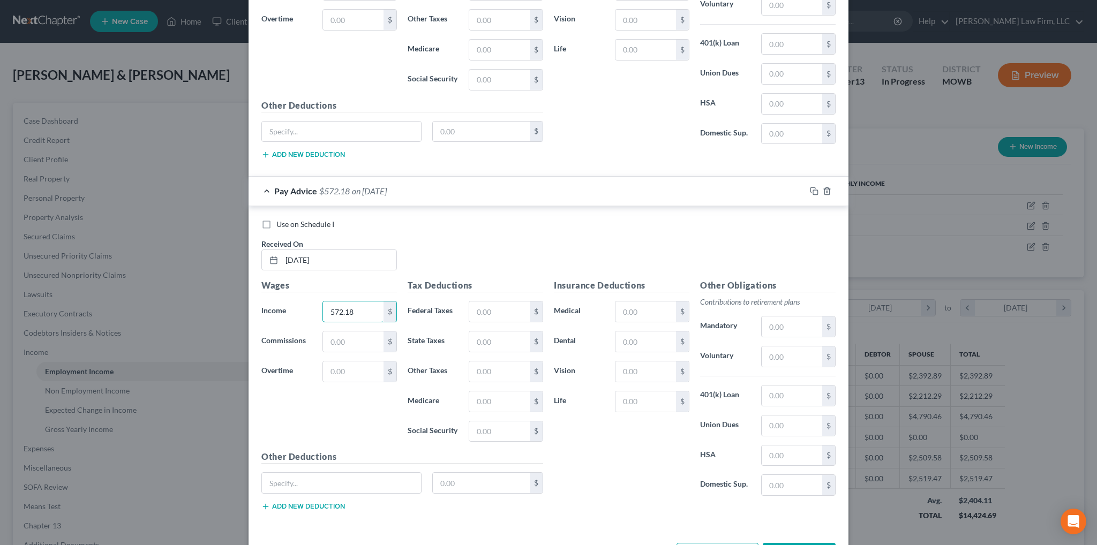
type input "572.18"
click at [726, 543] on button "Add Pay Advice" at bounding box center [718, 554] width 82 height 22
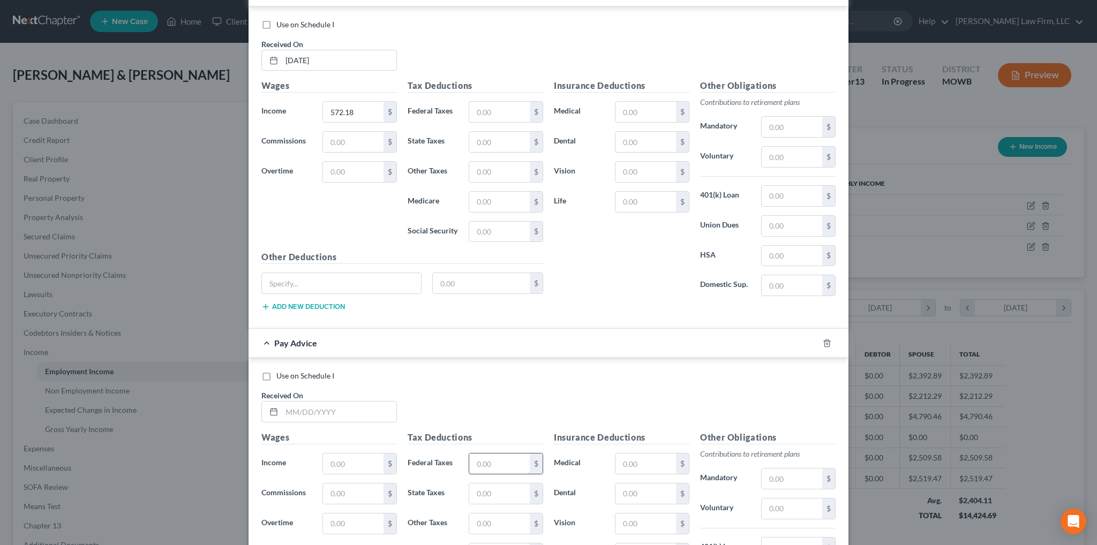
scroll to position [7836, 0]
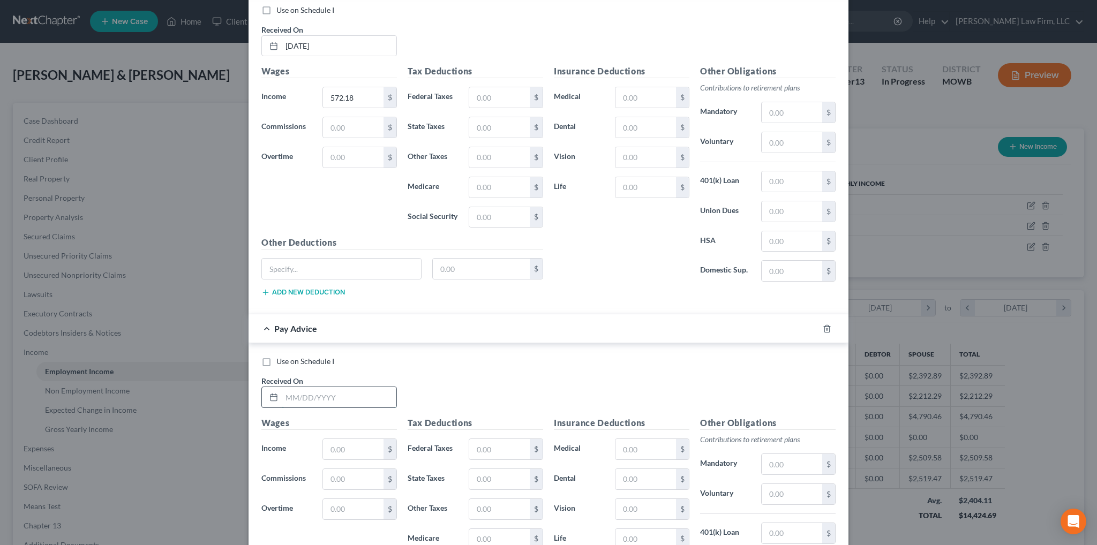
click at [369, 387] on input "text" at bounding box center [339, 397] width 115 height 20
type input "9"
type input "09/14/2025"
click at [361, 439] on input "text" at bounding box center [353, 449] width 61 height 20
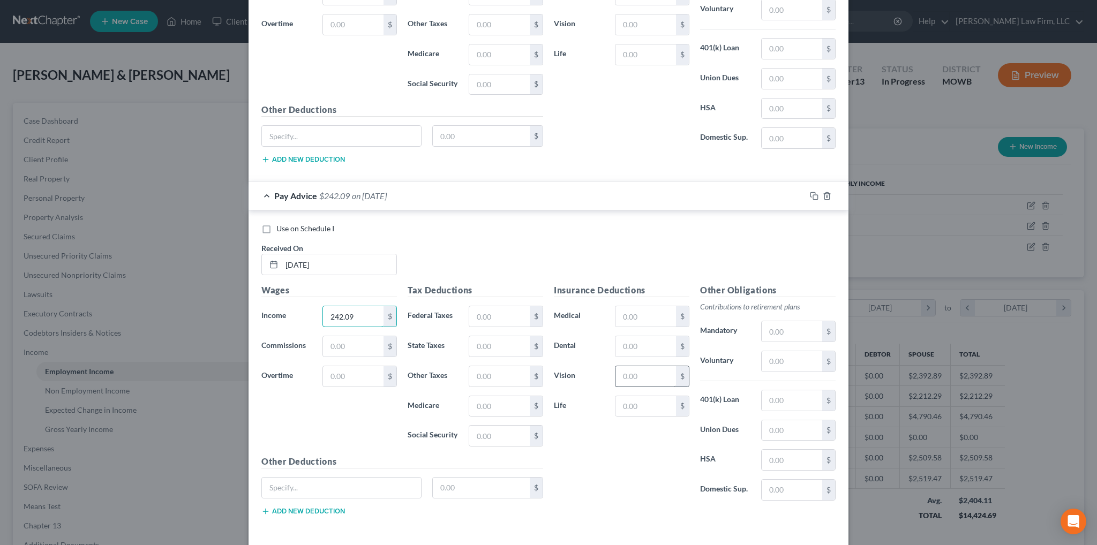
scroll to position [7972, 0]
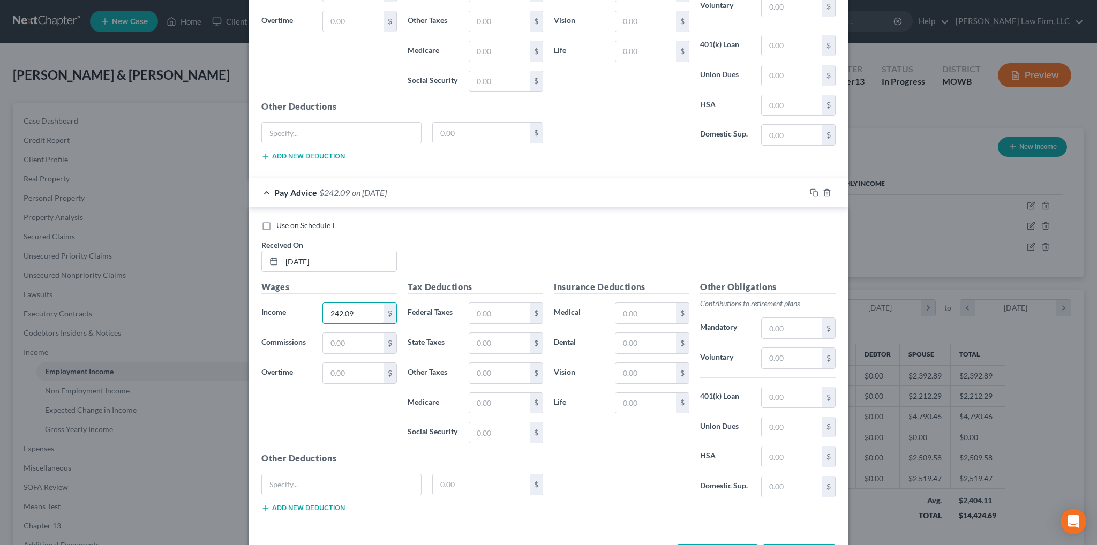
type input "242.09"
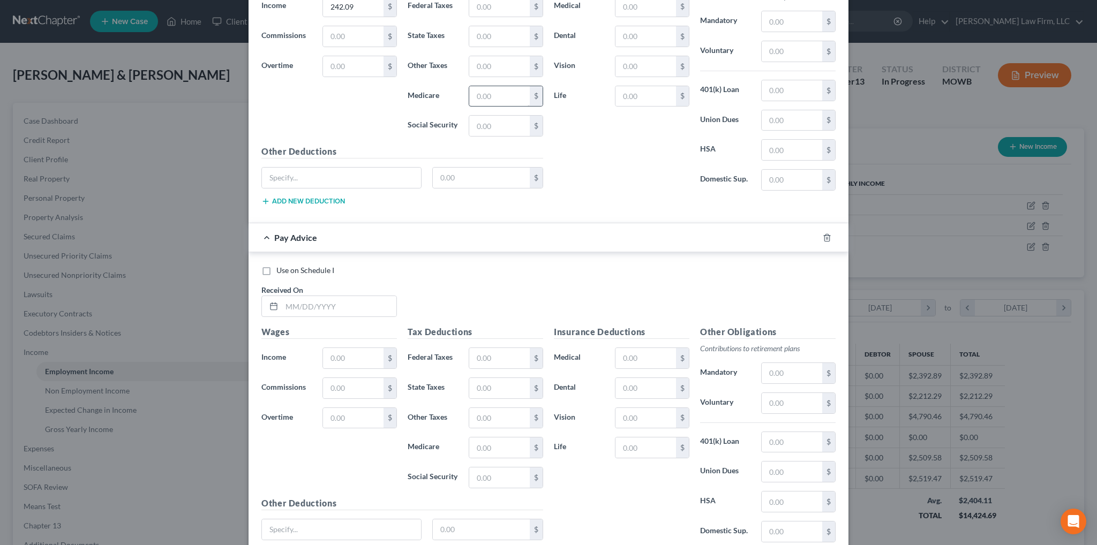
scroll to position [8293, 0]
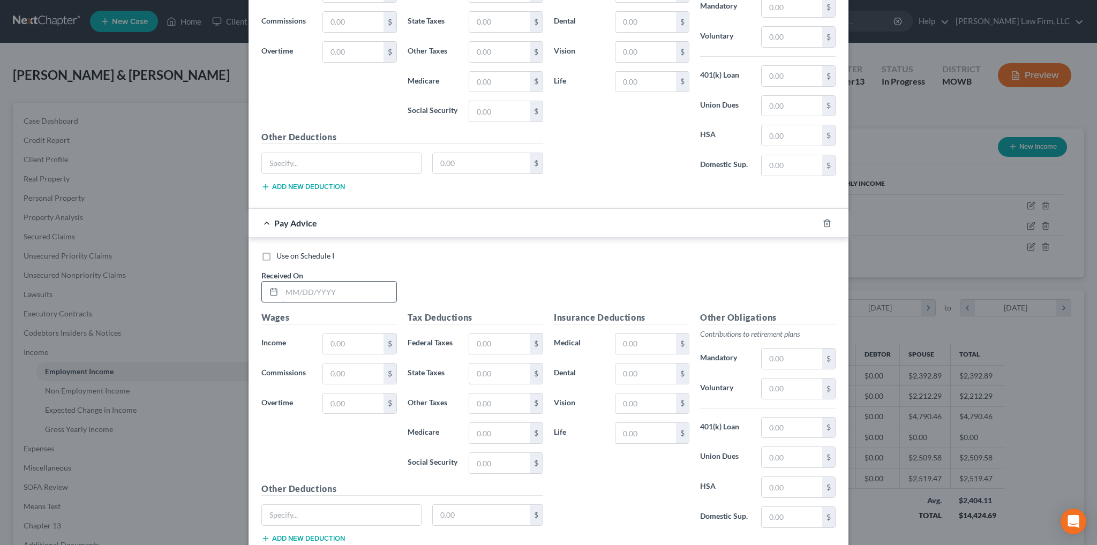
click at [345, 282] on input "text" at bounding box center [339, 292] width 115 height 20
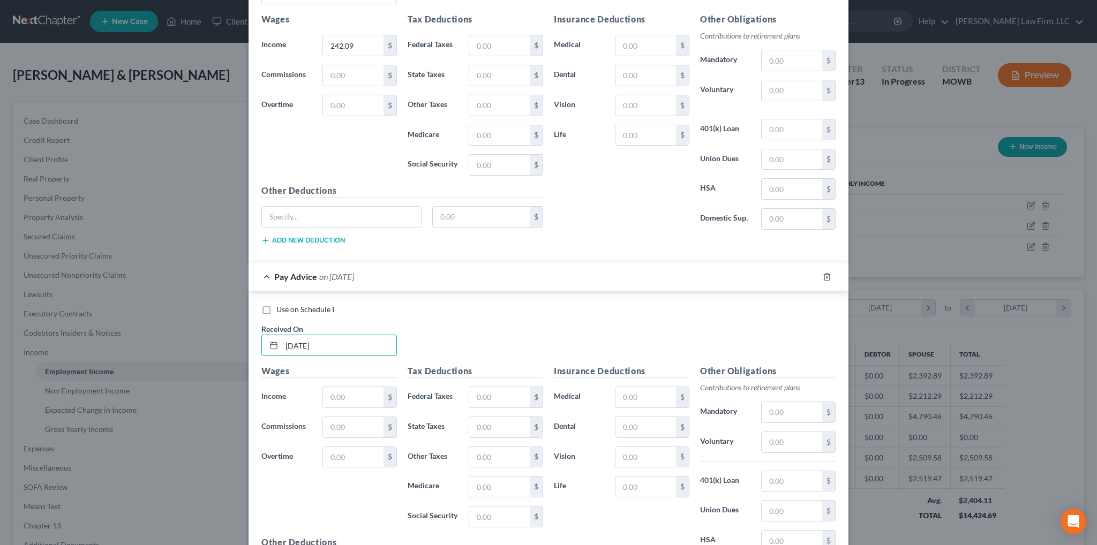
scroll to position [8322, 0]
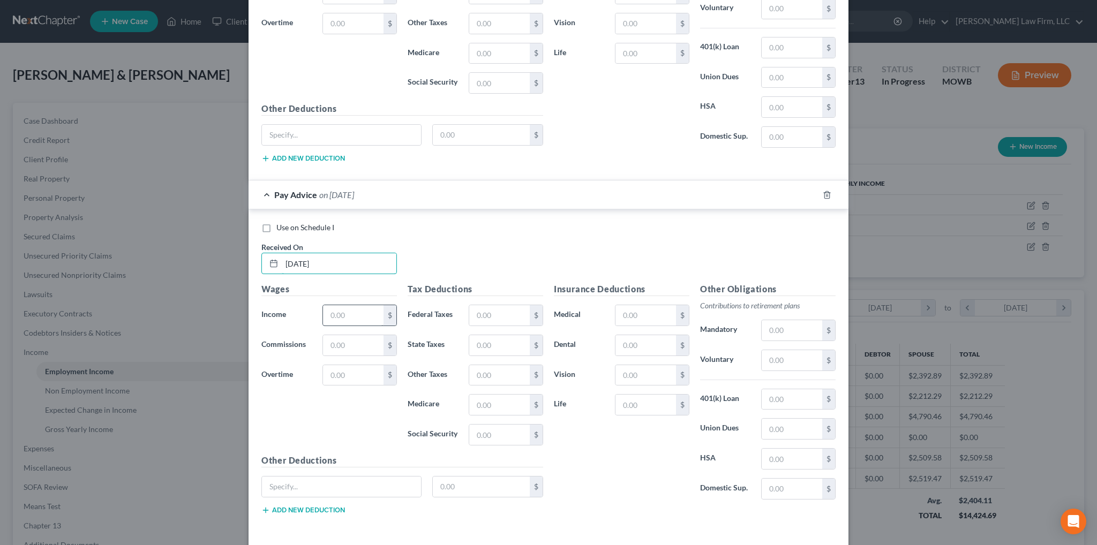
type input "09/21/2025"
click at [359, 305] on input "text" at bounding box center [353, 315] width 61 height 20
type input "251.93"
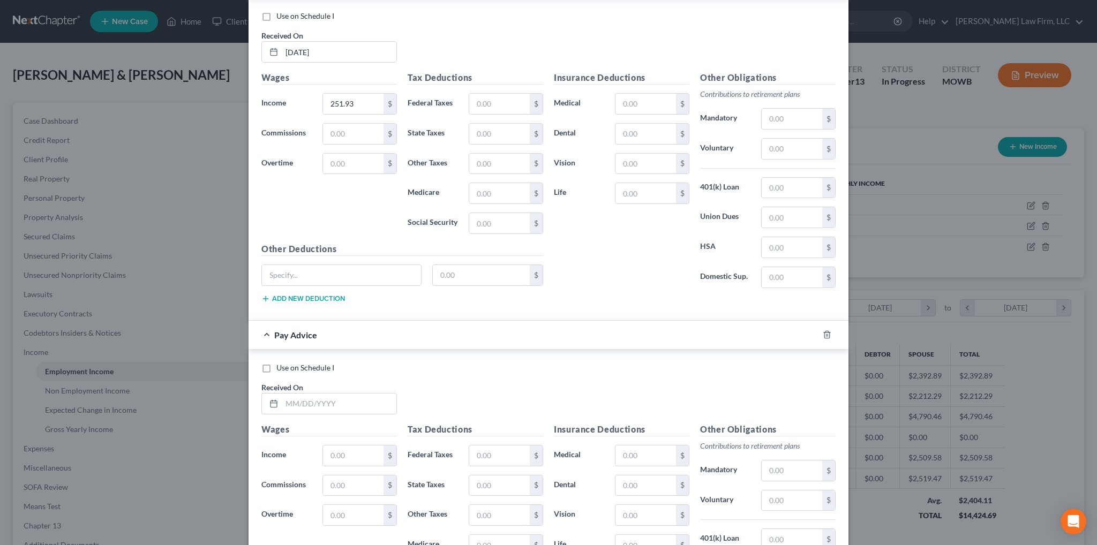
scroll to position [8536, 0]
click at [358, 391] on input "text" at bounding box center [339, 401] width 115 height 20
type input "09/28/2025"
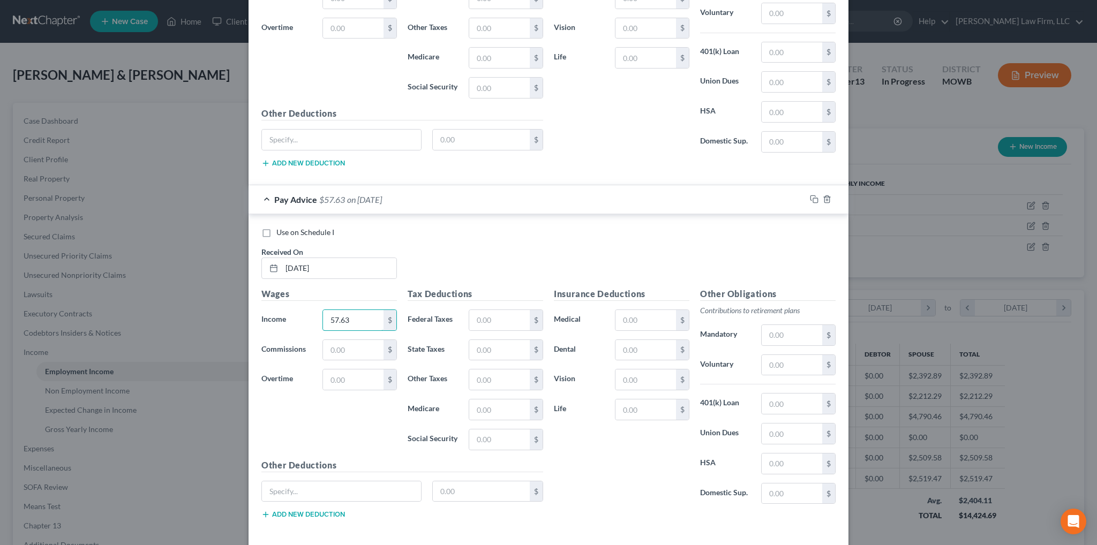
scroll to position [8671, 0]
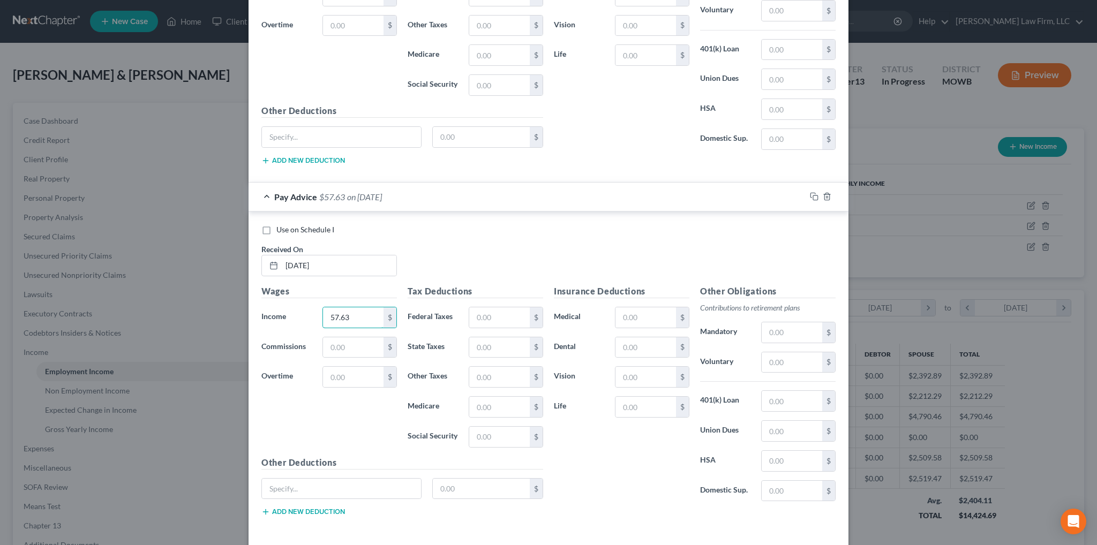
type input "57.63"
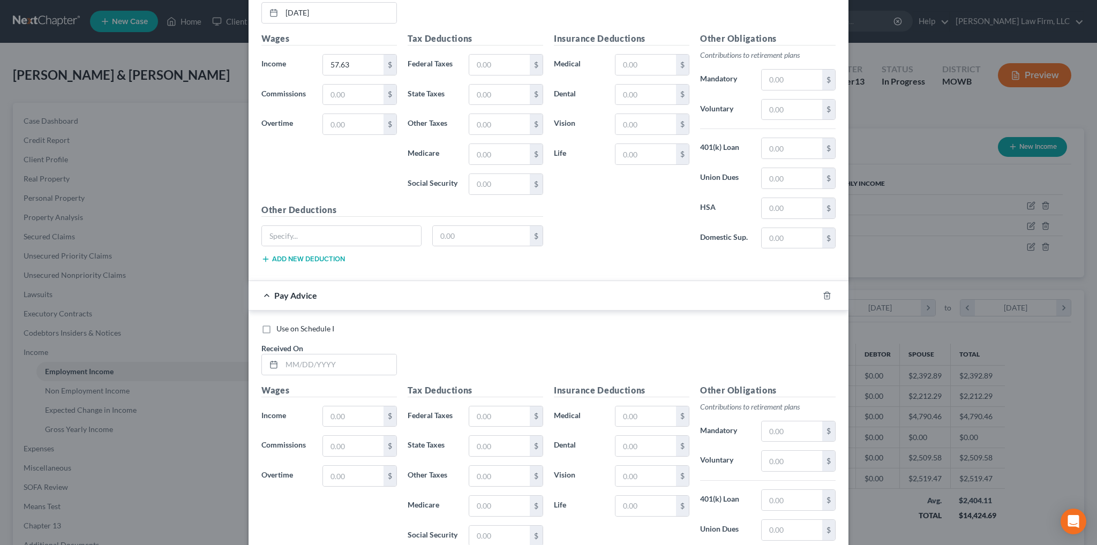
scroll to position [8939, 0]
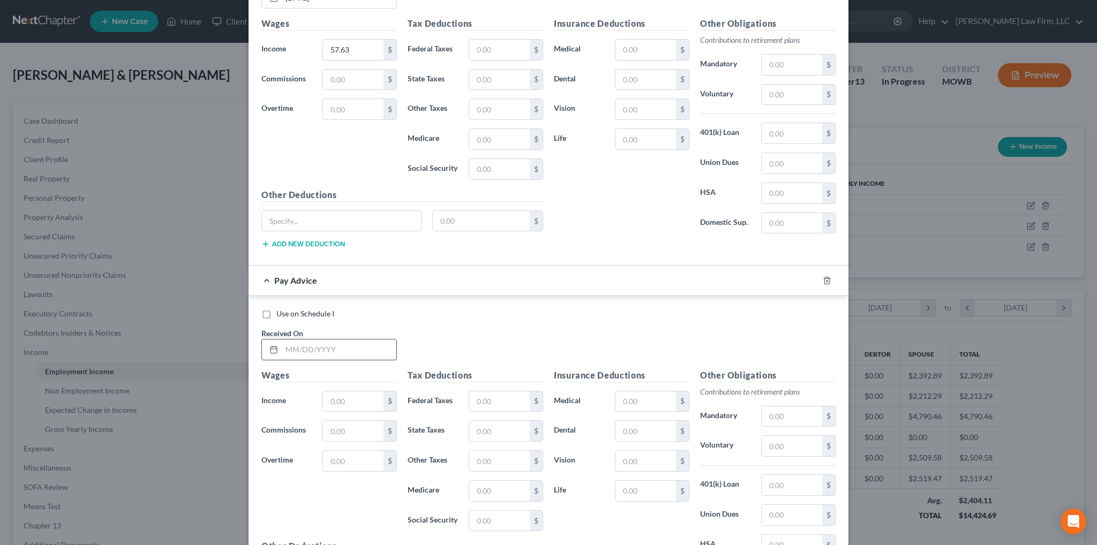
click at [357, 340] on input "text" at bounding box center [339, 350] width 115 height 20
type input "10/05/2025"
click at [364, 392] on input "text" at bounding box center [353, 402] width 61 height 20
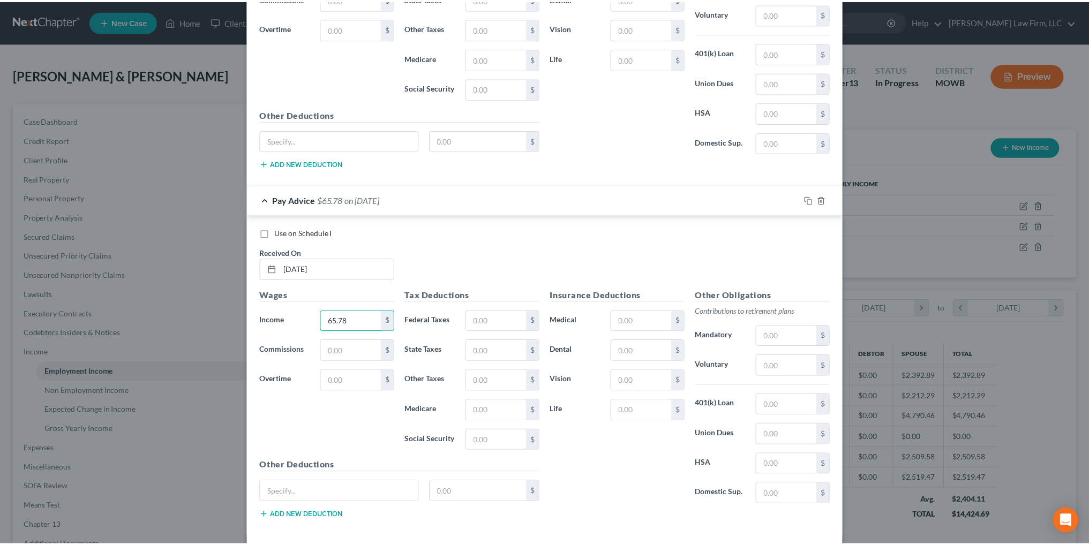
scroll to position [9022, 0]
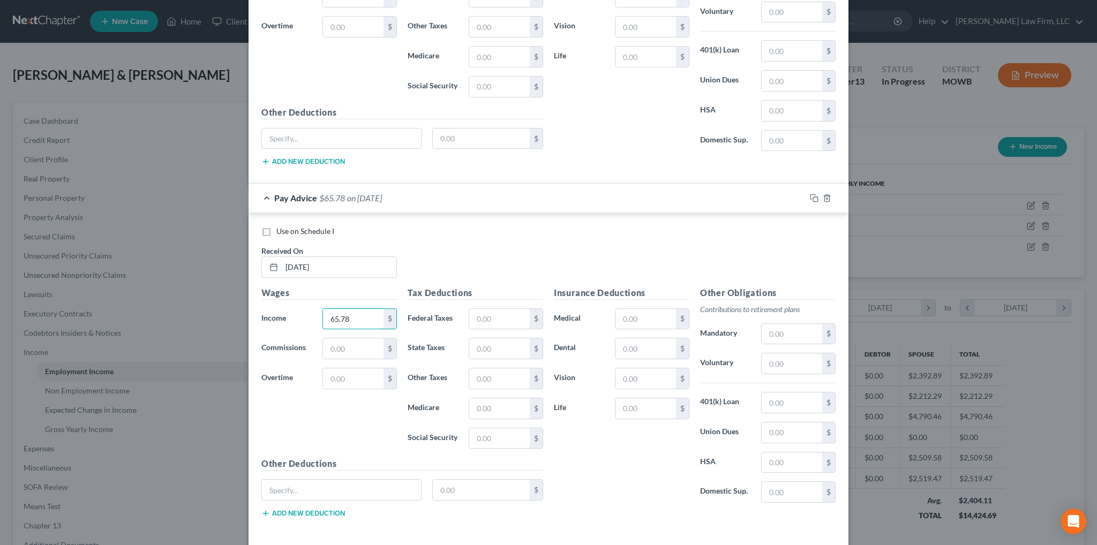
type input "65.78"
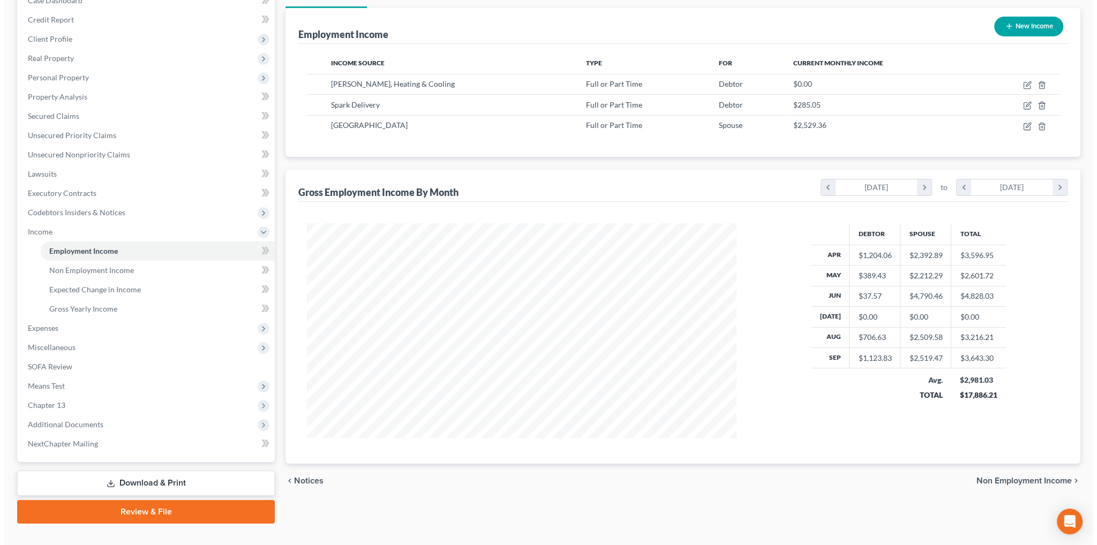
scroll to position [139, 0]
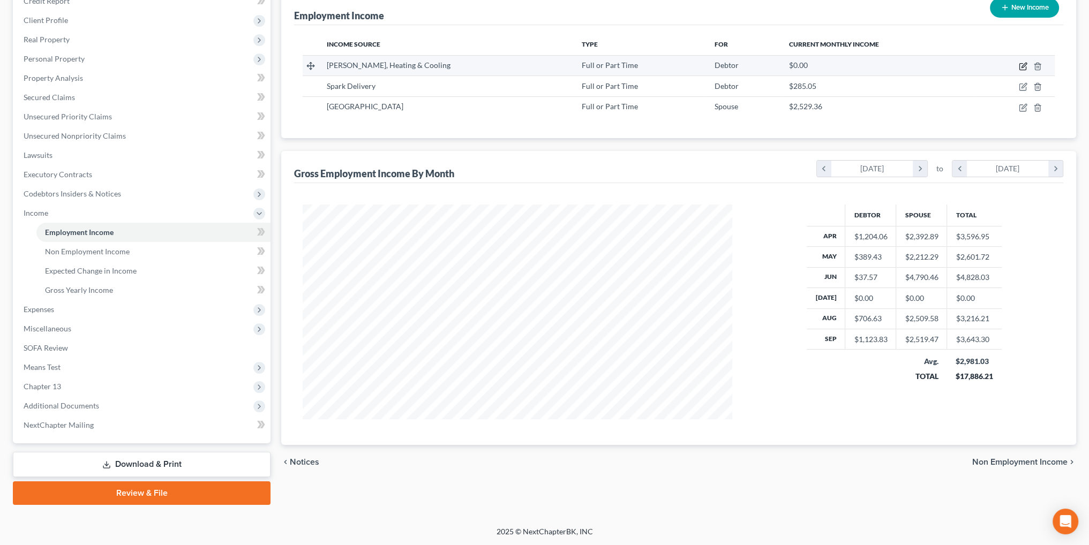
click at [1021, 65] on icon "button" at bounding box center [1023, 66] width 9 height 9
select select "0"
select select "17"
select select "3"
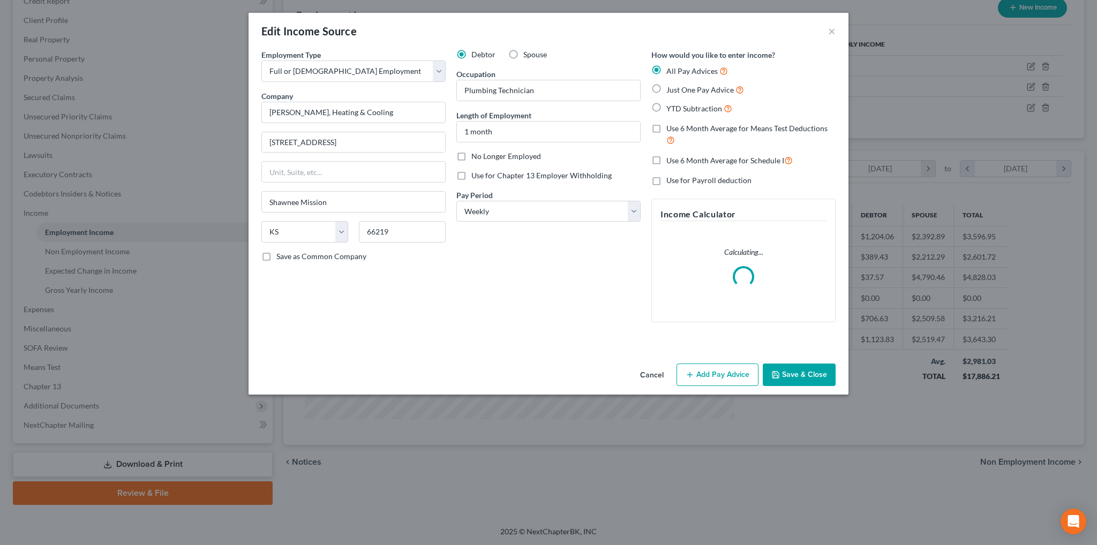
scroll to position [216, 454]
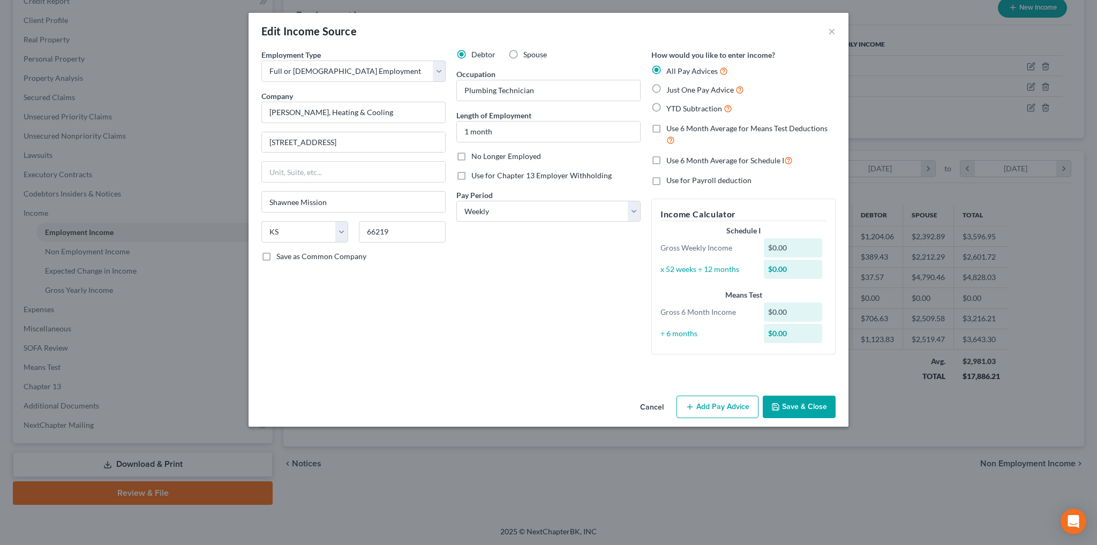
click at [709, 405] on button "Add Pay Advice" at bounding box center [718, 407] width 82 height 22
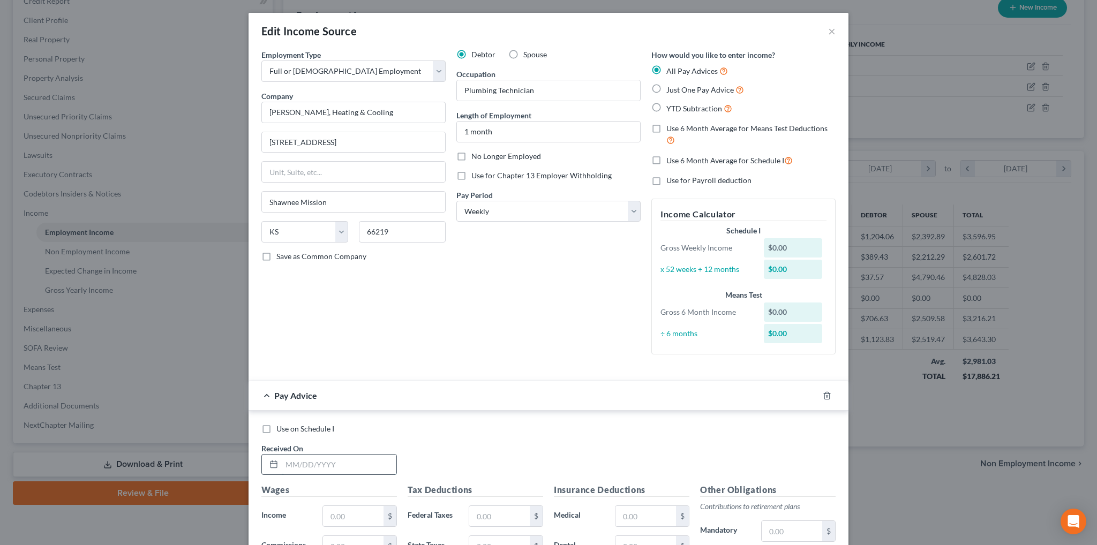
click at [345, 464] on input "text" at bounding box center [339, 465] width 115 height 20
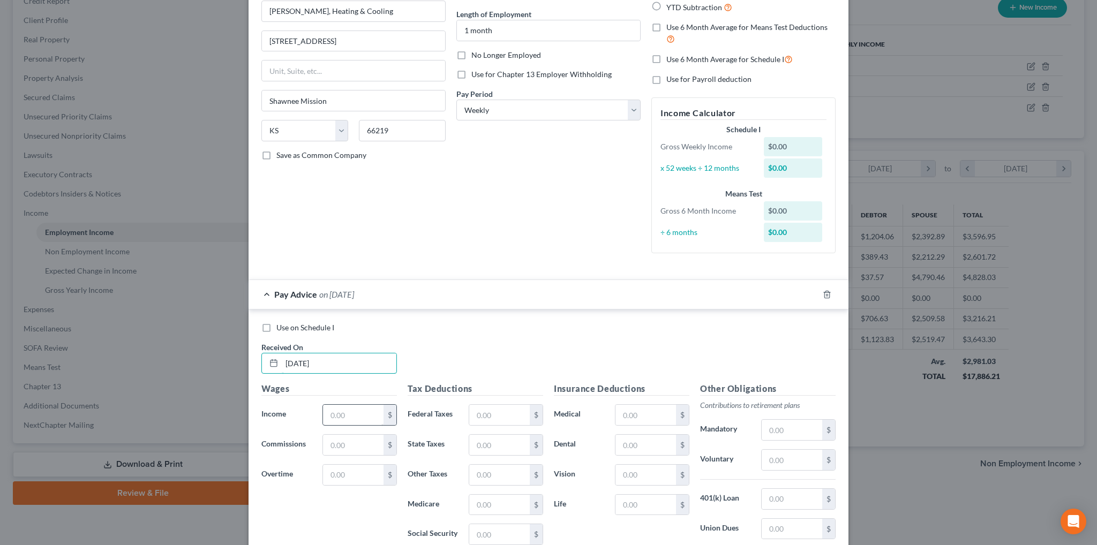
scroll to position [107, 0]
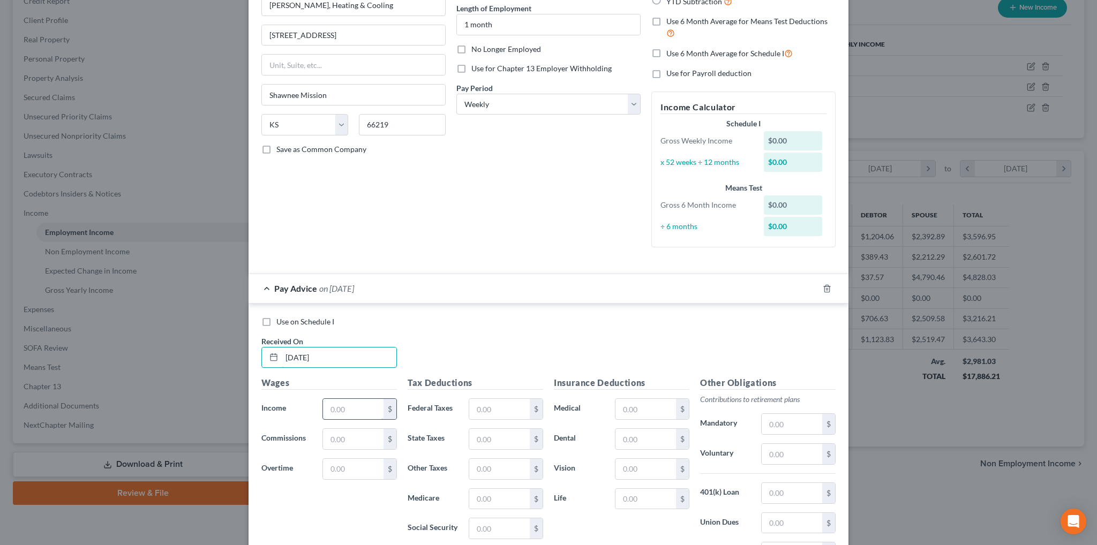
type input "09/05/2025"
click at [347, 405] on input "text" at bounding box center [353, 409] width 61 height 20
type input "628.40"
click at [482, 407] on input "text" at bounding box center [499, 409] width 61 height 20
type input "36.21"
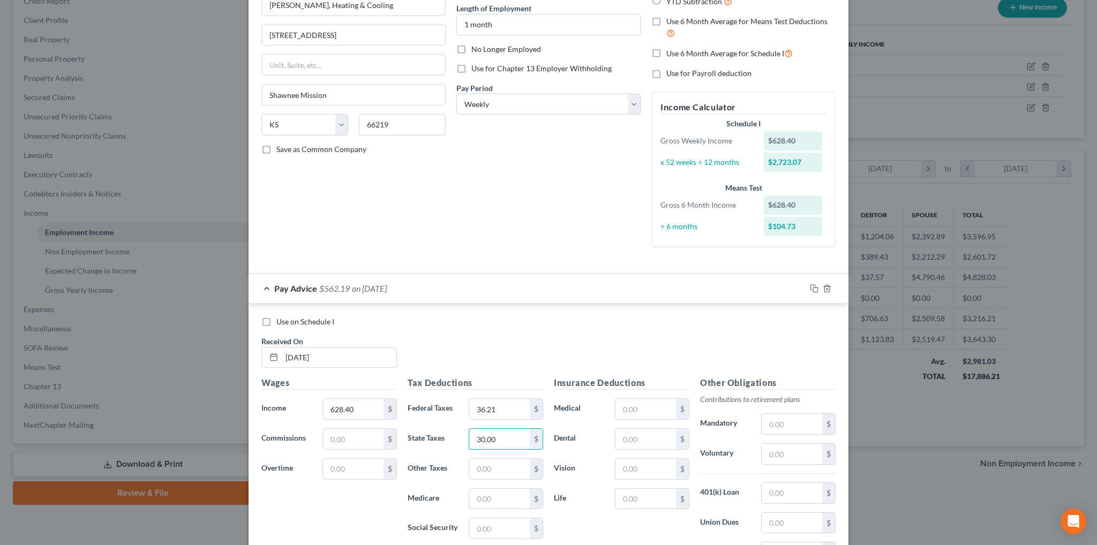
type input "30.00"
type input "9.11"
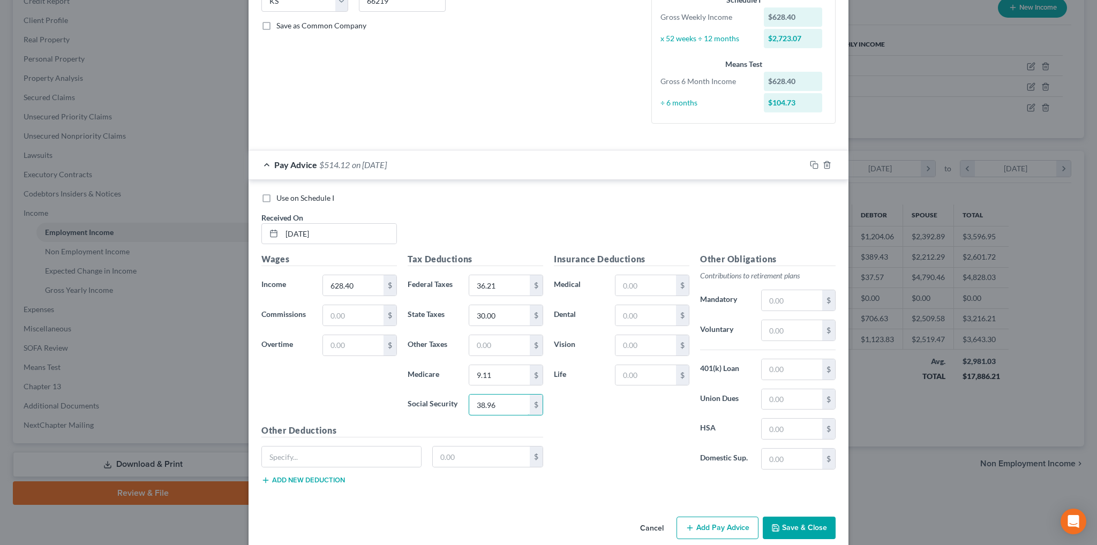
scroll to position [244, 0]
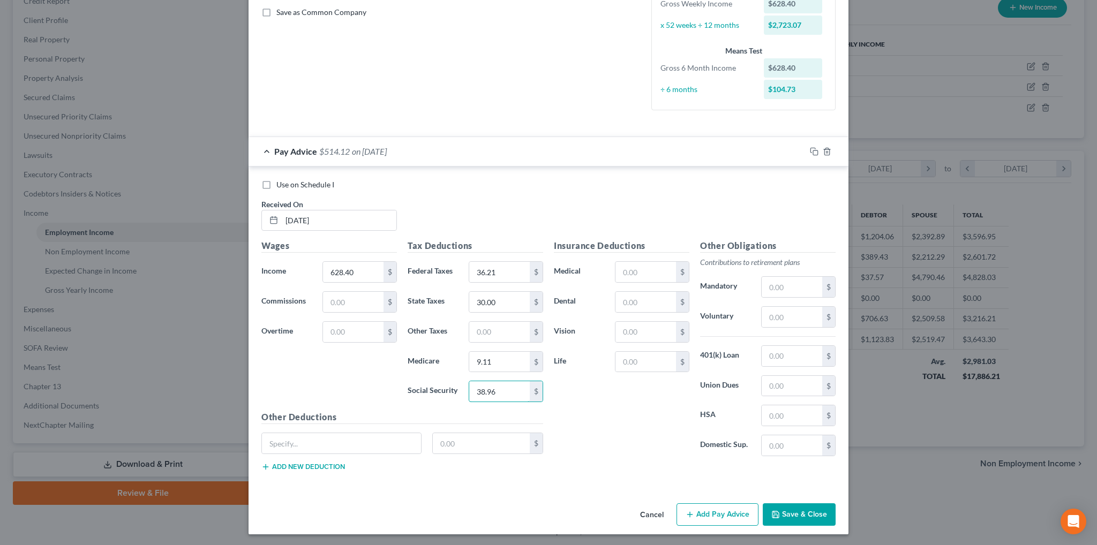
type input "38.96"
click at [700, 515] on button "Add Pay Advice" at bounding box center [718, 515] width 82 height 22
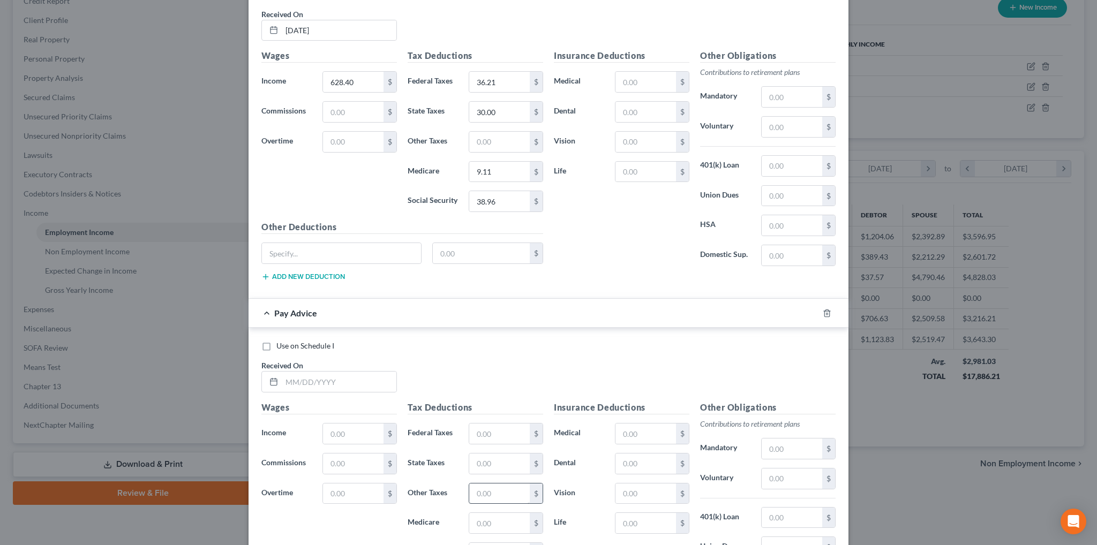
scroll to position [459, 0]
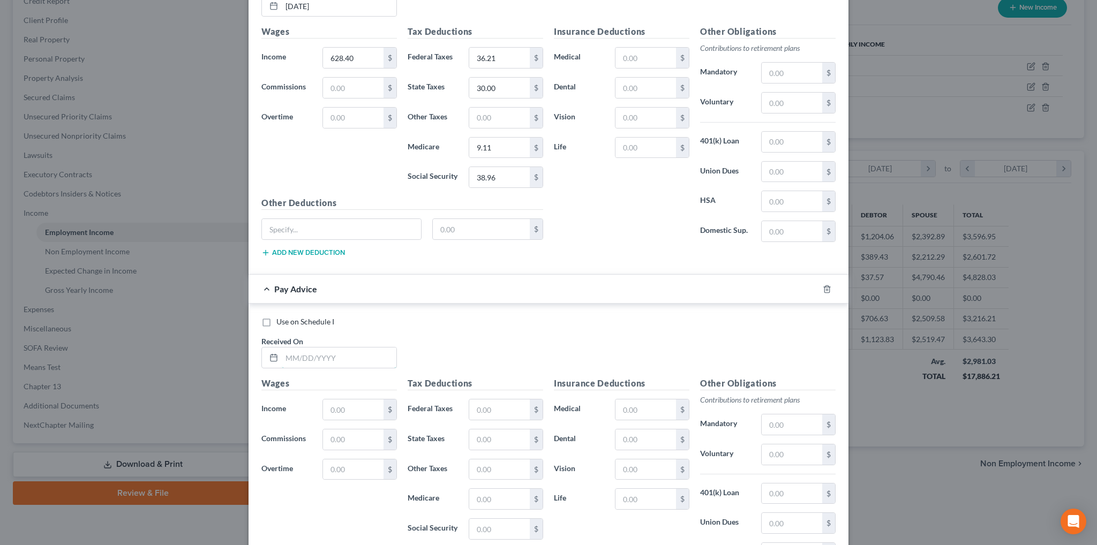
drag, startPoint x: 351, startPoint y: 354, endPoint x: 380, endPoint y: 337, distance: 33.6
click at [351, 354] on input "text" at bounding box center [339, 358] width 115 height 20
click at [347, 348] on input "text" at bounding box center [339, 358] width 115 height 20
type input "09/12/2025"
type input "767.00"
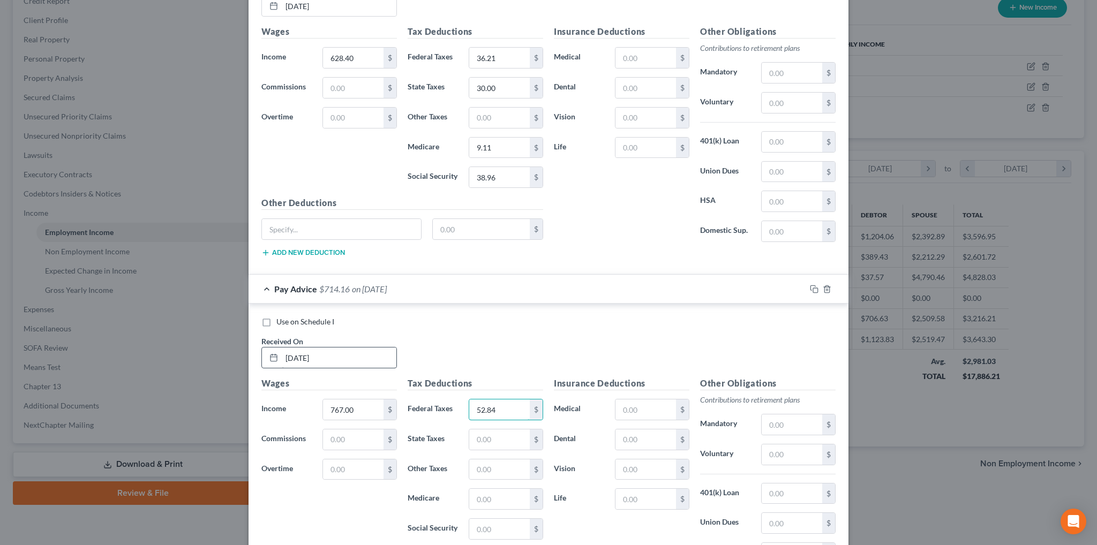
type input "52.84"
type input "37.00"
type input "11.12"
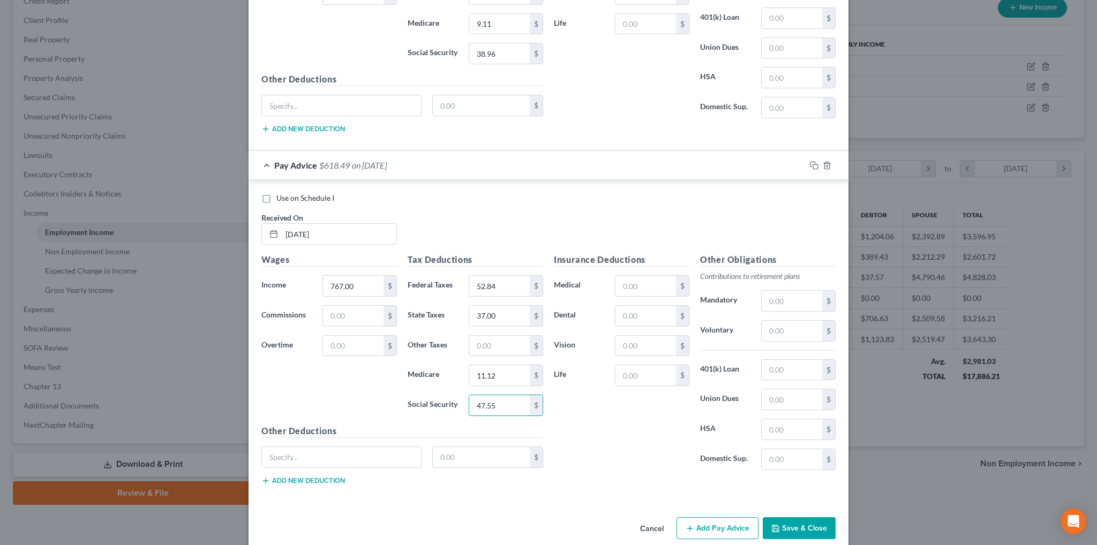
scroll to position [594, 0]
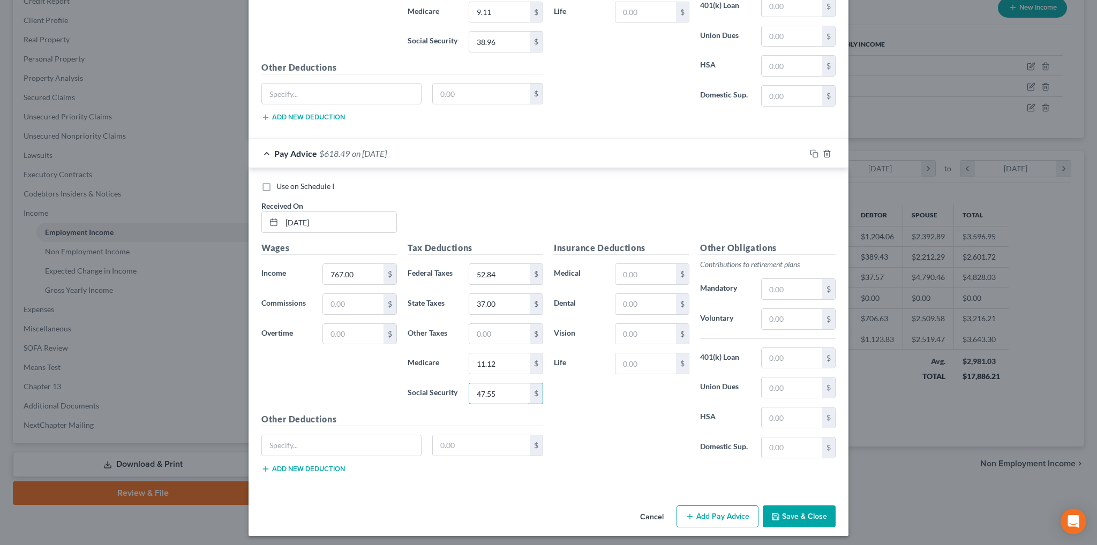
type input "47.55"
click at [712, 516] on button "Add Pay Advice" at bounding box center [718, 517] width 82 height 22
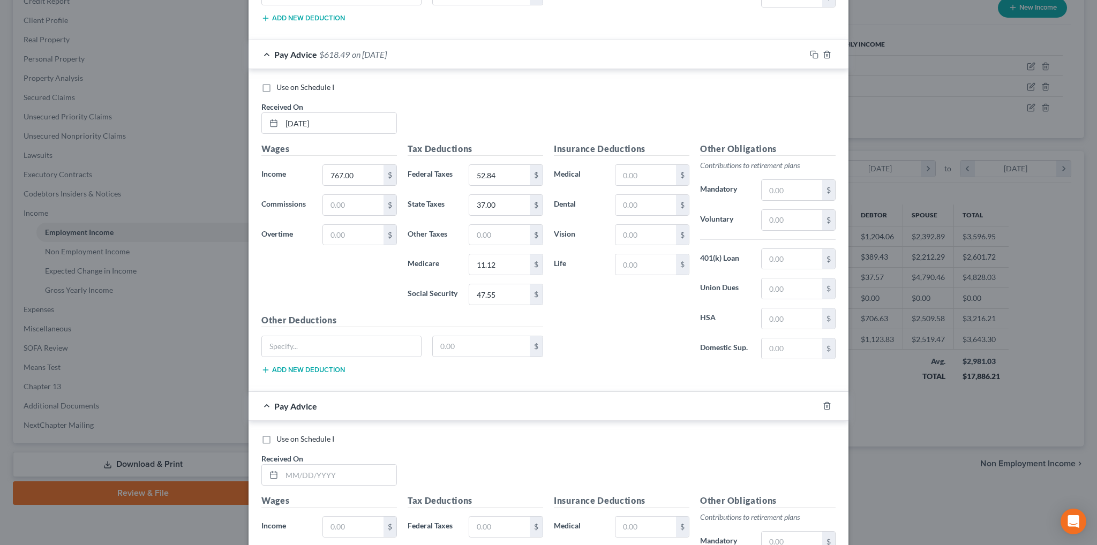
scroll to position [862, 0]
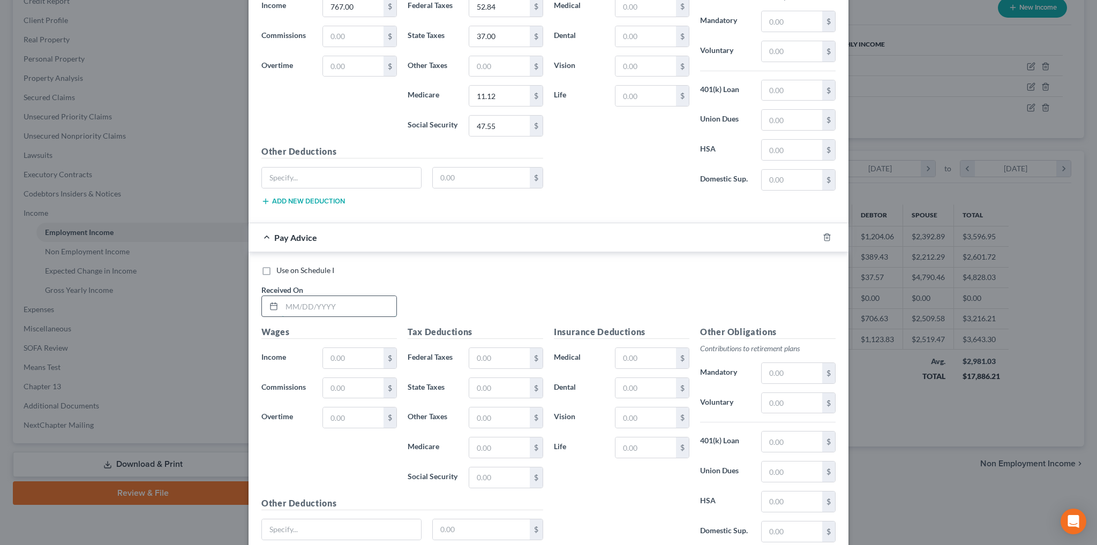
click at [298, 296] on input "text" at bounding box center [339, 306] width 115 height 20
click at [367, 309] on input "text" at bounding box center [339, 306] width 115 height 20
type input "09/26/2025"
type input "821.60"
type input "59.39"
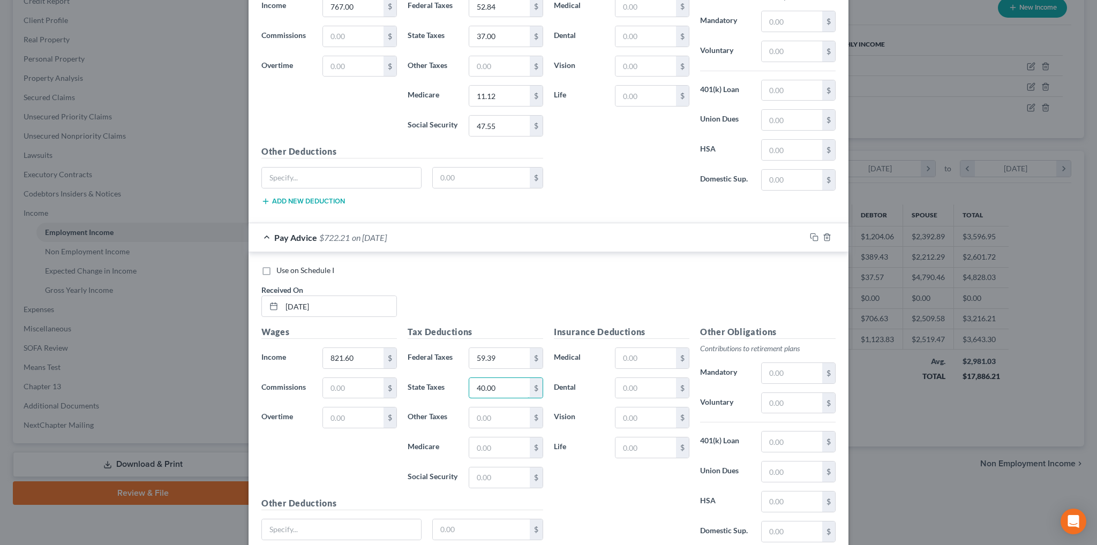
type input "40.00"
type input "11.91"
type input "50.94"
click at [327, 527] on input "text" at bounding box center [341, 530] width 159 height 20
type input "Uniform"
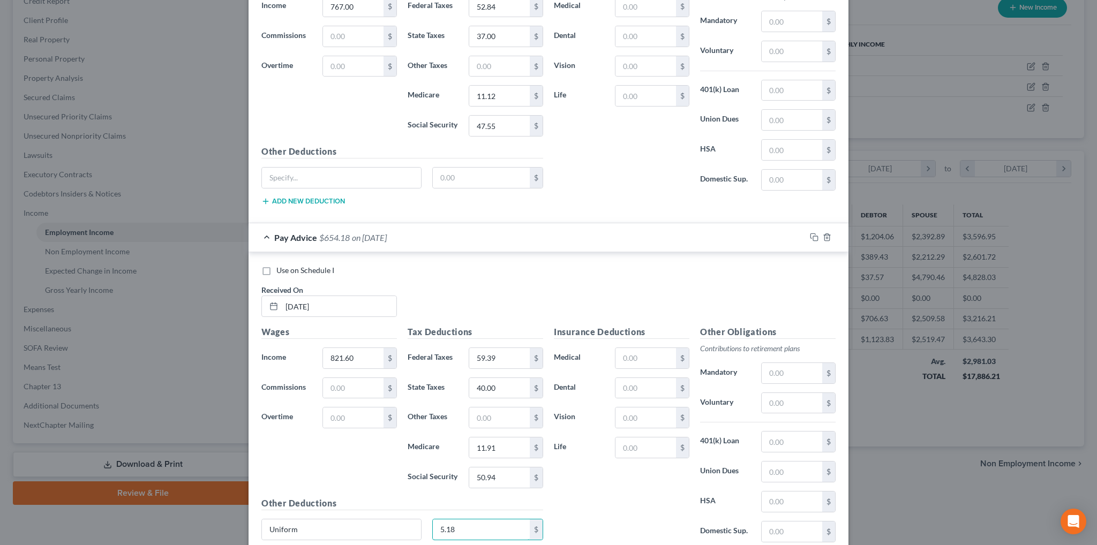
type input "5.18"
drag, startPoint x: 809, startPoint y: 231, endPoint x: 738, endPoint y: 277, distance: 84.4
click at [810, 233] on icon "button" at bounding box center [814, 237] width 9 height 9
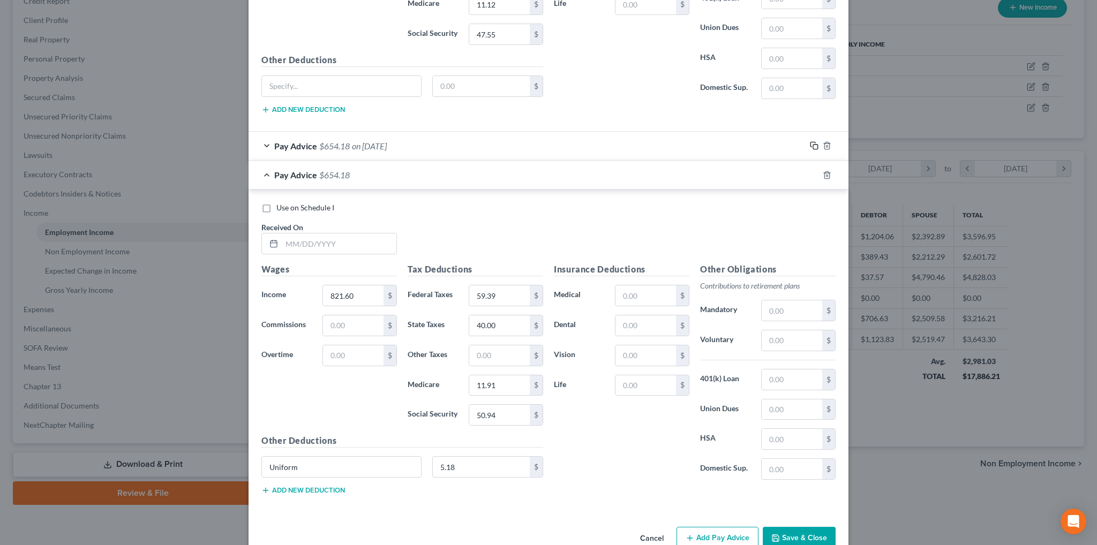
scroll to position [919, 0]
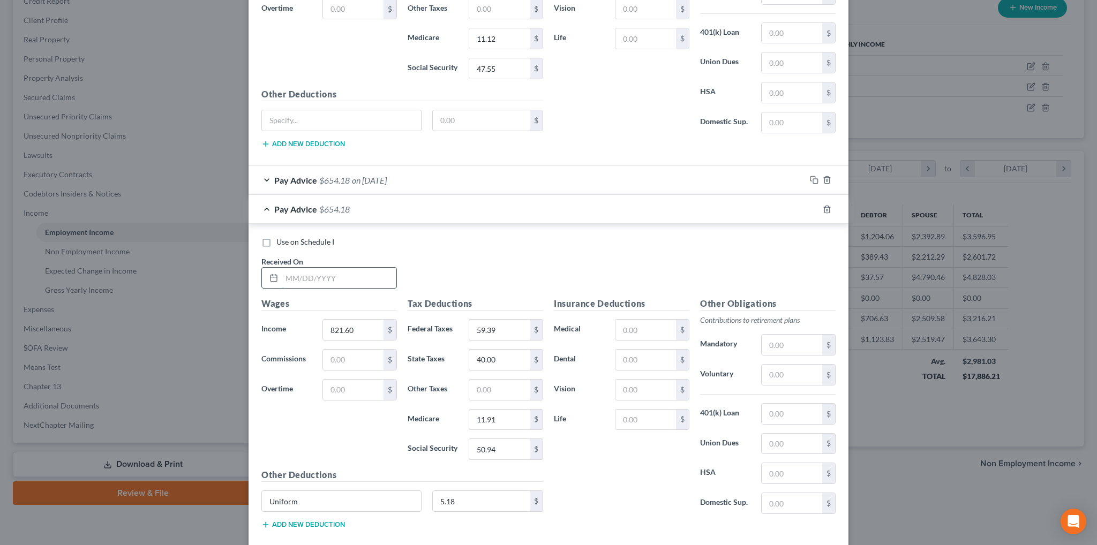
click at [319, 272] on input "text" at bounding box center [339, 278] width 115 height 20
type input "956.90"
click at [313, 270] on input "956.90" at bounding box center [339, 278] width 115 height 20
drag, startPoint x: 313, startPoint y: 270, endPoint x: 276, endPoint y: 272, distance: 36.4
click at [276, 272] on div "956.90" at bounding box center [329, 277] width 136 height 21
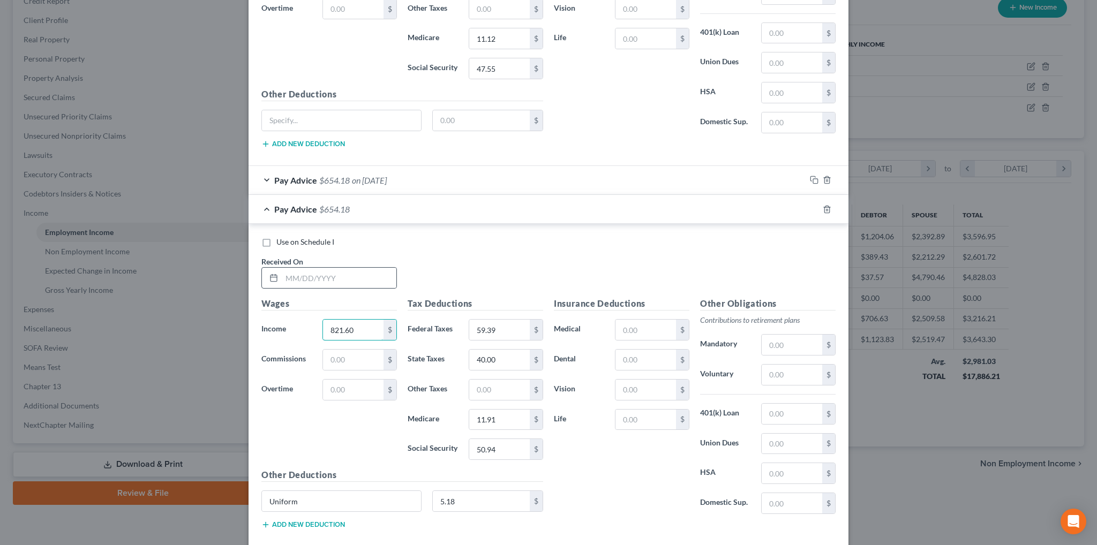
paste input "956.9"
type input "956.90"
click at [344, 269] on input "text" at bounding box center [339, 278] width 115 height 20
type input "09/19/2025"
click at [498, 320] on input "59.39" at bounding box center [499, 330] width 61 height 20
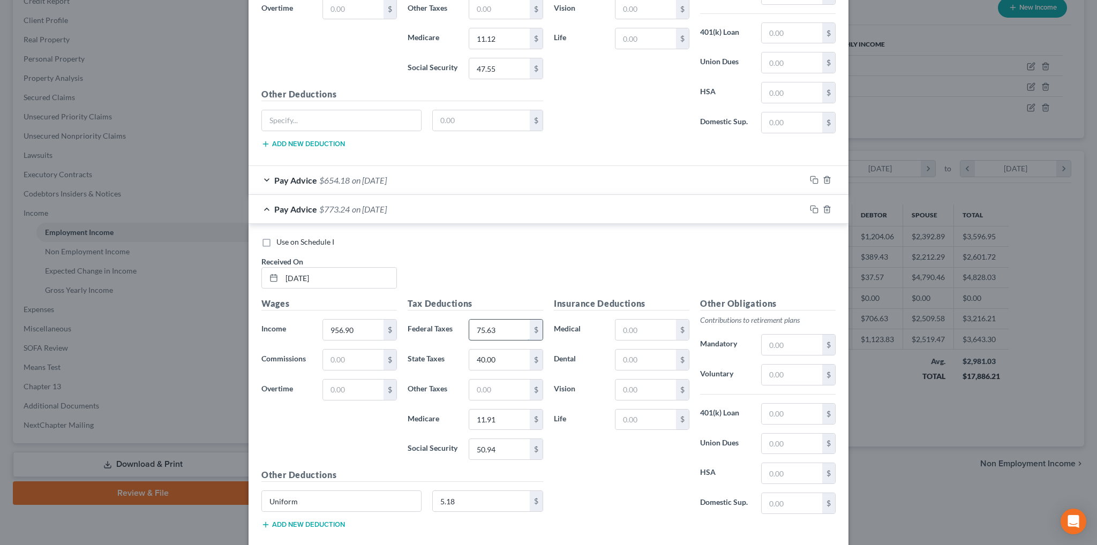
type input "75.63"
type input "48.00"
type input "13.88"
type input "59.33"
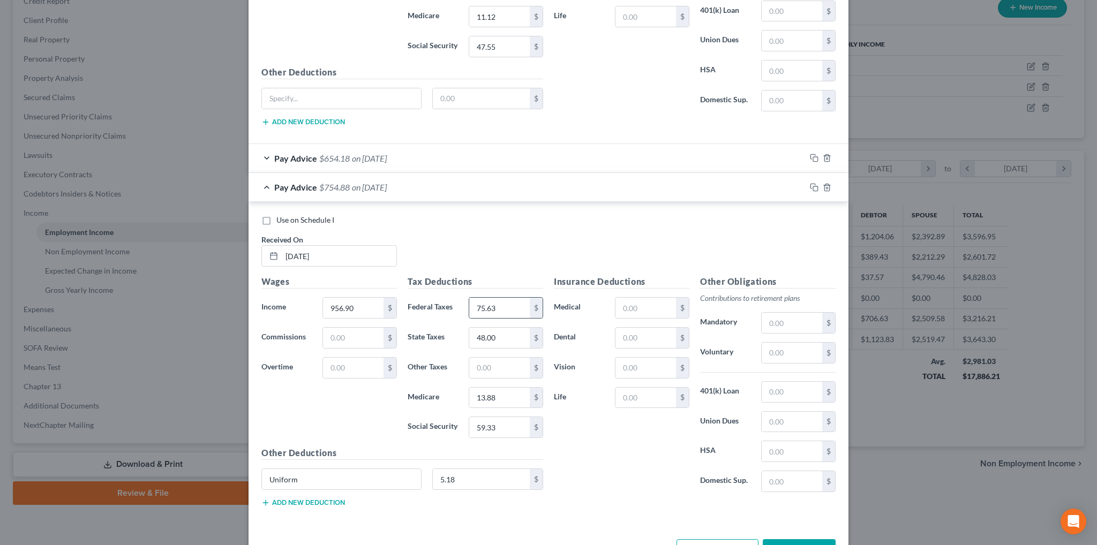
scroll to position [973, 0]
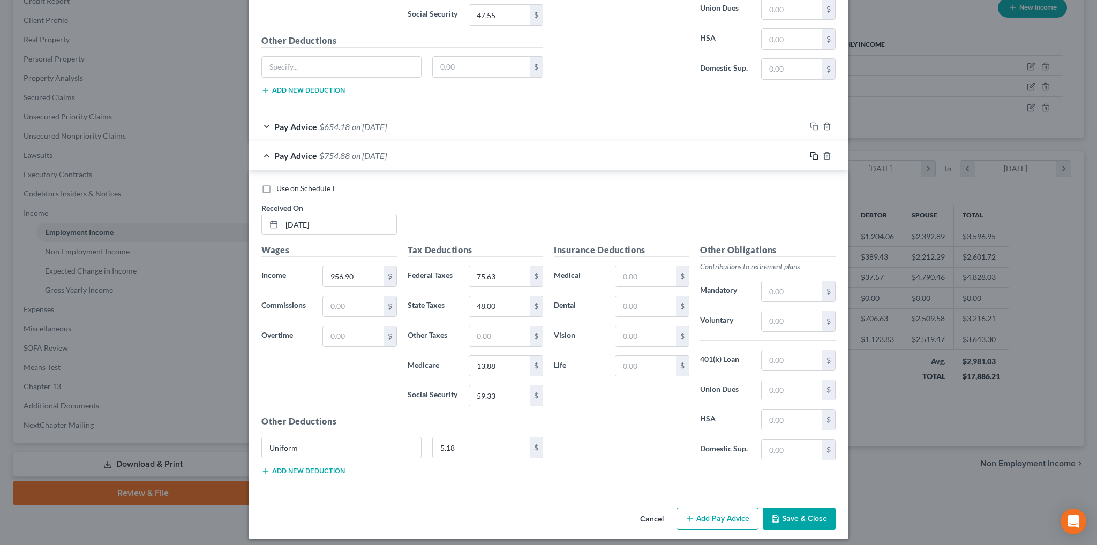
click at [810, 152] on icon "button" at bounding box center [814, 156] width 9 height 9
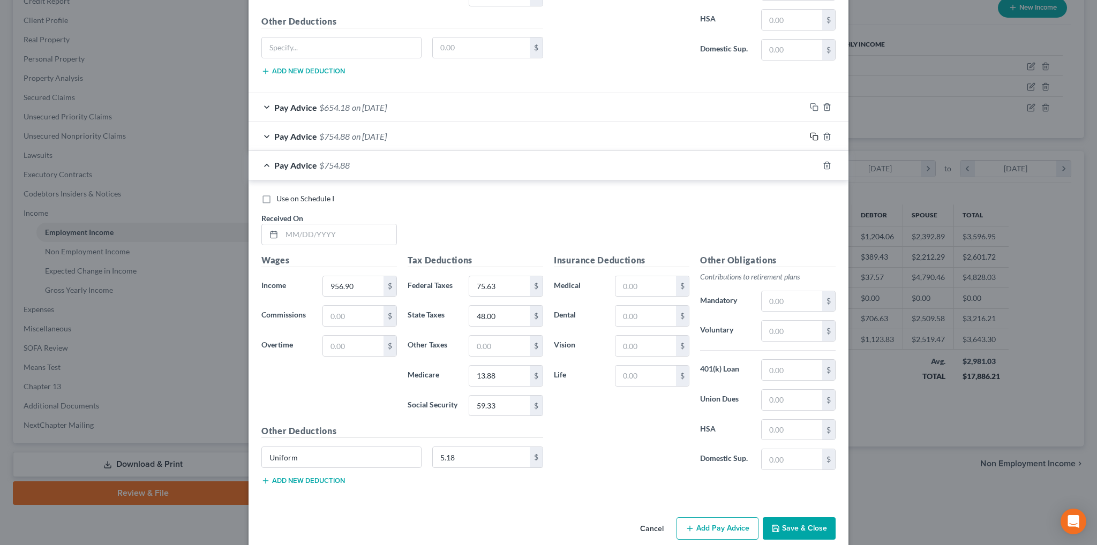
scroll to position [1002, 0]
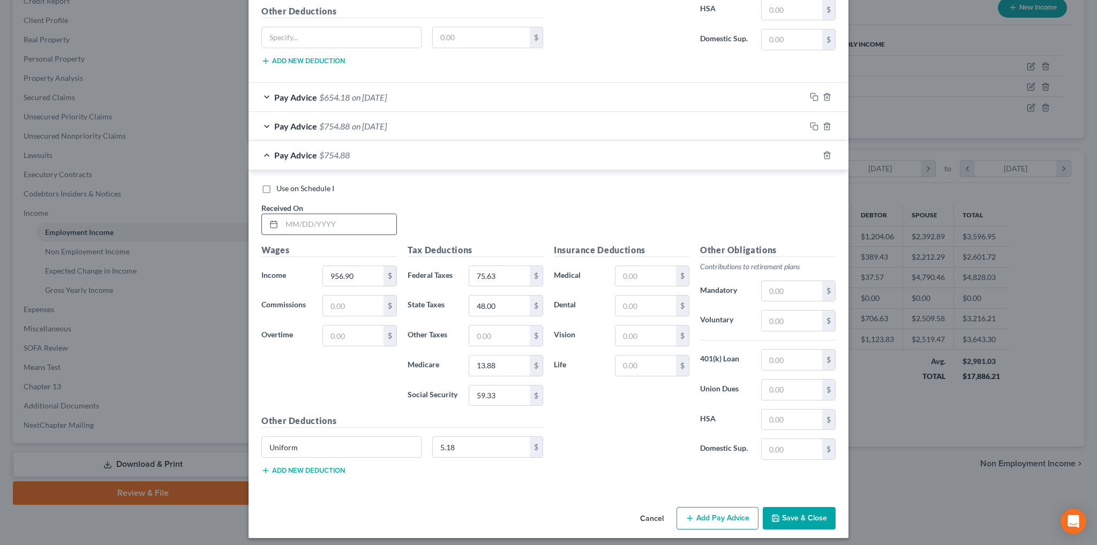
click at [334, 221] on input "text" at bounding box center [339, 224] width 115 height 20
type input "10/03/2025"
type input "728.60"
type input "35.66"
type input "29.00"
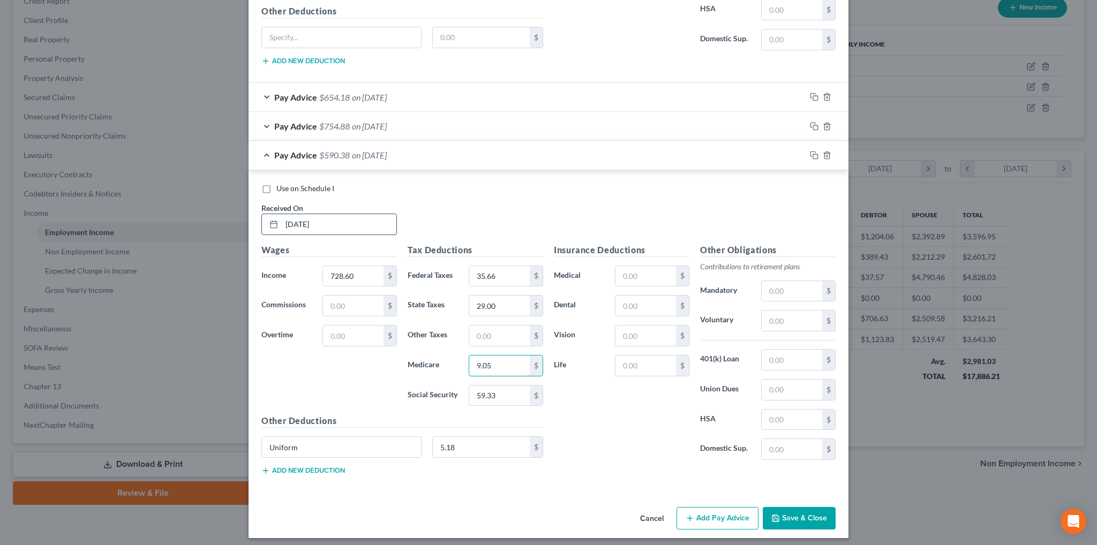
type input "9.05"
type input "38.68"
drag, startPoint x: 628, startPoint y: 272, endPoint x: 637, endPoint y: 266, distance: 10.6
click at [628, 272] on input "text" at bounding box center [645, 276] width 61 height 20
type input "104.79"
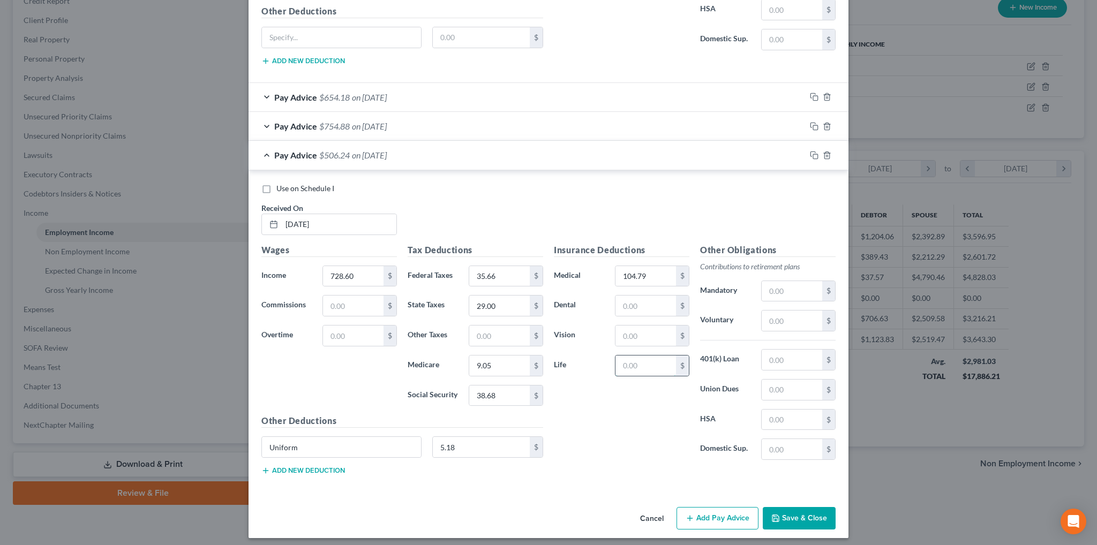
click at [658, 366] on input "text" at bounding box center [645, 366] width 61 height 20
type input "12.99"
click at [310, 467] on button "Add new deduction" at bounding box center [303, 471] width 84 height 9
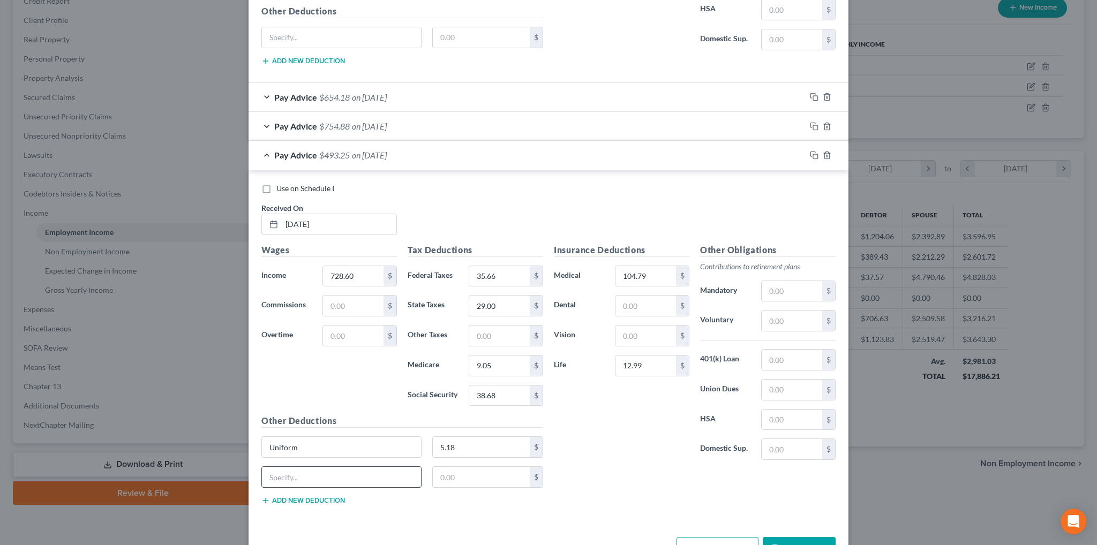
click at [310, 469] on input "text" at bounding box center [341, 477] width 159 height 20
type input "Short-Term Disability"
type input "4.70"
click at [303, 497] on button "Add new deduction" at bounding box center [303, 501] width 84 height 9
click at [297, 502] on input "text" at bounding box center [341, 507] width 159 height 20
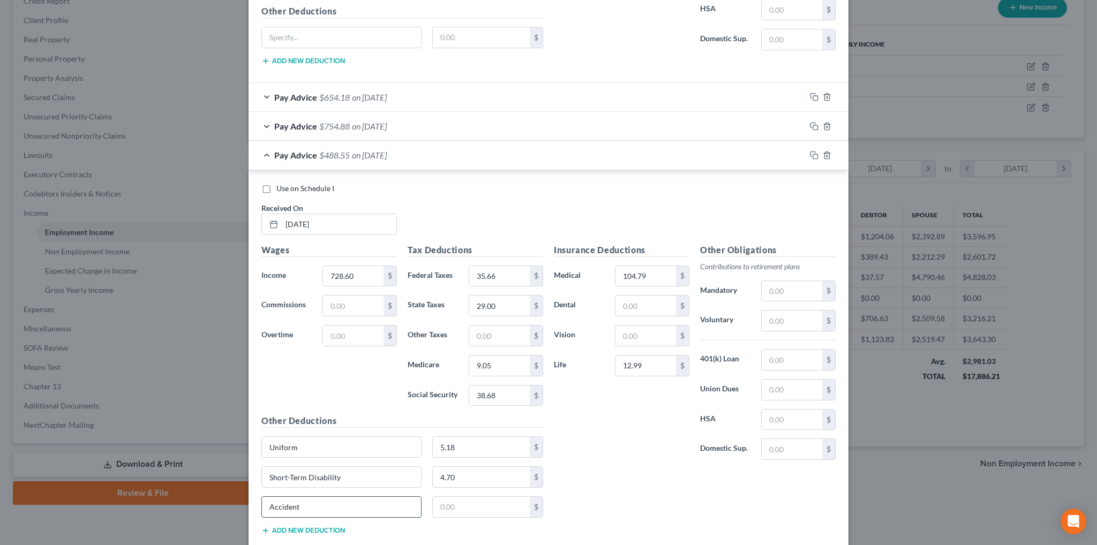
type input "Accident"
type input "9.75"
click at [312, 527] on button "Add new deduction" at bounding box center [303, 531] width 84 height 9
click at [319, 530] on input "text" at bounding box center [341, 537] width 159 height 20
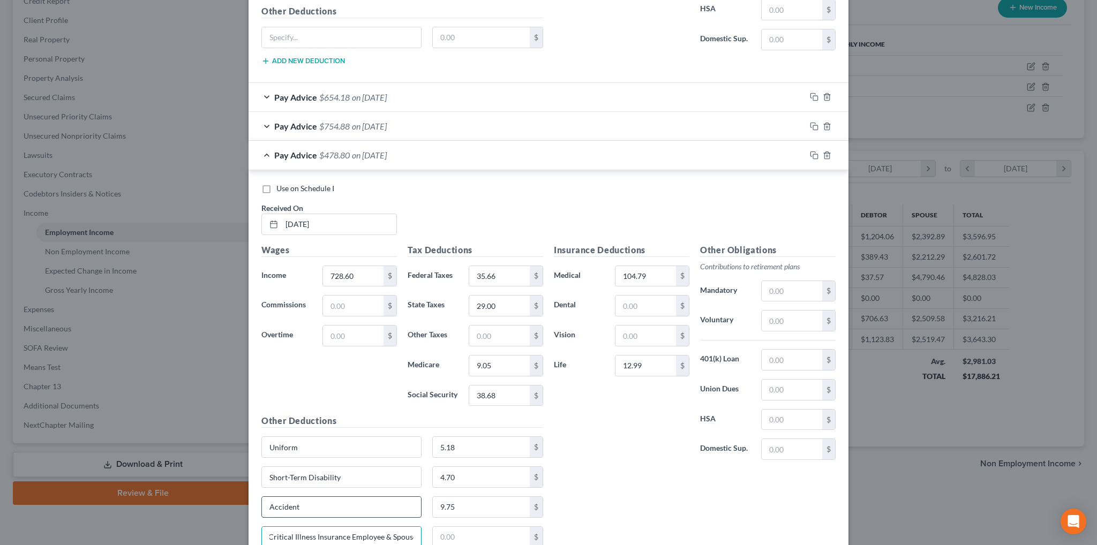
type input "Critical Illness Insurance Employee & Spouse"
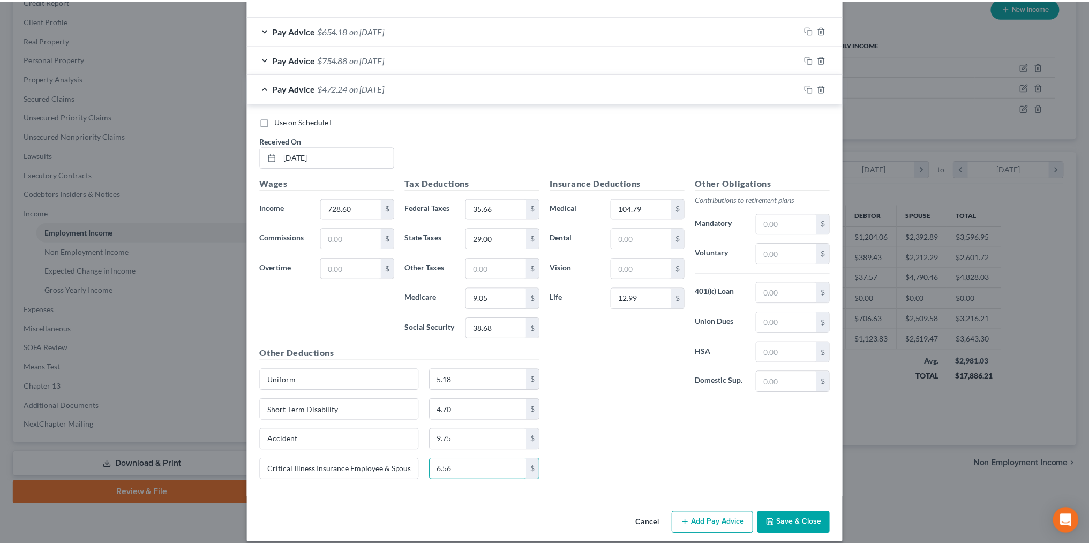
scroll to position [1073, 0]
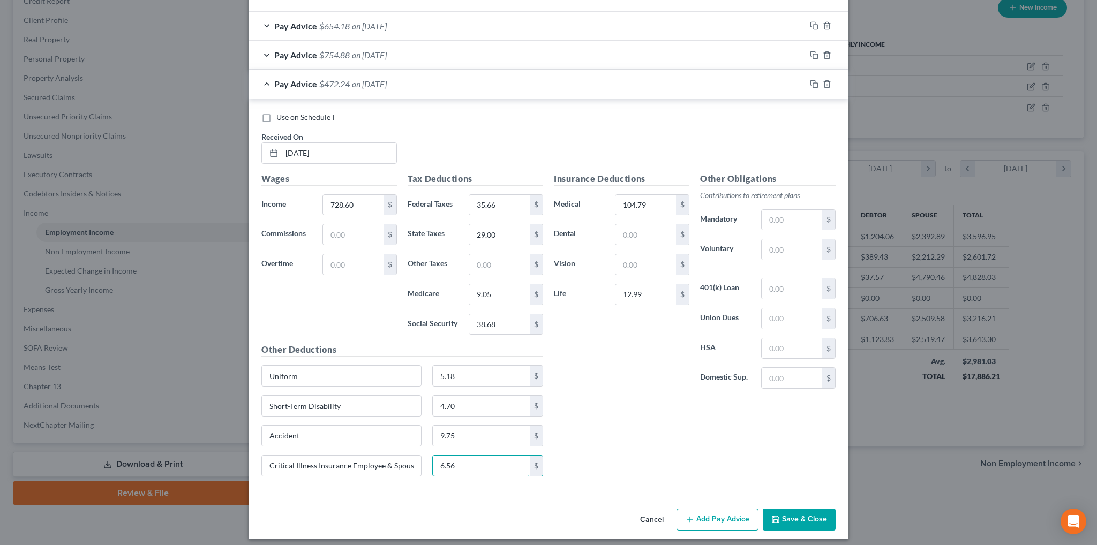
type input "6.56"
click at [803, 515] on button "Save & Close" at bounding box center [799, 520] width 73 height 22
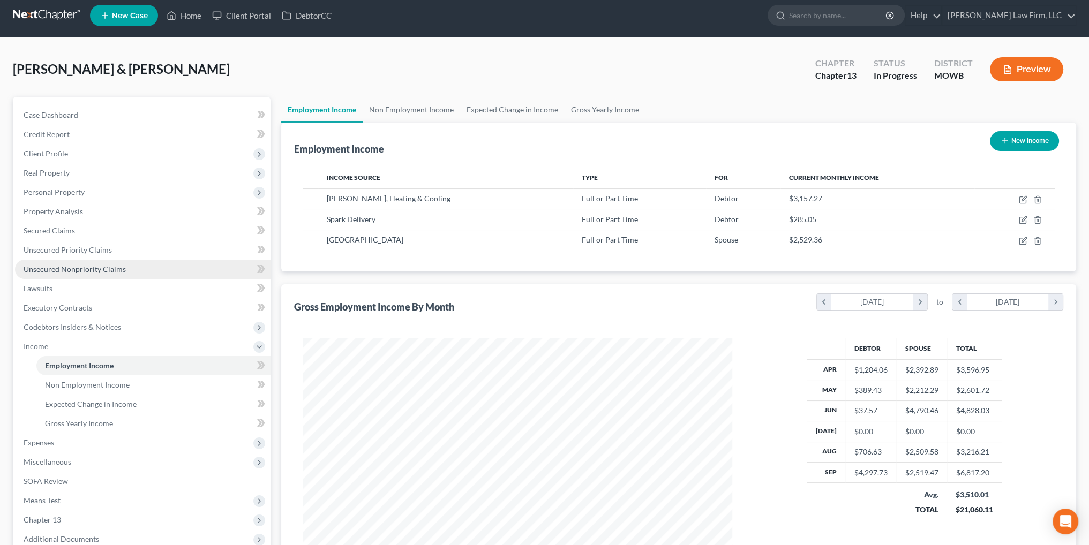
scroll to position [0, 0]
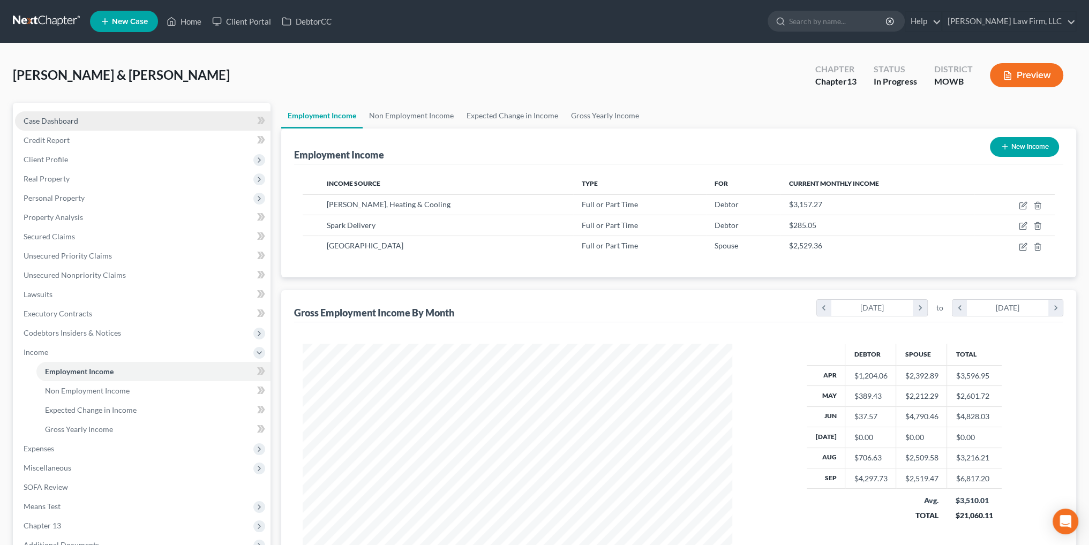
click at [40, 121] on span "Case Dashboard" at bounding box center [51, 120] width 55 height 9
select select "4"
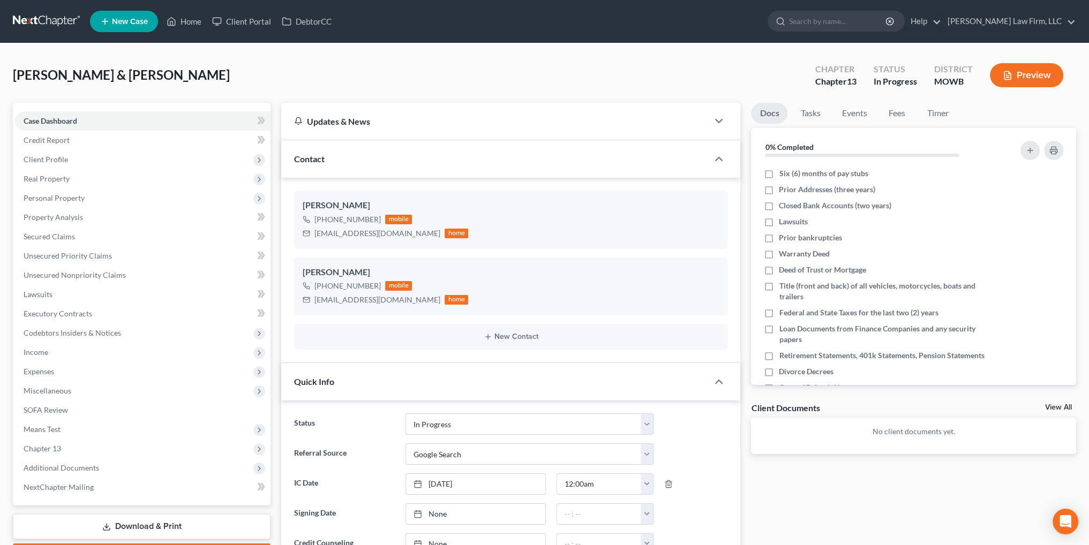
click at [1030, 71] on button "Preview" at bounding box center [1026, 75] width 73 height 24
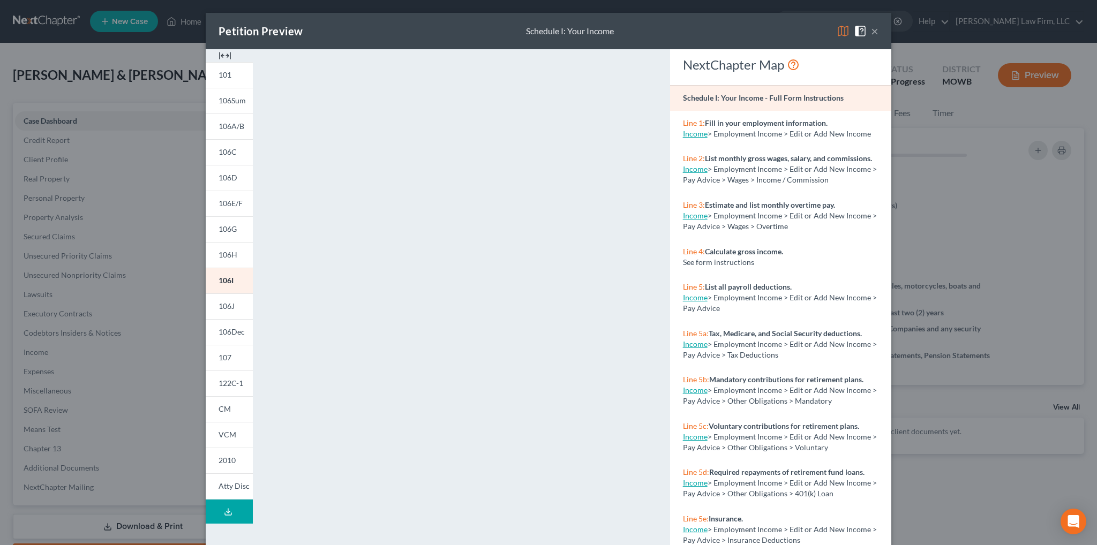
drag, startPoint x: 220, startPoint y: 303, endPoint x: 567, endPoint y: 216, distance: 358.4
click at [220, 303] on span "106J" at bounding box center [227, 306] width 16 height 9
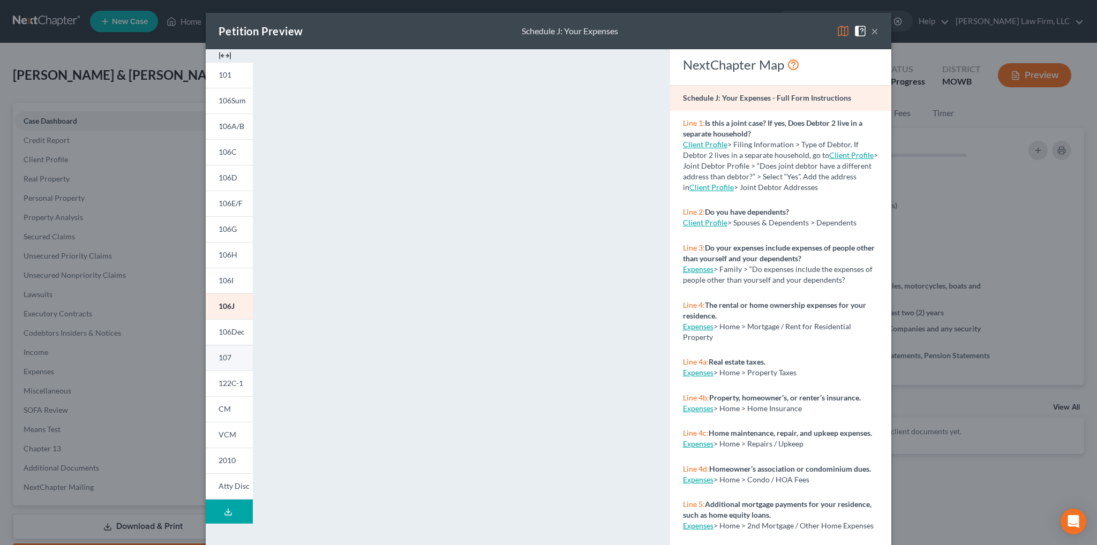
click at [224, 360] on span "107" at bounding box center [225, 357] width 13 height 9
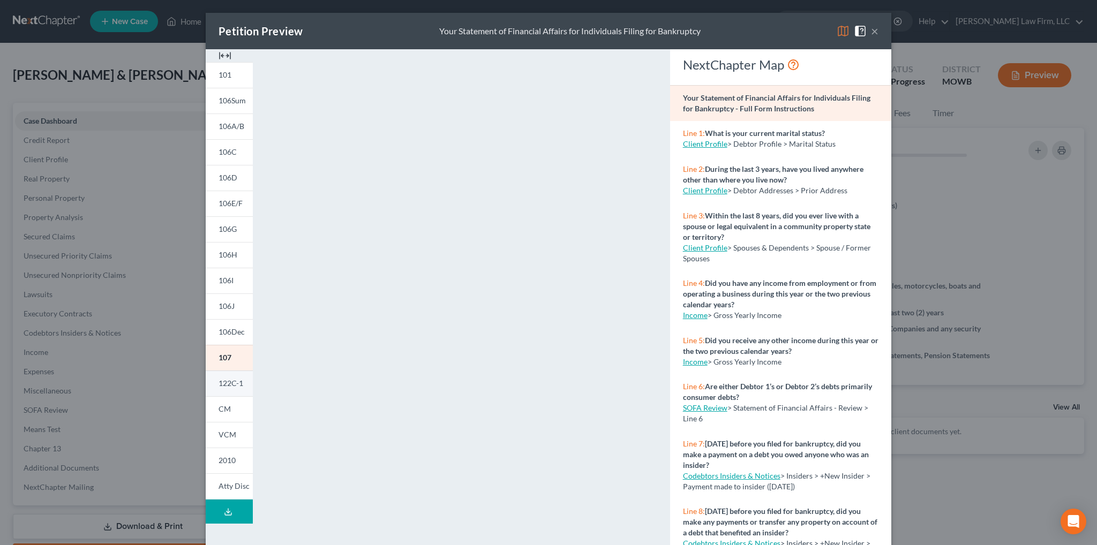
click at [231, 387] on span "122C-1" at bounding box center [231, 383] width 25 height 9
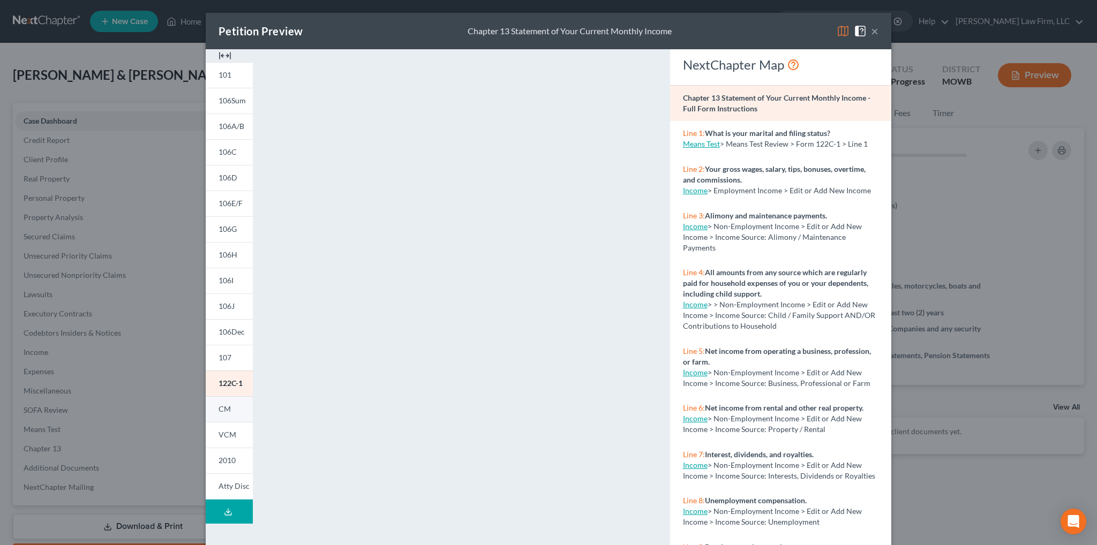
click at [219, 405] on span "CM" at bounding box center [225, 408] width 12 height 9
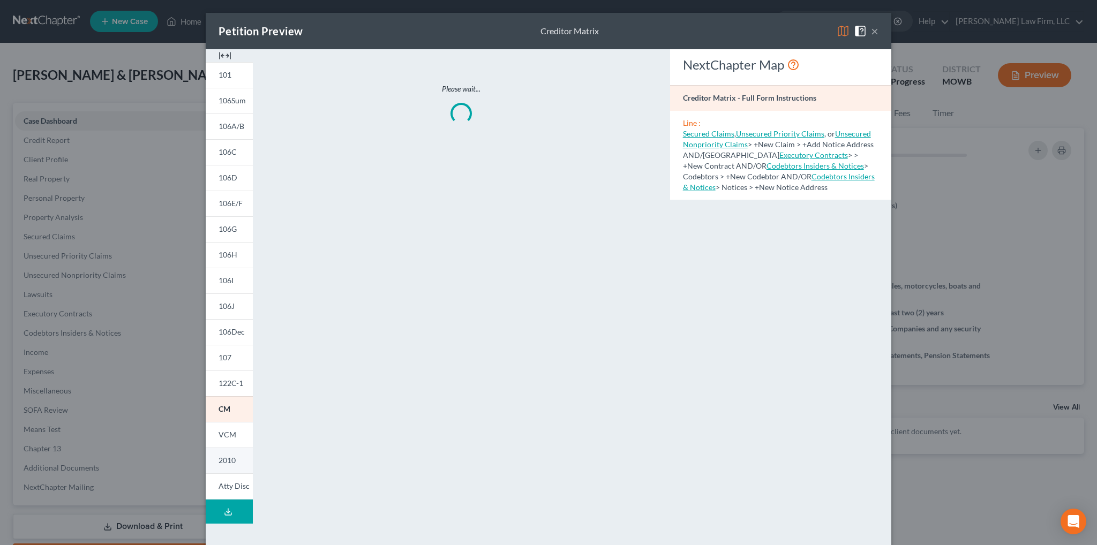
click at [229, 460] on span "2010" at bounding box center [227, 460] width 17 height 9
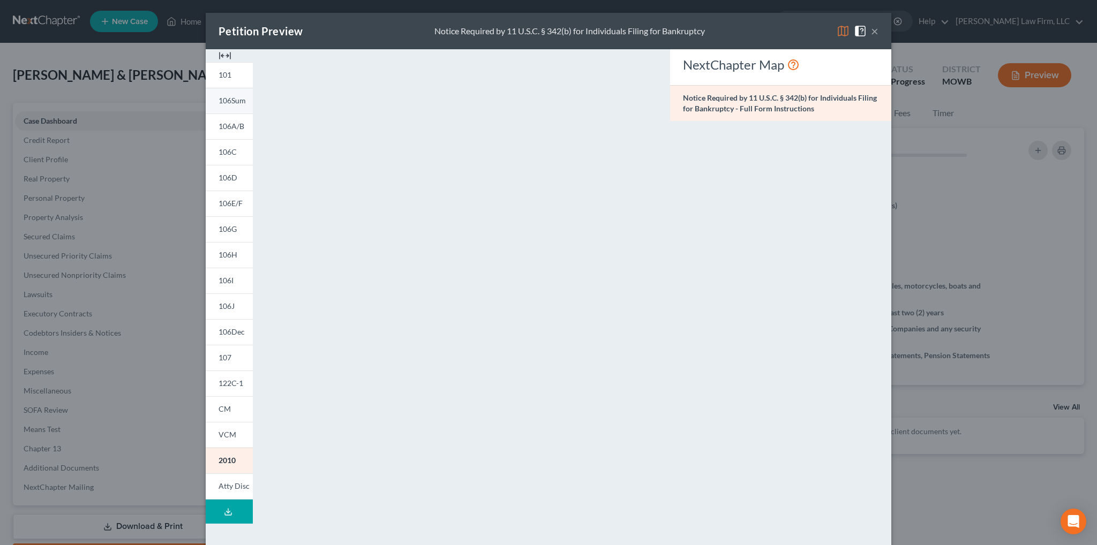
click at [223, 106] on link "106Sum" at bounding box center [229, 101] width 47 height 26
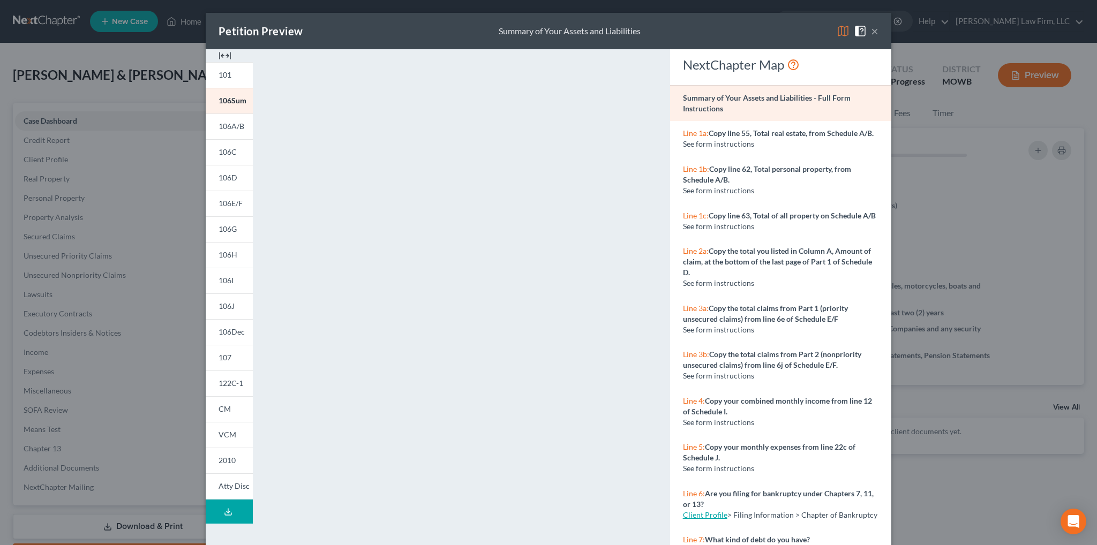
click at [219, 513] on button "Download Draft" at bounding box center [229, 512] width 47 height 24
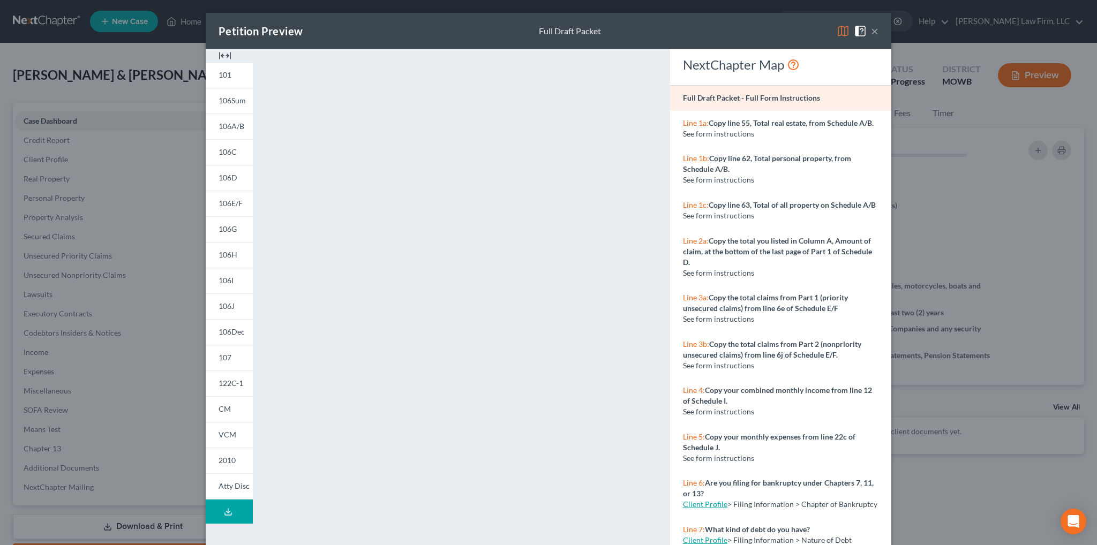
click at [736, 35] on div "Petition Preview Full Draft Packet ×" at bounding box center [549, 31] width 686 height 36
click at [871, 31] on button "×" at bounding box center [874, 31] width 7 height 13
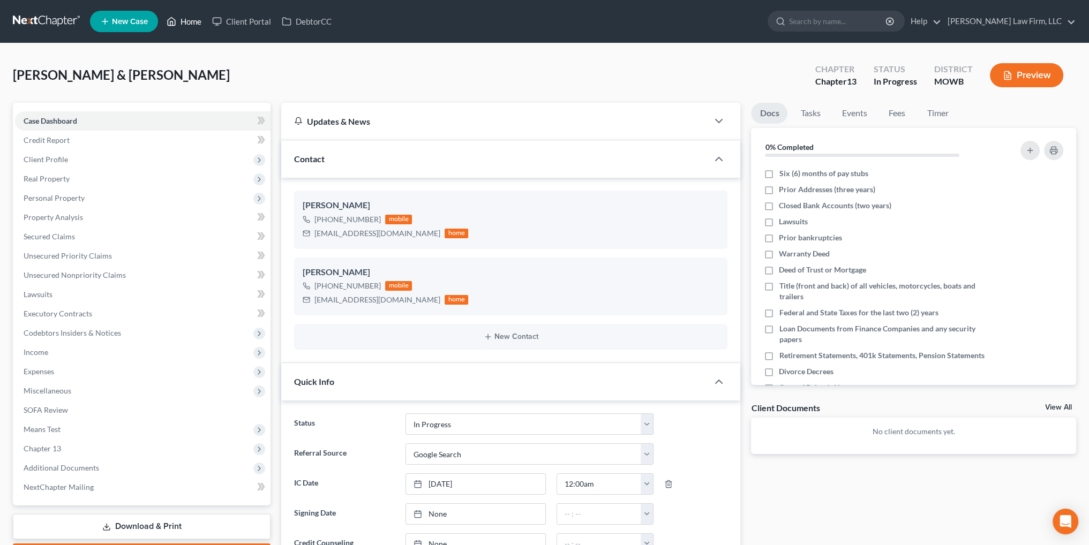
click at [186, 20] on link "Home" at bounding box center [184, 21] width 46 height 19
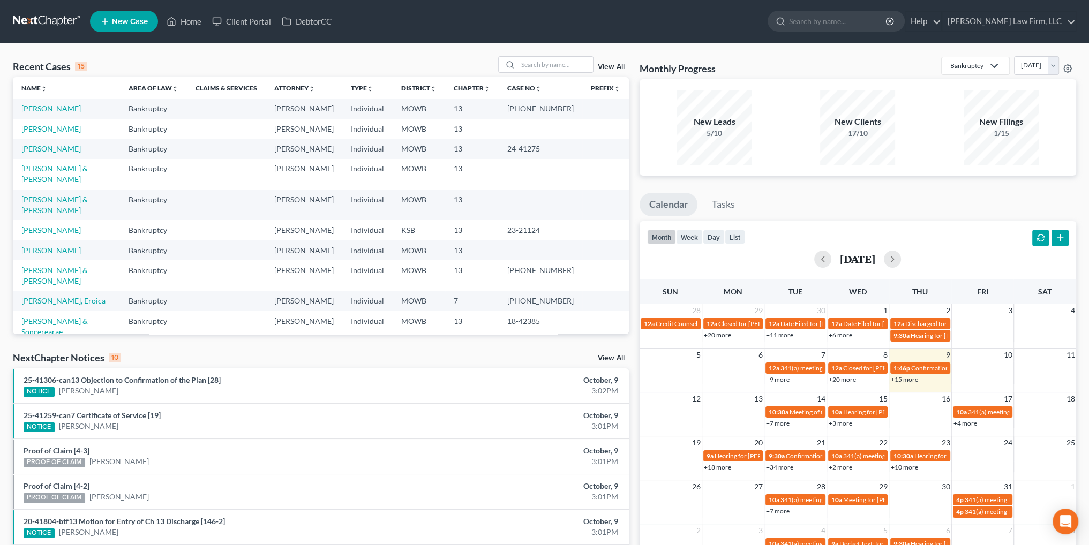
click at [44, 185] on td "[PERSON_NAME] & [PERSON_NAME]" at bounding box center [66, 174] width 107 height 31
click at [62, 176] on link "[PERSON_NAME] & [PERSON_NAME]" at bounding box center [54, 174] width 66 height 20
select select "4"
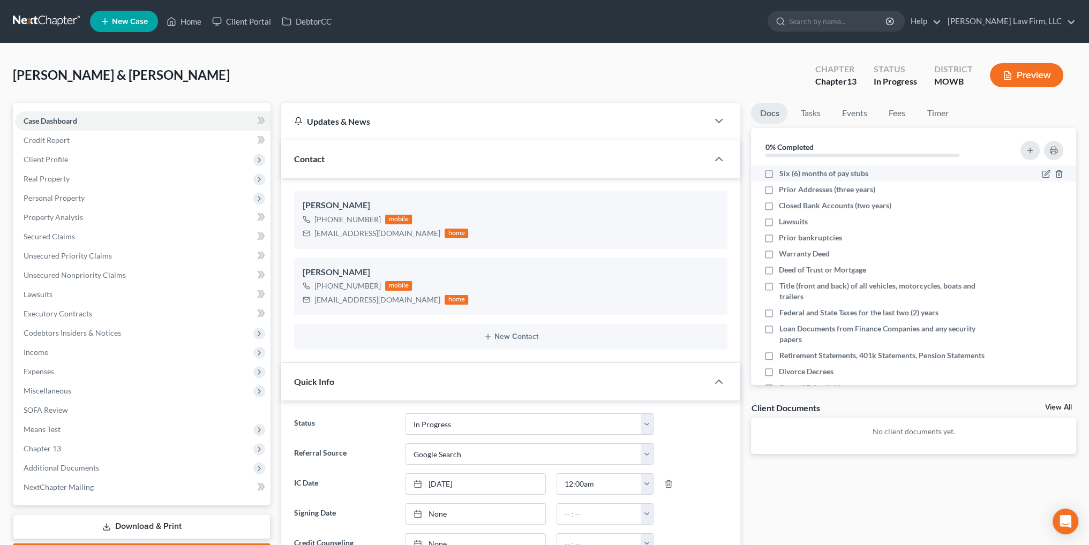
click at [779, 174] on label "Six (6) months of pay stubs" at bounding box center [823, 173] width 89 height 11
click at [783, 174] on input "Six (6) months of pay stubs" at bounding box center [786, 171] width 7 height 7
checkbox input "true"
click at [779, 187] on label "Prior Addresses (three years)" at bounding box center [827, 189] width 96 height 11
click at [783, 187] on input "Prior Addresses (three years)" at bounding box center [786, 187] width 7 height 7
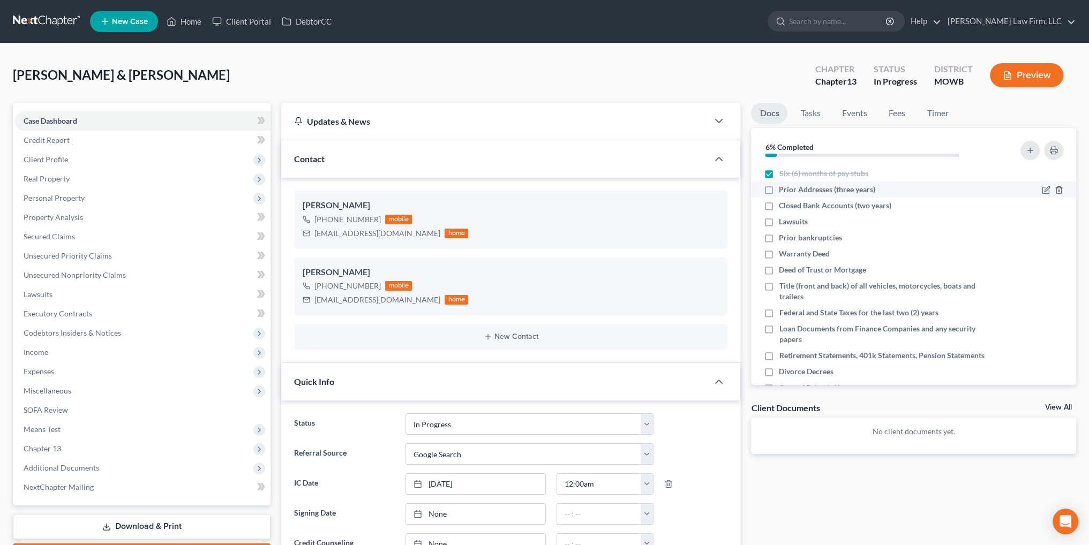
checkbox input "true"
click at [779, 329] on label "Loan Documents from Finance Companies and any security papers" at bounding box center [882, 334] width 207 height 21
click at [783, 329] on input "Loan Documents from Finance Companies and any security papers" at bounding box center [786, 327] width 7 height 7
checkbox input "true"
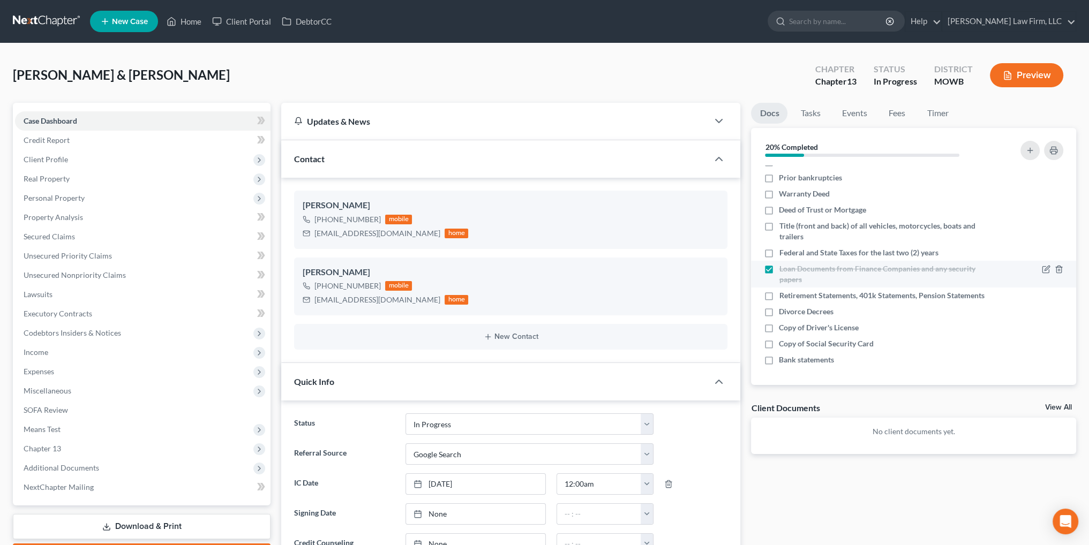
scroll to position [71, 0]
click at [814, 113] on link "Tasks" at bounding box center [810, 113] width 37 height 21
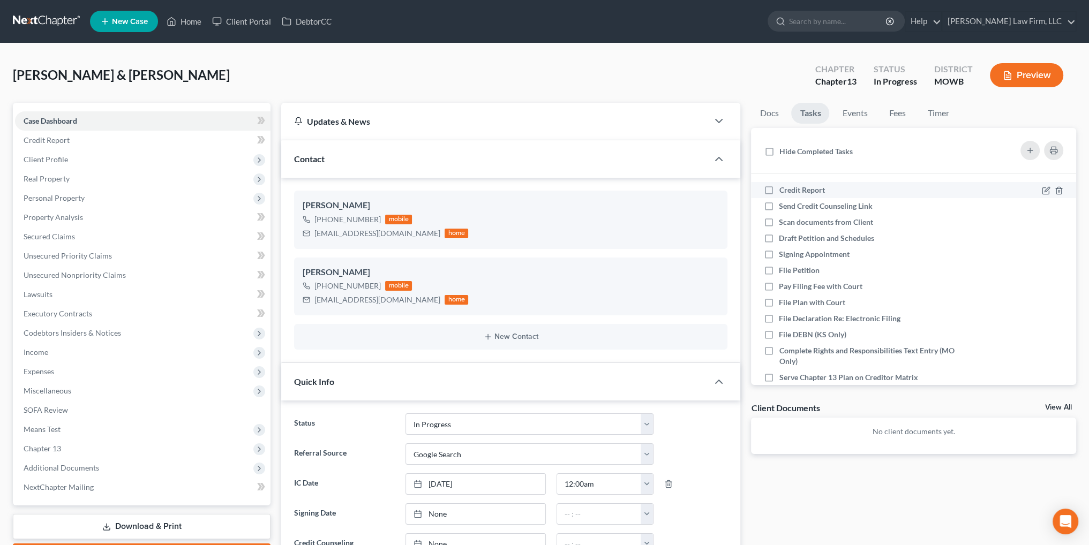
click at [779, 189] on label "Credit Report" at bounding box center [806, 190] width 54 height 11
click at [783, 189] on input "Credit Report" at bounding box center [786, 188] width 7 height 7
checkbox input "true"
click at [779, 202] on label "Send Credit Counseling Link" at bounding box center [830, 206] width 102 height 11
click at [783, 202] on input "Send Credit Counseling Link" at bounding box center [786, 204] width 7 height 7
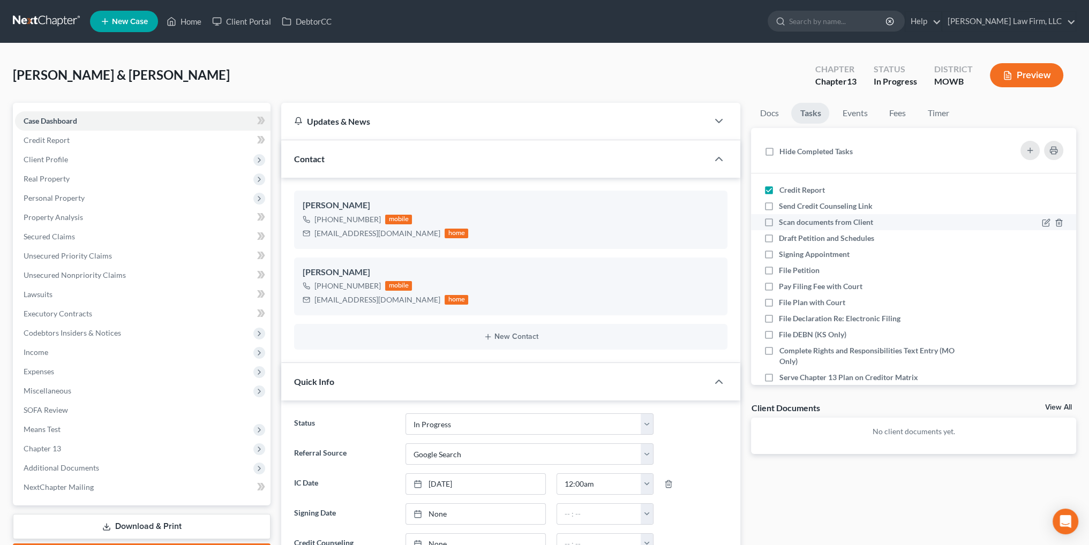
checkbox input "true"
click at [779, 222] on label "Scan documents from Client" at bounding box center [830, 222] width 103 height 11
click at [783, 222] on input "Scan documents from Client" at bounding box center [786, 220] width 7 height 7
checkbox input "true"
click at [779, 237] on label "Draft Petition and Schedules" at bounding box center [831, 238] width 104 height 11
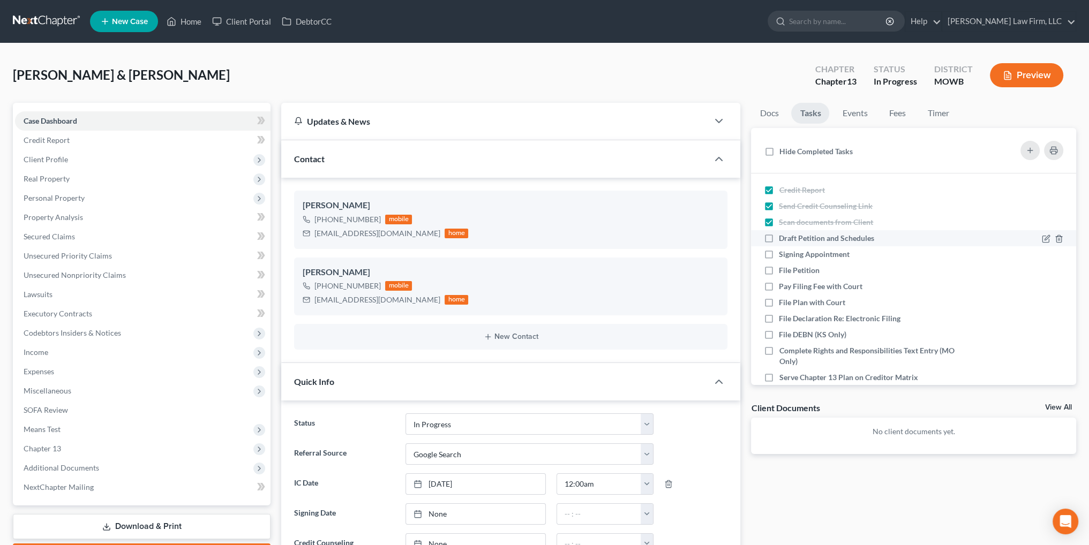
click at [783, 237] on input "Draft Petition and Schedules" at bounding box center [786, 236] width 7 height 7
checkbox input "true"
click at [187, 14] on link "Home" at bounding box center [184, 21] width 46 height 19
